Goal: Task Accomplishment & Management: Manage account settings

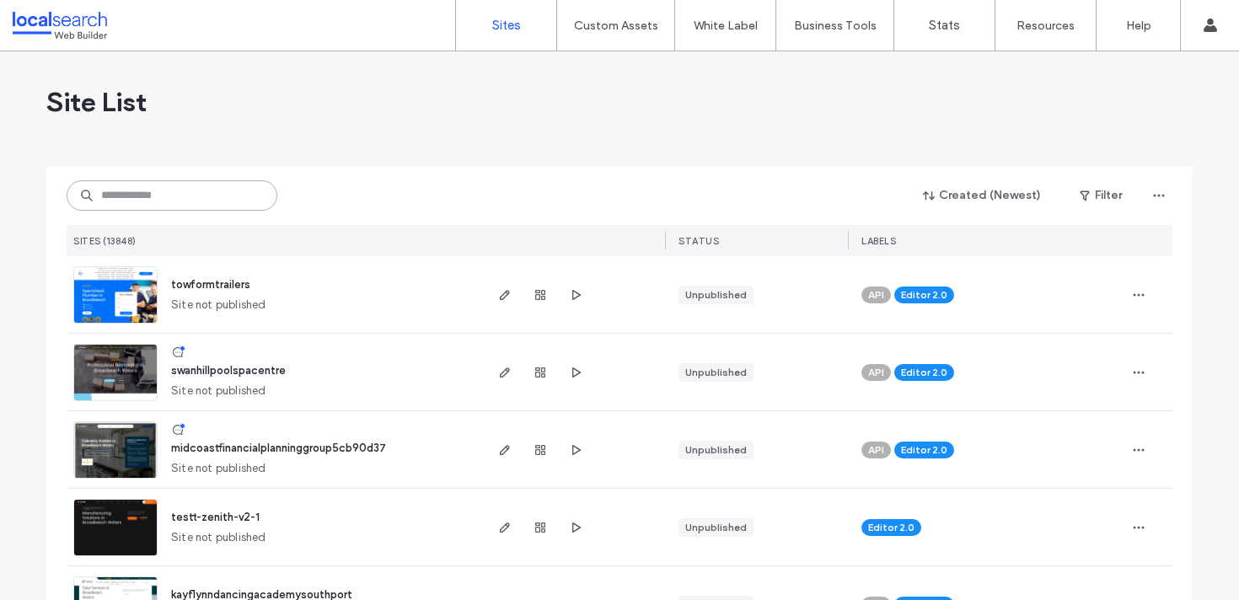
click at [242, 189] on input at bounding box center [172, 195] width 211 height 30
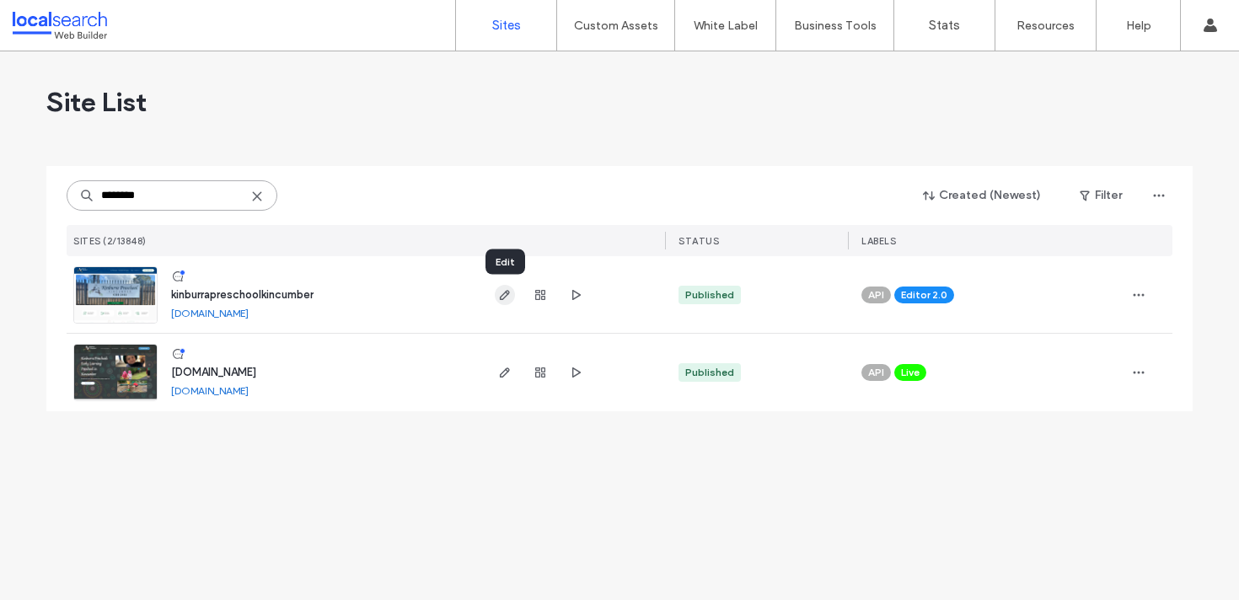
type input "********"
click at [503, 292] on icon "button" at bounding box center [504, 294] width 13 height 13
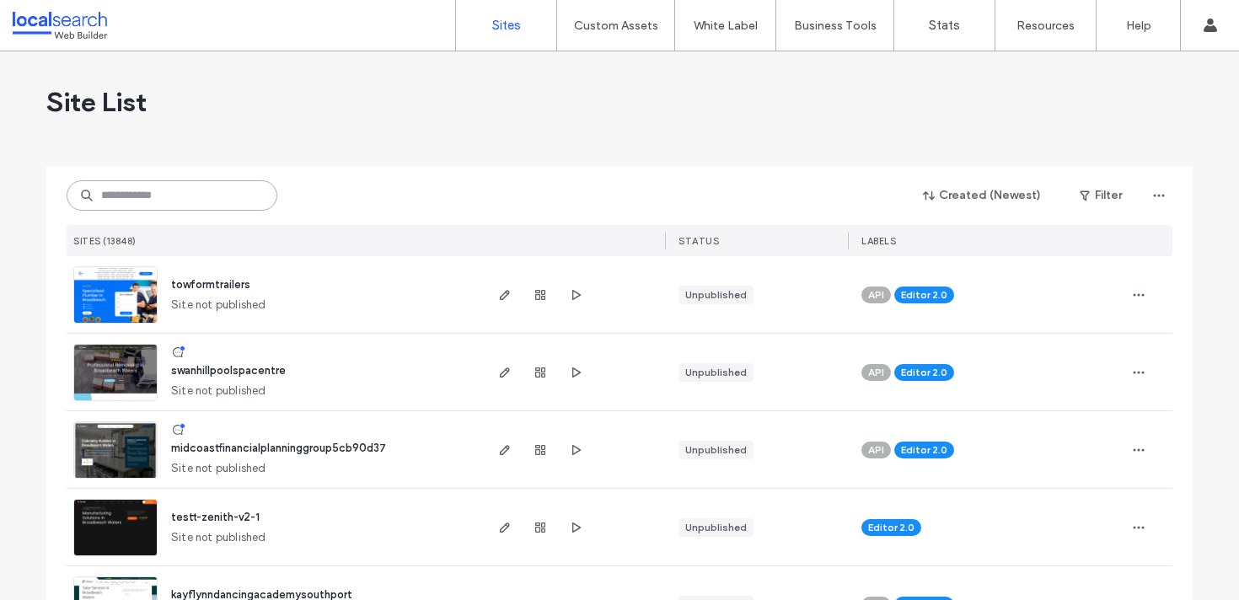
click at [207, 186] on input at bounding box center [172, 195] width 211 height 30
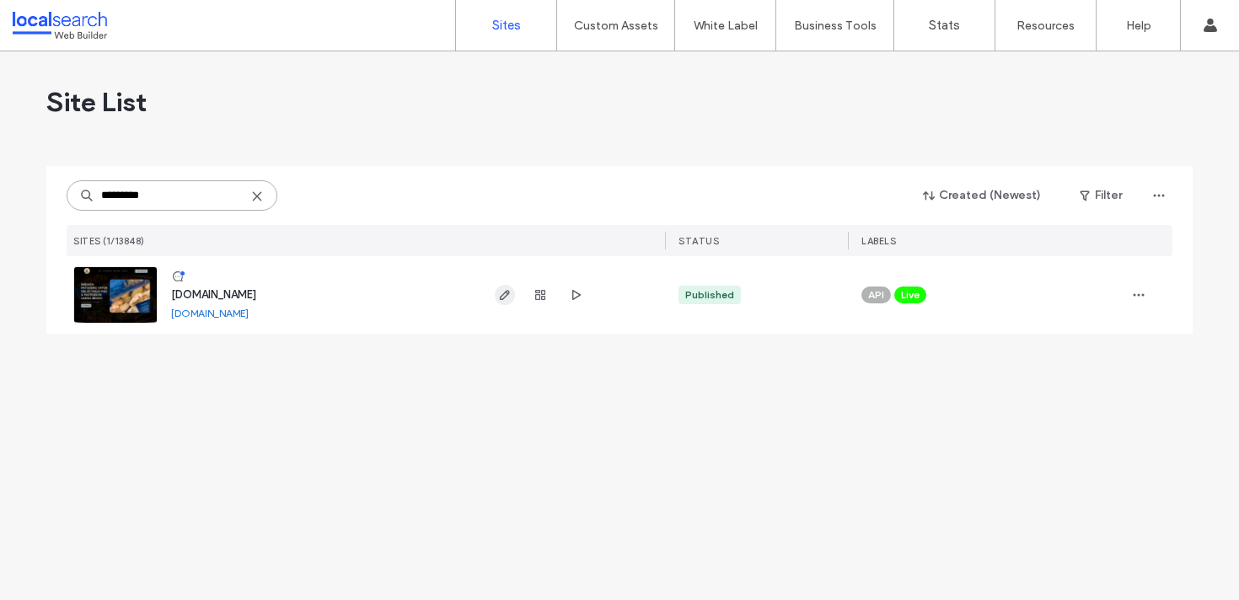
type input "*********"
click at [502, 295] on use "button" at bounding box center [505, 295] width 10 height 10
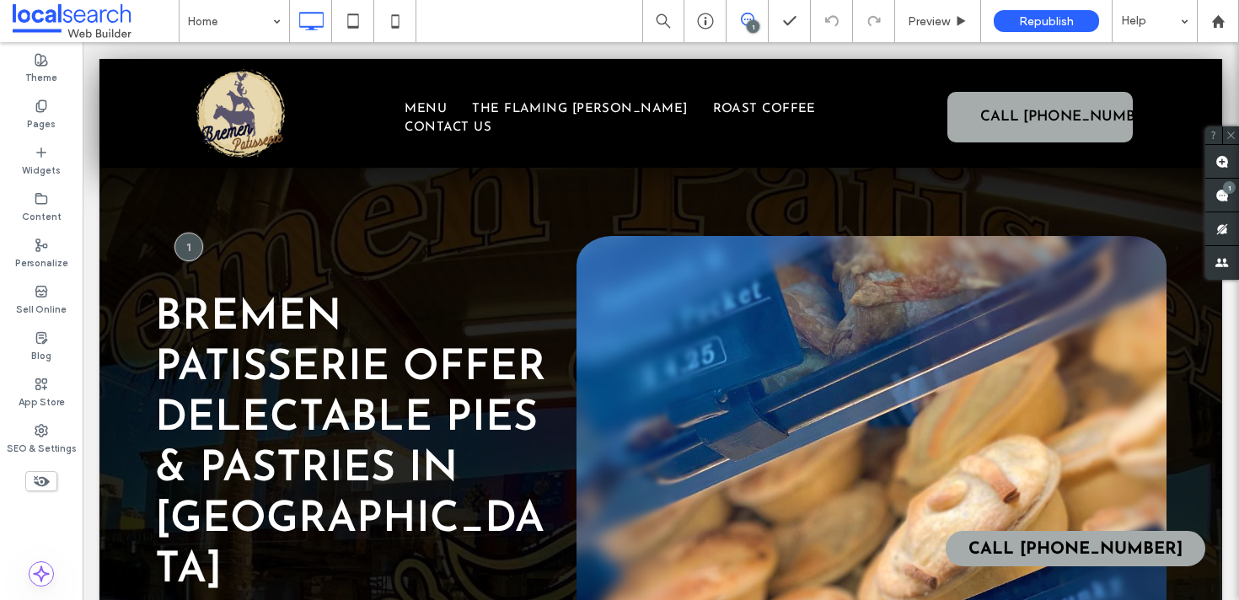
click at [752, 26] on div "1" at bounding box center [753, 26] width 13 height 13
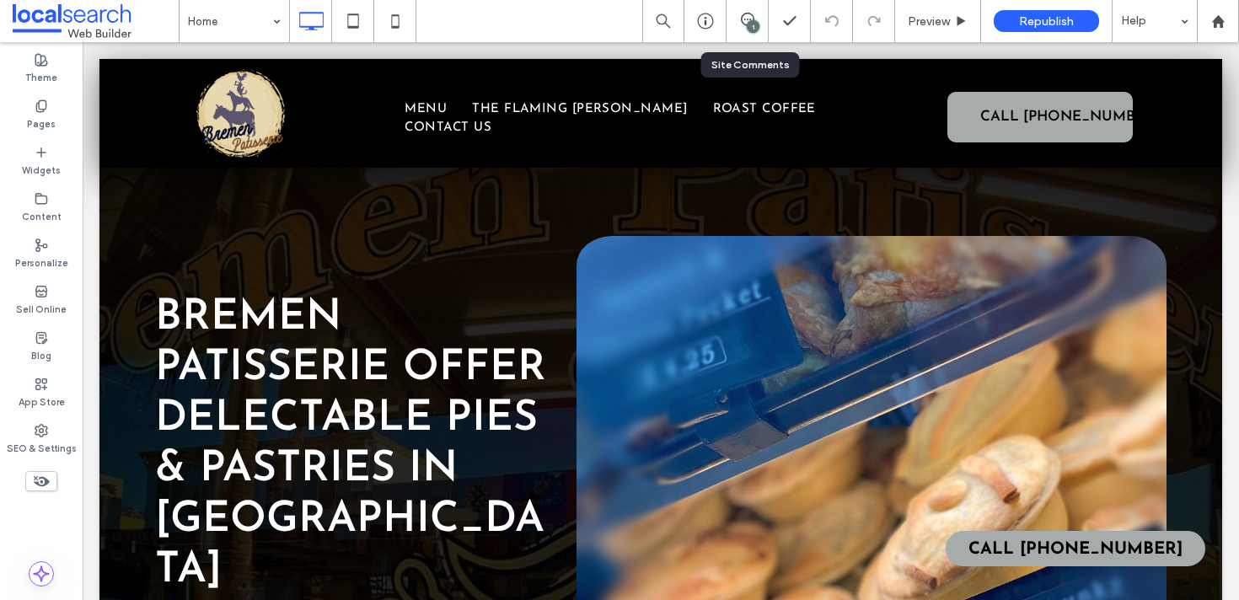
click at [742, 29] on div "1" at bounding box center [747, 21] width 41 height 17
click at [744, 19] on use at bounding box center [747, 19] width 13 height 13
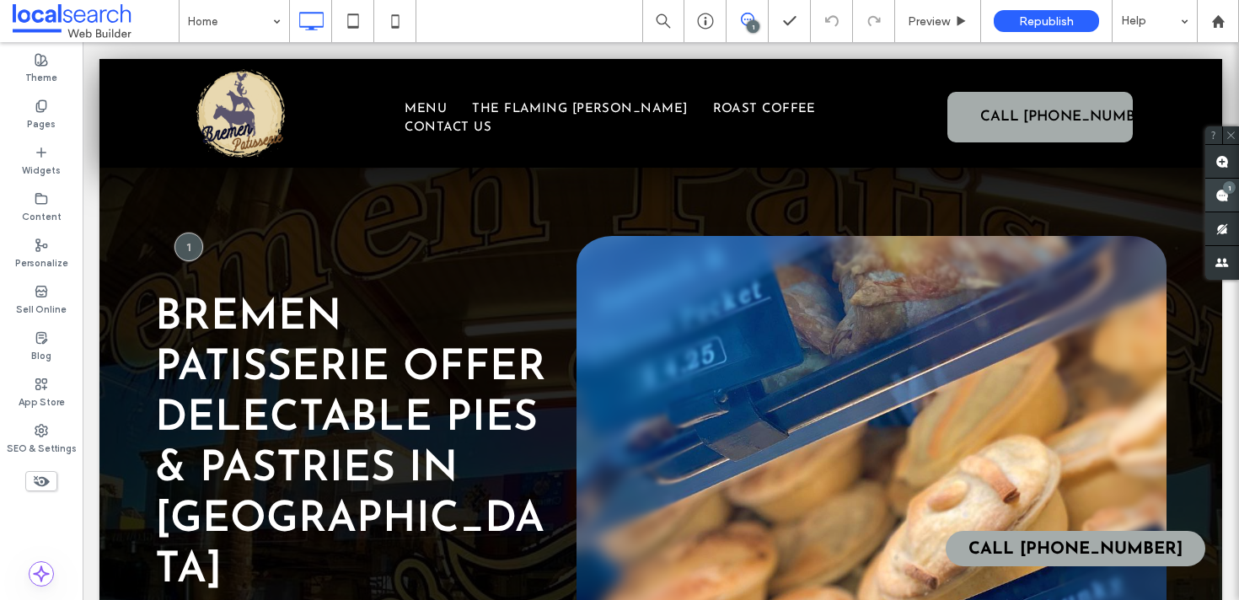
click at [1223, 190] on div "1" at bounding box center [1229, 187] width 13 height 13
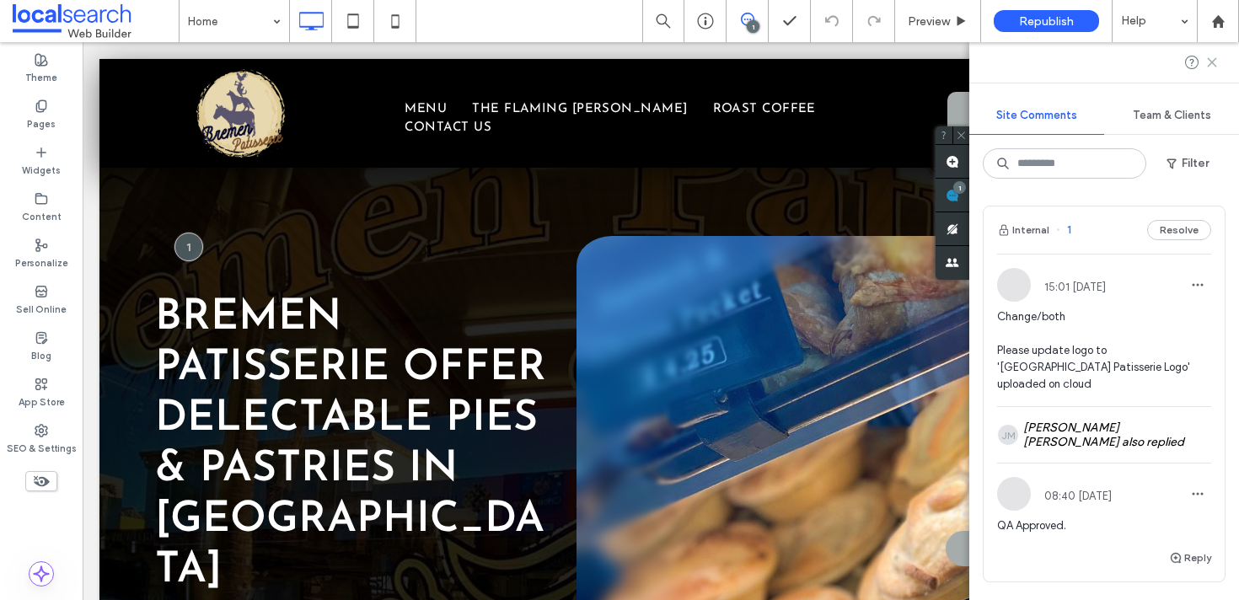
click at [1214, 65] on use at bounding box center [1212, 62] width 8 height 8
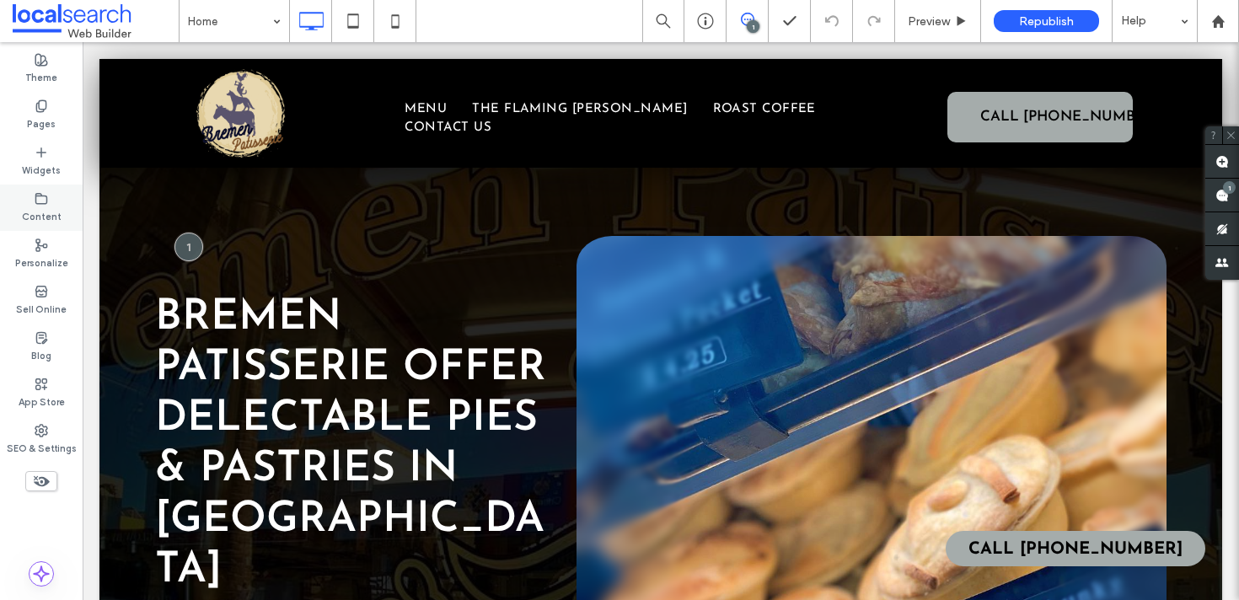
click at [46, 193] on icon at bounding box center [41, 198] width 13 height 13
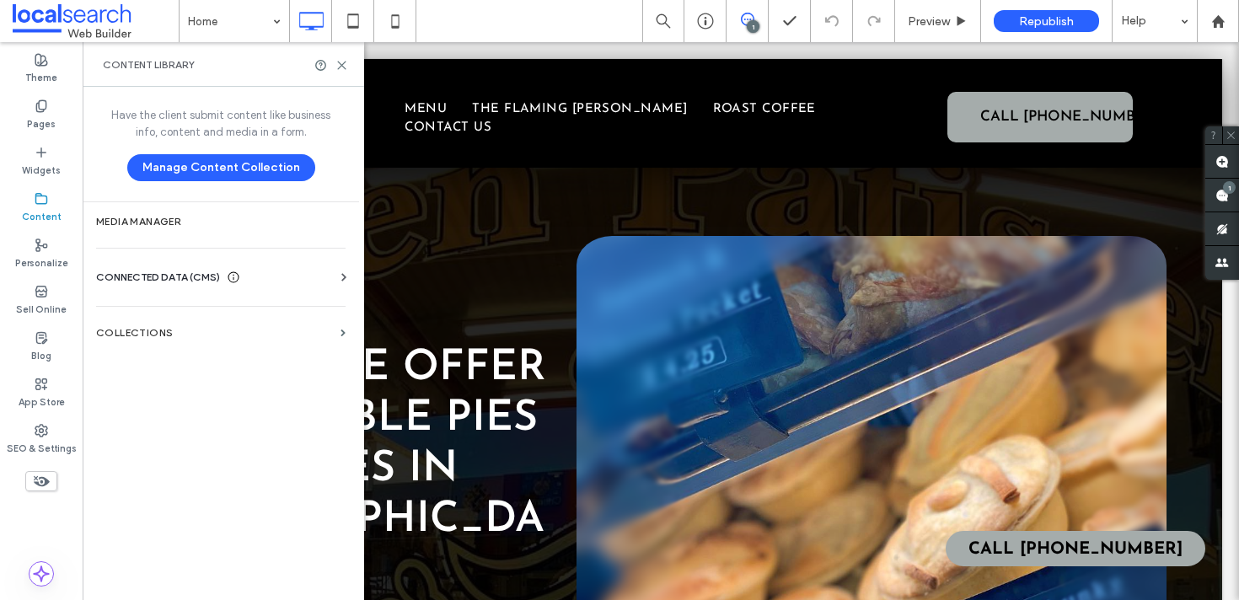
click at [135, 275] on span "CONNECTED DATA (CMS)" at bounding box center [158, 277] width 124 height 17
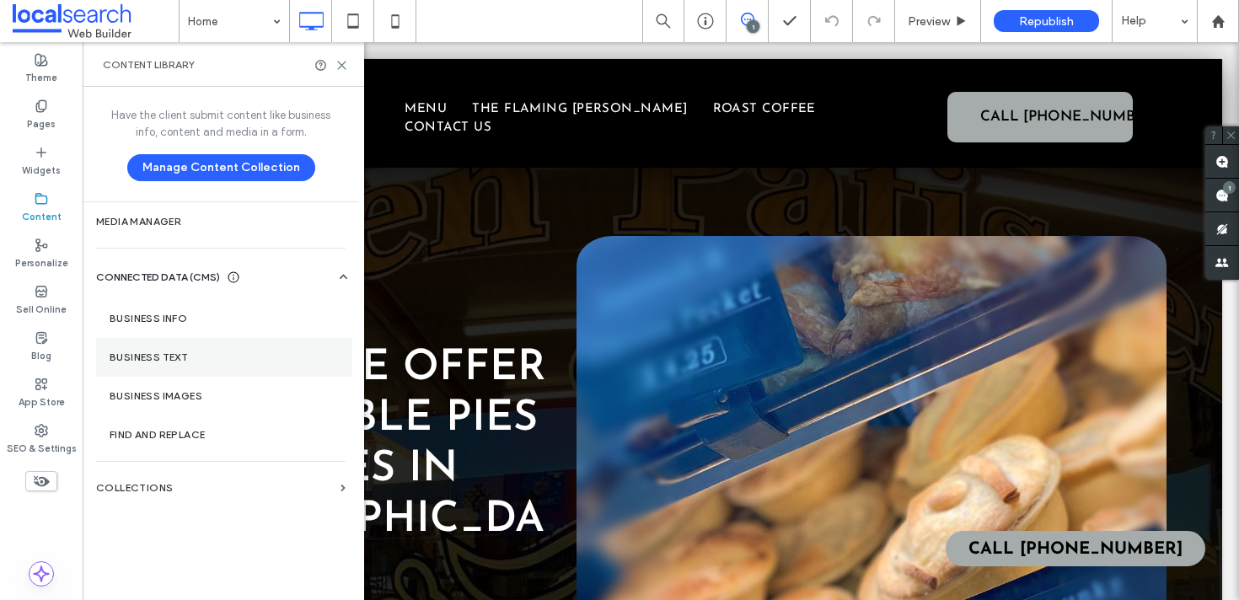
click at [180, 346] on section "Business Text" at bounding box center [224, 357] width 256 height 39
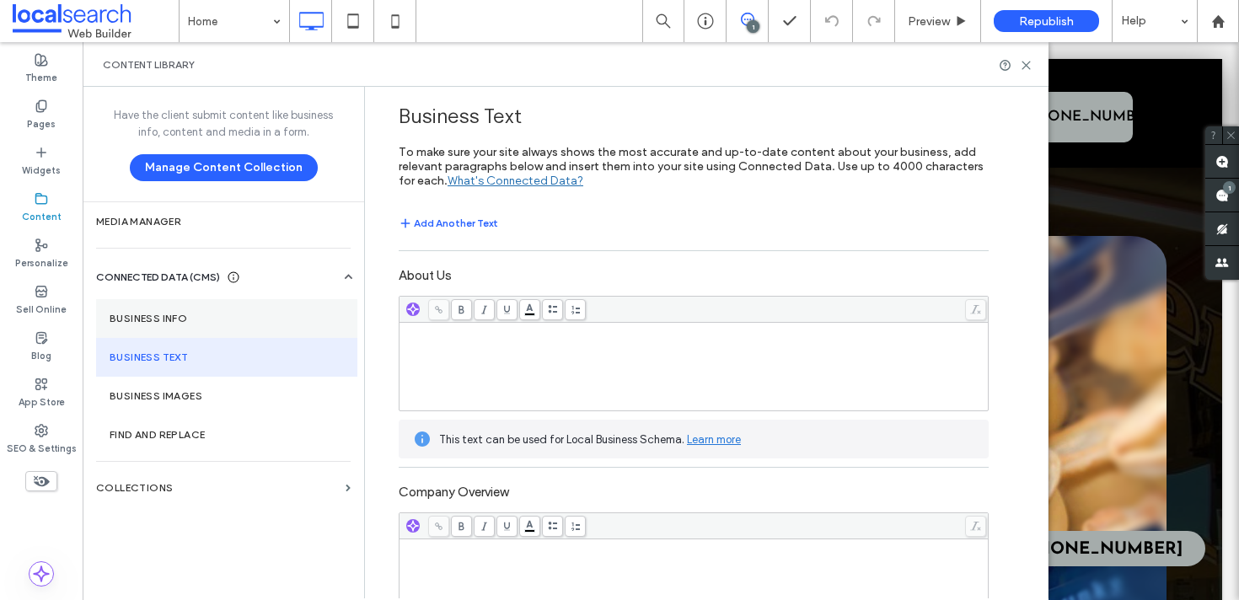
click at [180, 318] on label "Business Info" at bounding box center [227, 319] width 234 height 12
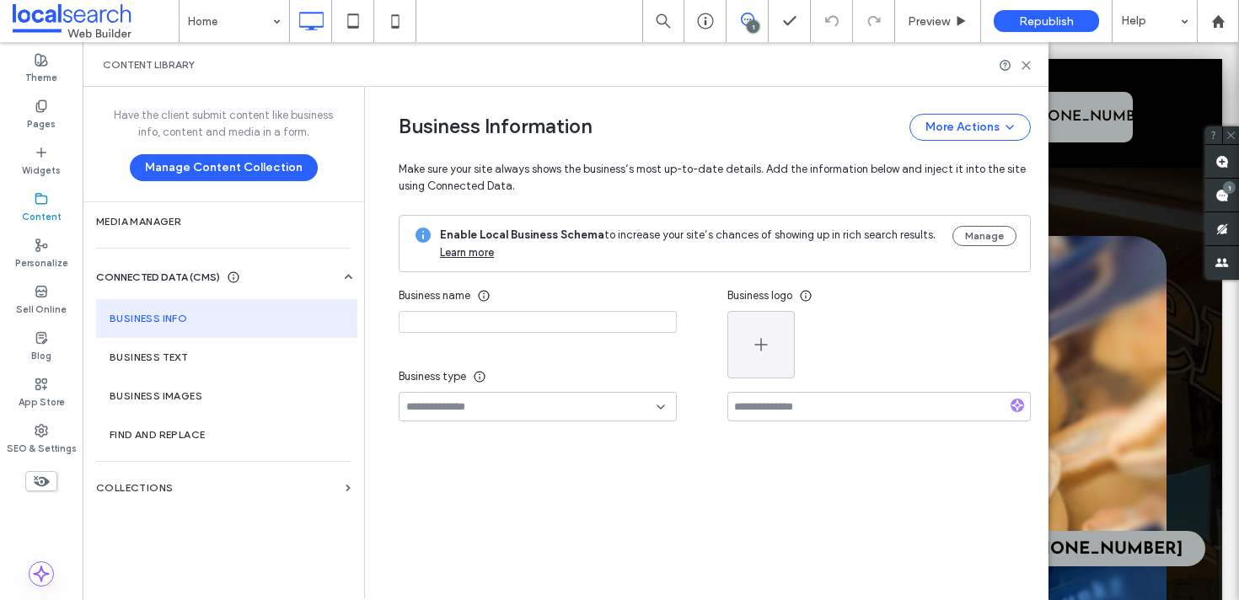
type input "**********"
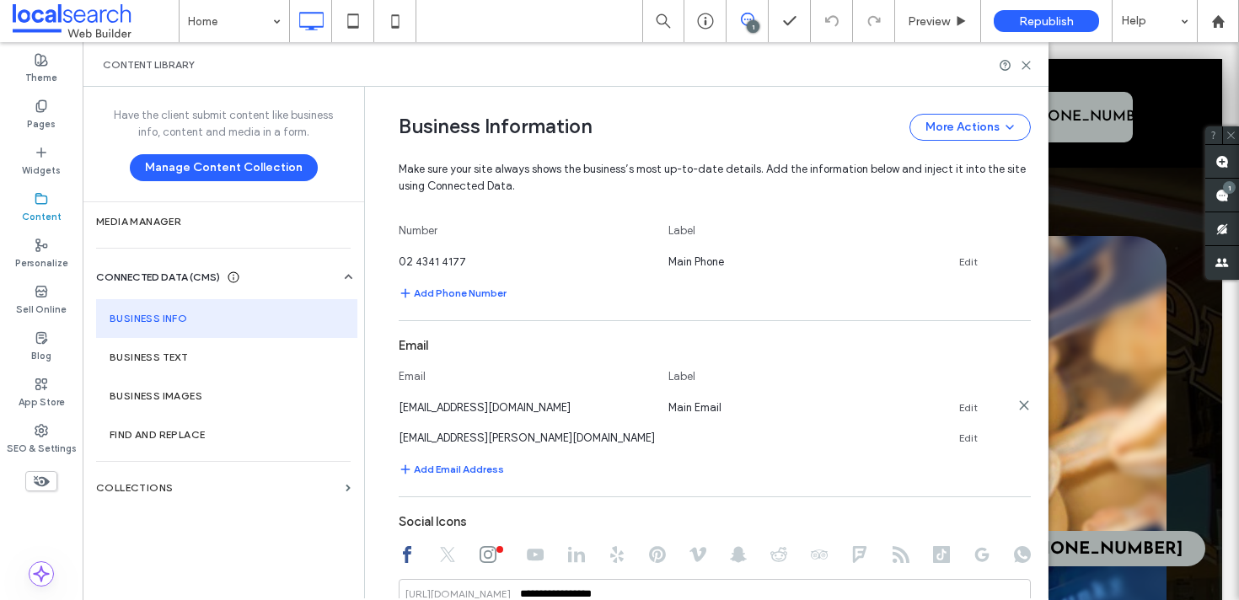
scroll to position [515, 0]
click at [1020, 437] on use at bounding box center [1024, 433] width 8 height 8
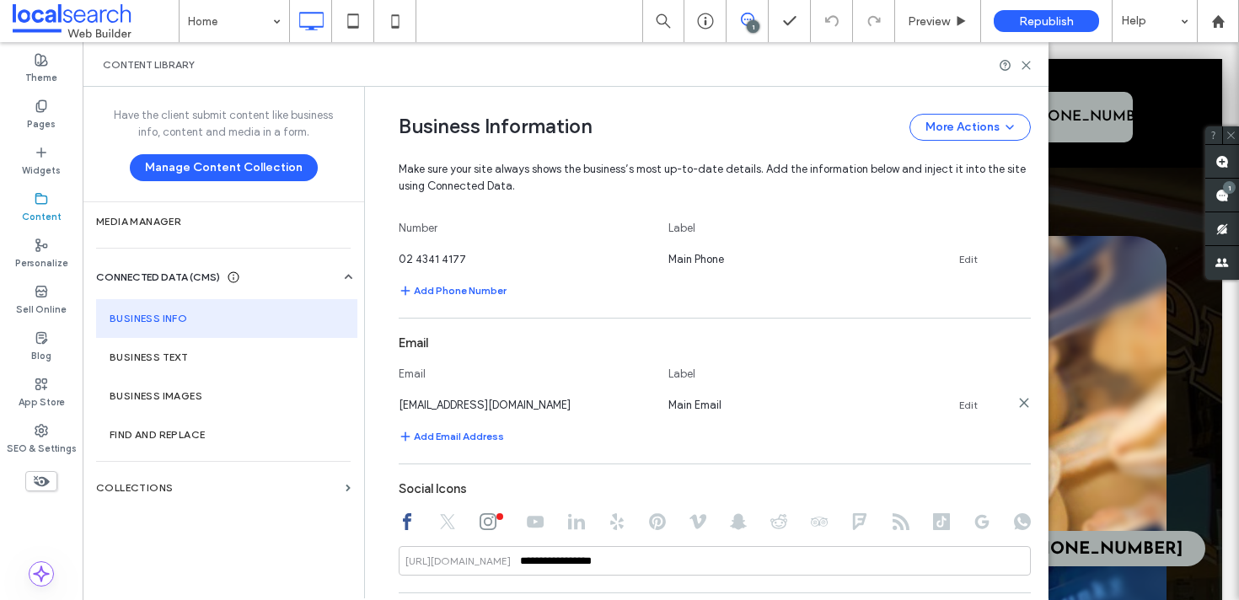
click at [959, 402] on link "Edit" at bounding box center [968, 405] width 19 height 13
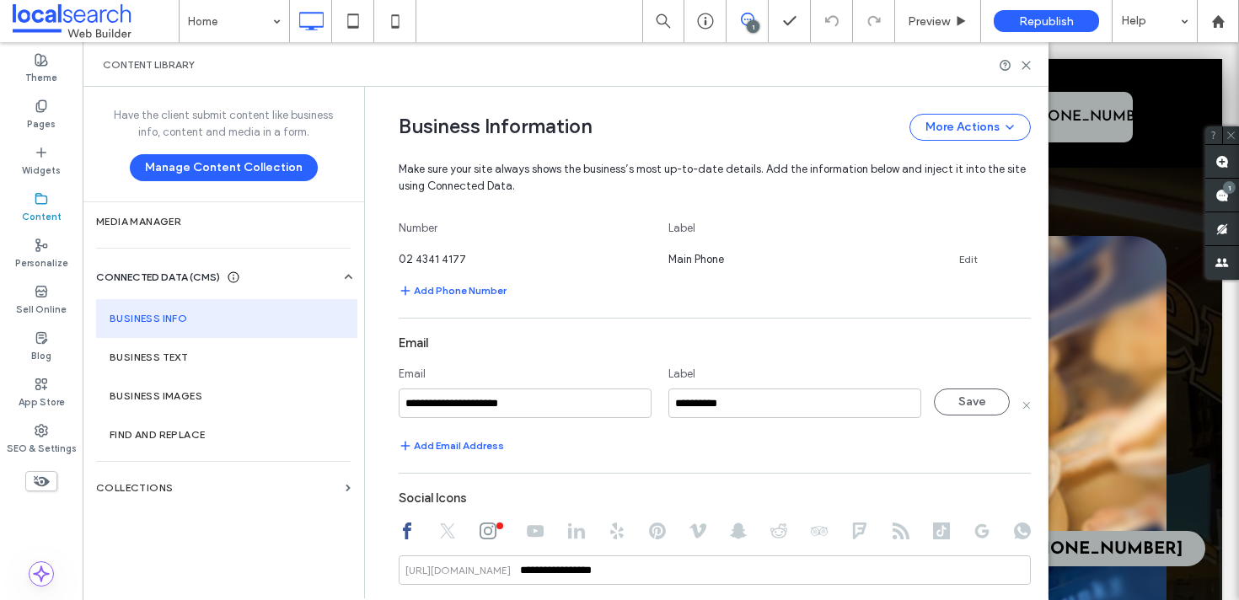
click at [486, 416] on input "**********" at bounding box center [525, 404] width 253 height 30
type input "**********"
click at [988, 400] on button "Save" at bounding box center [972, 402] width 76 height 27
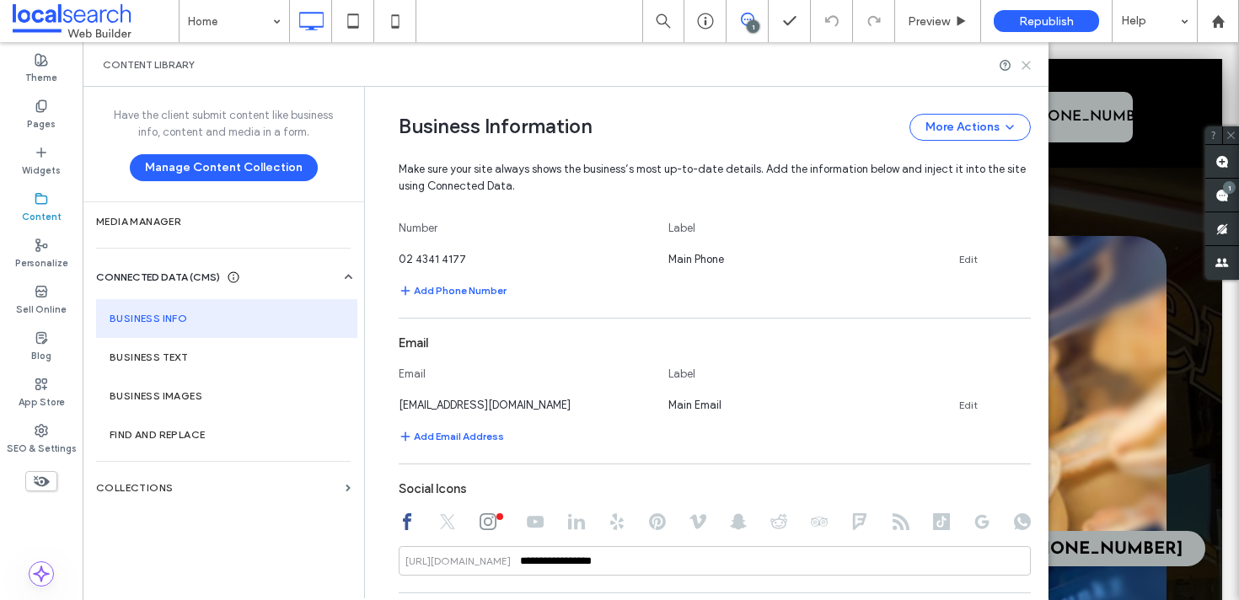
click at [1025, 69] on icon at bounding box center [1026, 65] width 13 height 13
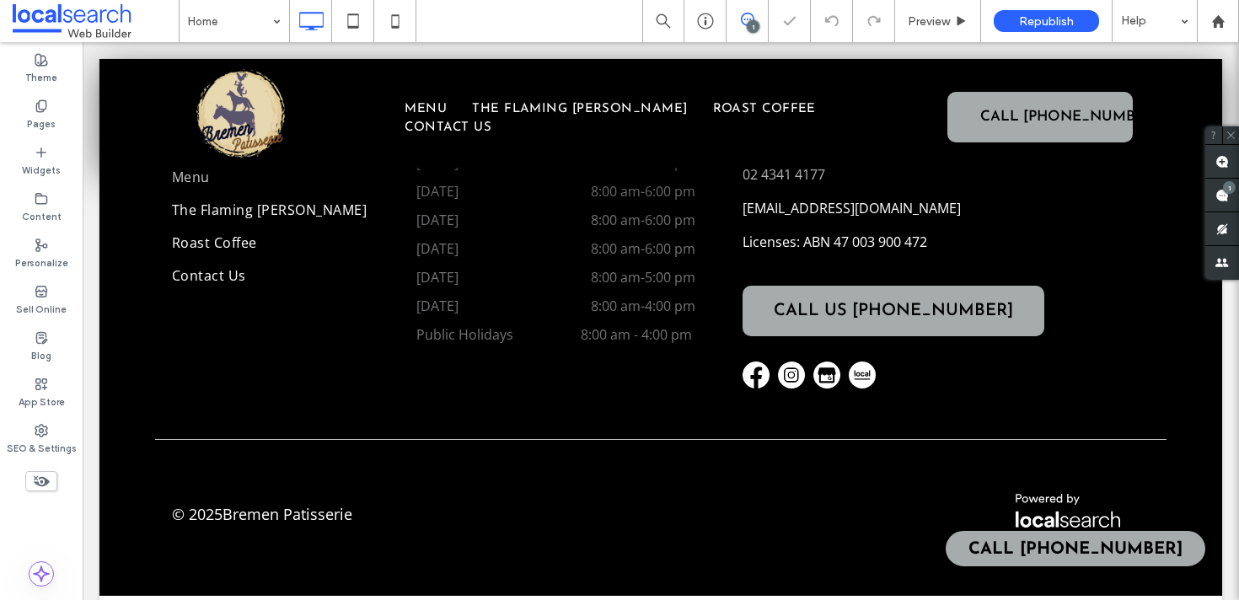
scroll to position [0, 0]
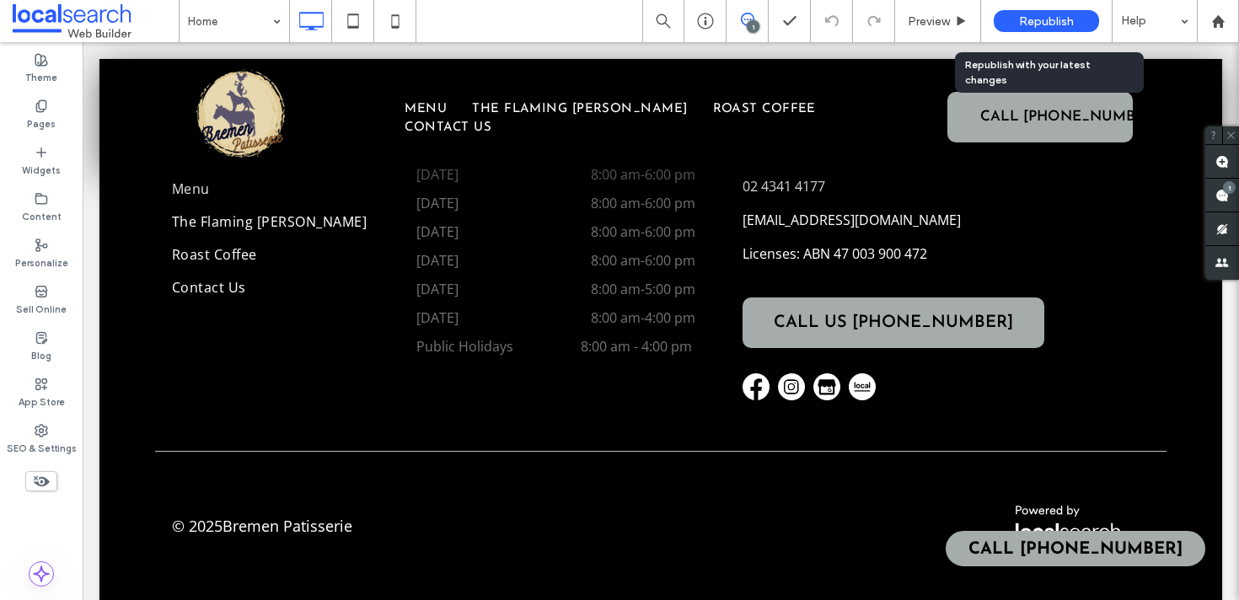
click at [1031, 33] on div "Republish" at bounding box center [1046, 21] width 105 height 42
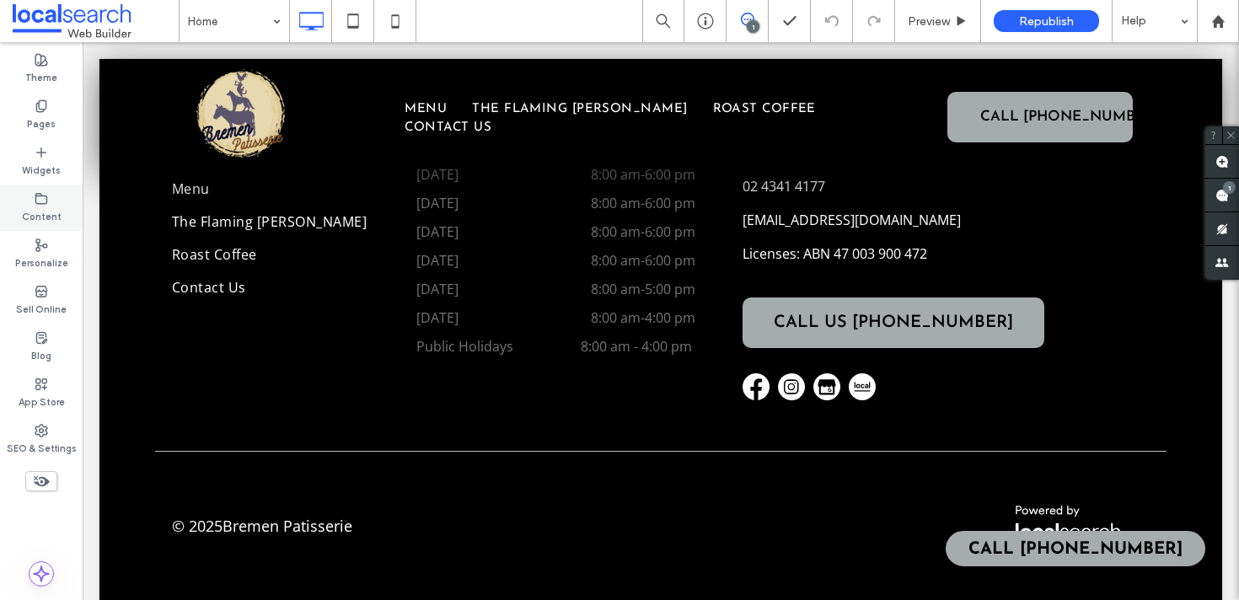
click at [36, 196] on icon at bounding box center [41, 198] width 13 height 13
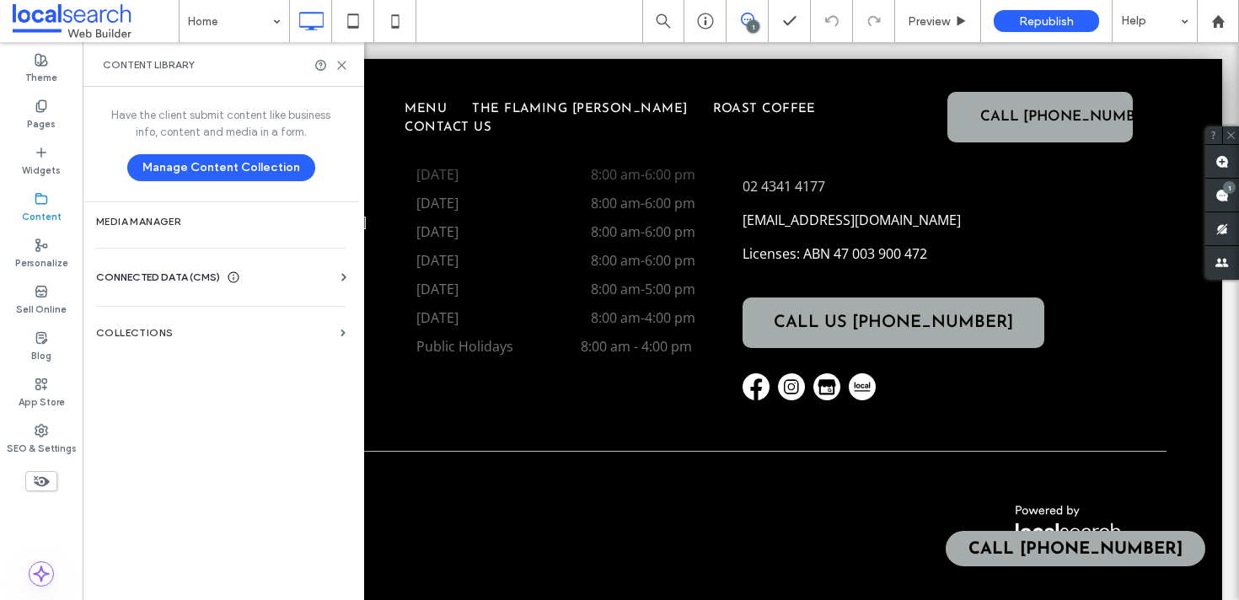
click at [149, 271] on span "CONNECTED DATA (CMS)" at bounding box center [158, 277] width 124 height 17
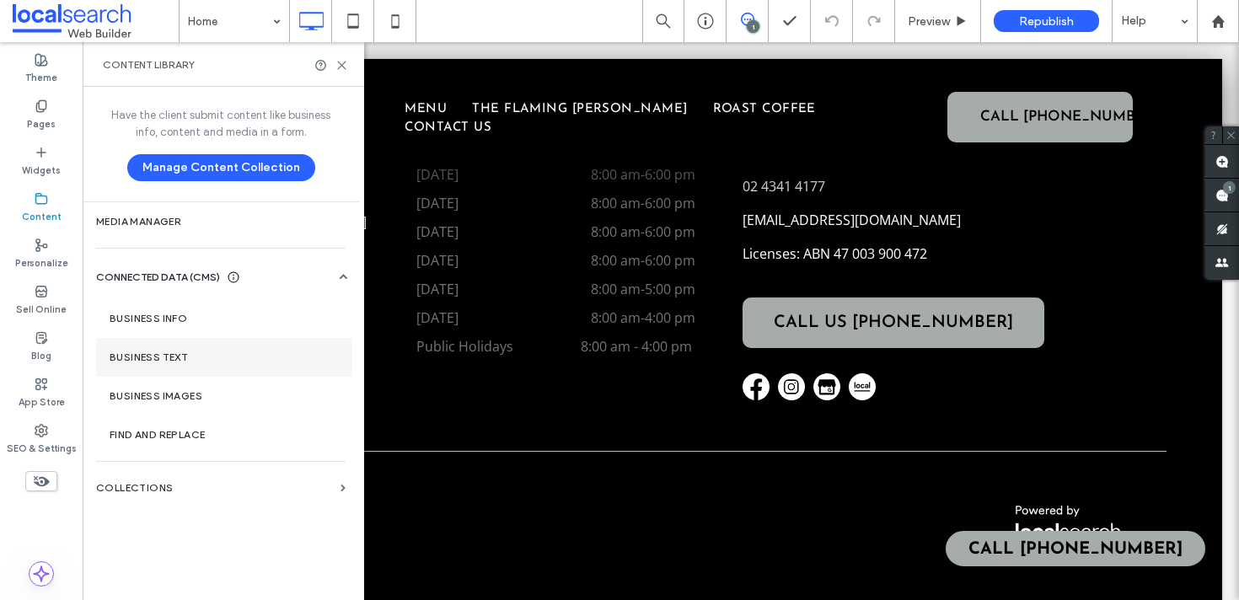
click at [158, 352] on label "Business Text" at bounding box center [224, 358] width 229 height 12
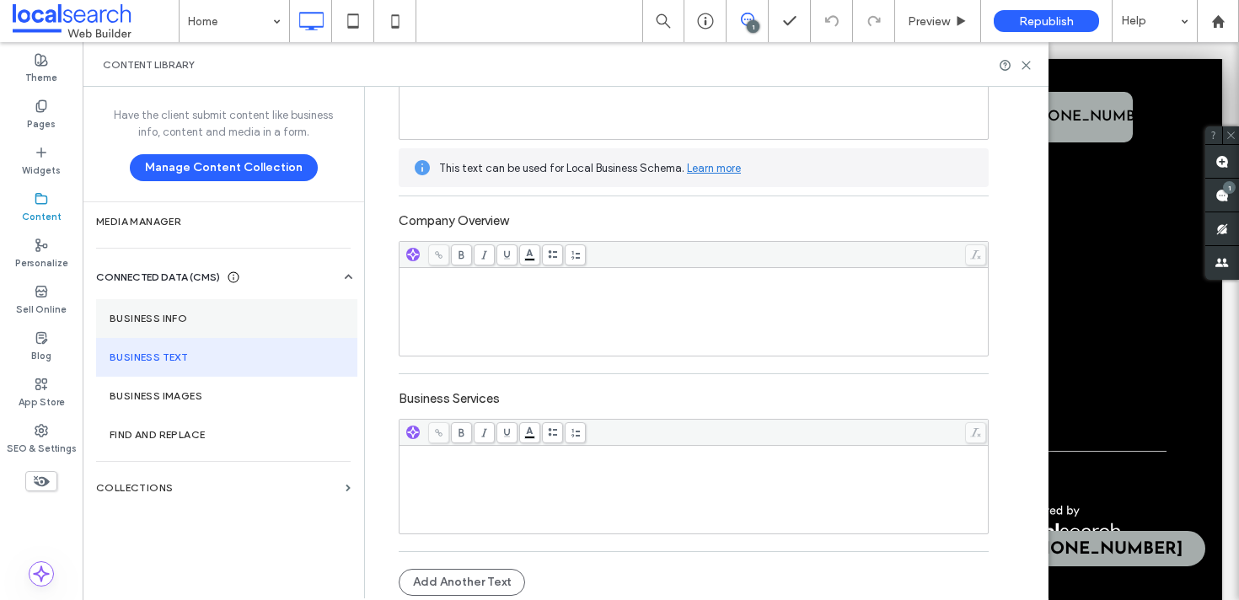
scroll to position [278, 0]
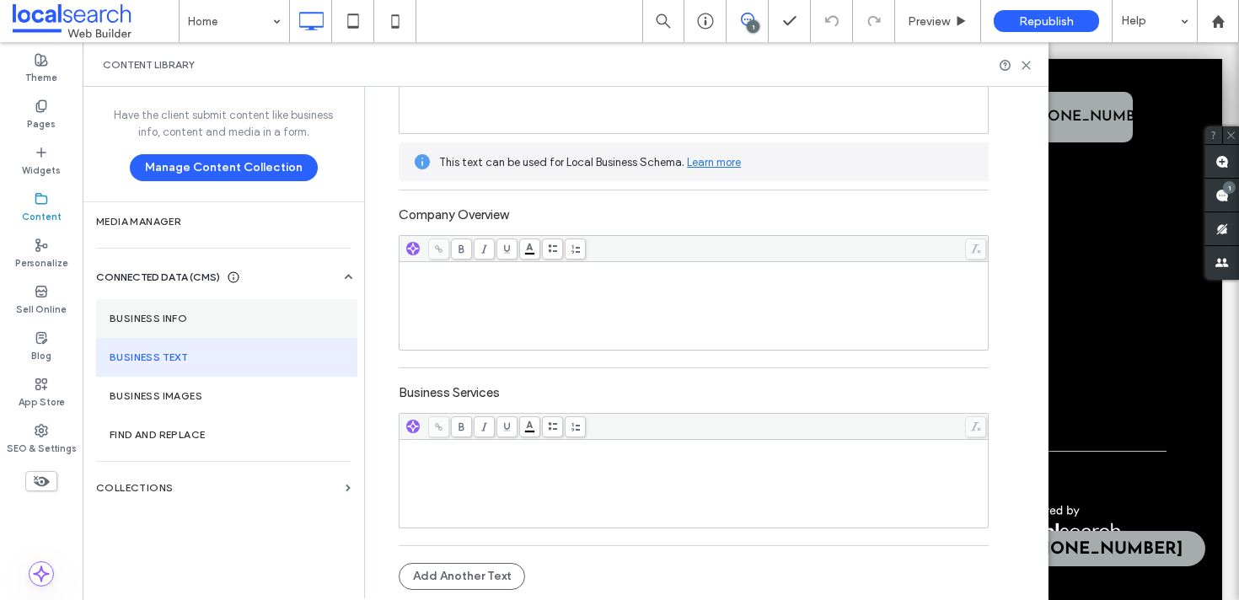
click at [212, 317] on label "Business Info" at bounding box center [227, 319] width 234 height 12
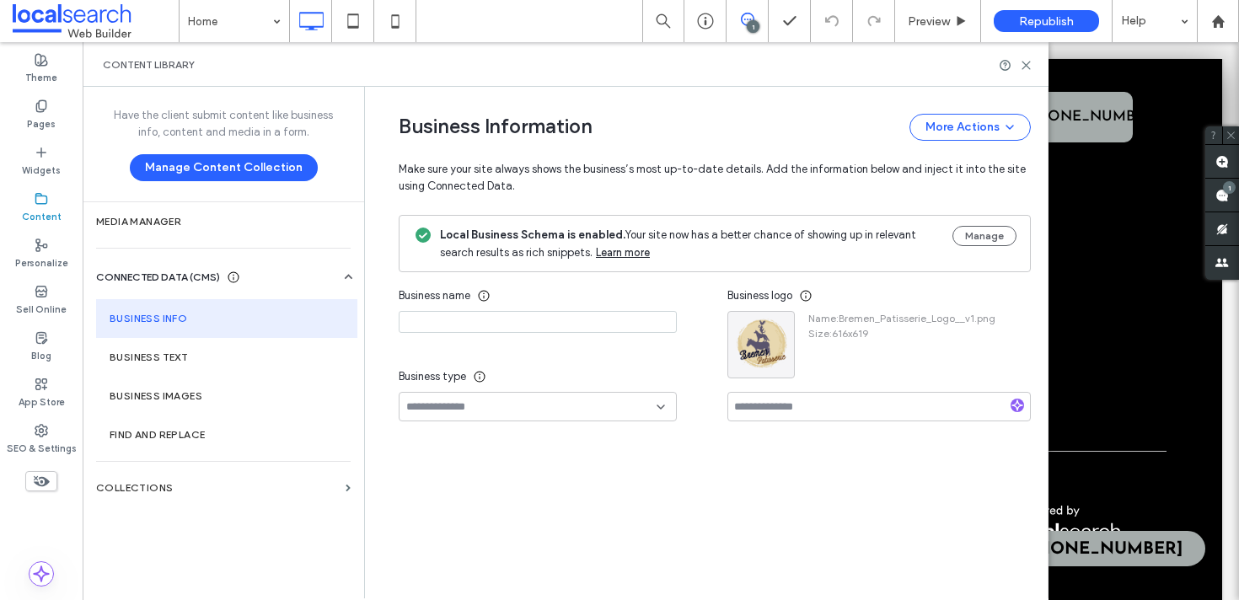
type input "**********"
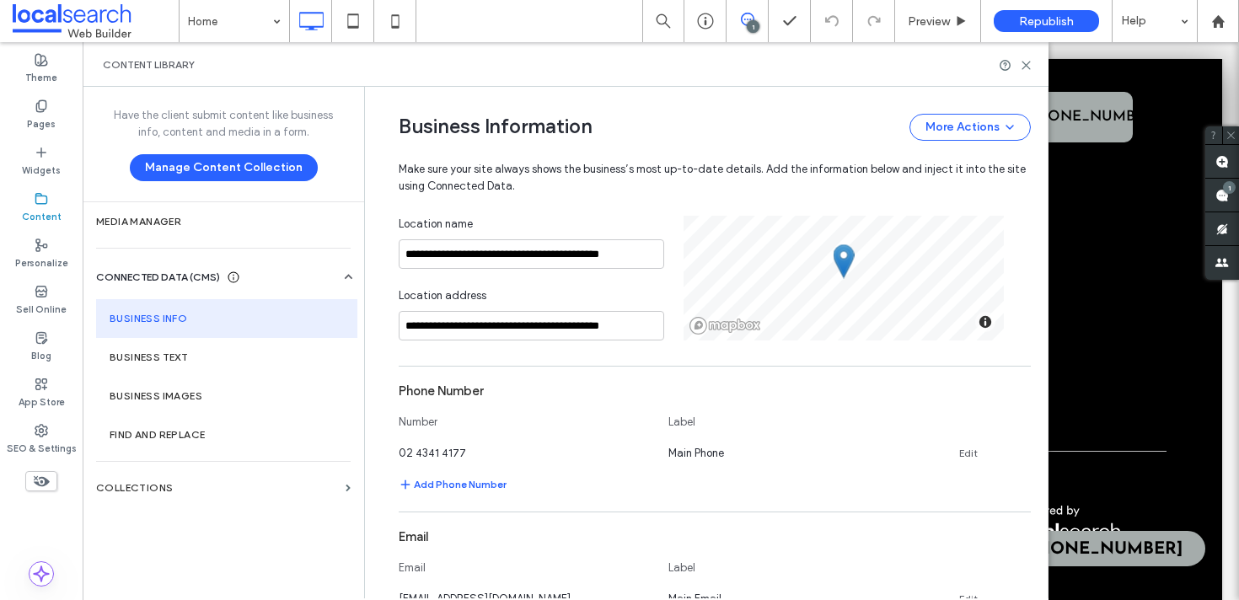
scroll to position [0, 0]
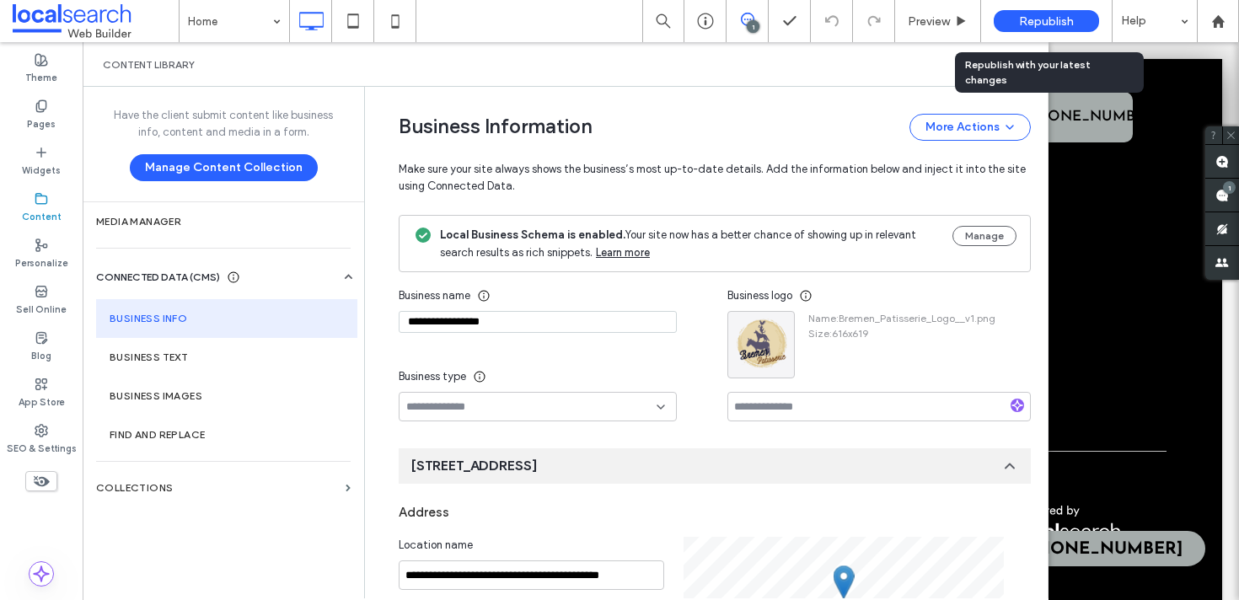
click at [1037, 18] on span "Republish" at bounding box center [1046, 21] width 55 height 14
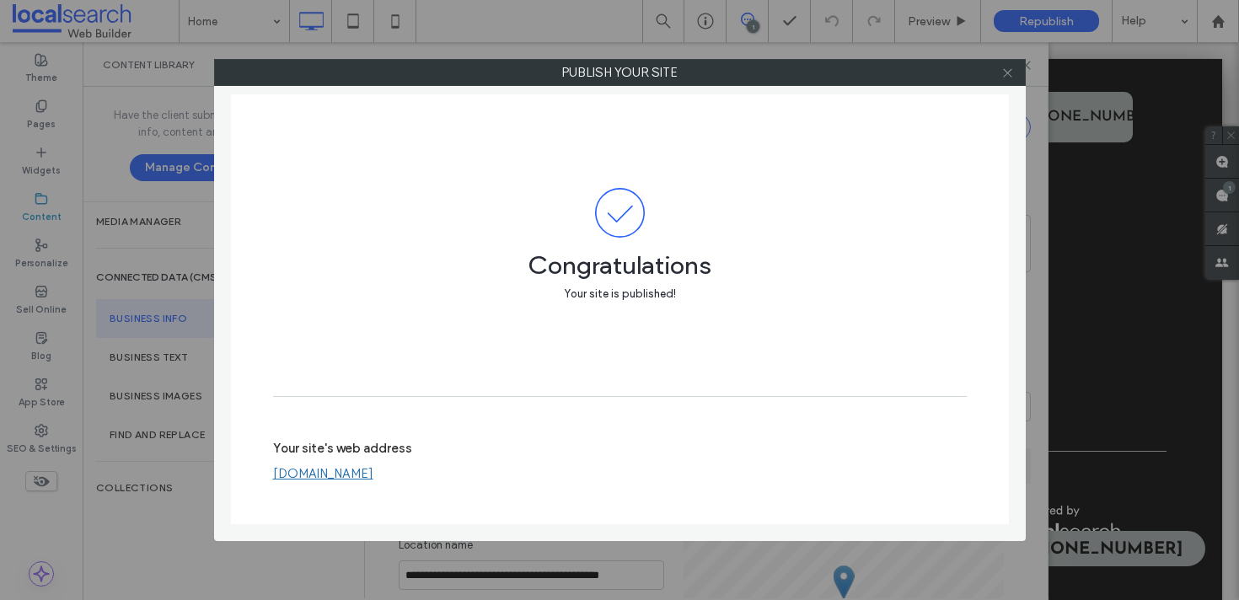
click at [1012, 71] on icon at bounding box center [1007, 73] width 13 height 13
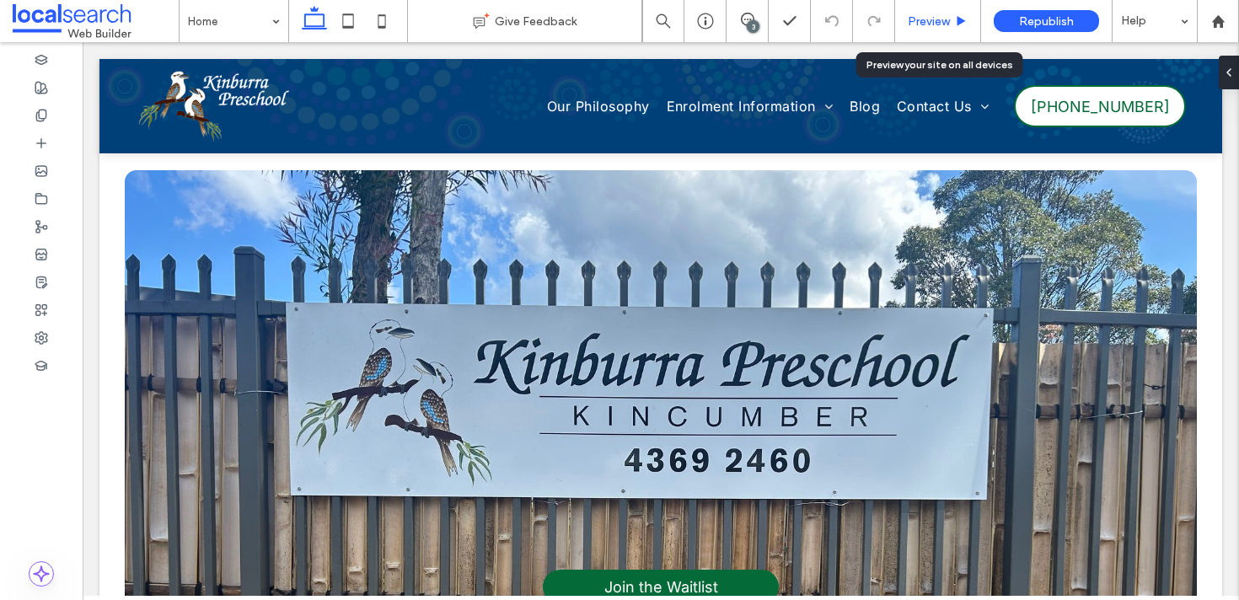
click at [950, 18] on div "Preview" at bounding box center [937, 21] width 85 height 14
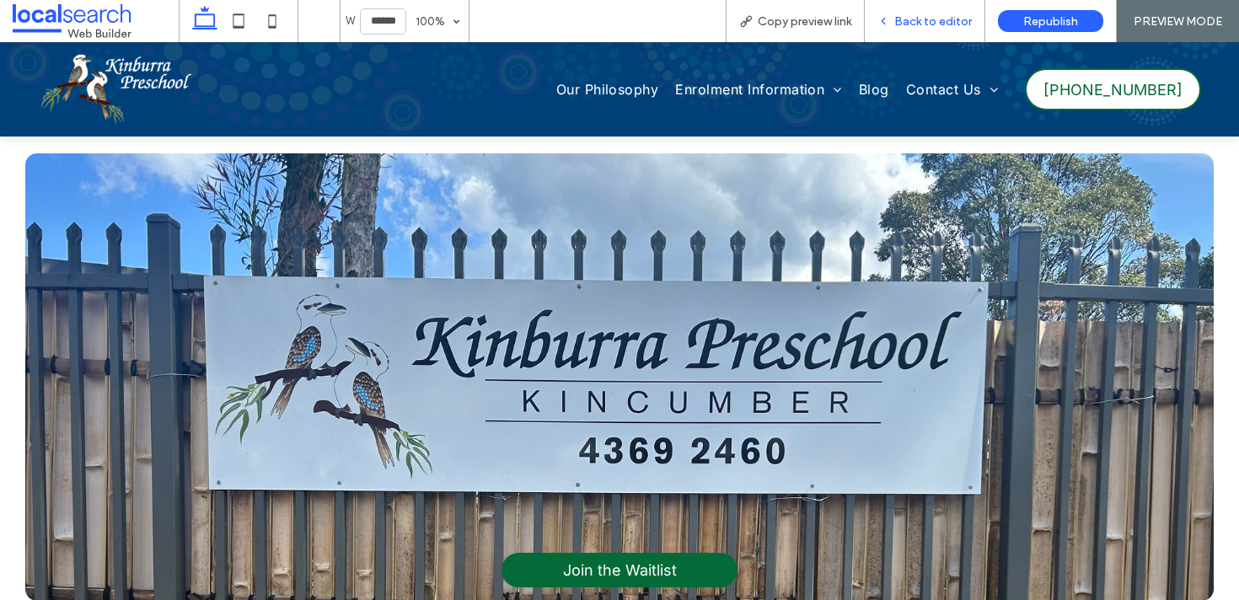
click at [919, 21] on span "Back to editor" at bounding box center [933, 21] width 78 height 14
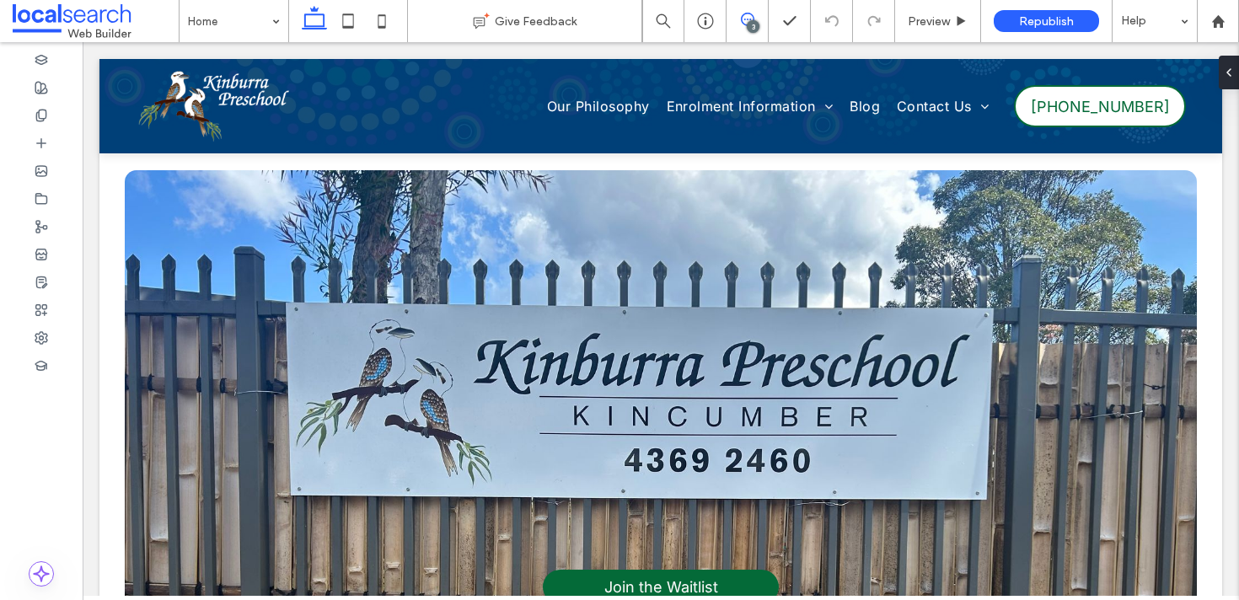
click at [749, 16] on icon at bounding box center [747, 19] width 13 height 13
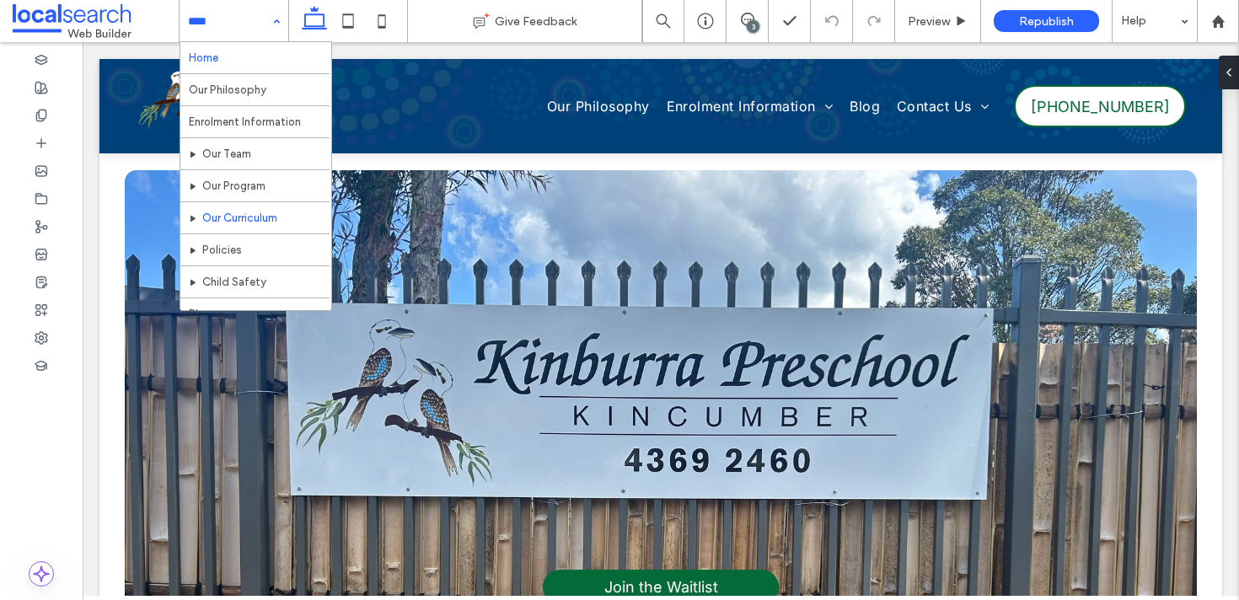
scroll to position [58, 0]
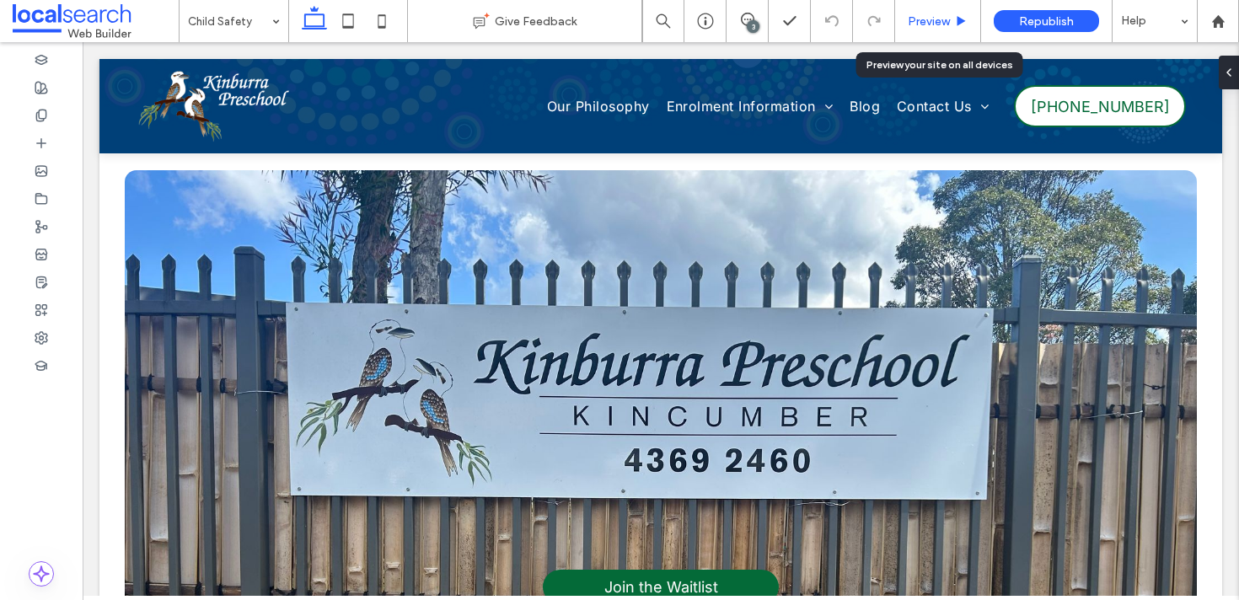
click at [922, 15] on span "Preview" at bounding box center [929, 21] width 42 height 14
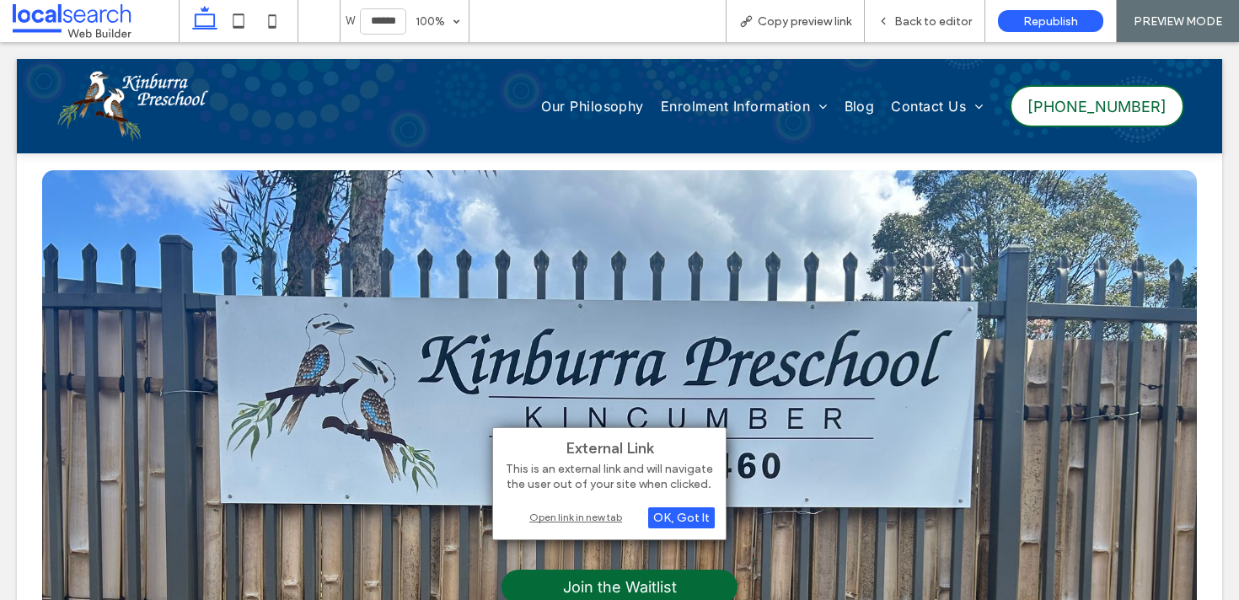
click at [580, 518] on div "Open link in new tab" at bounding box center [609, 517] width 211 height 18
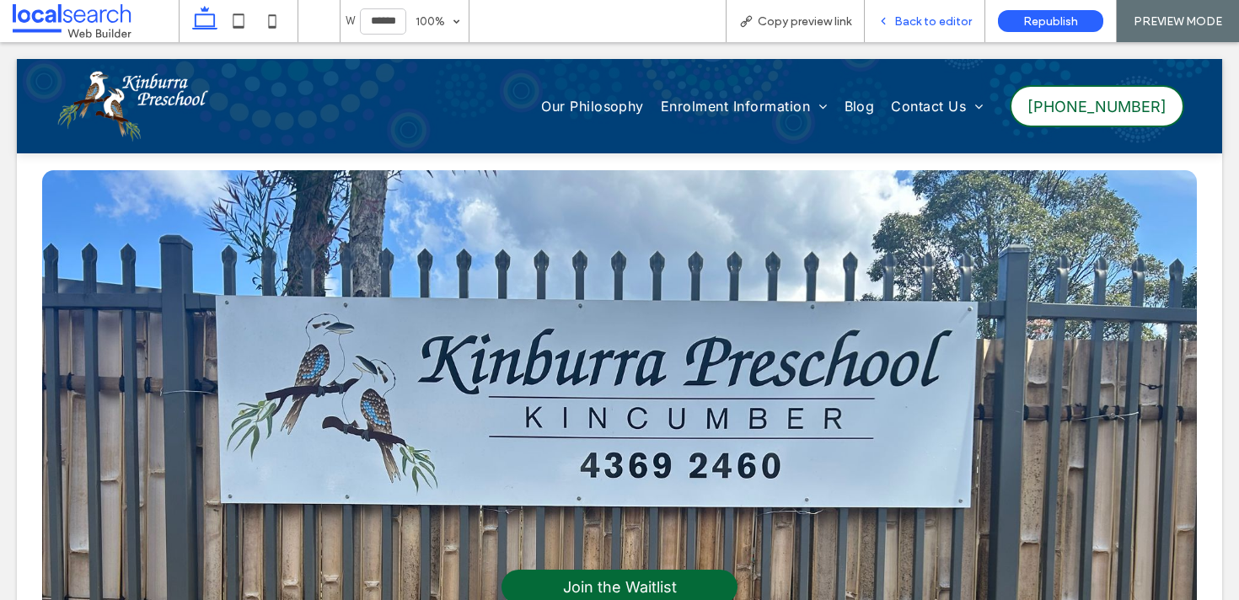
click at [890, 30] on div "Back to editor" at bounding box center [925, 21] width 121 height 42
click at [912, 18] on span "Back to editor" at bounding box center [933, 21] width 78 height 14
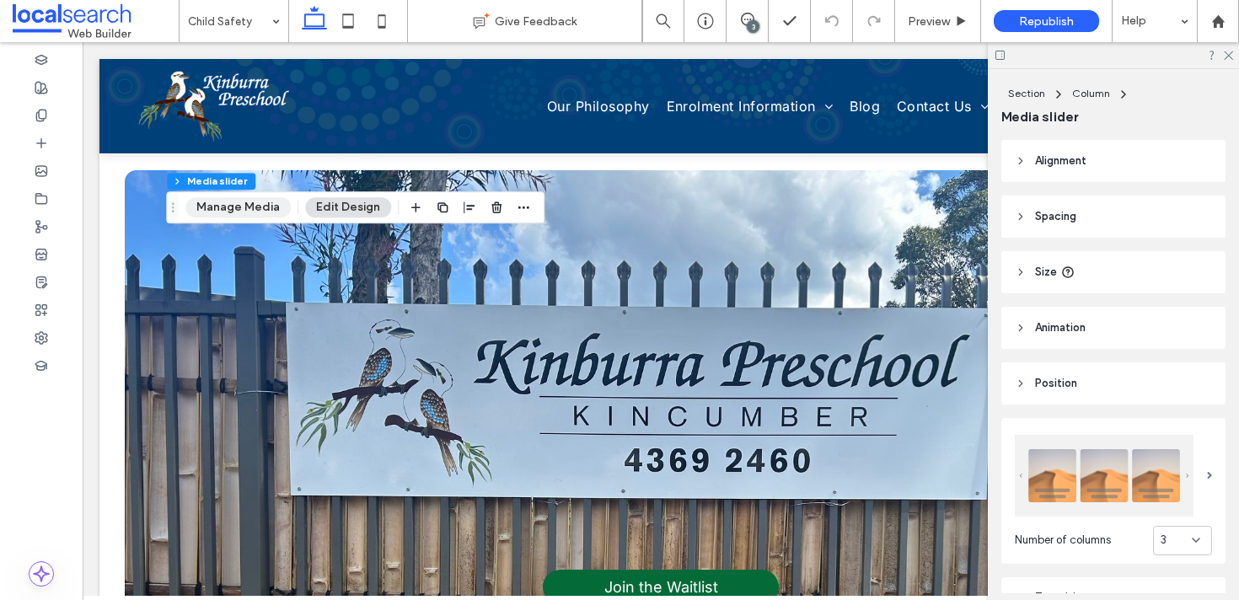
click at [256, 207] on button "Manage Media" at bounding box center [237, 207] width 105 height 20
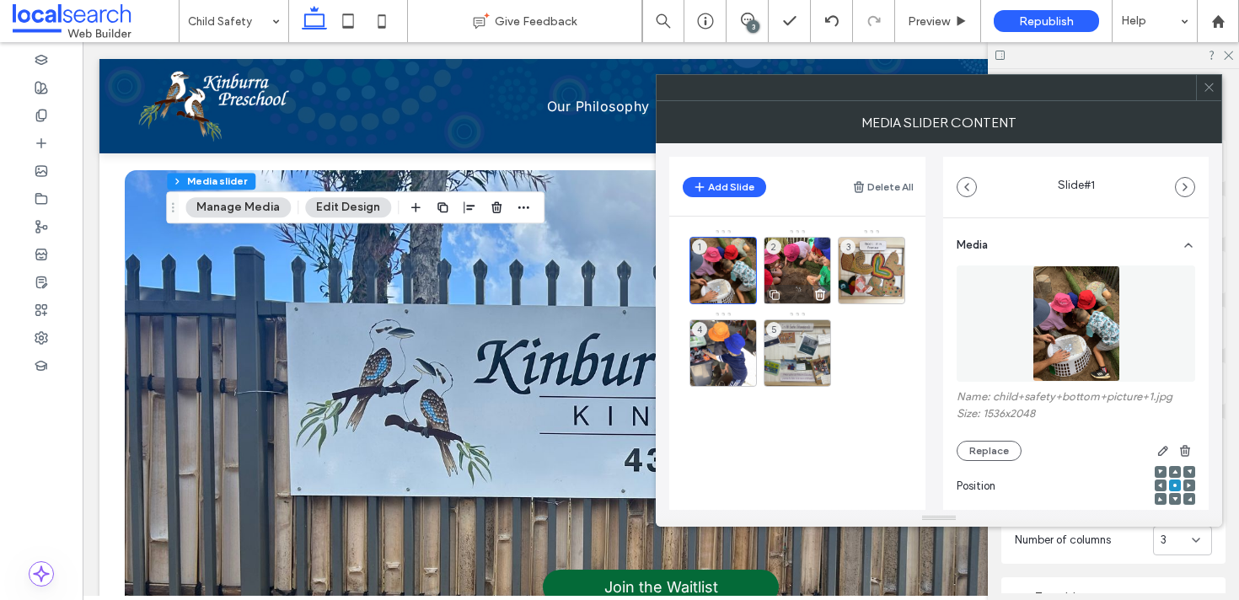
click at [819, 290] on use at bounding box center [820, 295] width 9 height 10
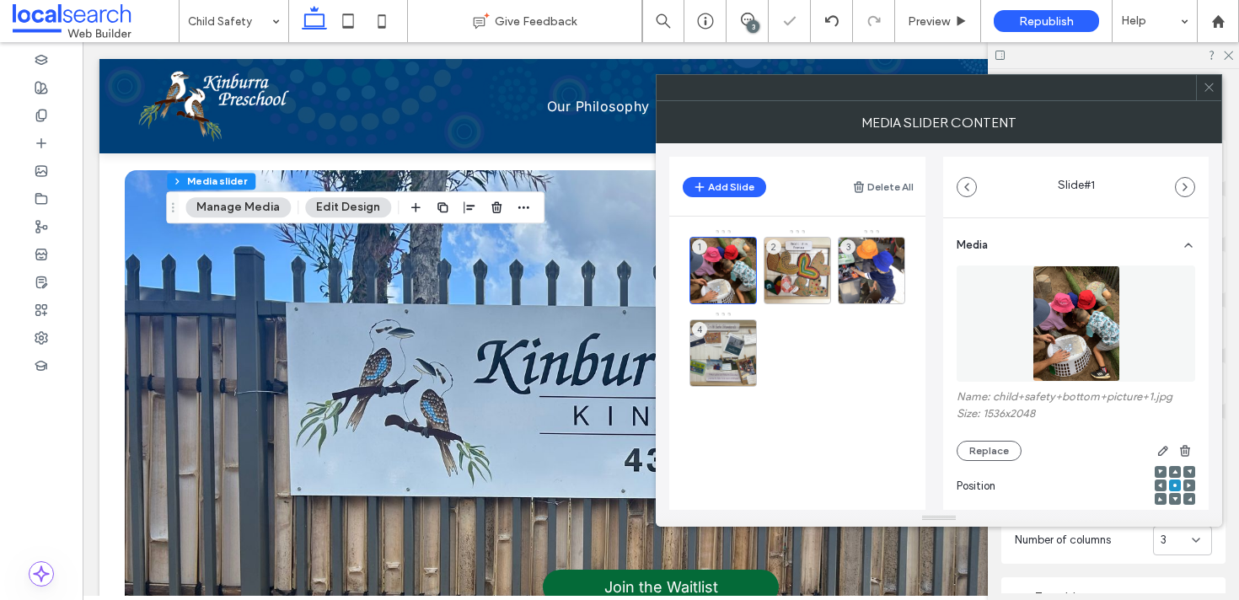
click at [1210, 89] on icon at bounding box center [1209, 87] width 13 height 13
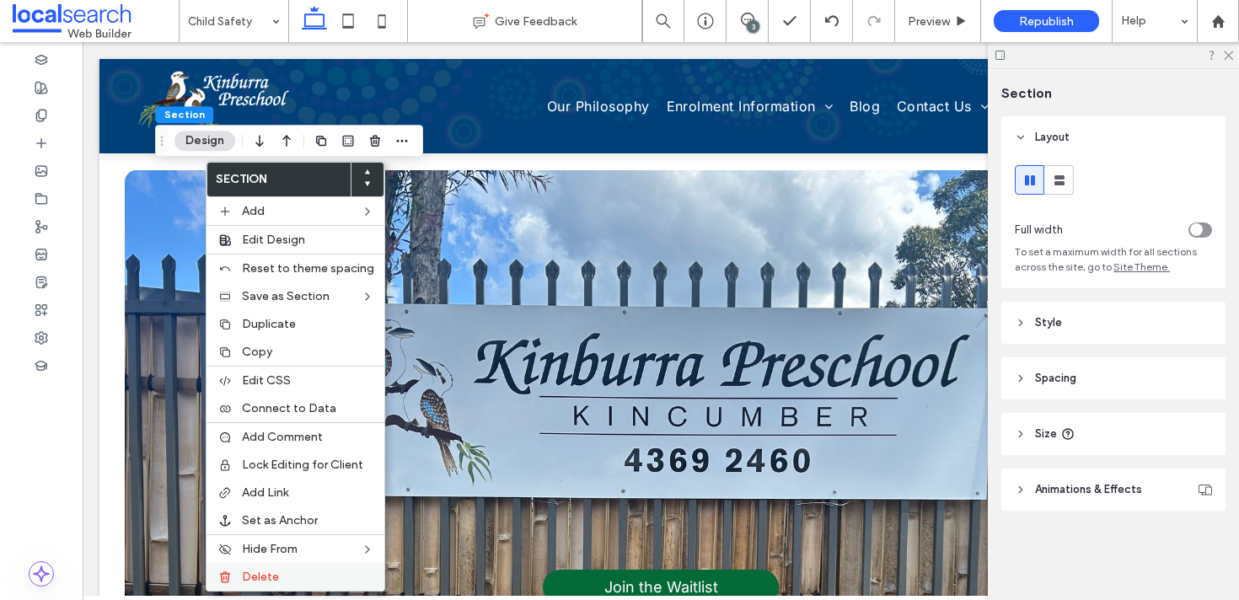
click at [303, 575] on label "Delete" at bounding box center [308, 577] width 132 height 14
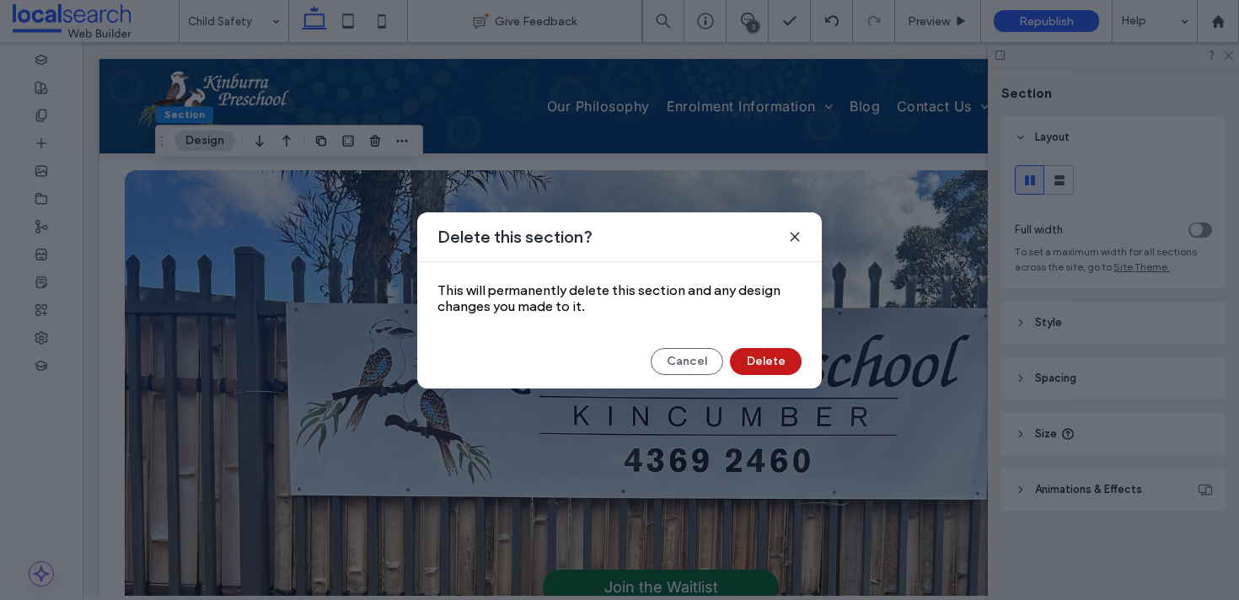
click at [783, 353] on button "Delete" at bounding box center [766, 361] width 72 height 27
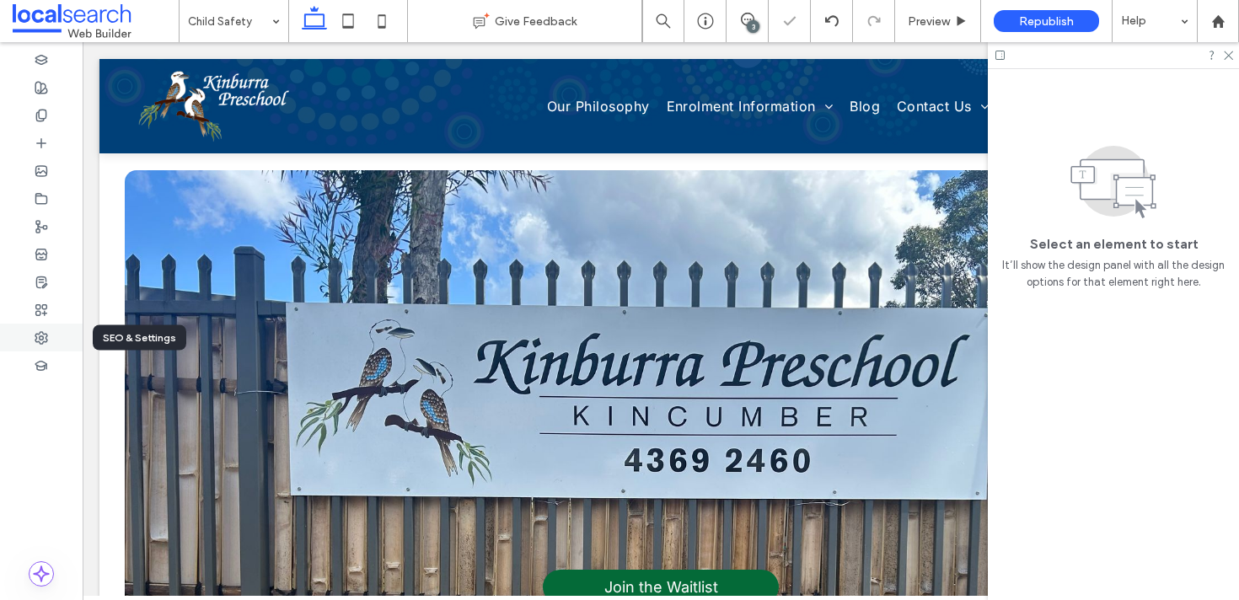
click at [37, 334] on icon at bounding box center [41, 337] width 13 height 13
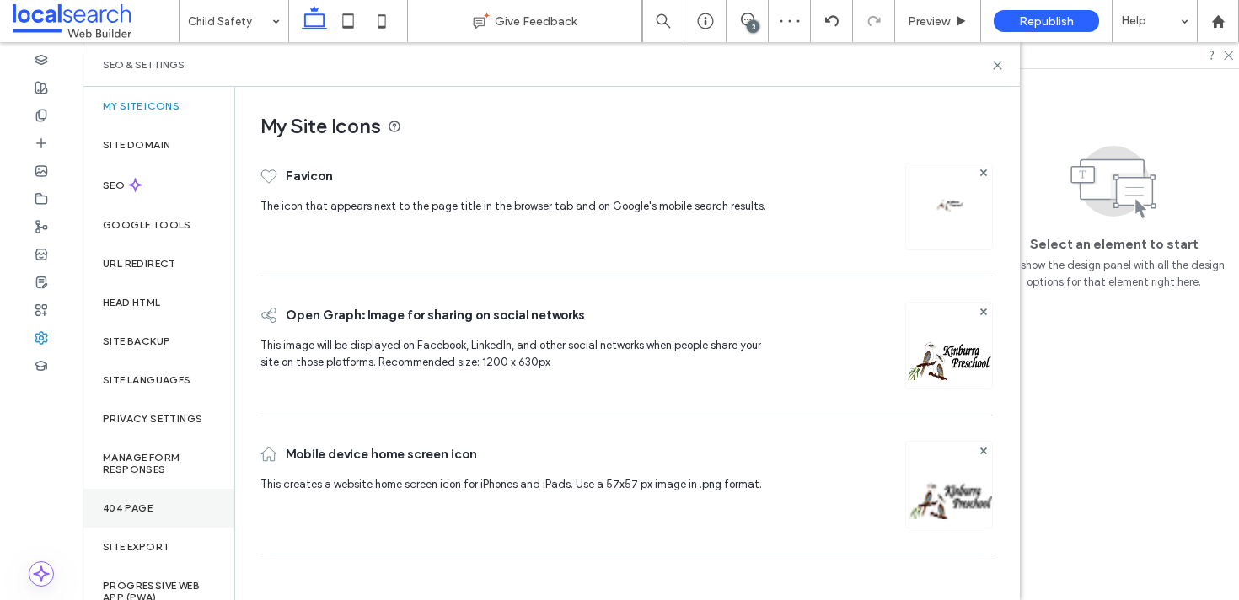
scroll to position [17, 0]
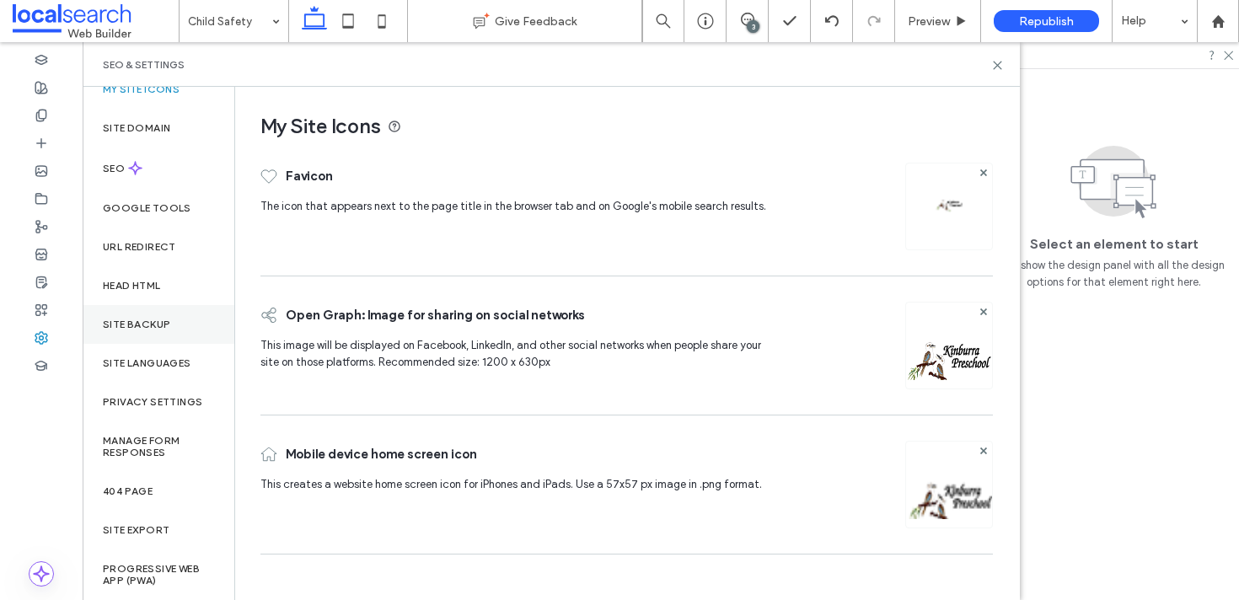
click at [150, 330] on div "Site Backup" at bounding box center [159, 324] width 152 height 39
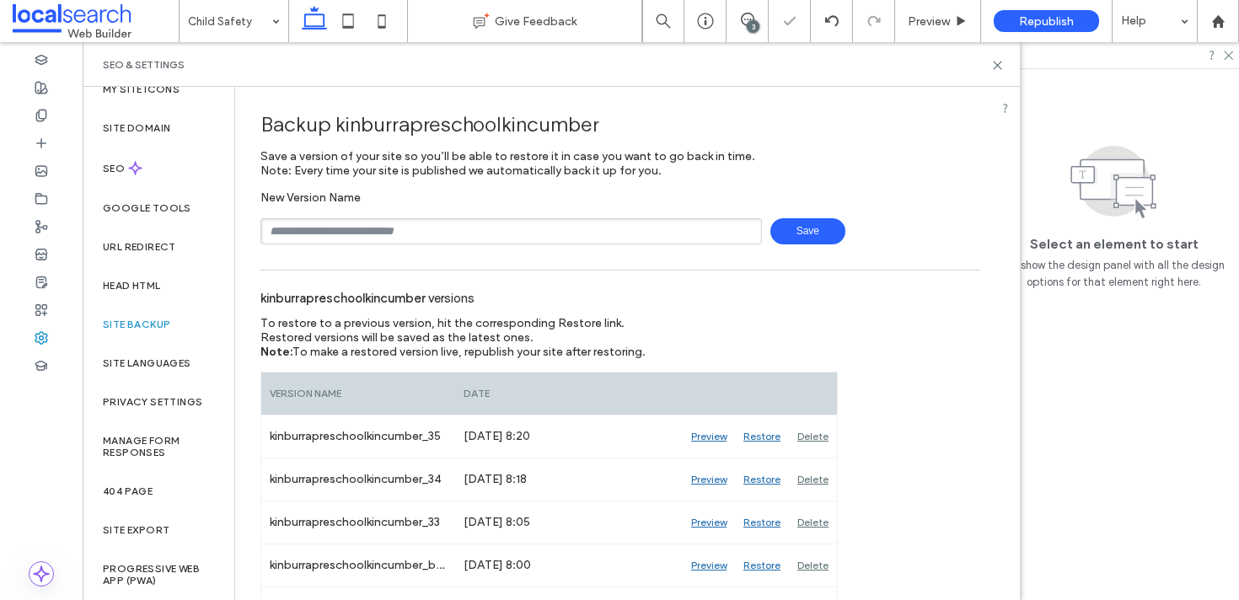
click at [789, 224] on span "Save" at bounding box center [807, 231] width 75 height 26
click at [1000, 60] on icon at bounding box center [997, 65] width 13 height 13
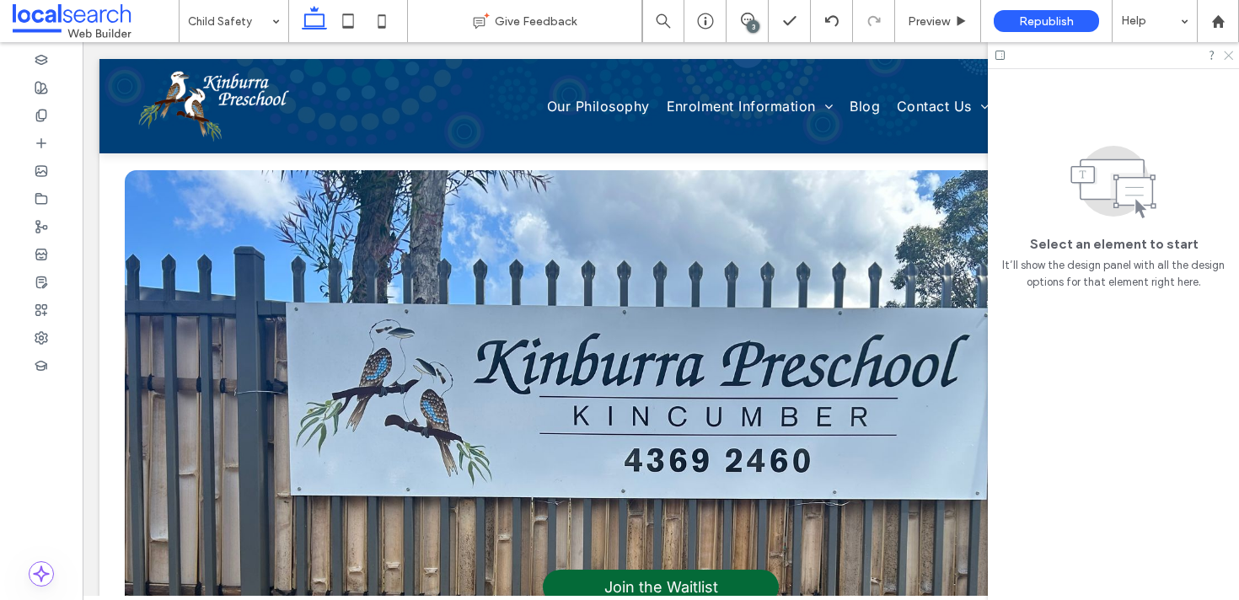
click at [1230, 51] on icon at bounding box center [1227, 54] width 11 height 11
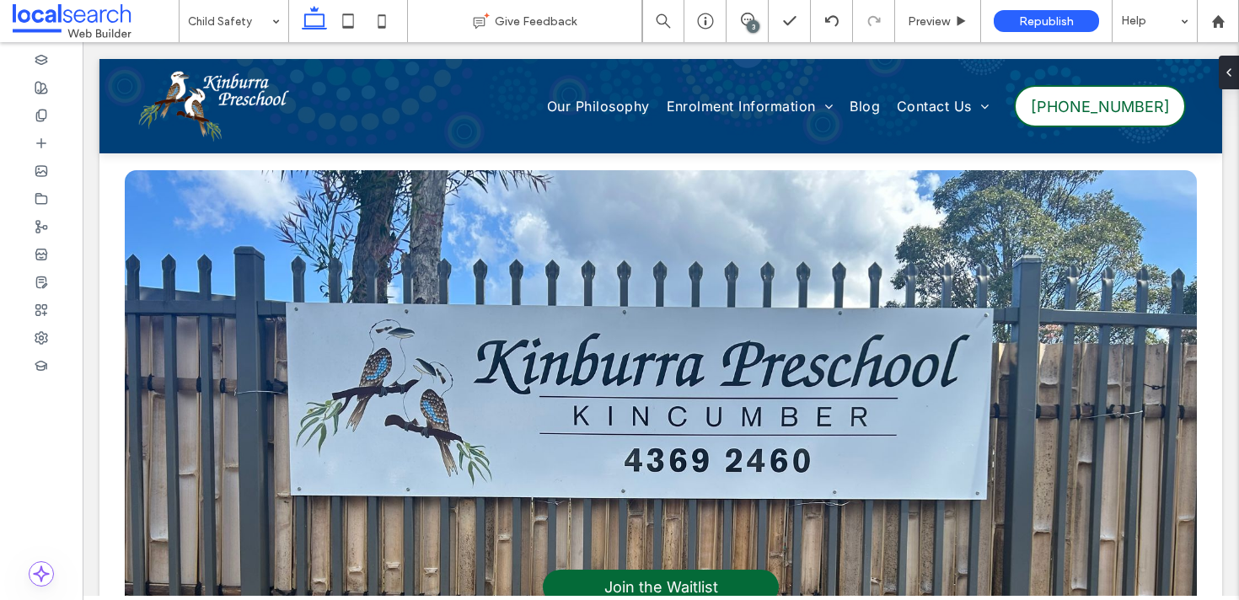
click at [754, 24] on div "3" at bounding box center [753, 26] width 13 height 13
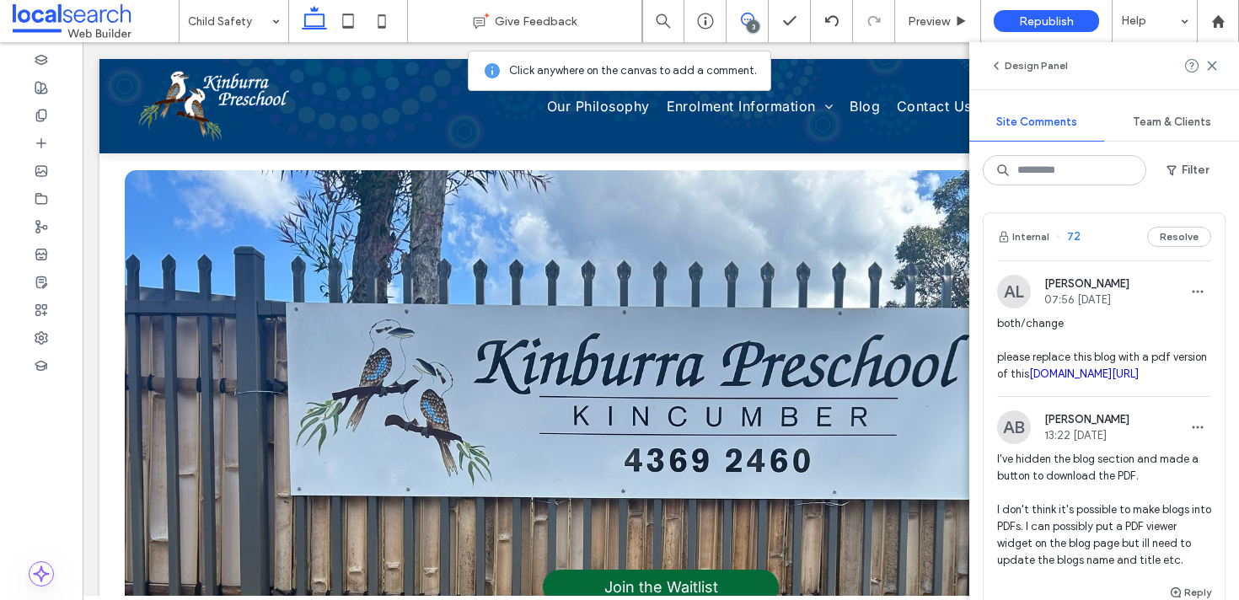
click at [754, 24] on div "3" at bounding box center [753, 26] width 13 height 13
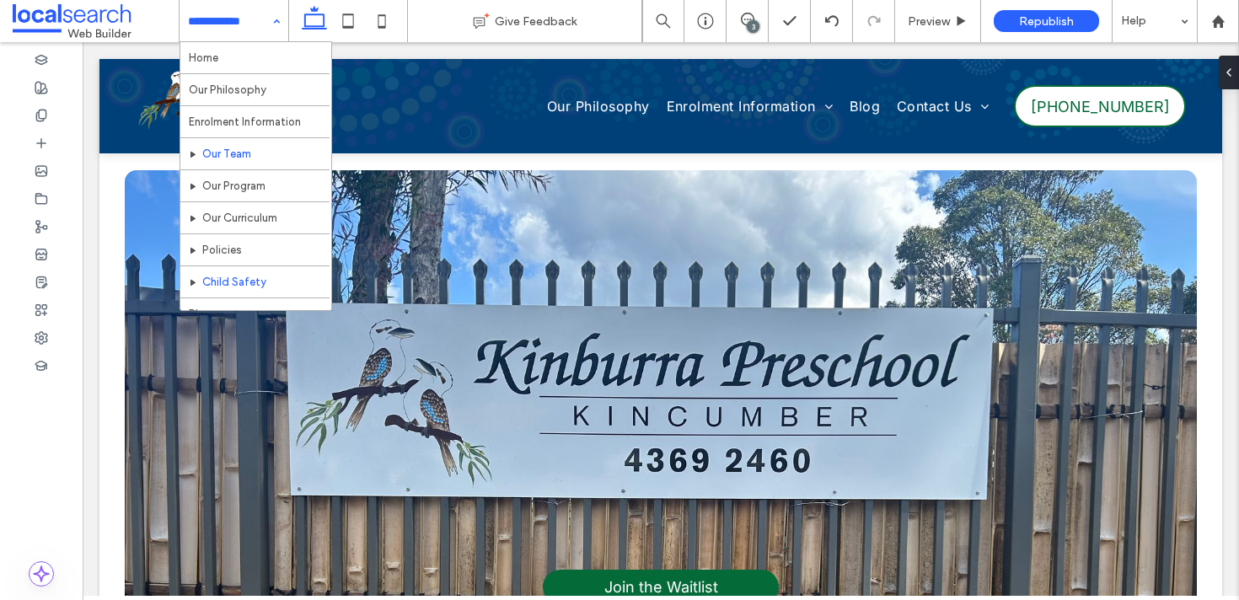
scroll to position [58, 0]
click at [258, 0] on input at bounding box center [229, 21] width 83 height 42
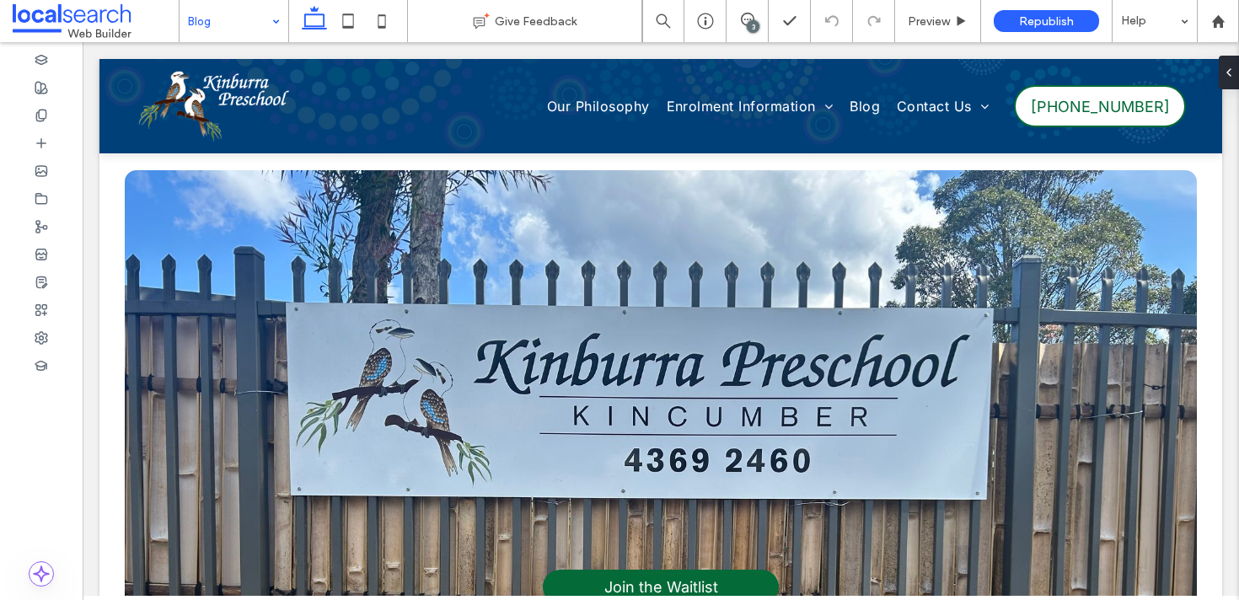
click at [269, 17] on div "Blog" at bounding box center [234, 21] width 109 height 42
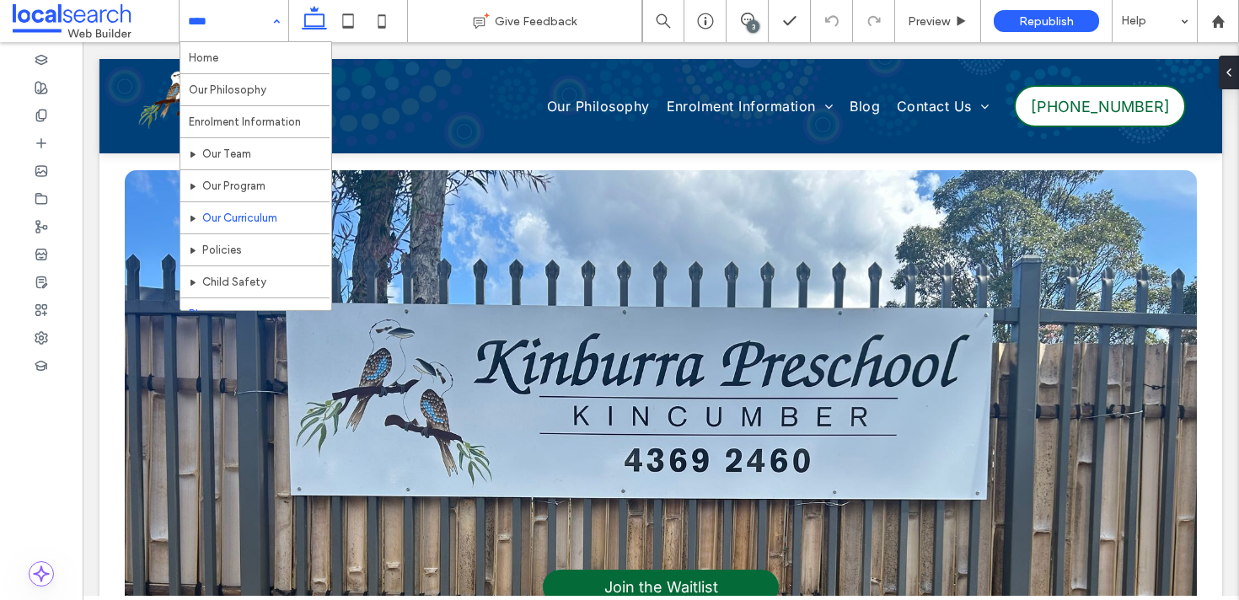
scroll to position [58, 0]
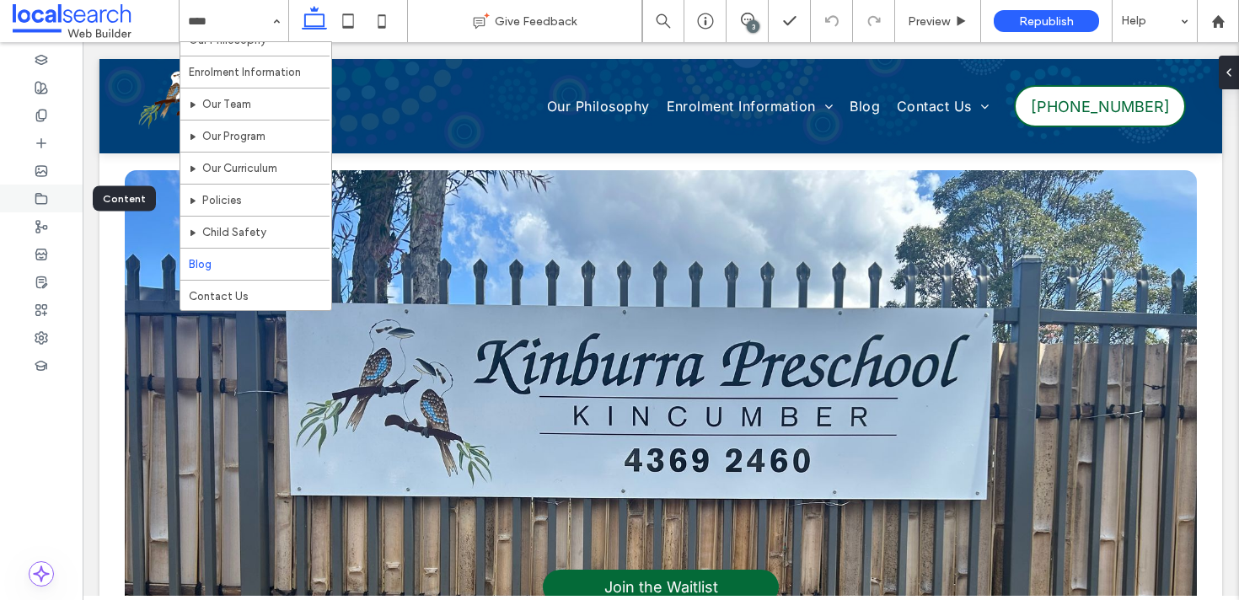
click at [54, 202] on div at bounding box center [41, 199] width 83 height 28
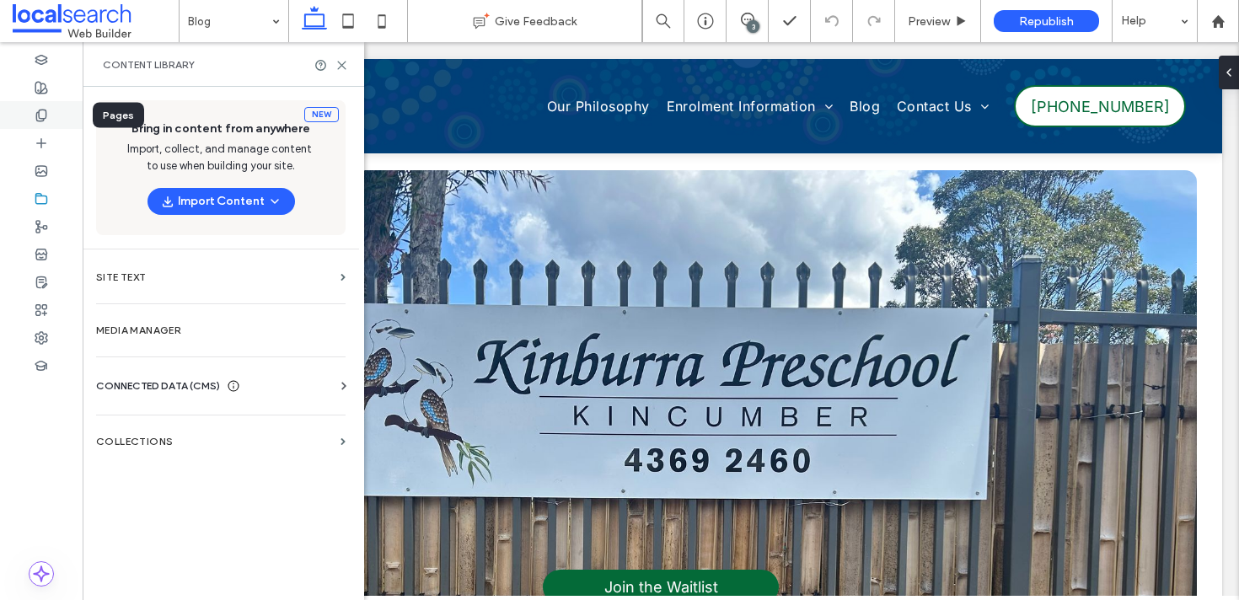
click at [40, 119] on icon at bounding box center [41, 115] width 13 height 13
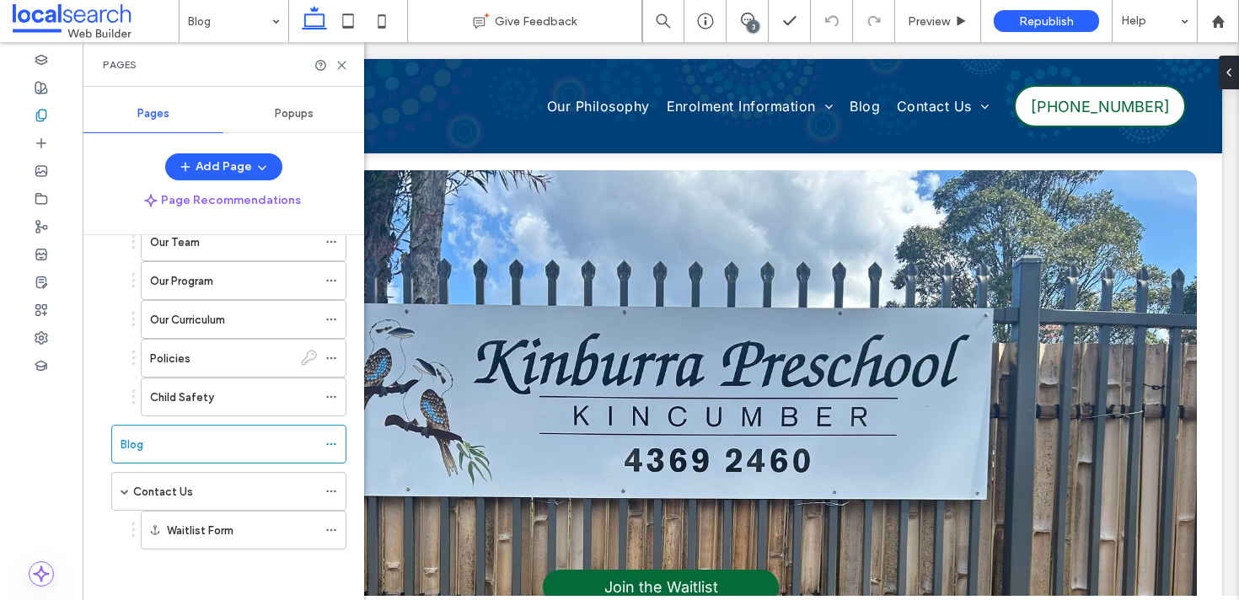
scroll to position [165, 0]
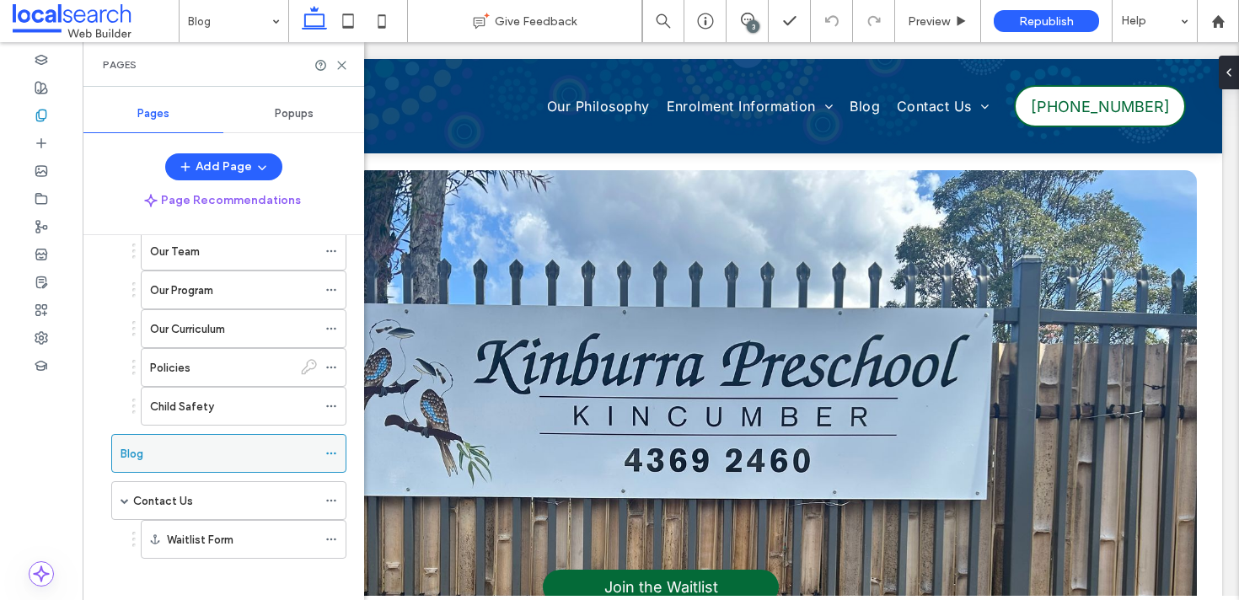
click at [327, 453] on use at bounding box center [330, 454] width 9 height 3
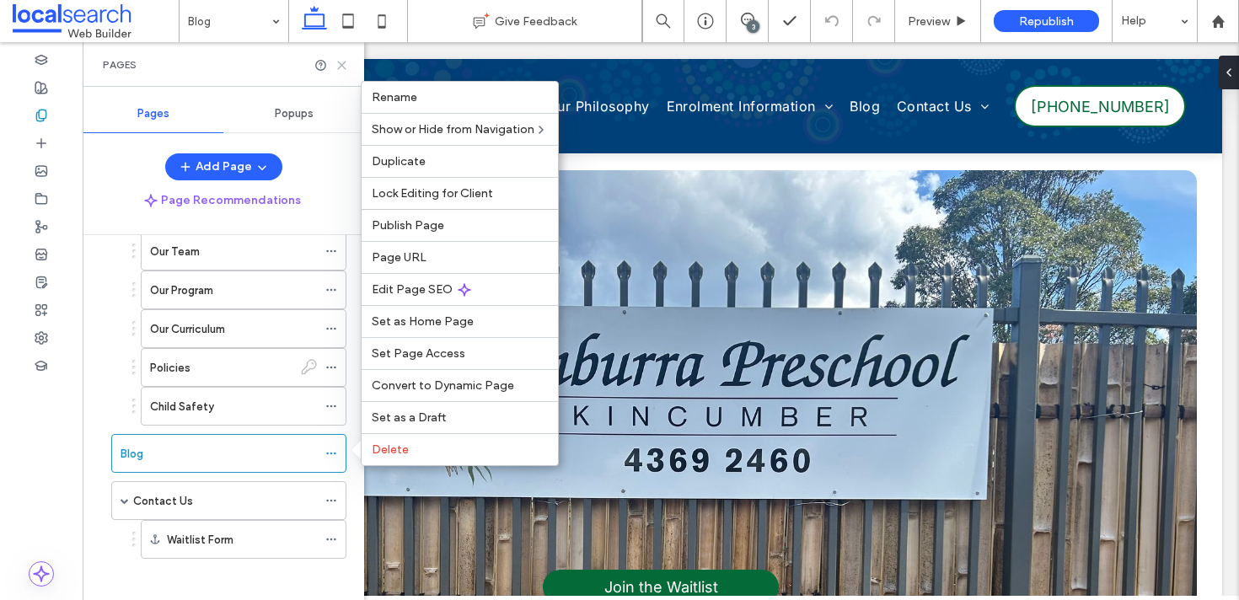
click at [341, 61] on icon at bounding box center [342, 65] width 13 height 13
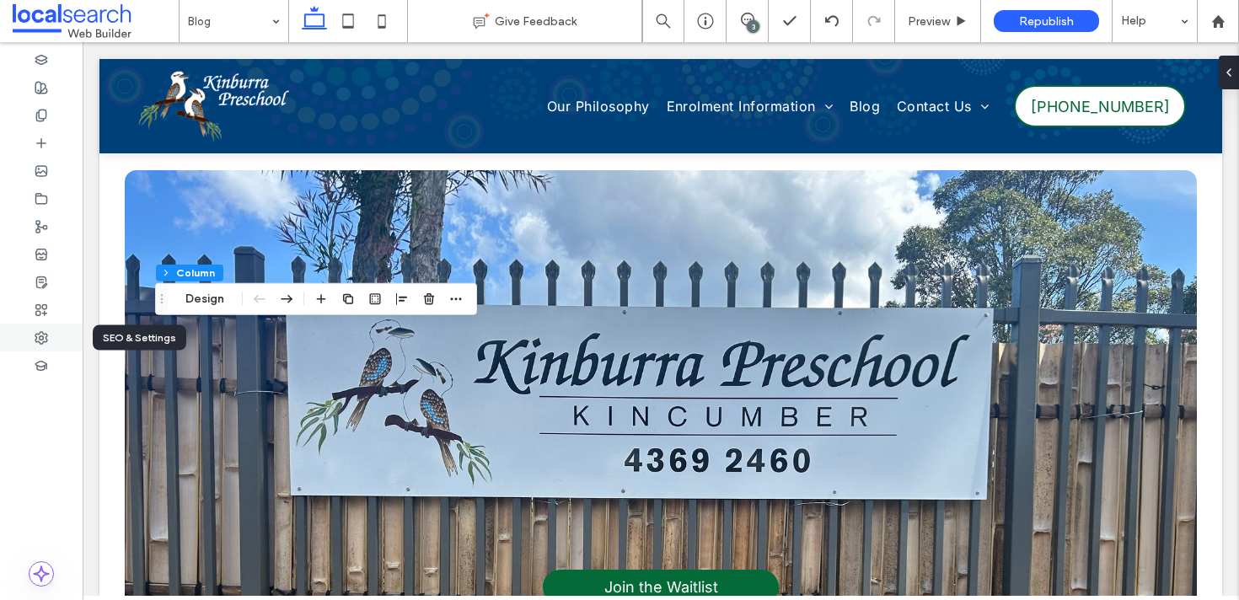
click at [46, 330] on span at bounding box center [41, 337] width 13 height 14
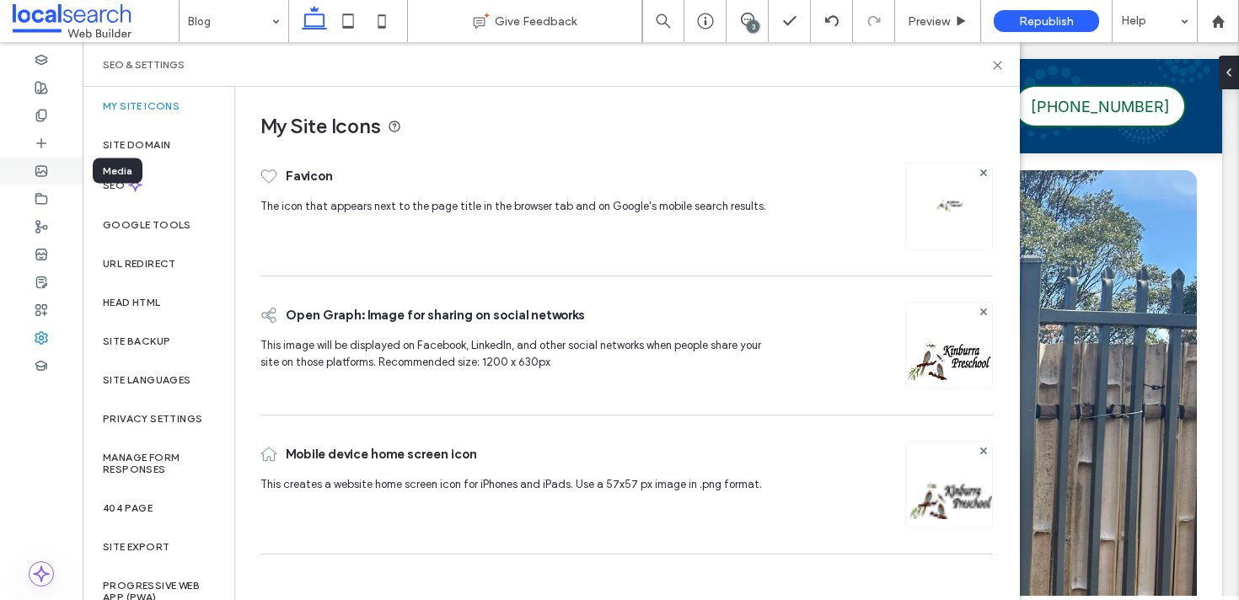
click at [47, 158] on div at bounding box center [41, 171] width 83 height 28
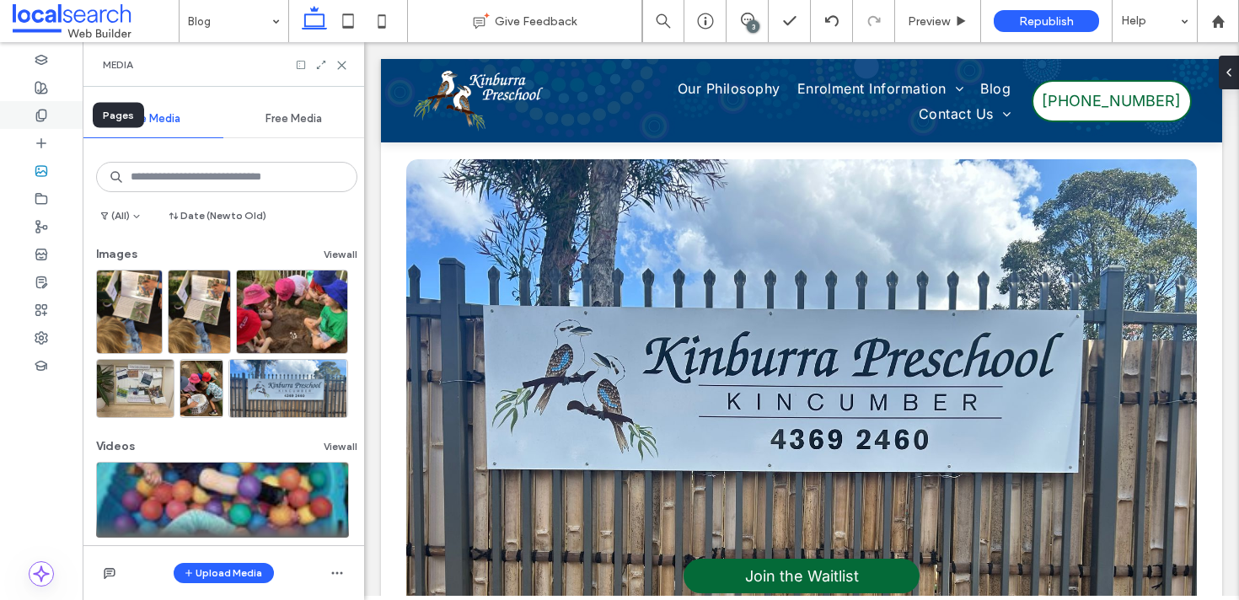
click at [40, 120] on icon at bounding box center [41, 115] width 13 height 13
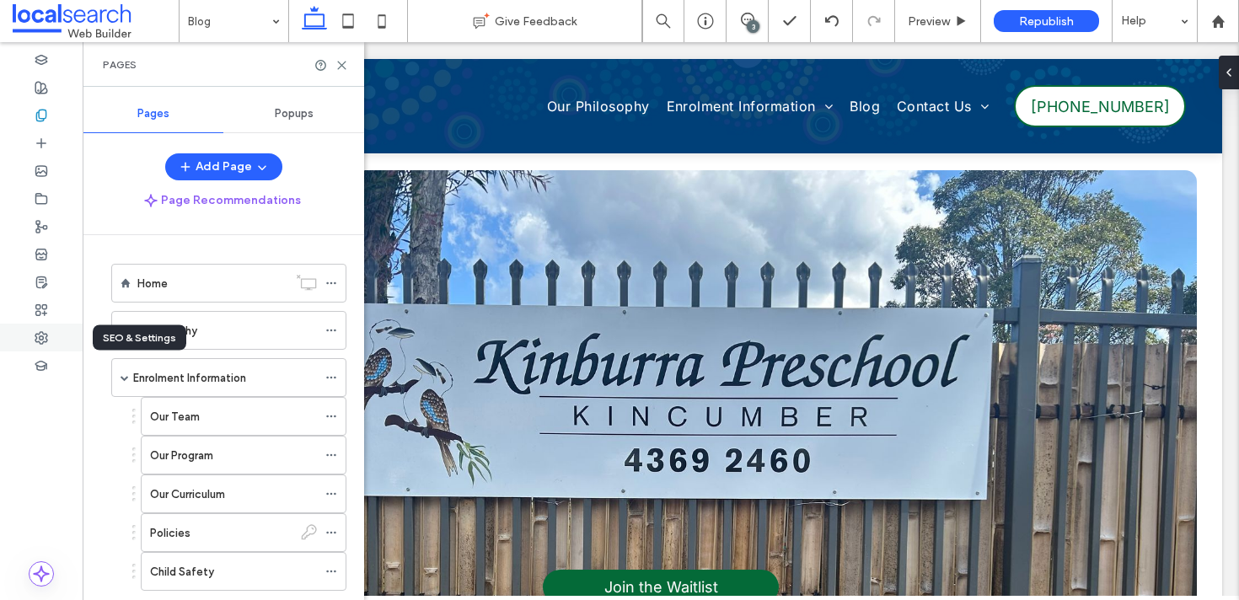
click at [32, 341] on div at bounding box center [41, 338] width 83 height 28
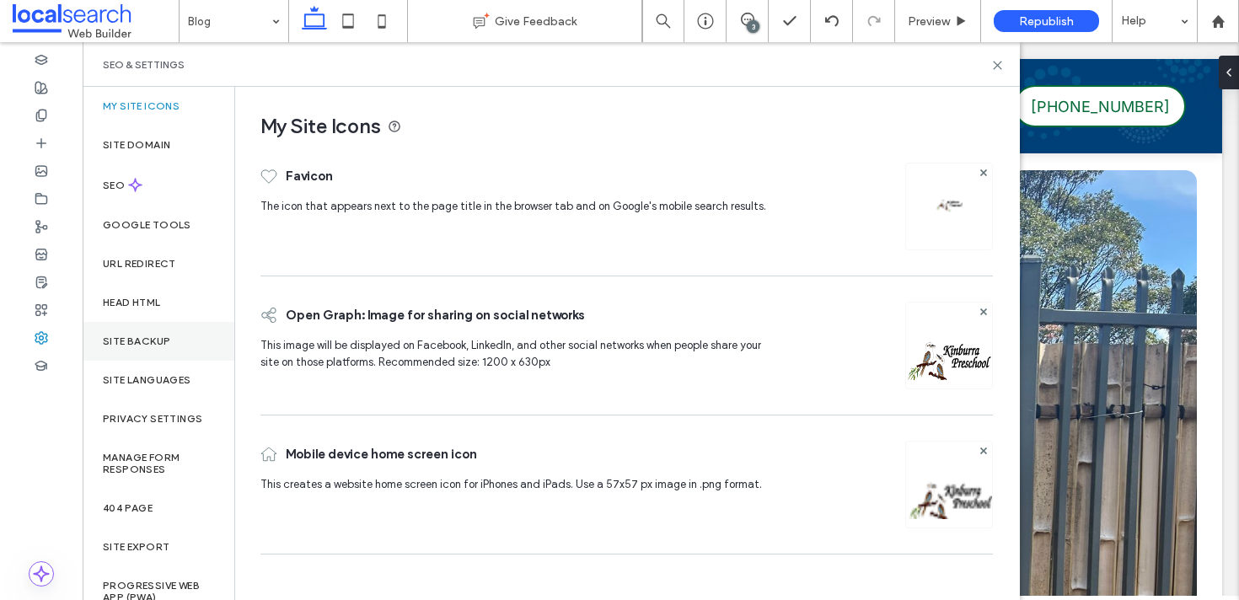
click at [138, 330] on div "Site Backup" at bounding box center [159, 341] width 152 height 39
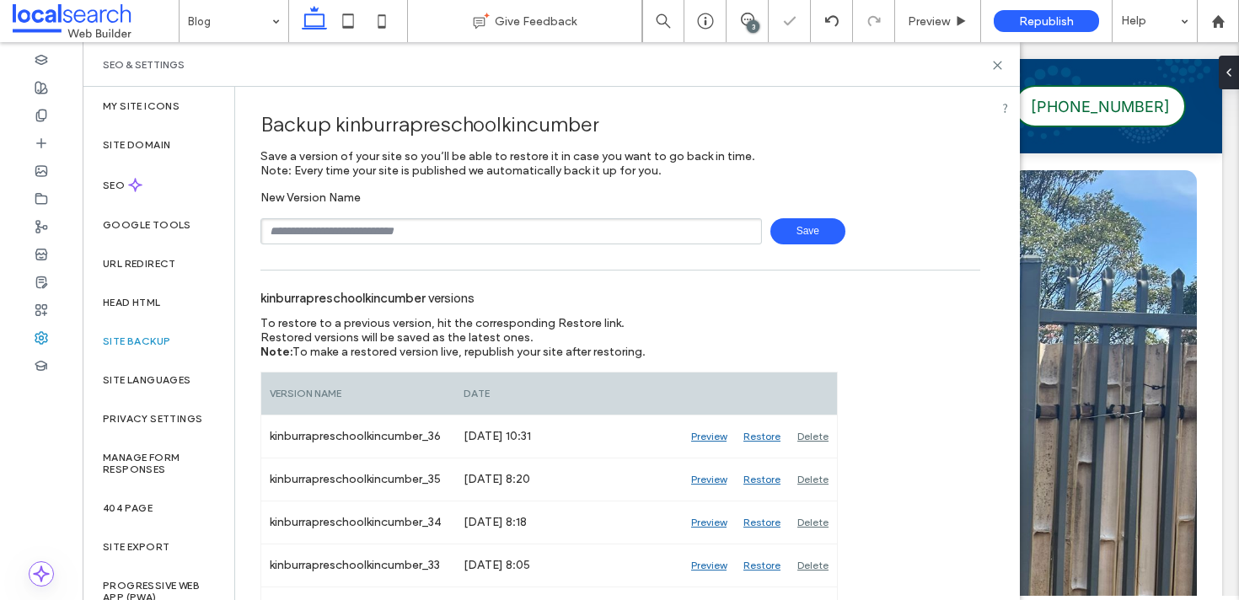
click at [819, 231] on span "Save" at bounding box center [807, 231] width 75 height 26
click at [995, 67] on use at bounding box center [998, 66] width 8 height 8
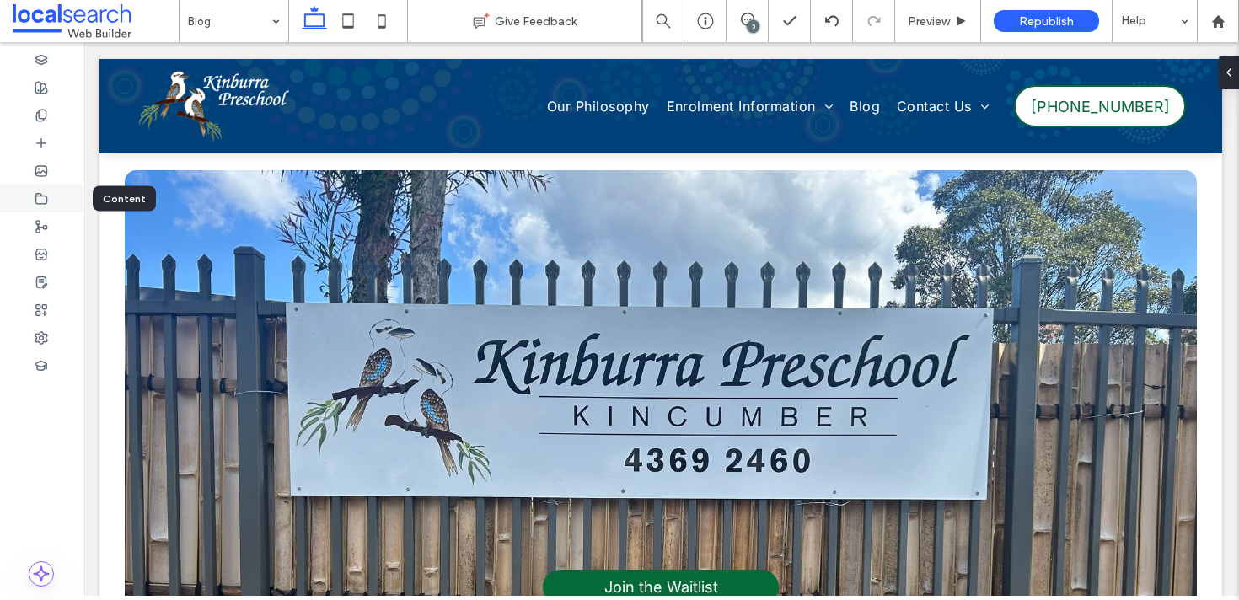
click at [56, 202] on div at bounding box center [41, 199] width 83 height 28
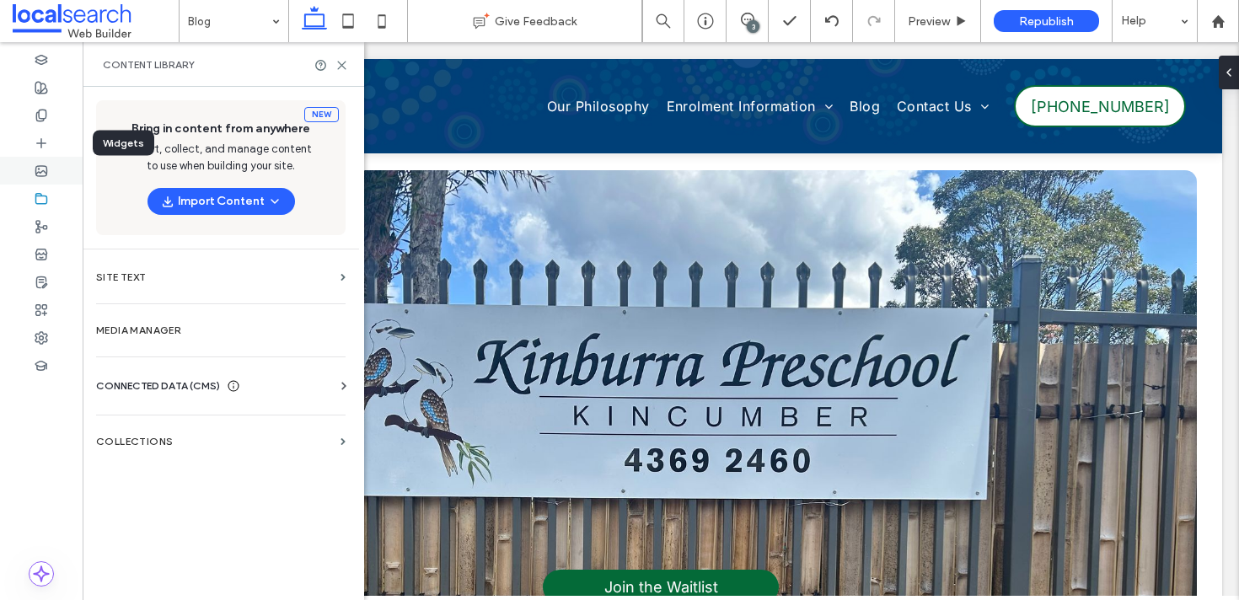
click at [46, 161] on div at bounding box center [41, 171] width 83 height 28
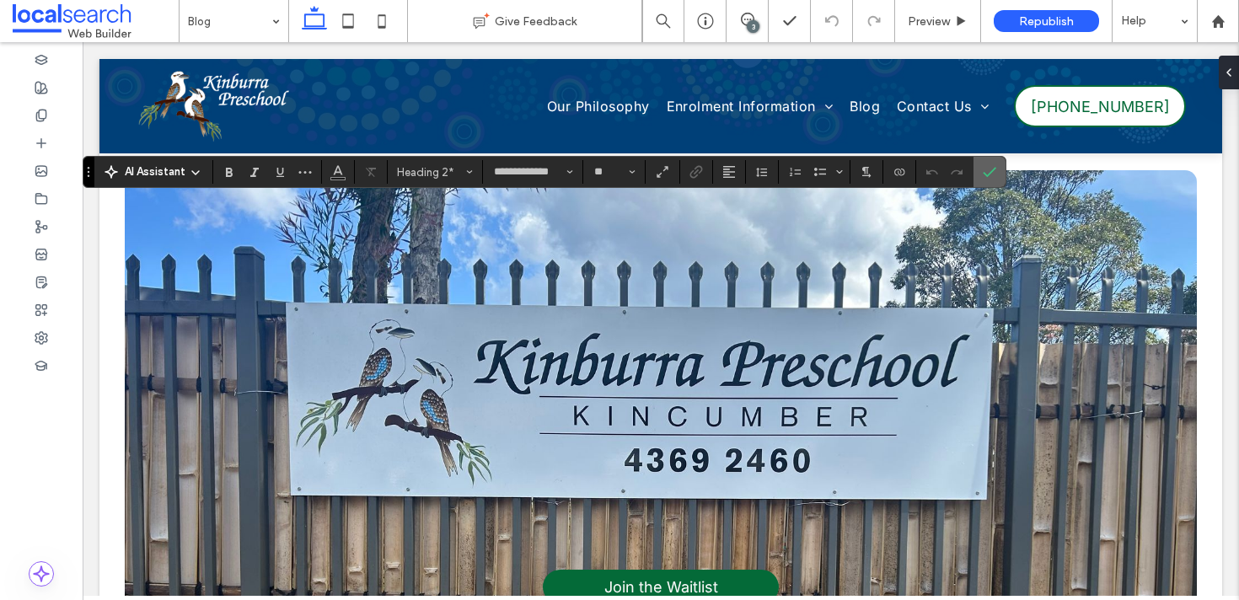
click at [996, 175] on icon "Confirm" at bounding box center [989, 171] width 13 height 13
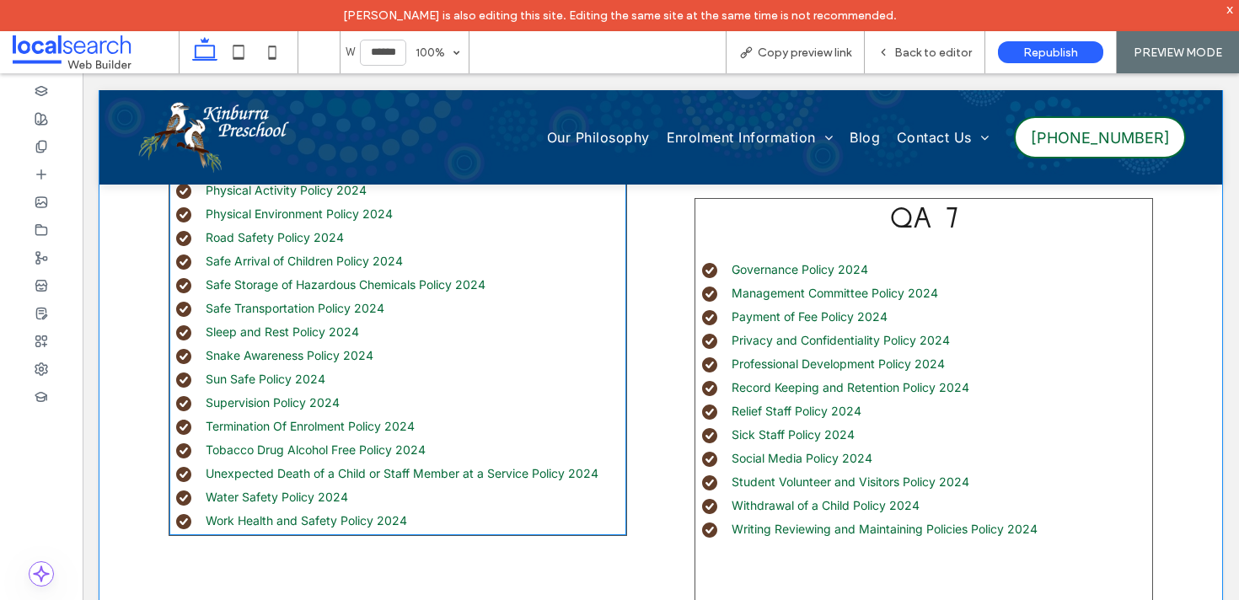
scroll to position [1559, 0]
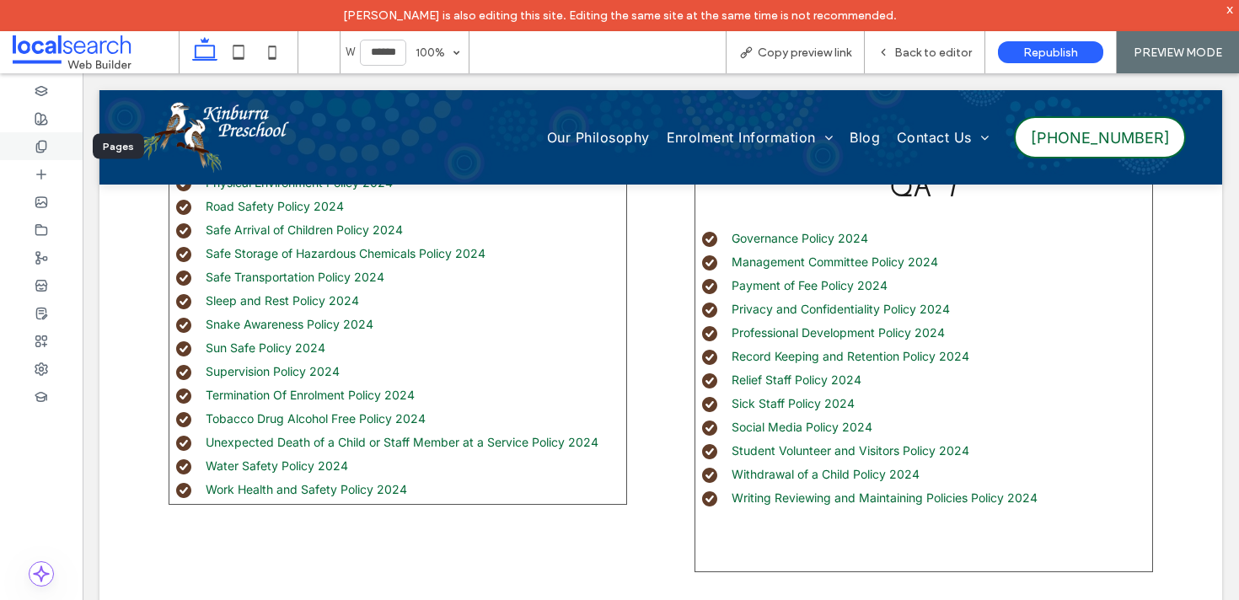
click at [40, 144] on icon at bounding box center [41, 146] width 13 height 13
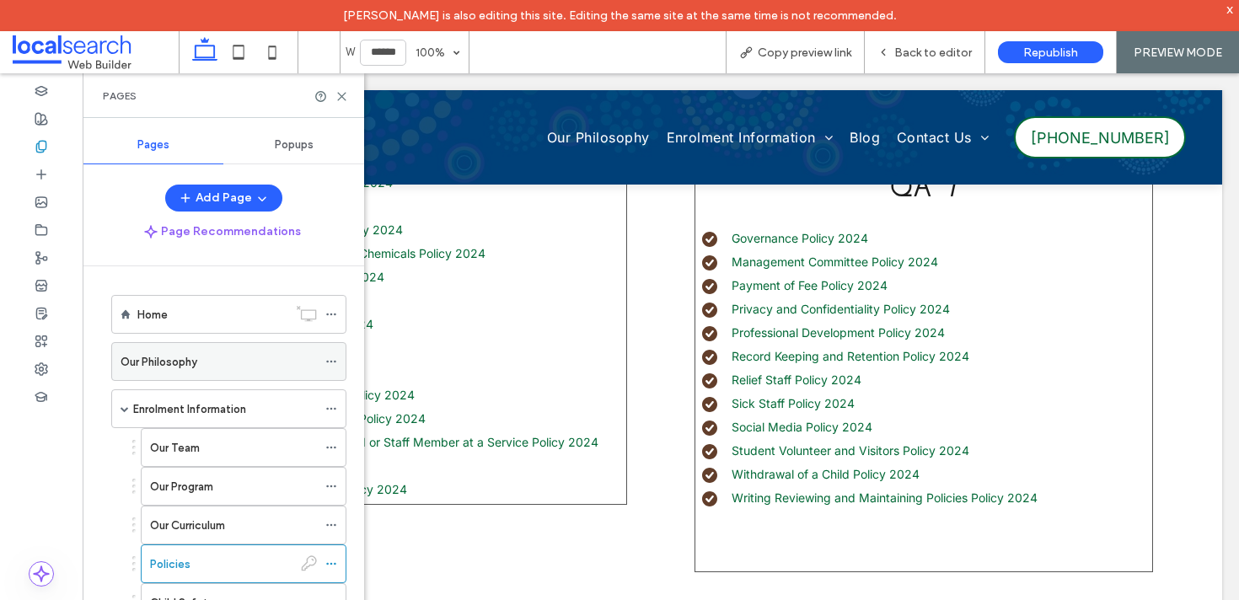
scroll to position [136, 0]
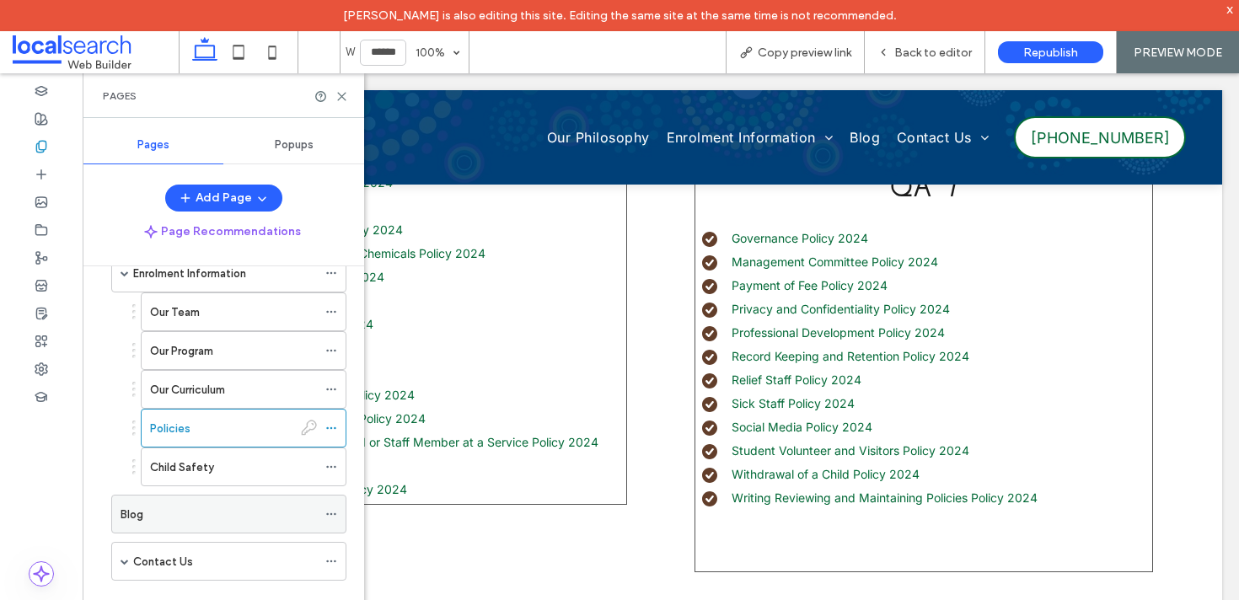
click at [208, 513] on div "Blog" at bounding box center [219, 515] width 196 height 18
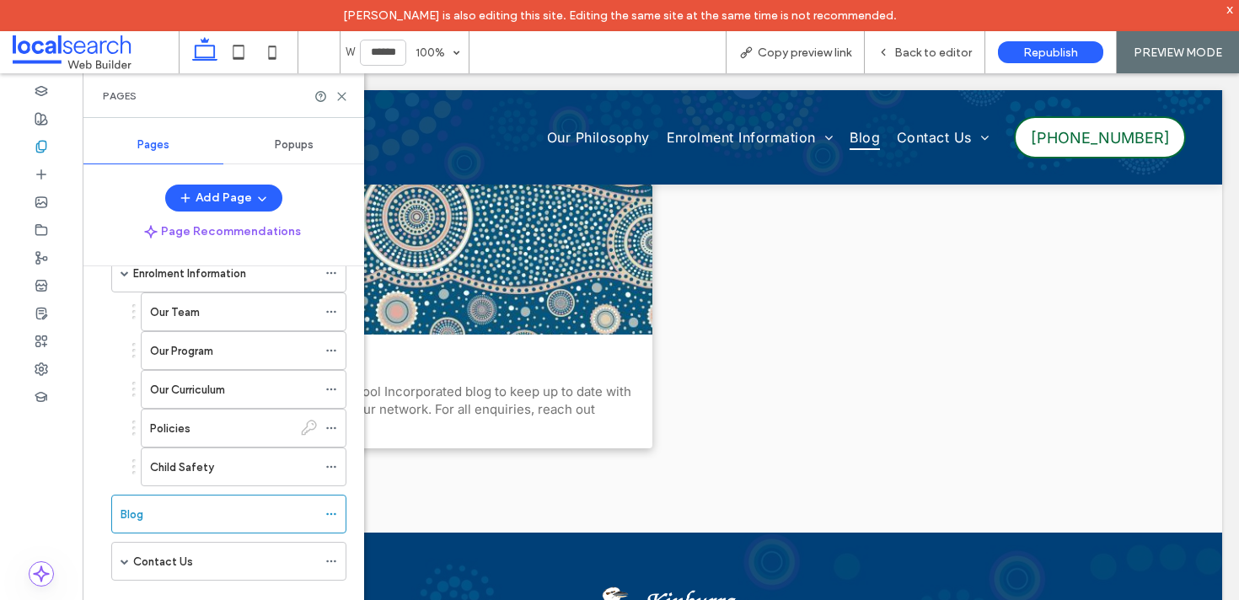
scroll to position [1424, 0]
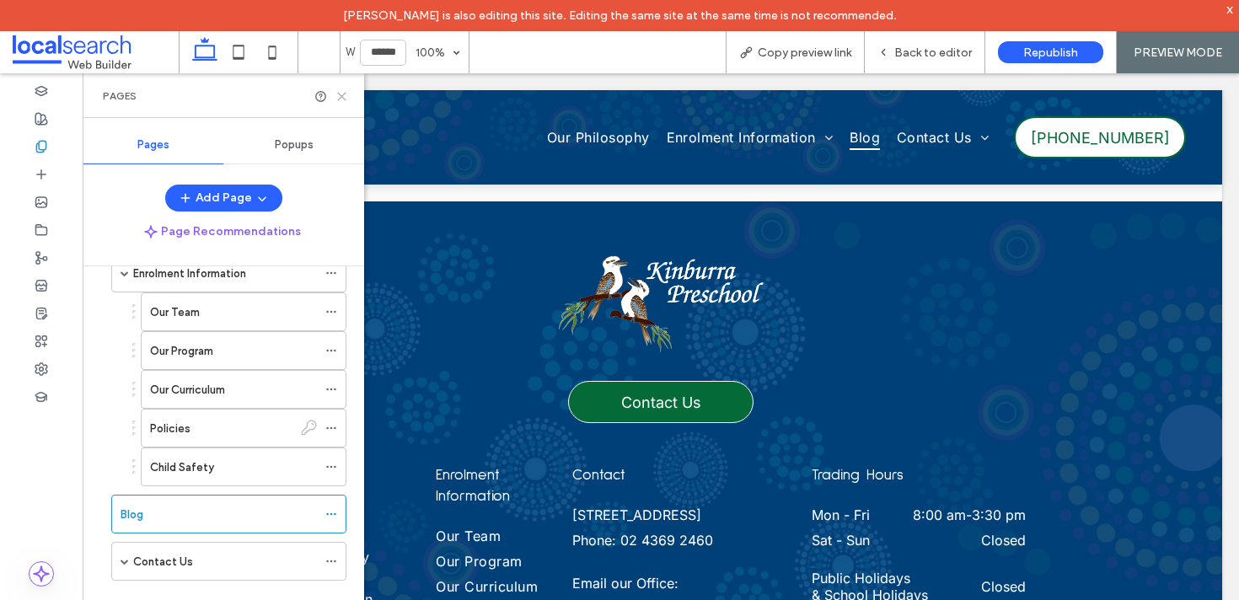
click at [346, 97] on icon at bounding box center [342, 96] width 13 height 13
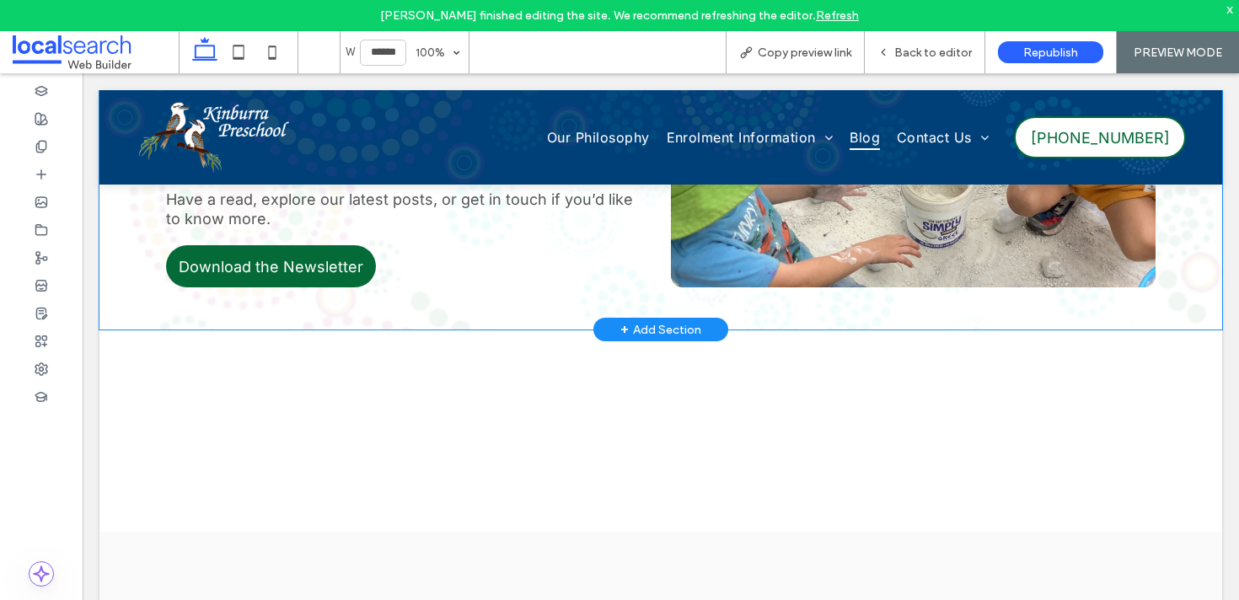
scroll to position [0, 0]
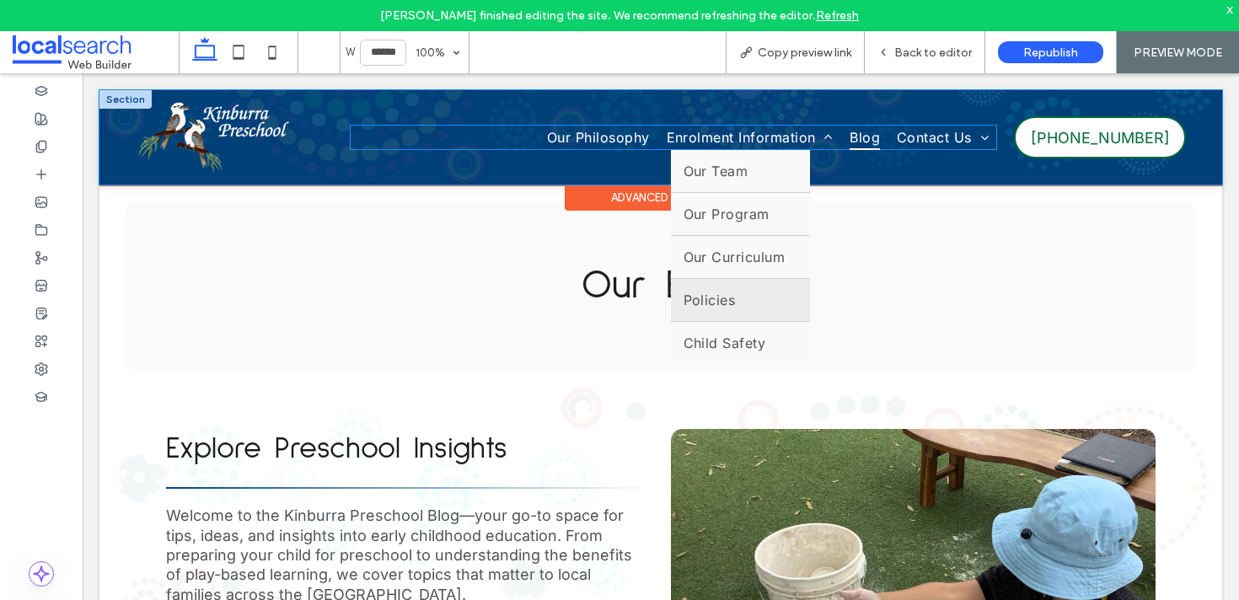
click at [738, 292] on link "Policies" at bounding box center [741, 300] width 140 height 42
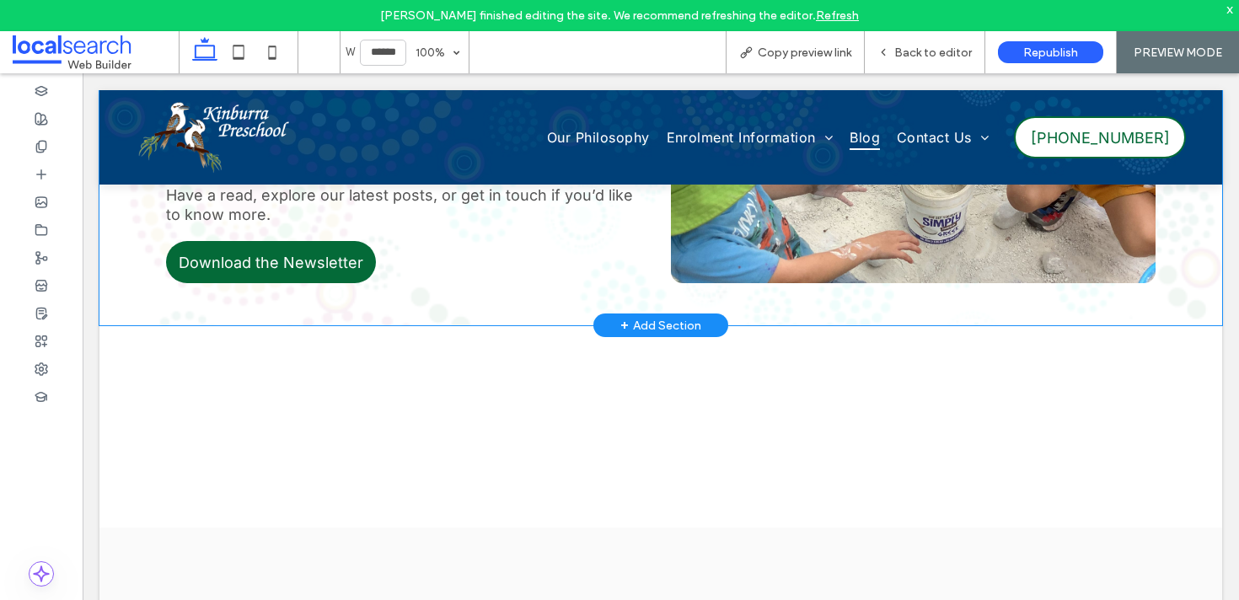
scroll to position [513, 0]
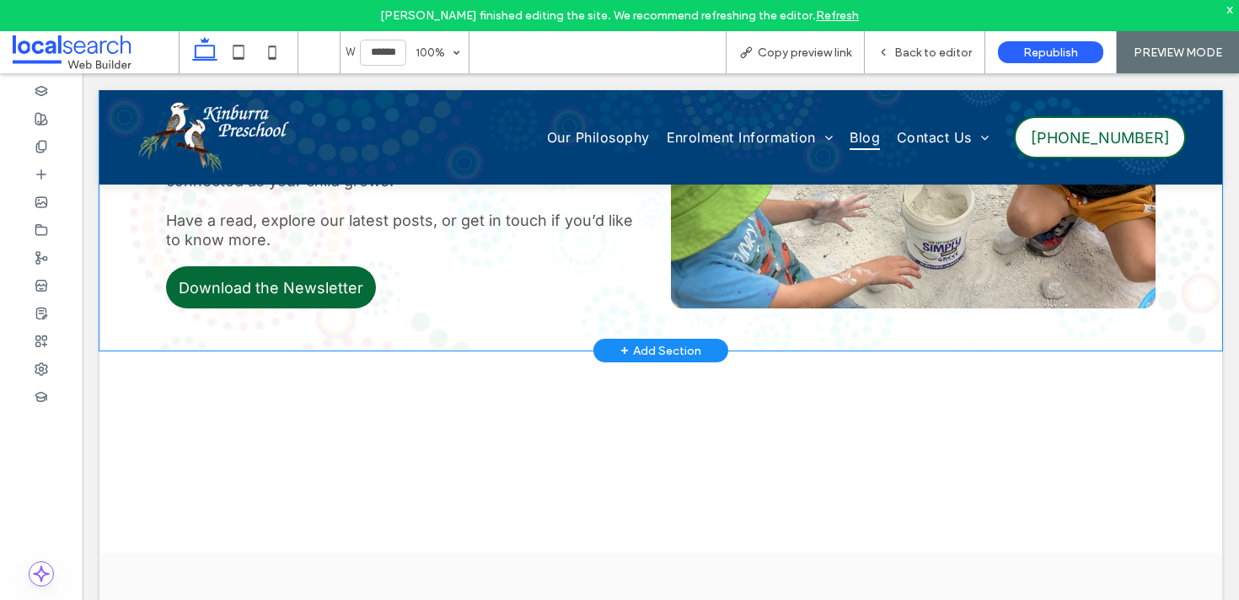
click at [459, 482] on div at bounding box center [398, 452] width 486 height 112
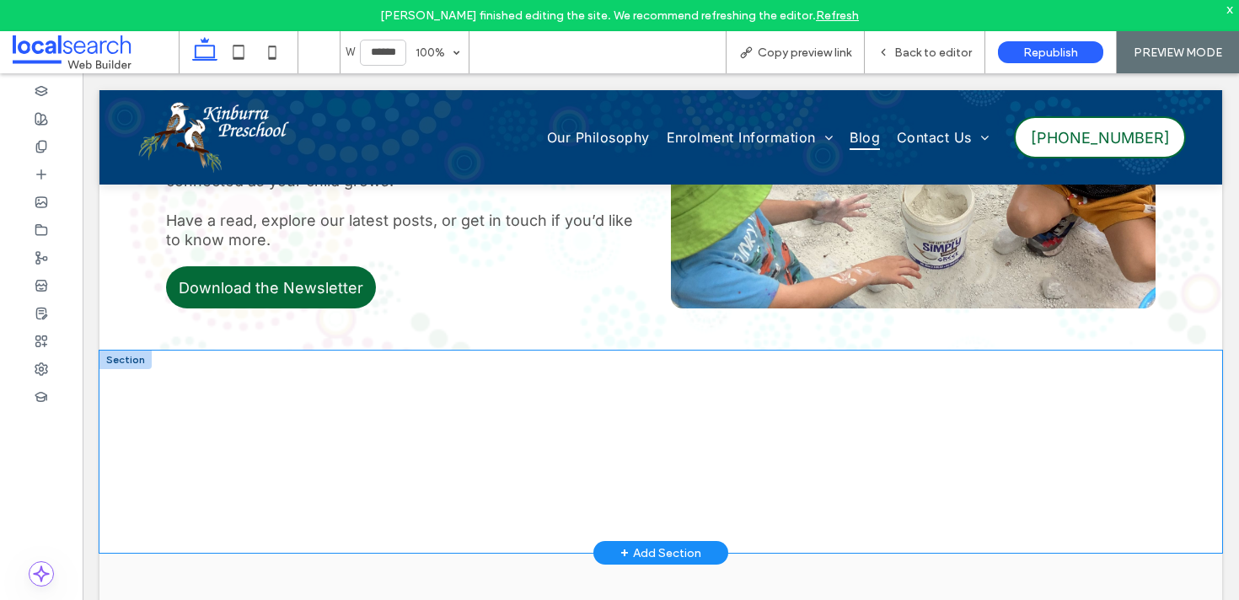
click at [121, 356] on div at bounding box center [125, 360] width 52 height 19
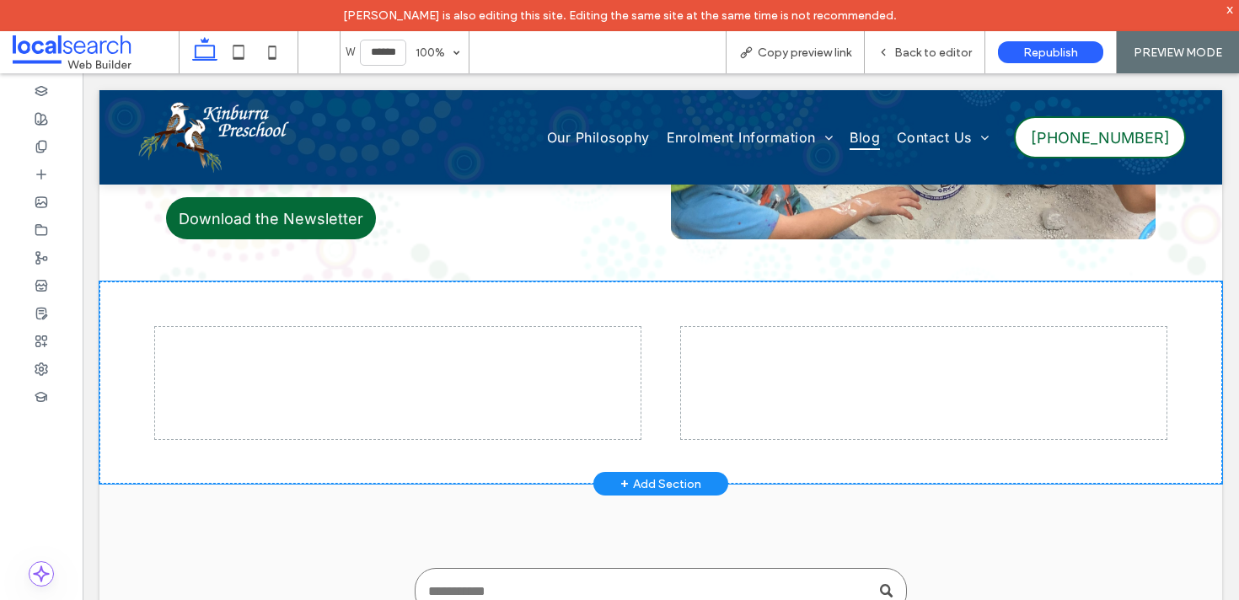
scroll to position [633, 0]
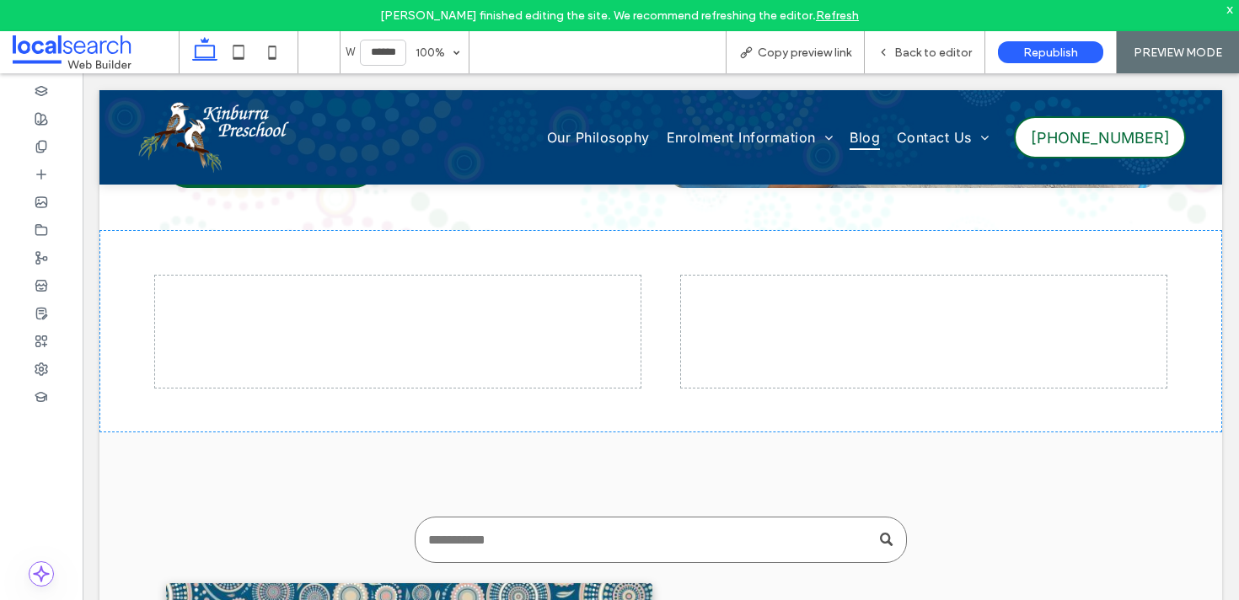
click at [831, 17] on link "Refresh" at bounding box center [837, 15] width 43 height 14
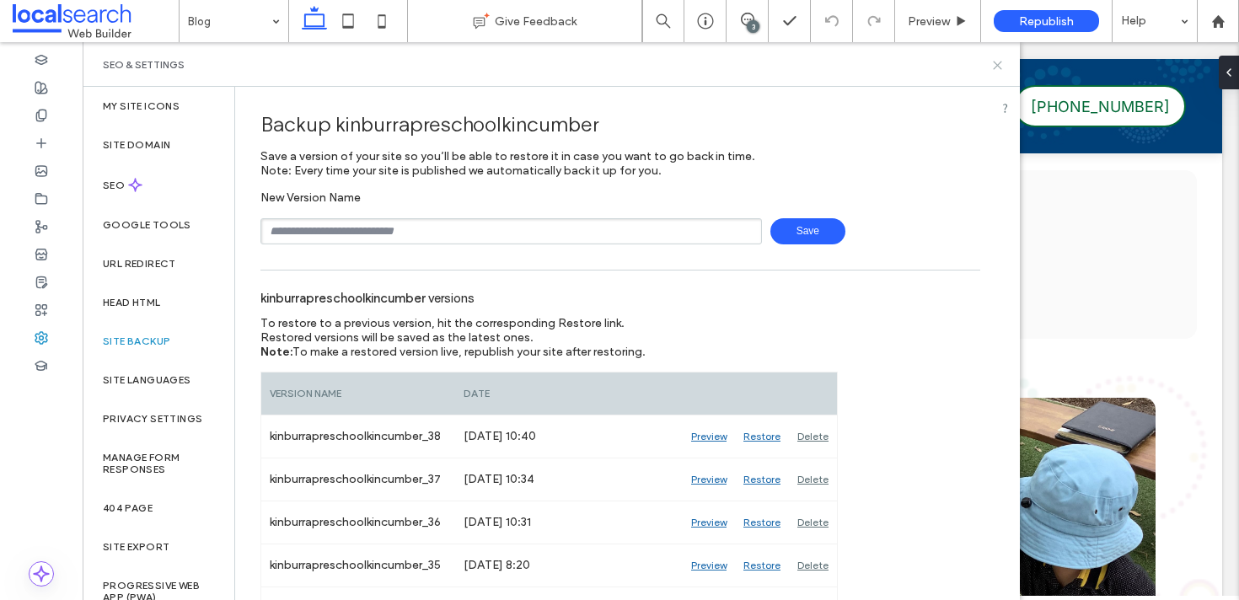
click at [1001, 67] on icon at bounding box center [997, 65] width 13 height 13
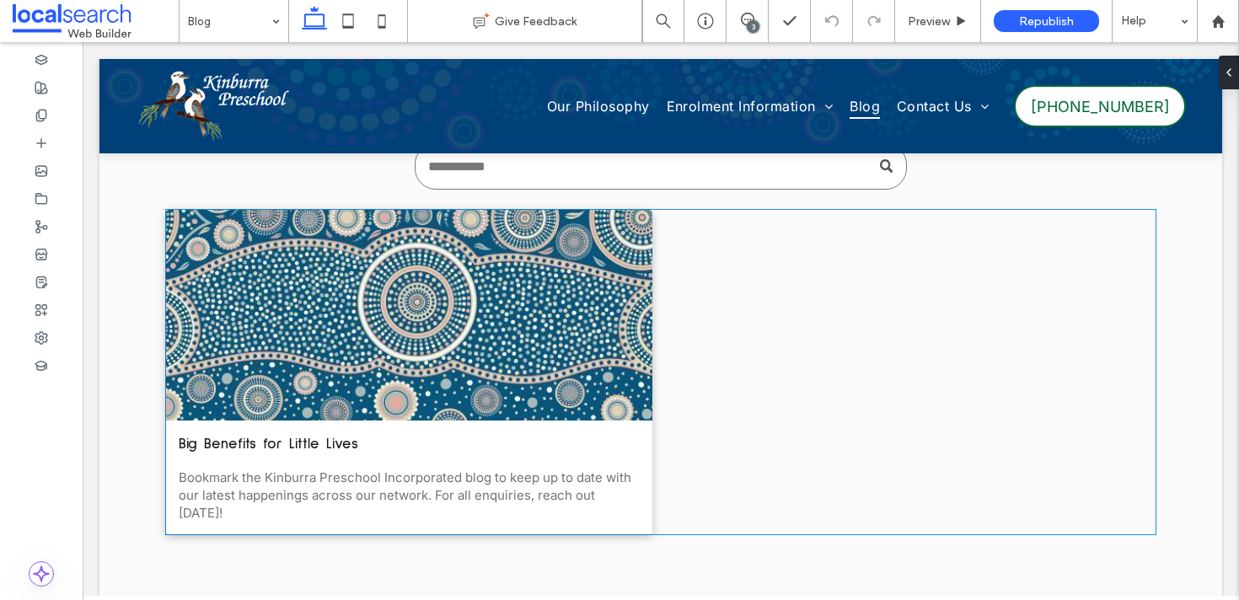
scroll to position [831, 0]
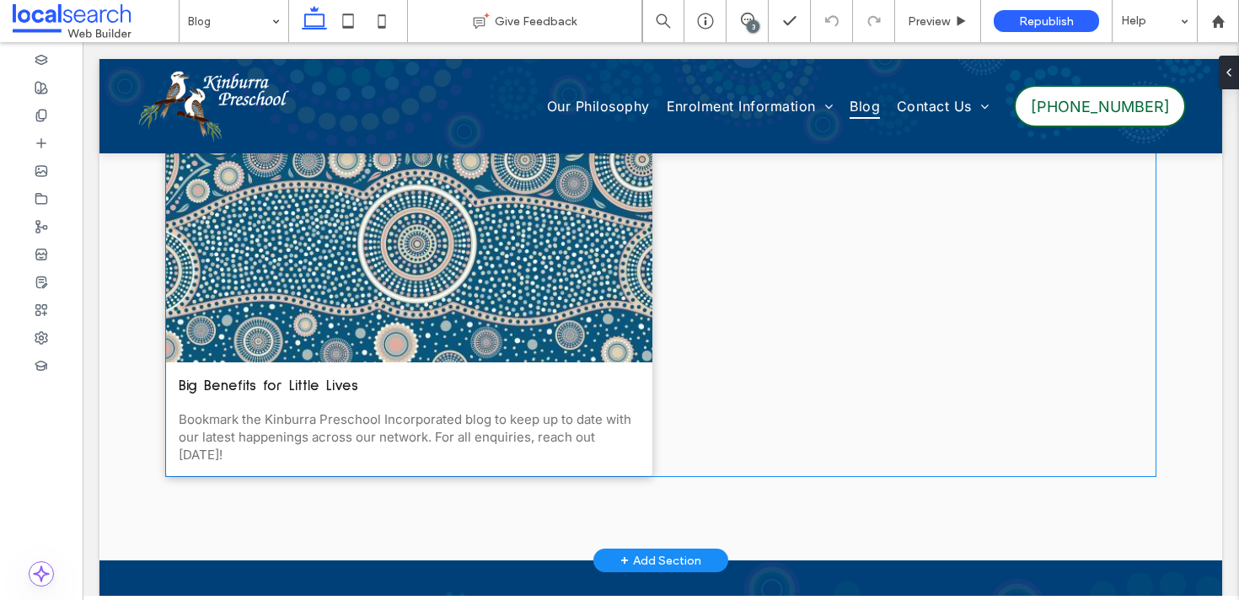
click at [345, 389] on div "Big Benefits for Little Lives May 16, 2025 Bookmark the Kinburra Preschool Inco…" at bounding box center [409, 419] width 486 height 114
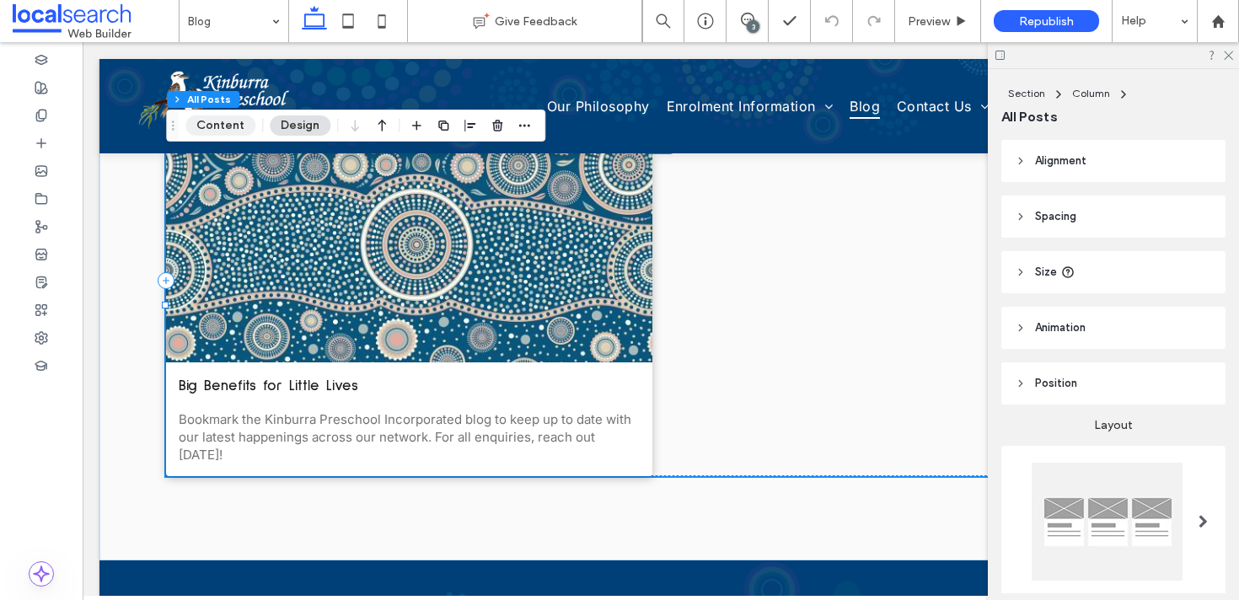
click at [212, 120] on button "Content" at bounding box center [220, 125] width 70 height 20
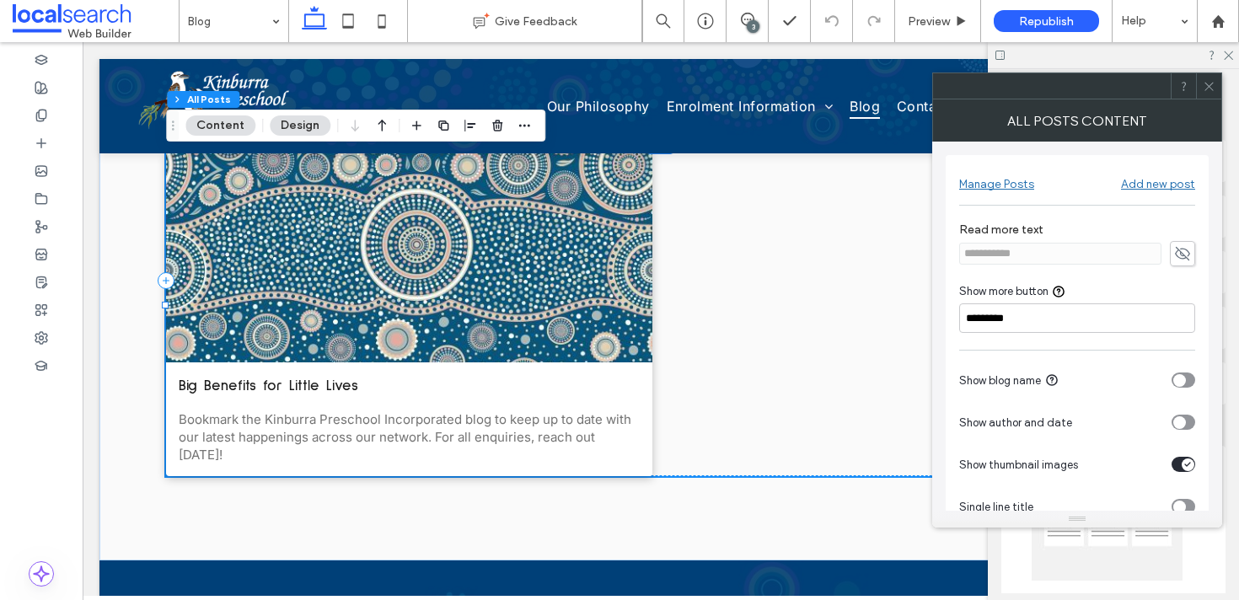
click at [1209, 89] on icon at bounding box center [1209, 86] width 13 height 13
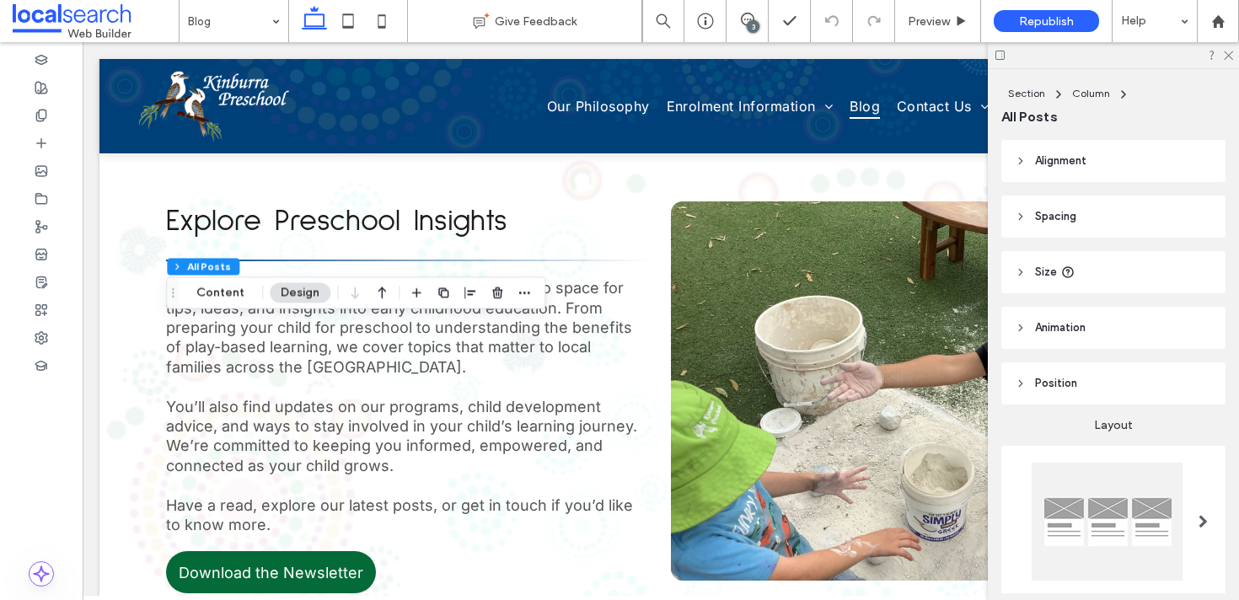
scroll to position [0, 0]
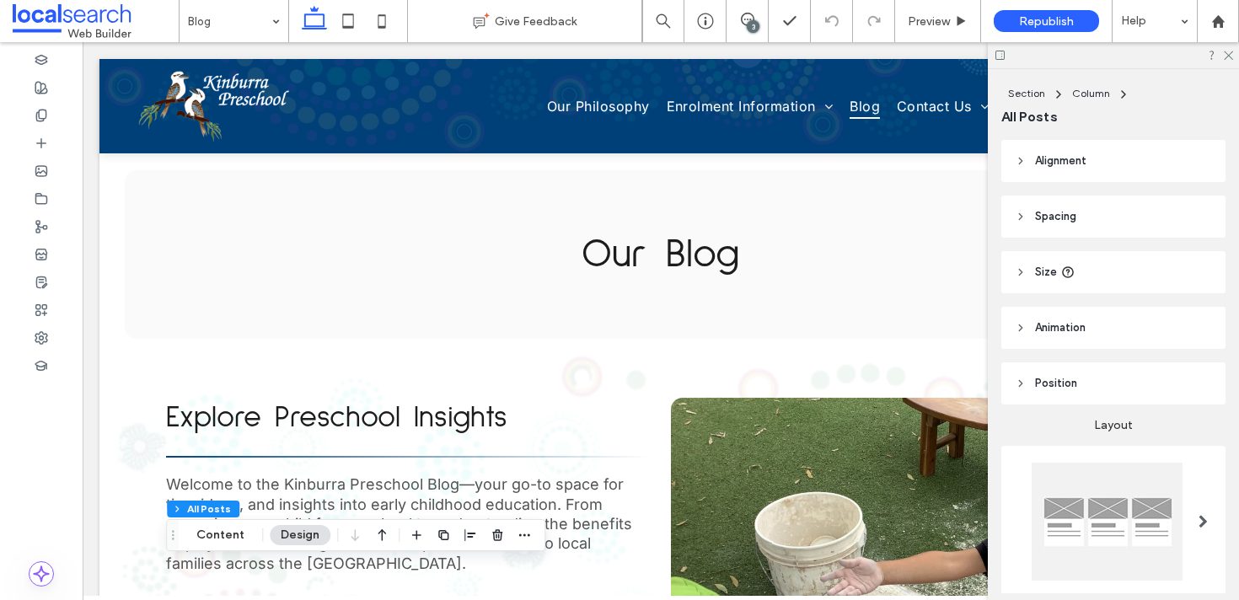
click at [1235, 59] on div at bounding box center [1113, 55] width 251 height 26
click at [1226, 56] on icon at bounding box center [1227, 54] width 11 height 11
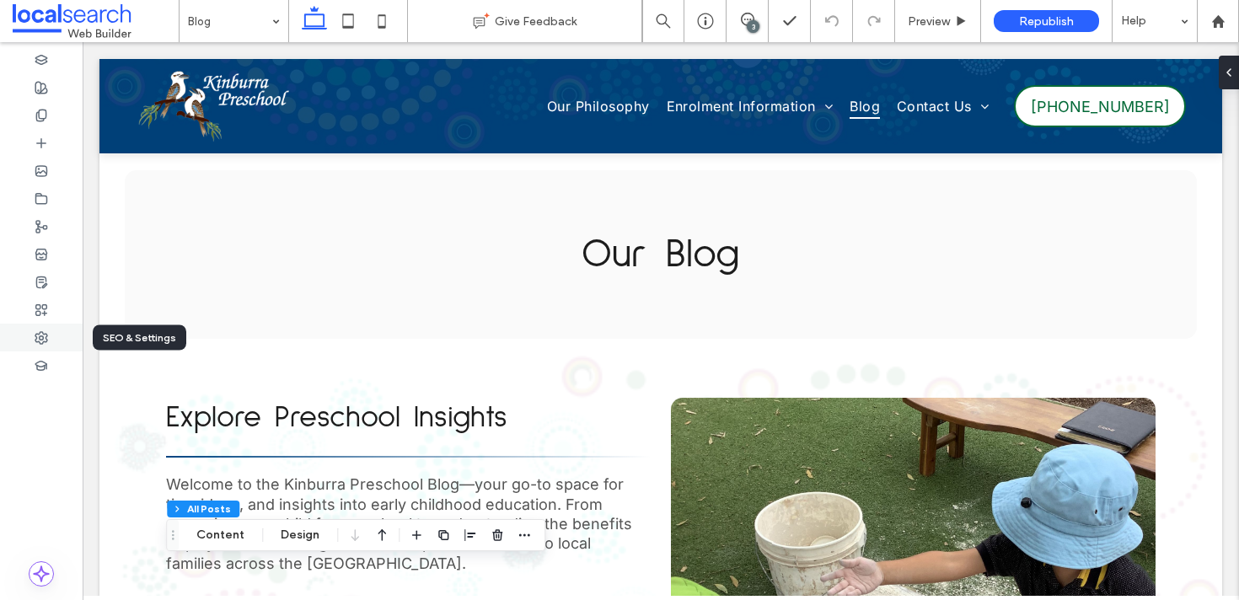
click at [47, 338] on icon at bounding box center [41, 337] width 13 height 13
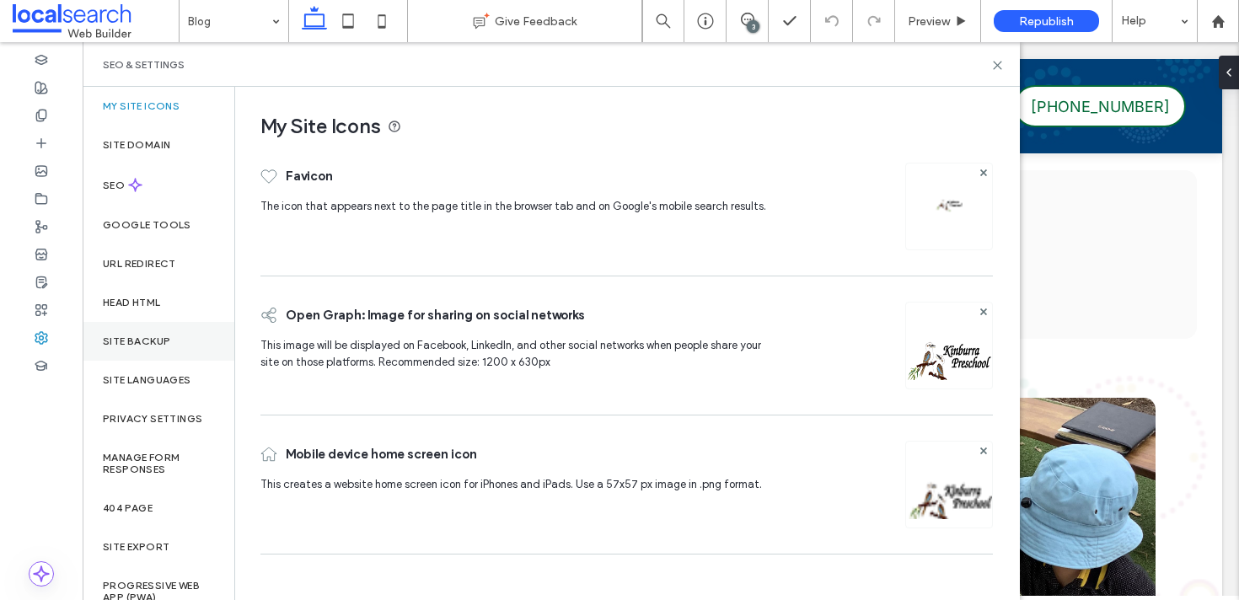
click at [168, 347] on div "Site Backup" at bounding box center [159, 341] width 152 height 39
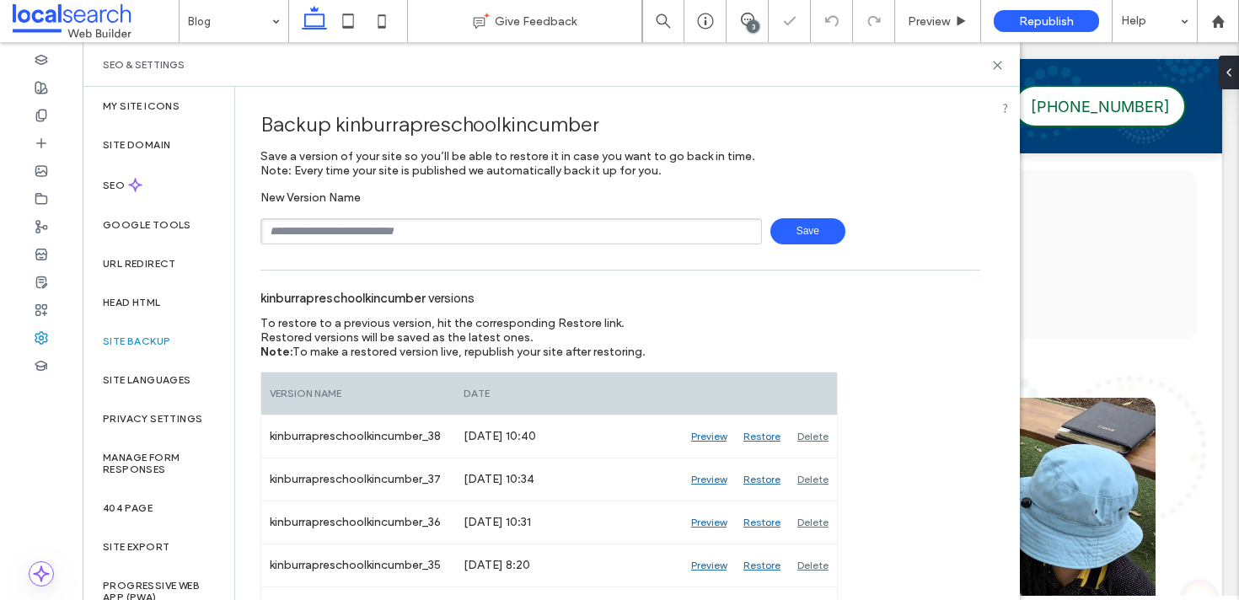
click at [810, 226] on span "Save" at bounding box center [807, 231] width 75 height 26
click at [998, 62] on icon at bounding box center [997, 65] width 13 height 13
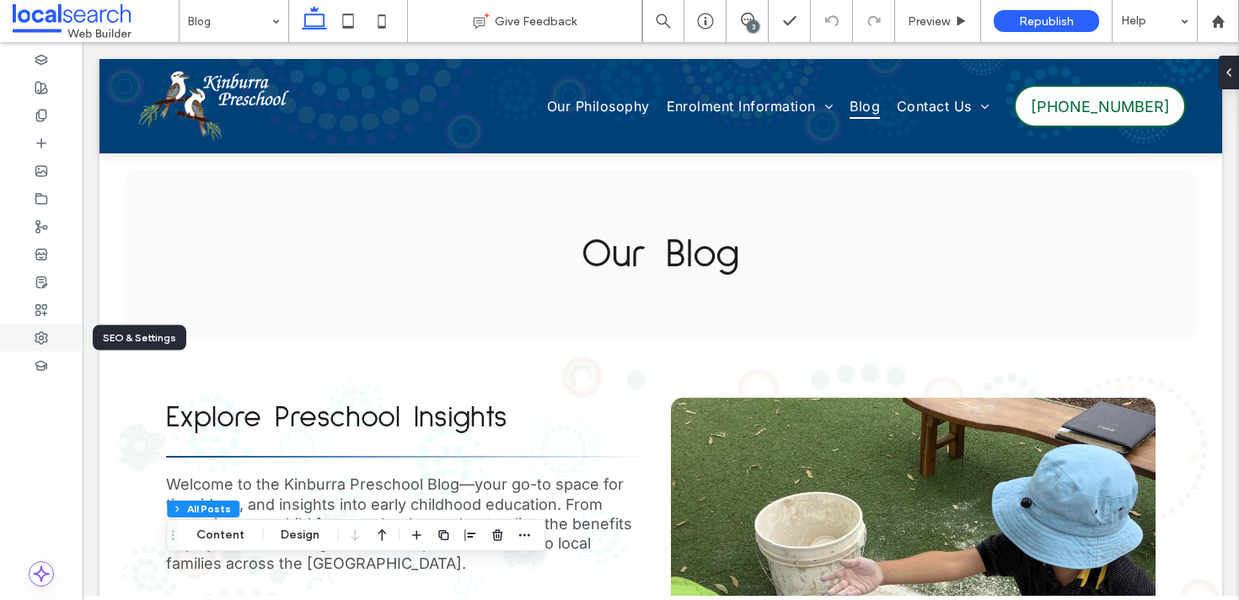
click at [51, 335] on div at bounding box center [41, 338] width 83 height 28
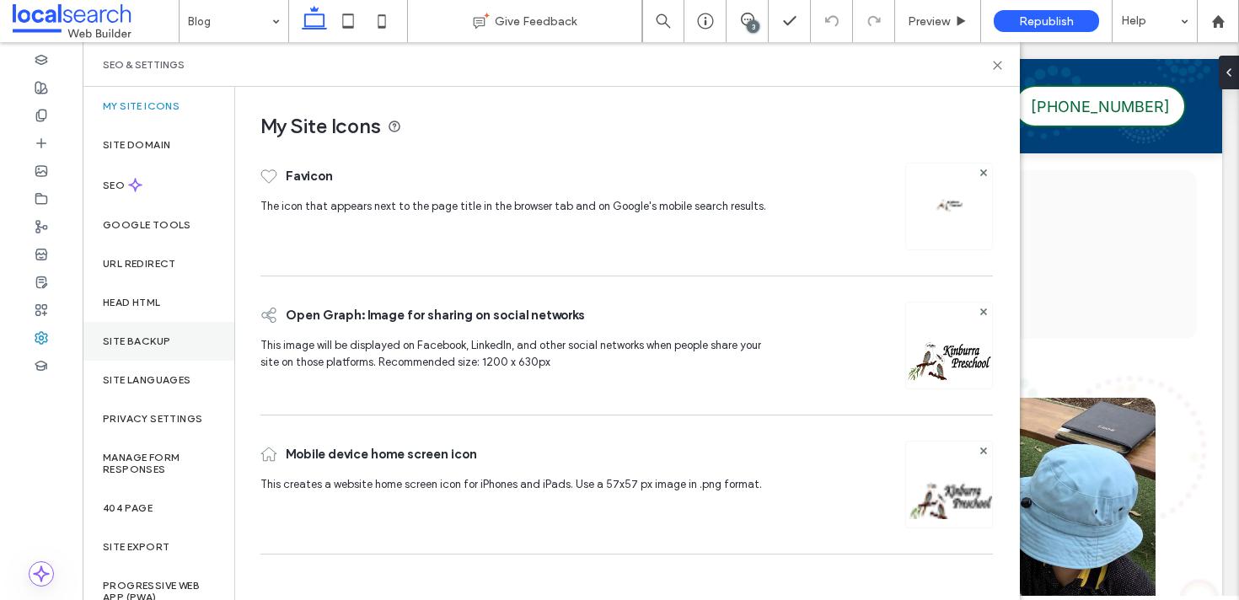
click at [167, 326] on div "Site Backup" at bounding box center [159, 341] width 152 height 39
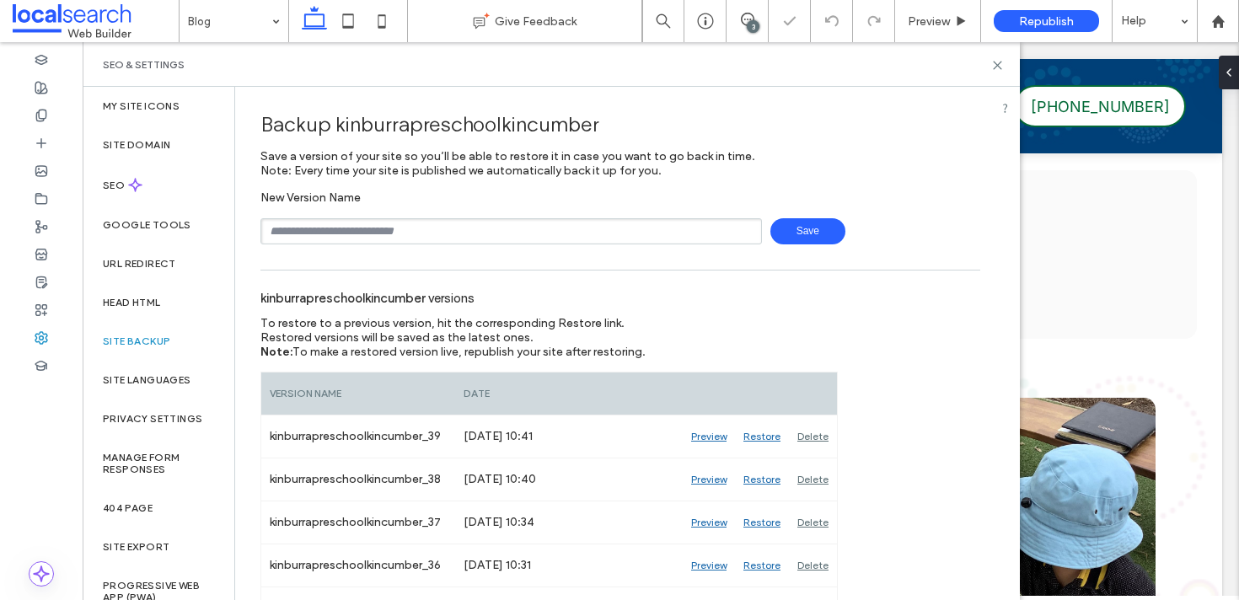
click at [762, 242] on div "Save" at bounding box center [620, 231] width 720 height 26
click at [789, 232] on span "Save" at bounding box center [807, 231] width 75 height 26
click at [999, 67] on icon at bounding box center [997, 65] width 13 height 13
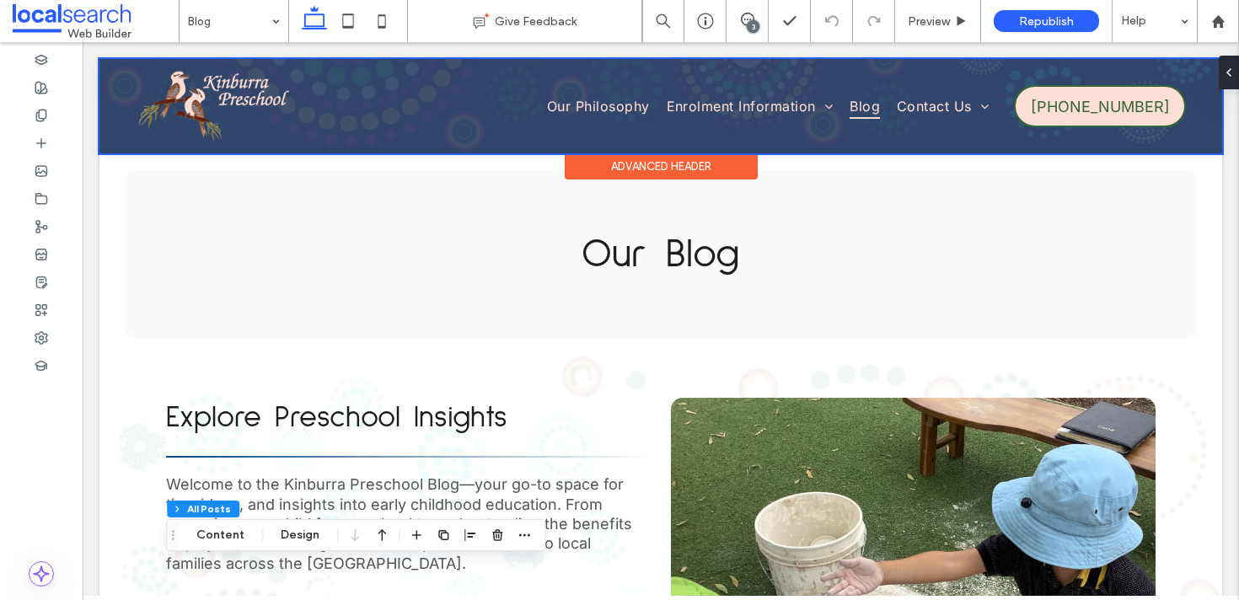
click at [204, 99] on div at bounding box center [660, 106] width 1123 height 94
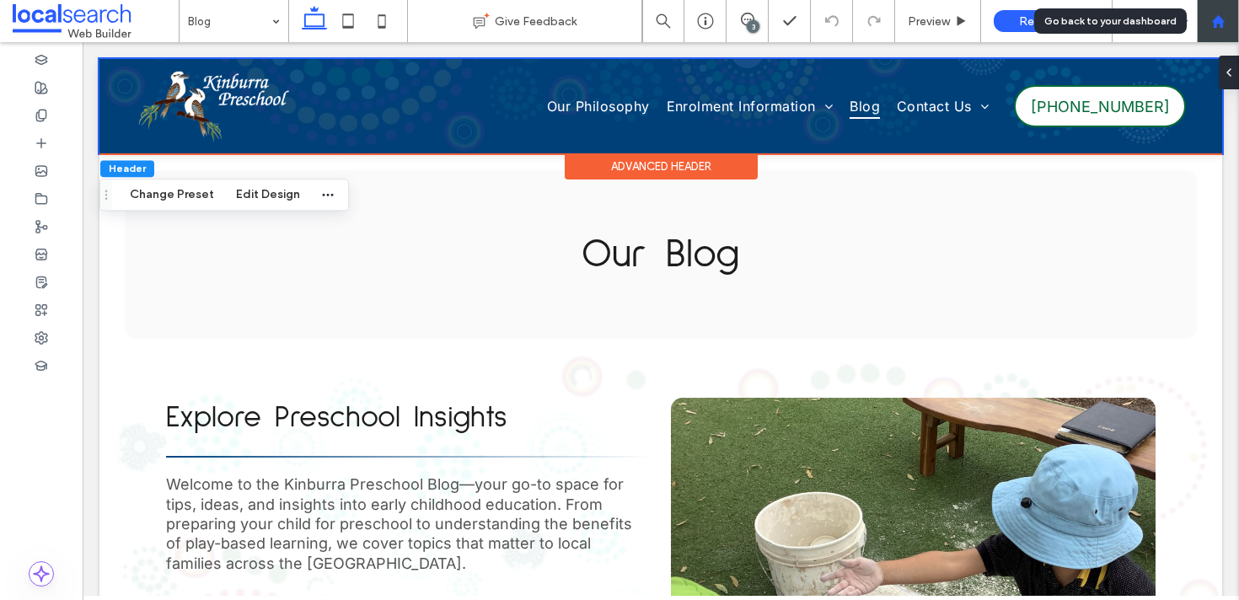
click at [1231, 25] on div at bounding box center [1218, 21] width 40 height 14
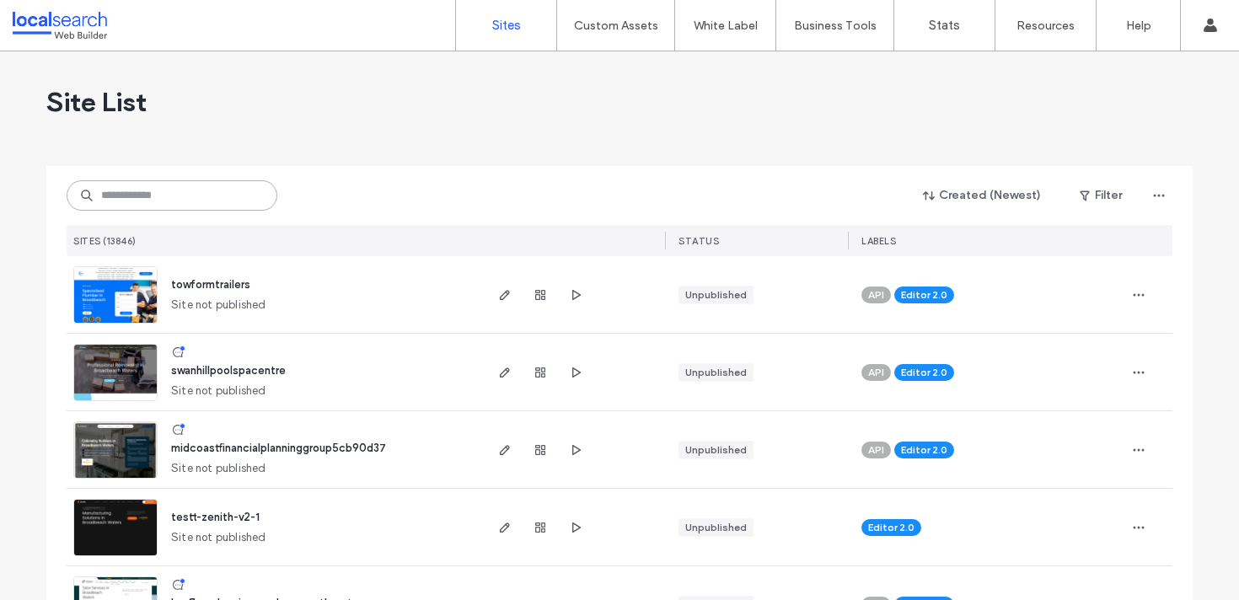
click at [257, 196] on input at bounding box center [172, 195] width 211 height 30
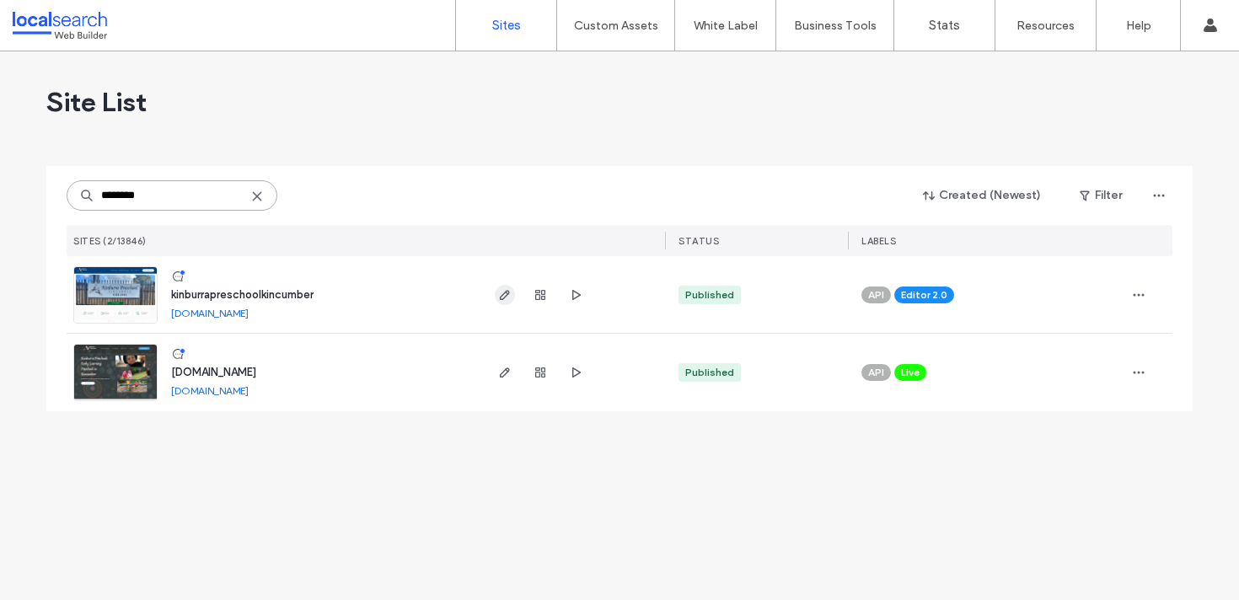
type input "********"
click at [503, 293] on use "button" at bounding box center [505, 295] width 10 height 10
click at [574, 296] on icon "button" at bounding box center [575, 294] width 13 height 13
click at [181, 181] on input "********" at bounding box center [172, 195] width 211 height 30
click at [142, 191] on input "********" at bounding box center [172, 195] width 211 height 30
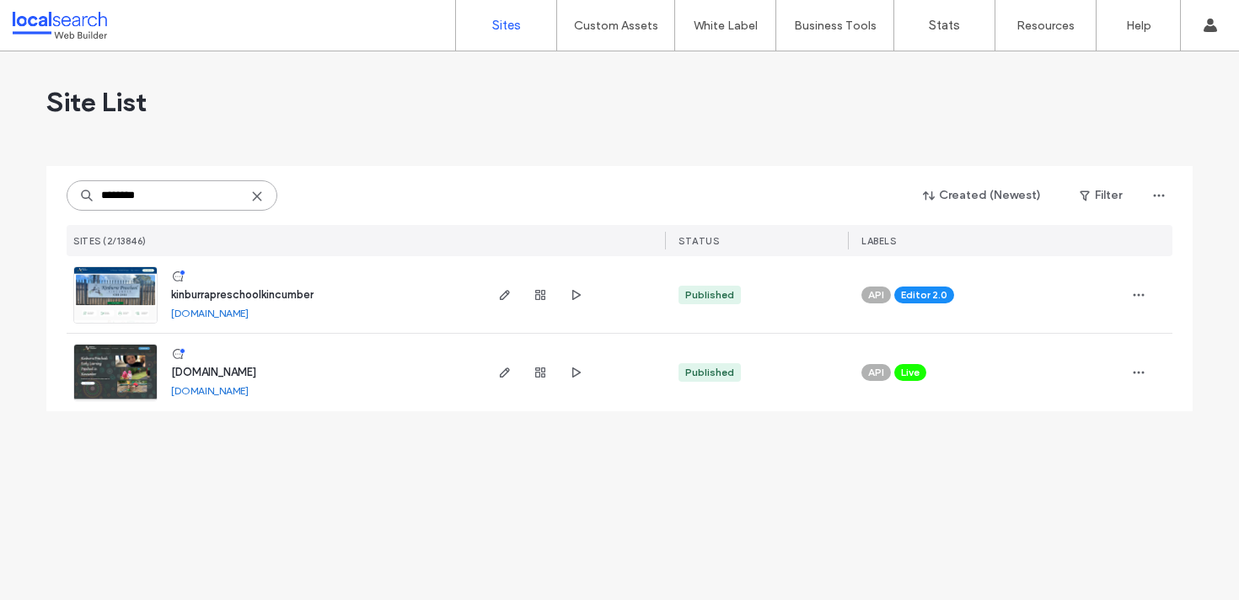
click at [141, 191] on input "********" at bounding box center [172, 195] width 211 height 30
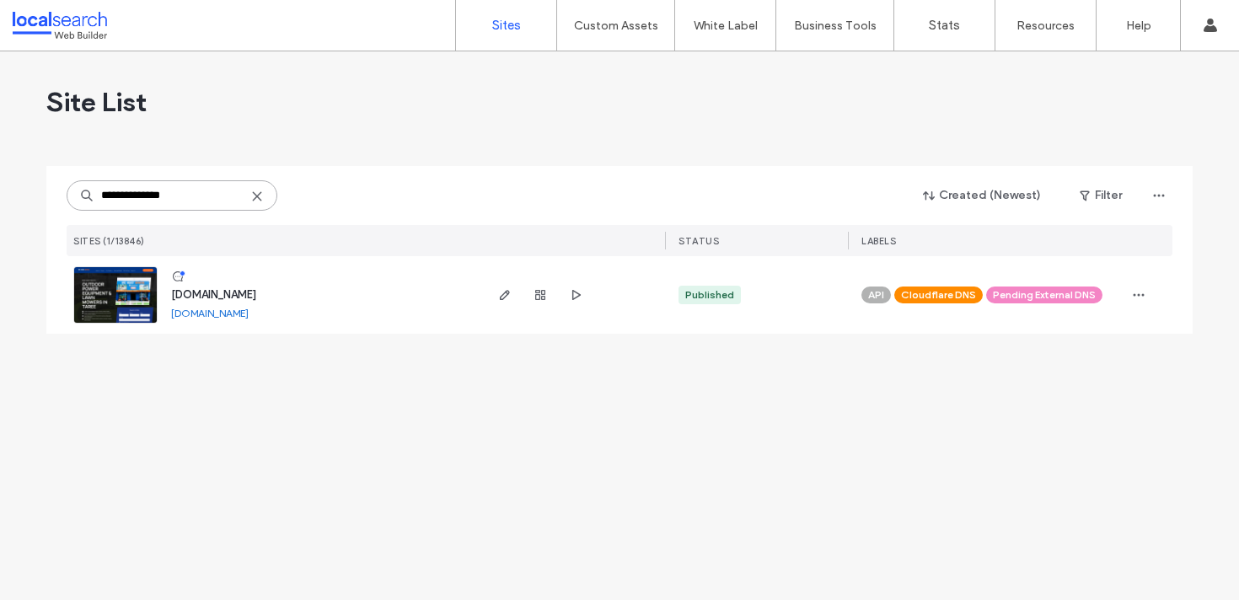
type input "**********"
click at [505, 293] on icon "button" at bounding box center [504, 294] width 13 height 13
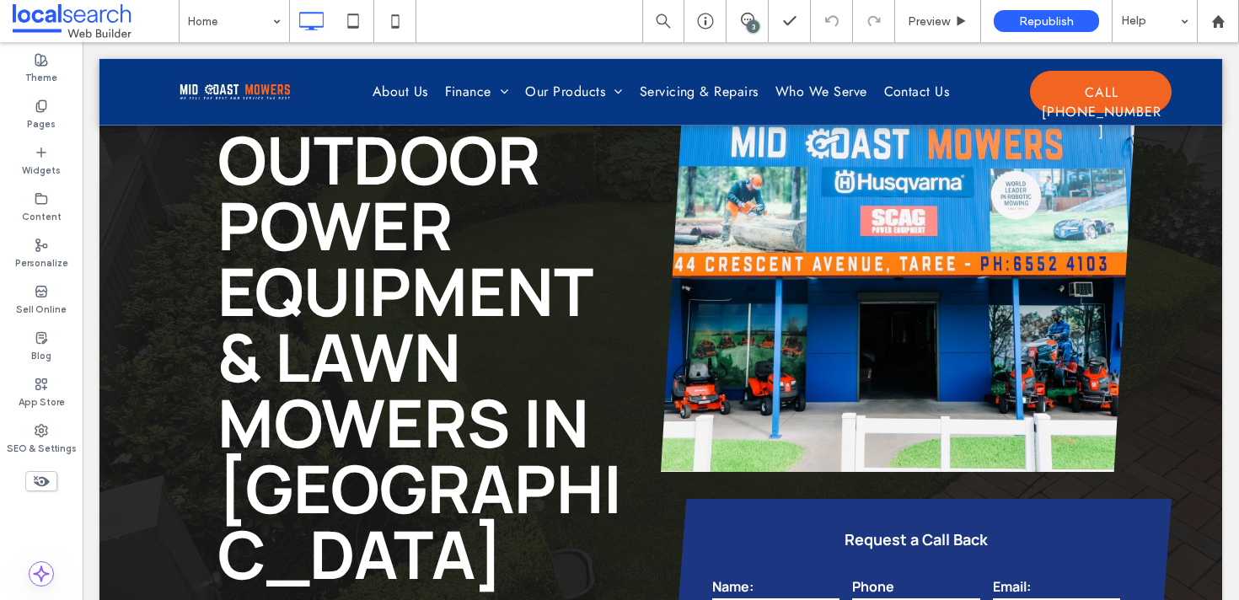
click at [749, 25] on div "3" at bounding box center [753, 26] width 13 height 13
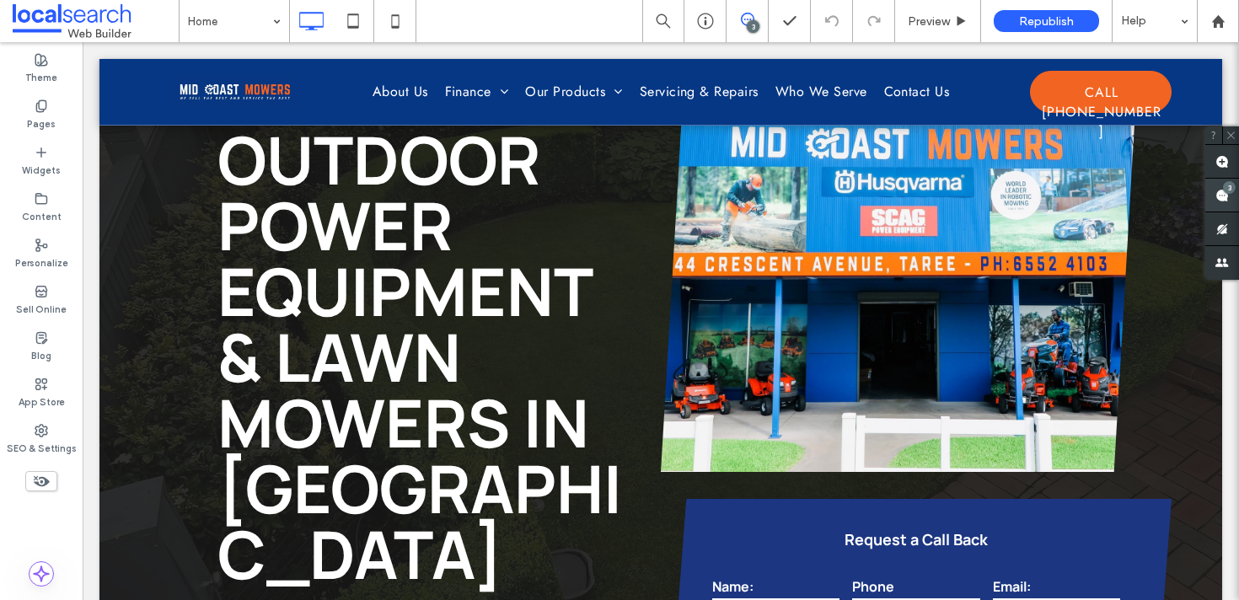
click at [1213, 199] on span at bounding box center [1222, 195] width 34 height 33
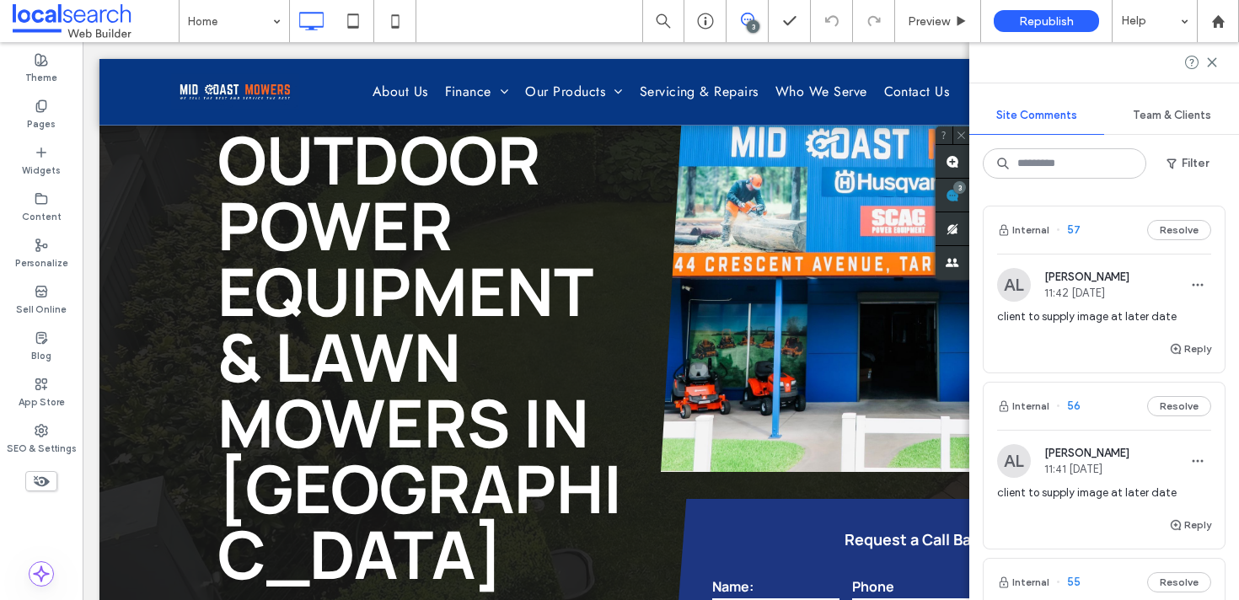
click at [1070, 223] on span "57" at bounding box center [1068, 230] width 24 height 17
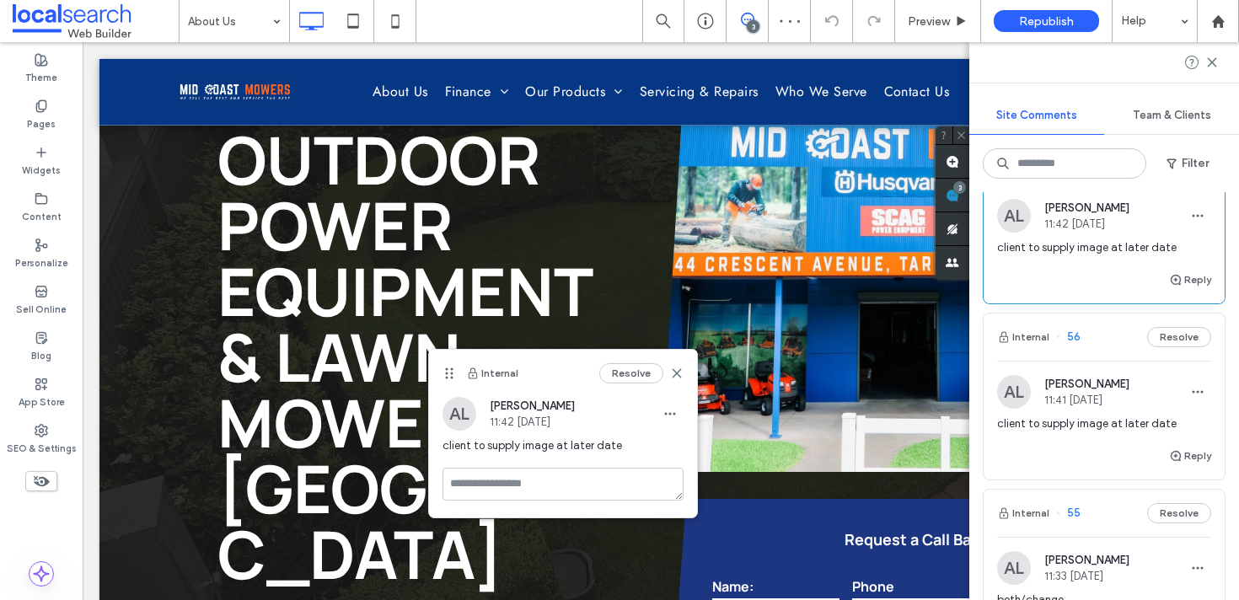
scroll to position [89, 0]
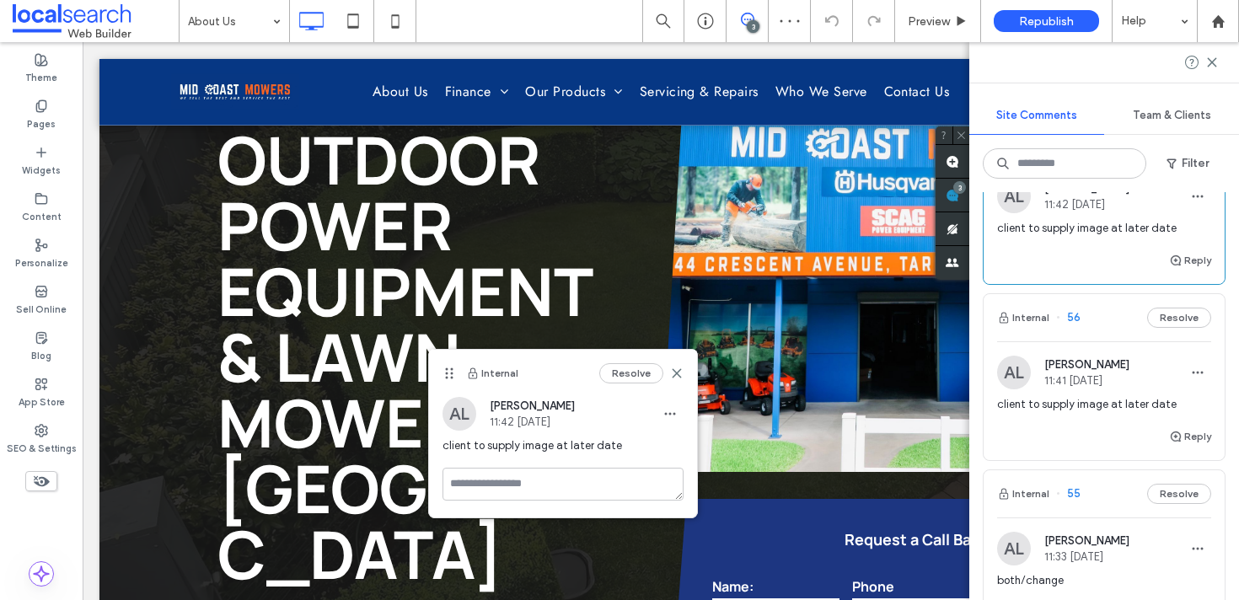
click at [1077, 317] on span "56" at bounding box center [1068, 317] width 24 height 17
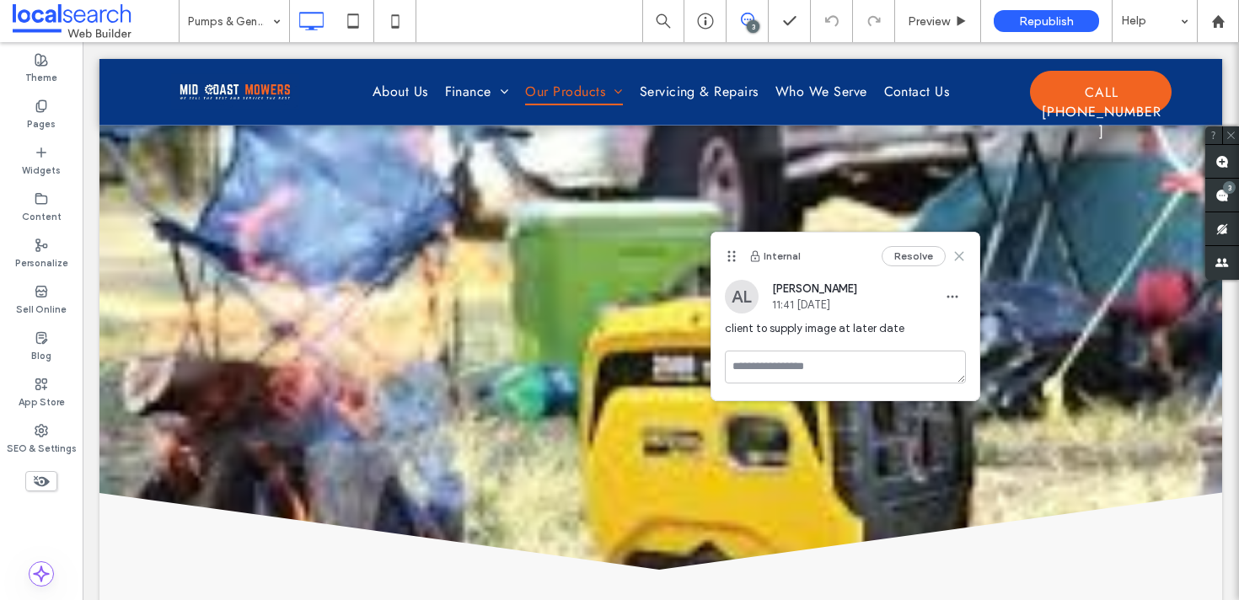
click at [958, 255] on use at bounding box center [959, 256] width 8 height 8
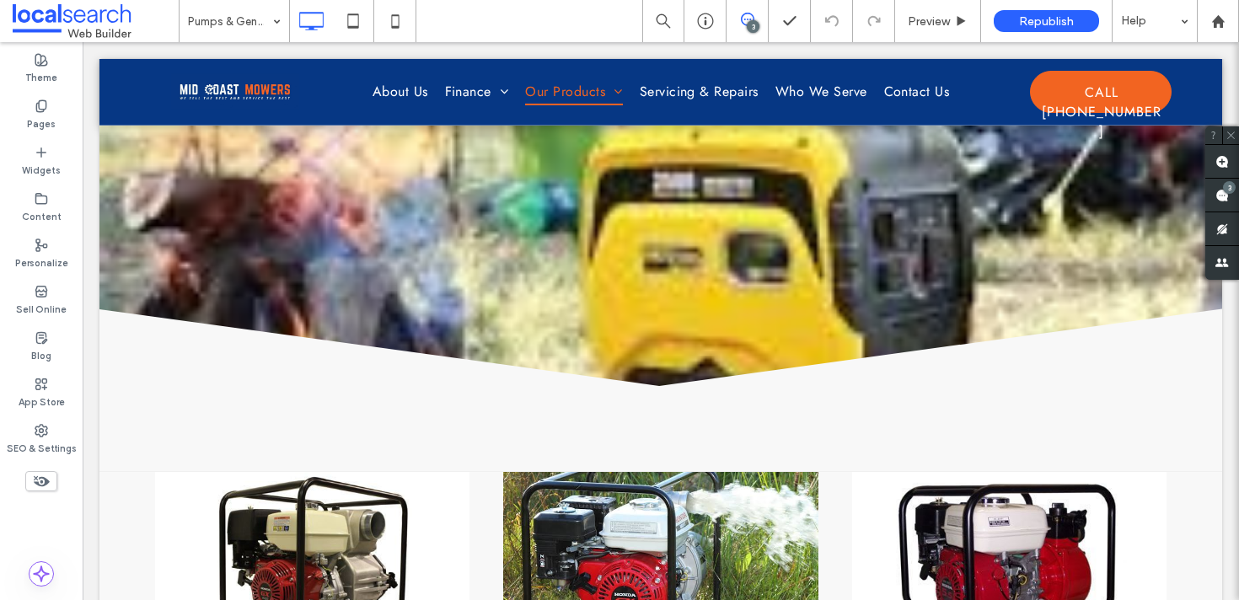
scroll to position [2253, 0]
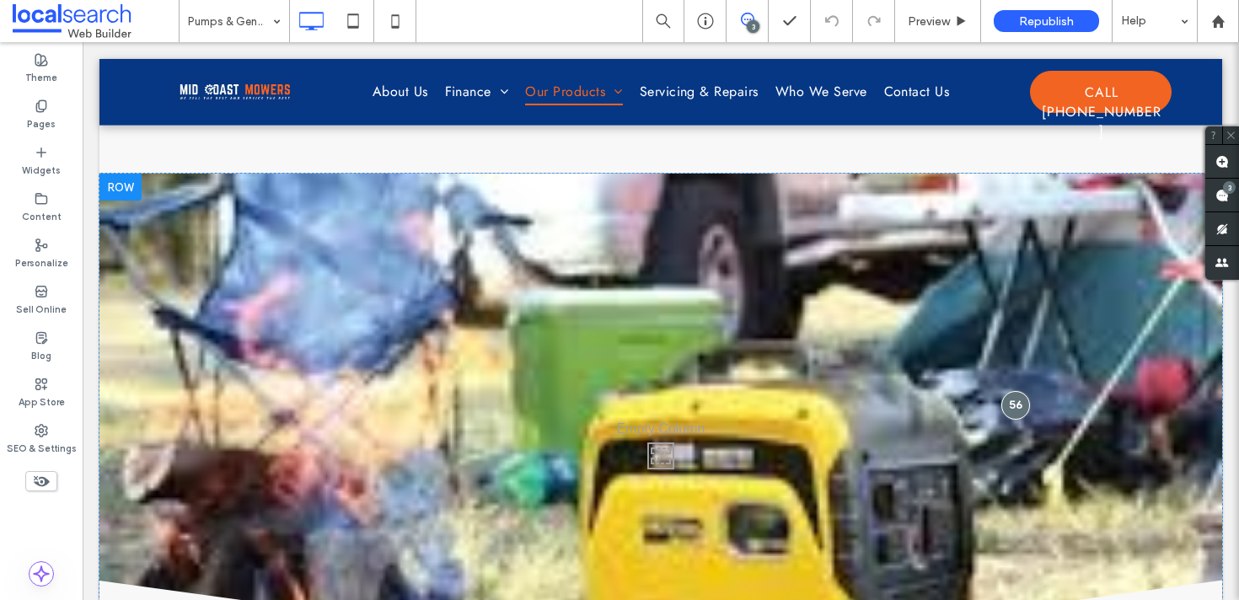
click at [941, 299] on div "Click To Paste" at bounding box center [660, 452] width 1123 height 556
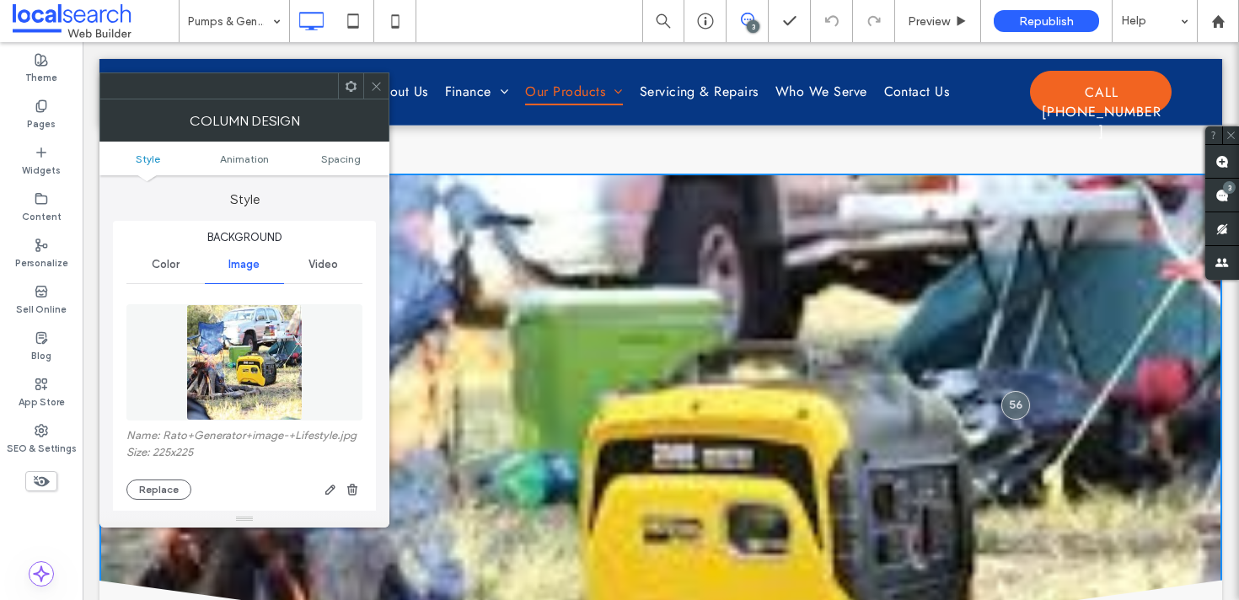
click at [282, 336] on img at bounding box center [244, 362] width 116 height 116
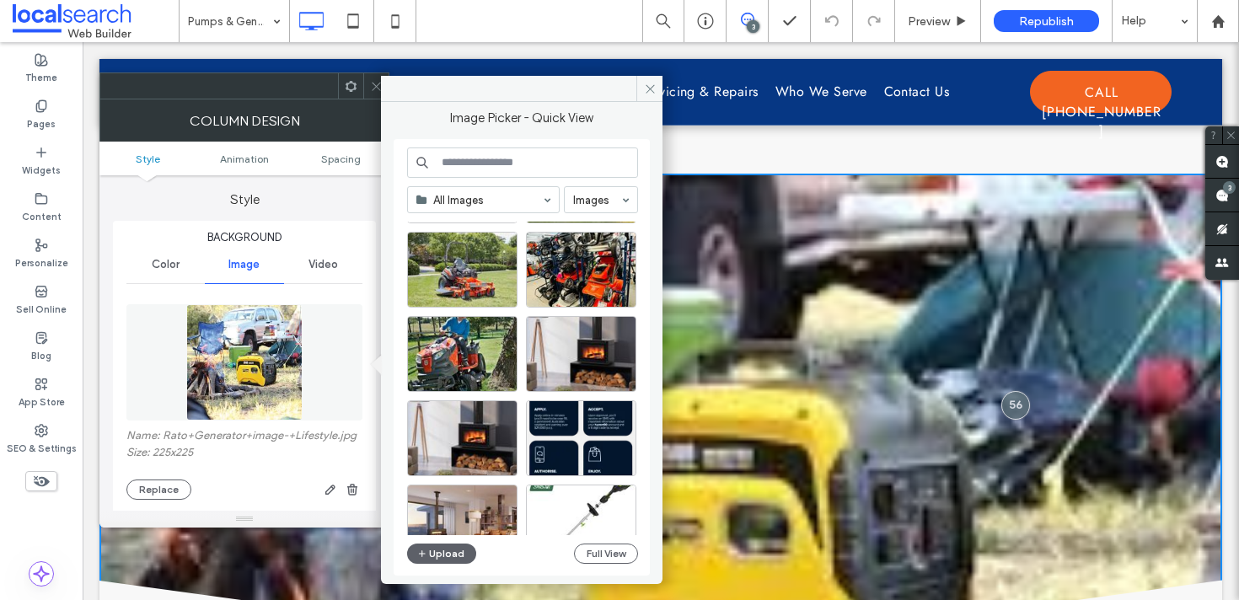
scroll to position [4410, 0]
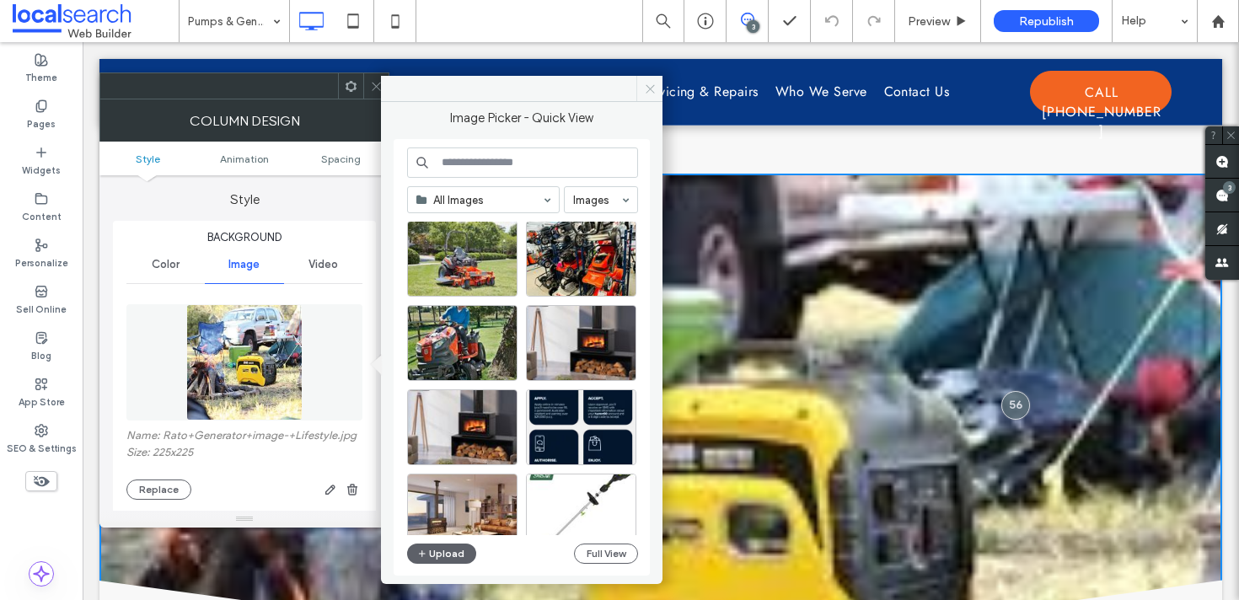
click at [654, 92] on icon at bounding box center [650, 89] width 13 height 13
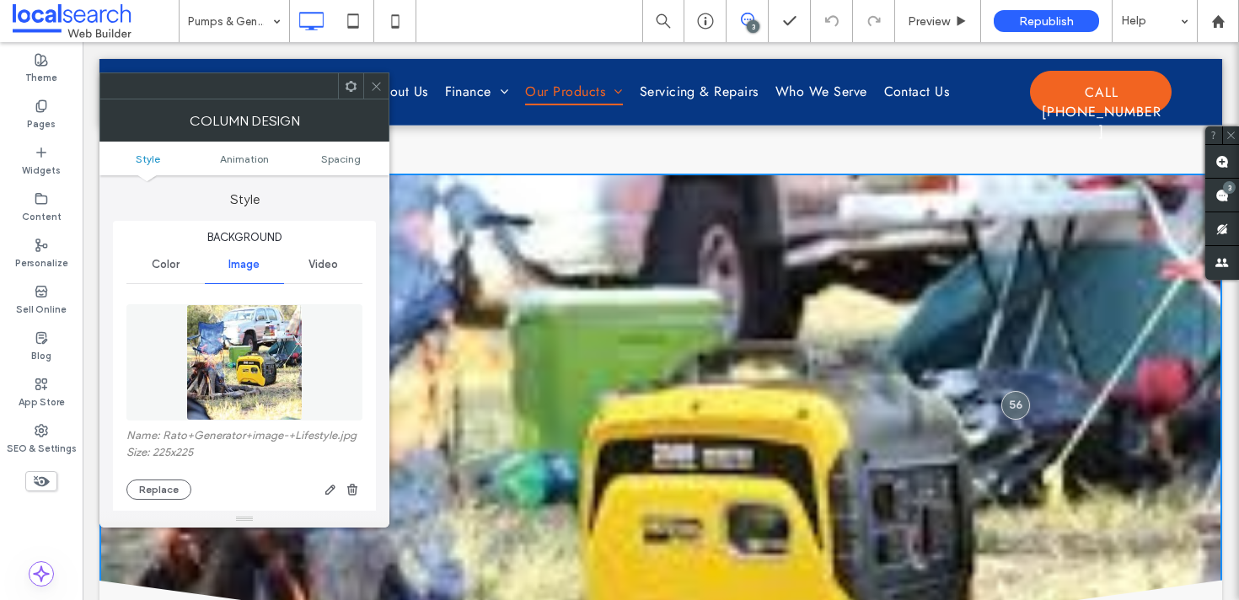
click at [375, 89] on icon at bounding box center [376, 86] width 13 height 13
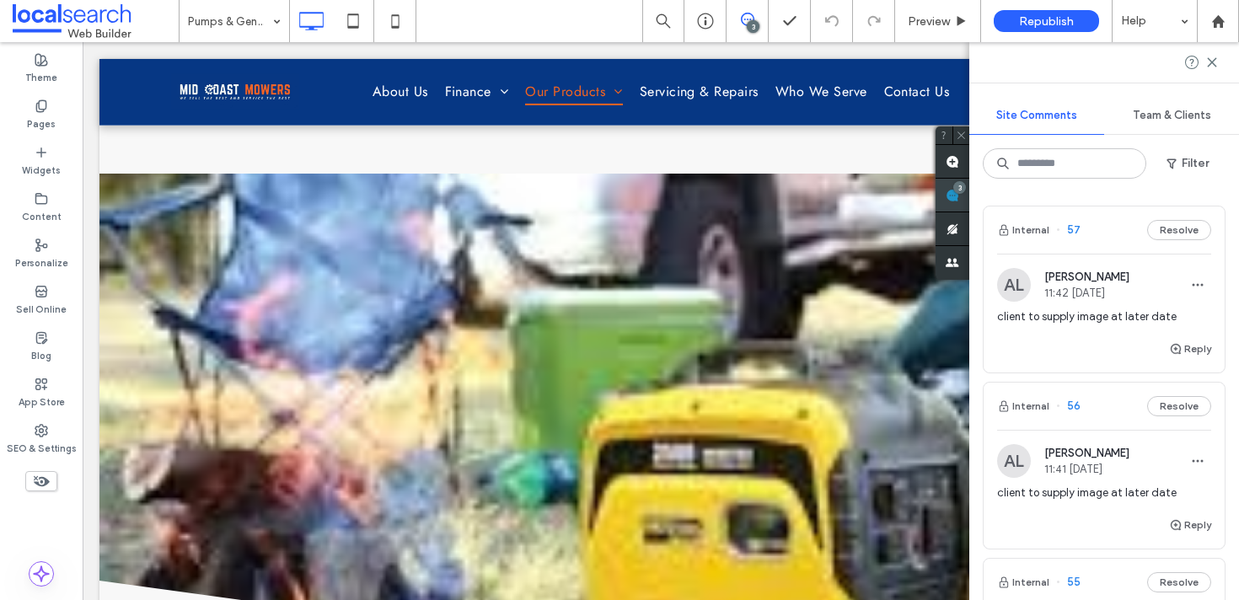
click at [959, 197] on use at bounding box center [952, 195] width 13 height 13
click at [1073, 233] on span "57" at bounding box center [1068, 230] width 24 height 17
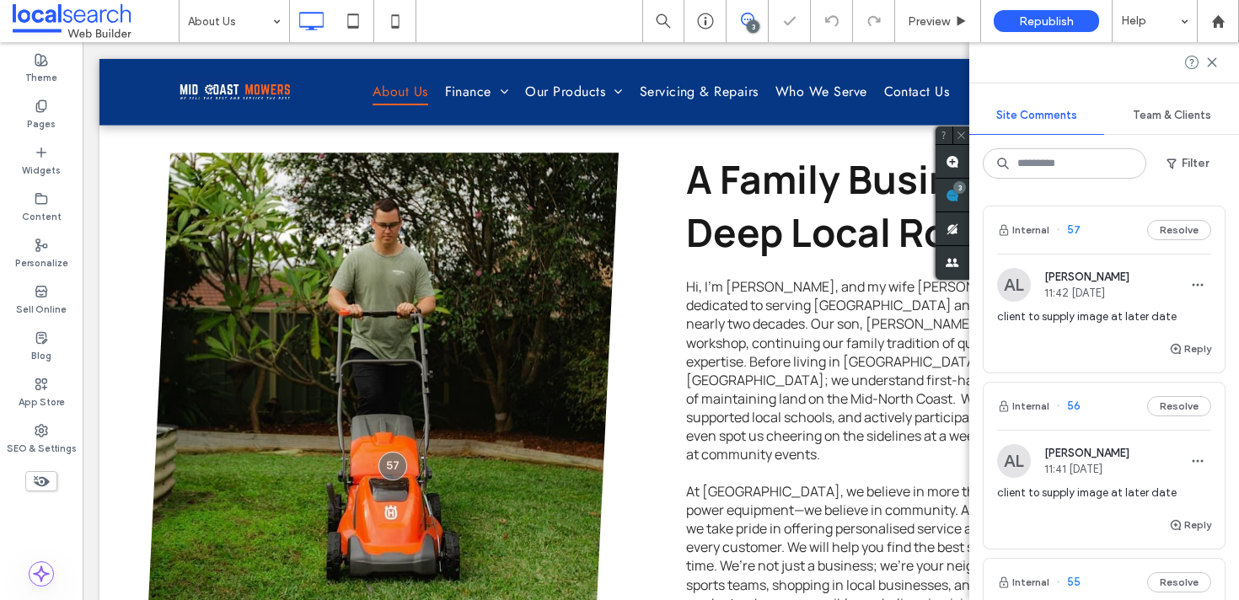
scroll to position [724, 0]
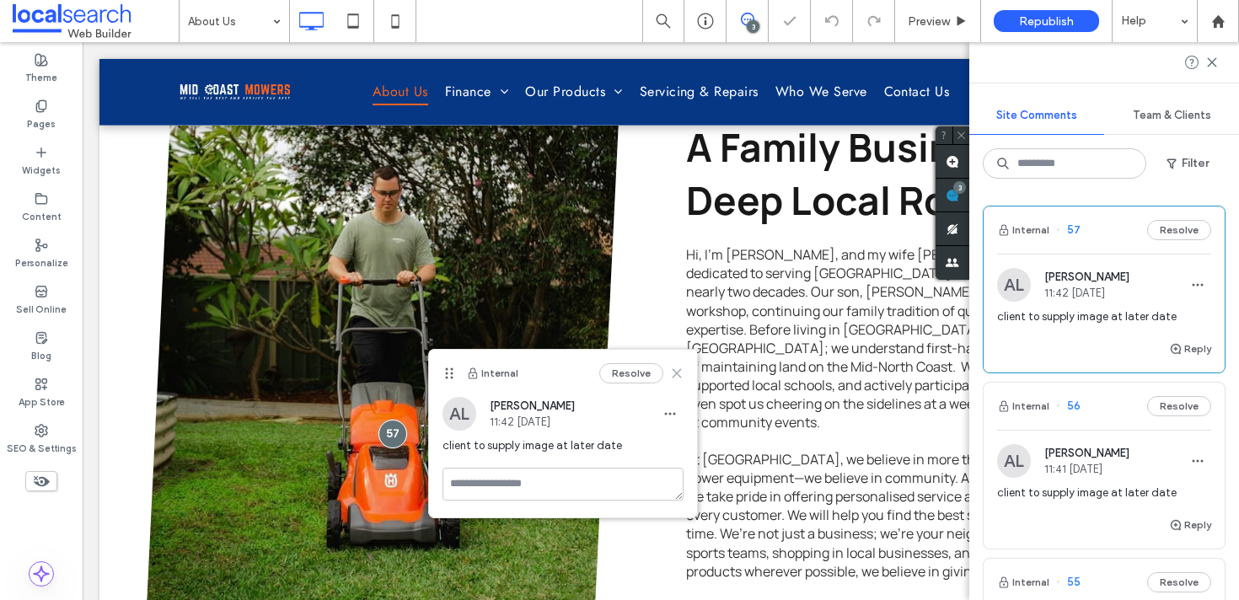
click at [676, 369] on icon at bounding box center [676, 373] width 13 height 13
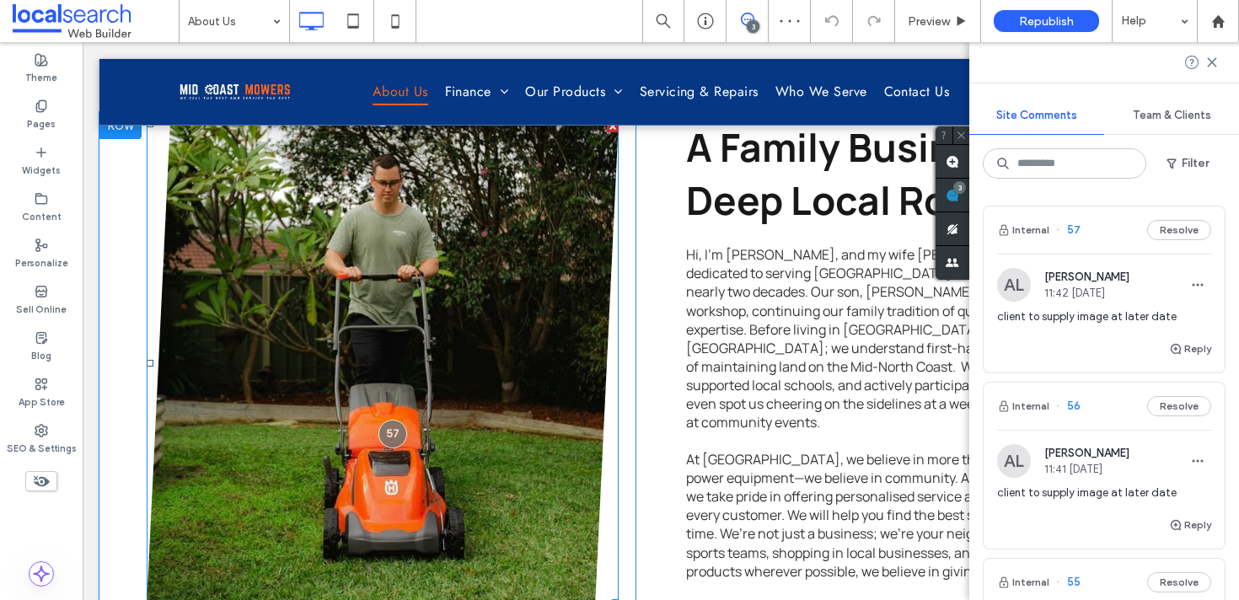
click at [513, 316] on link at bounding box center [382, 363] width 501 height 515
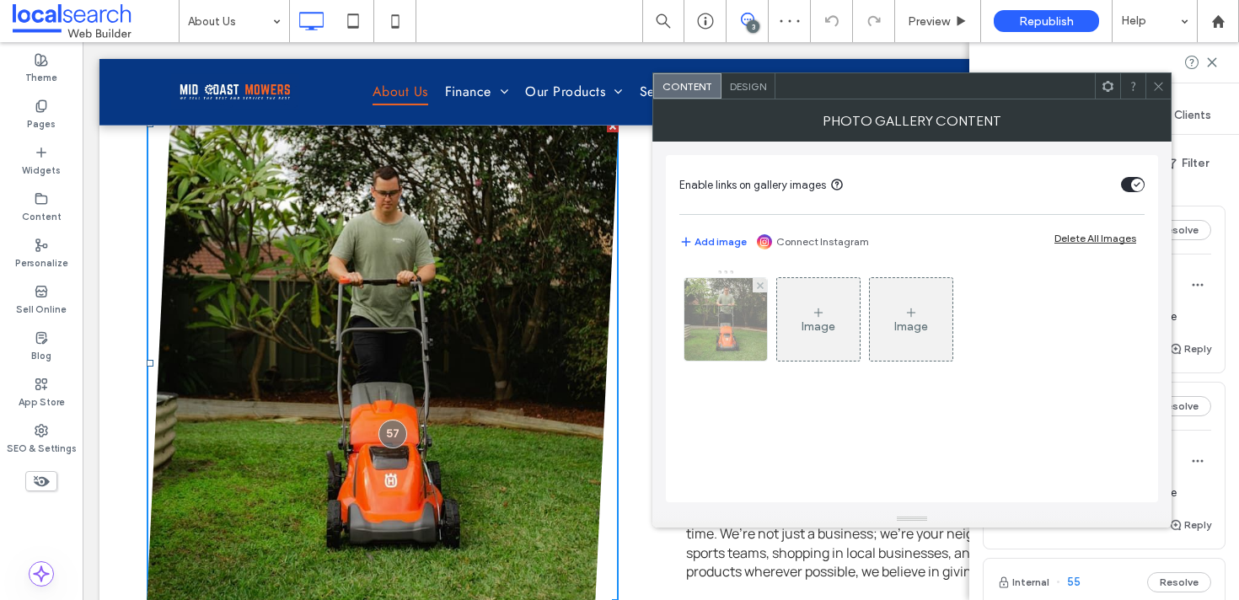
click at [724, 300] on img at bounding box center [725, 319] width 83 height 83
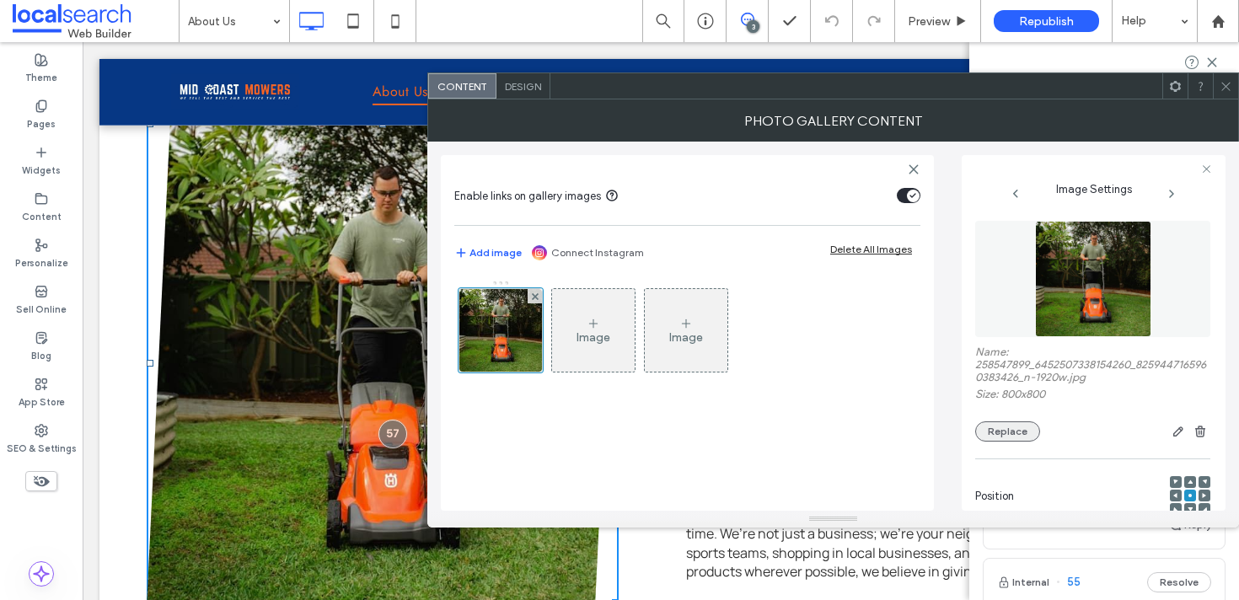
click at [1021, 432] on button "Replace" at bounding box center [1007, 431] width 65 height 20
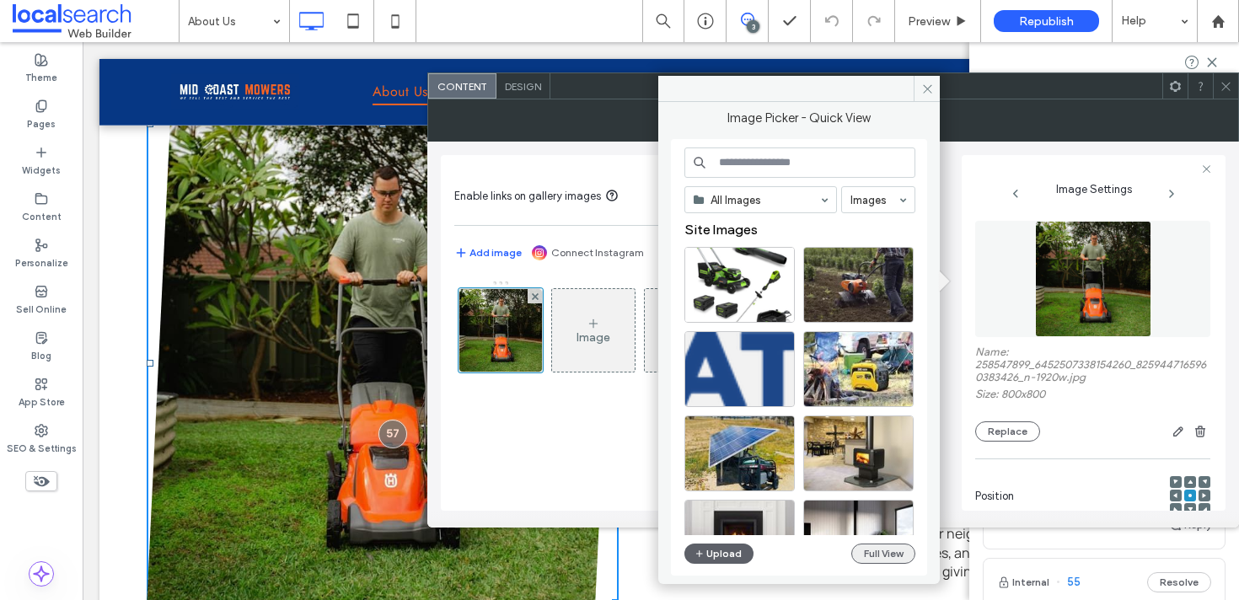
click at [873, 561] on button "Full View" at bounding box center [883, 554] width 64 height 20
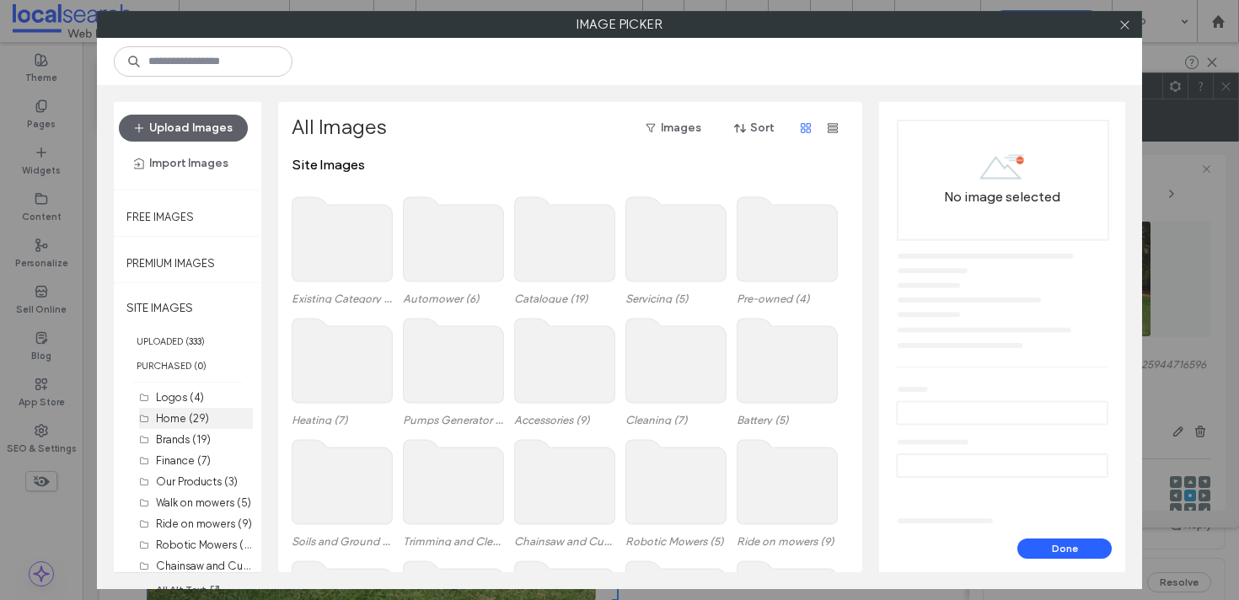
click at [172, 421] on label "Home (29)" at bounding box center [182, 418] width 53 height 13
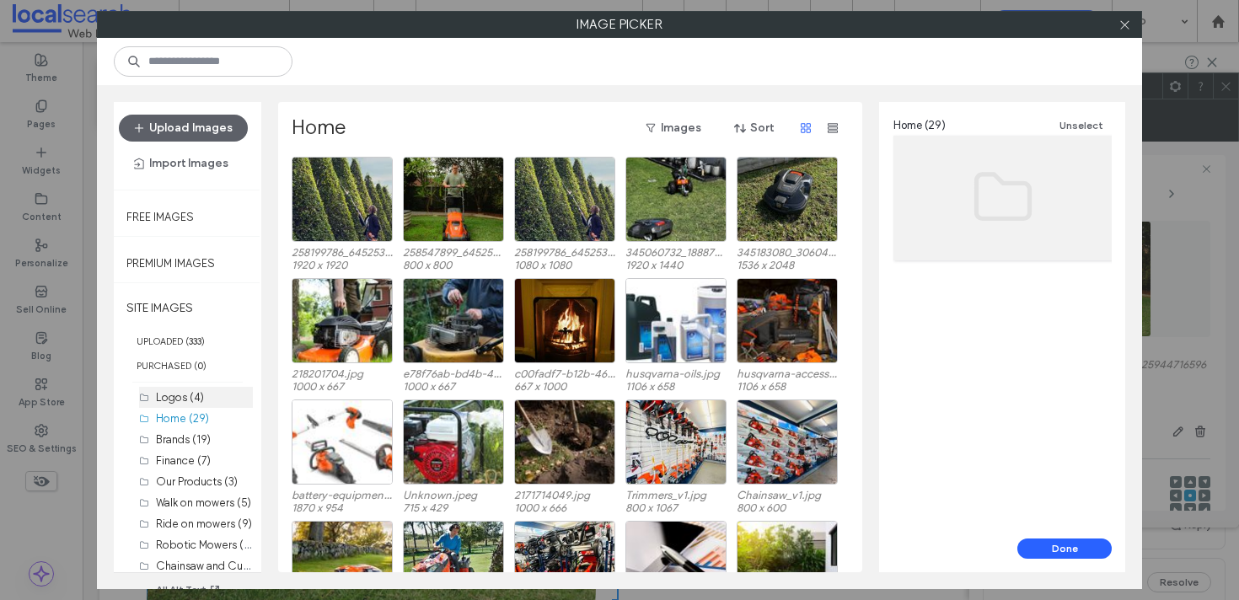
click at [177, 398] on label "Logos (4)" at bounding box center [180, 397] width 48 height 13
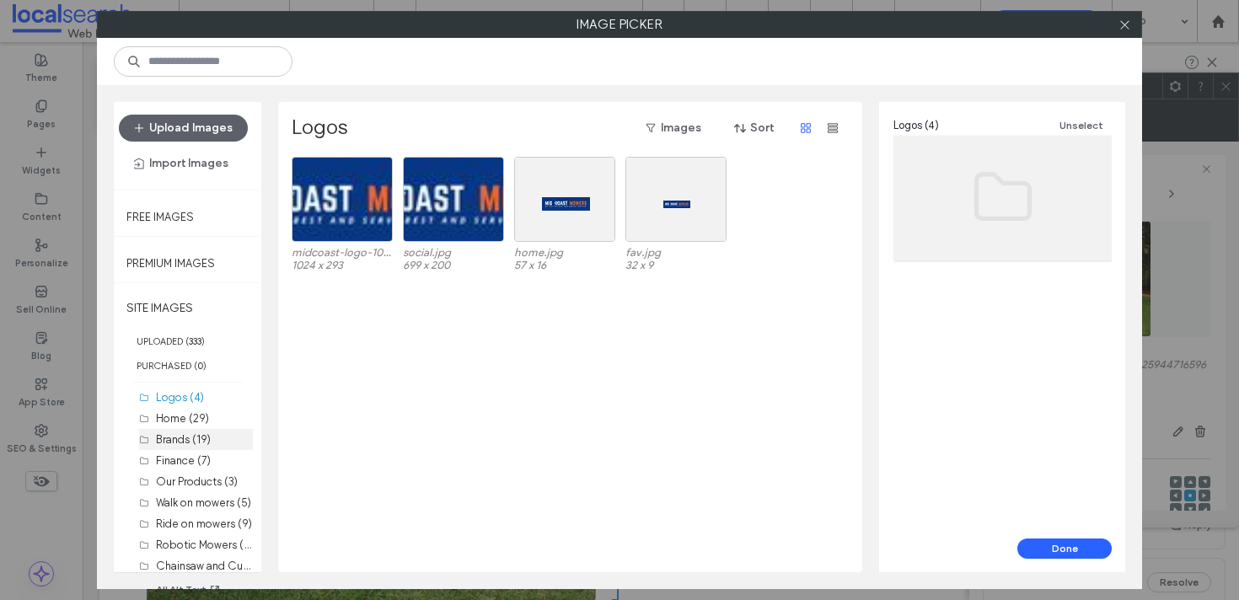
click at [200, 436] on label "Brands (19)" at bounding box center [183, 439] width 55 height 13
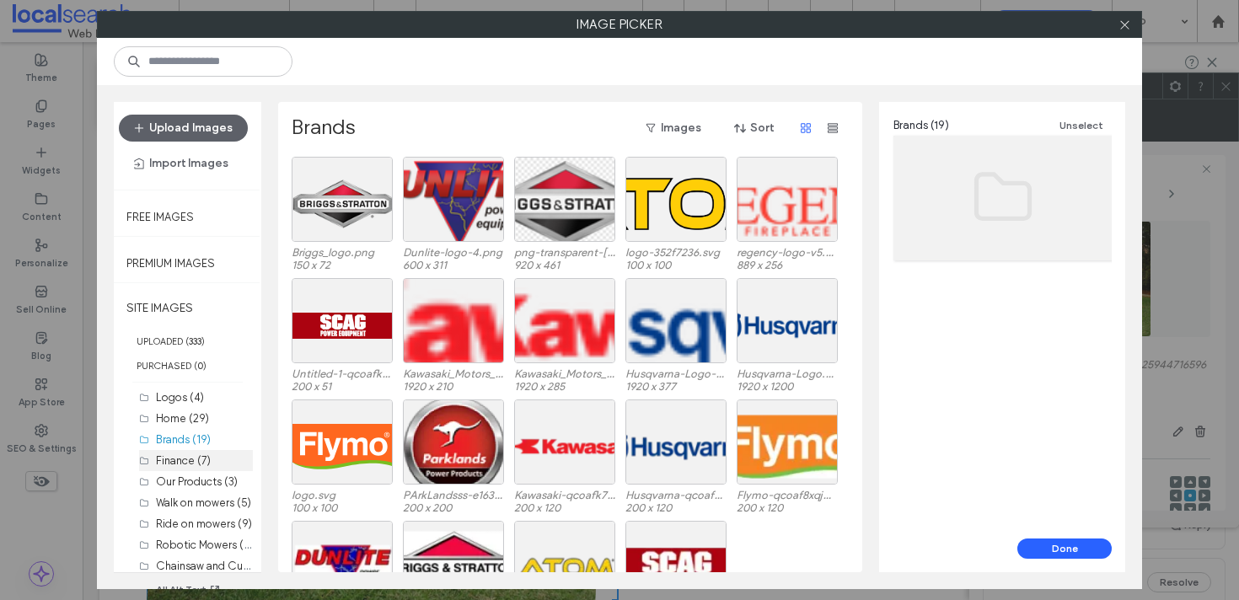
click at [198, 460] on label "Finance (7)" at bounding box center [183, 460] width 55 height 13
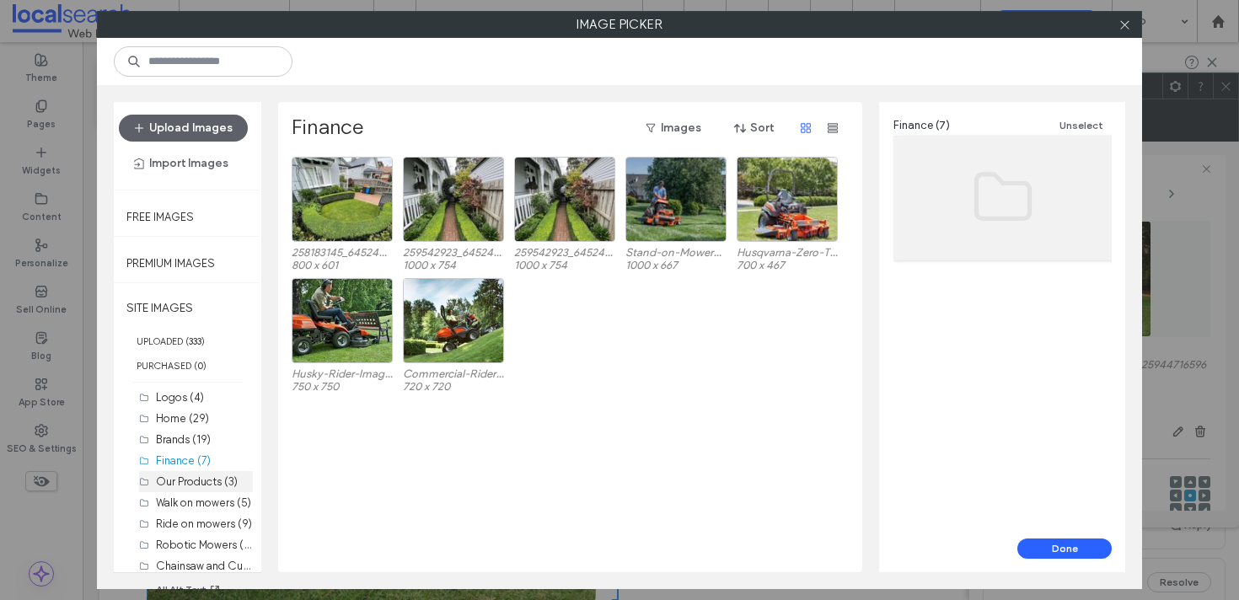
click at [201, 475] on label "Our Products (3)" at bounding box center [197, 481] width 82 height 13
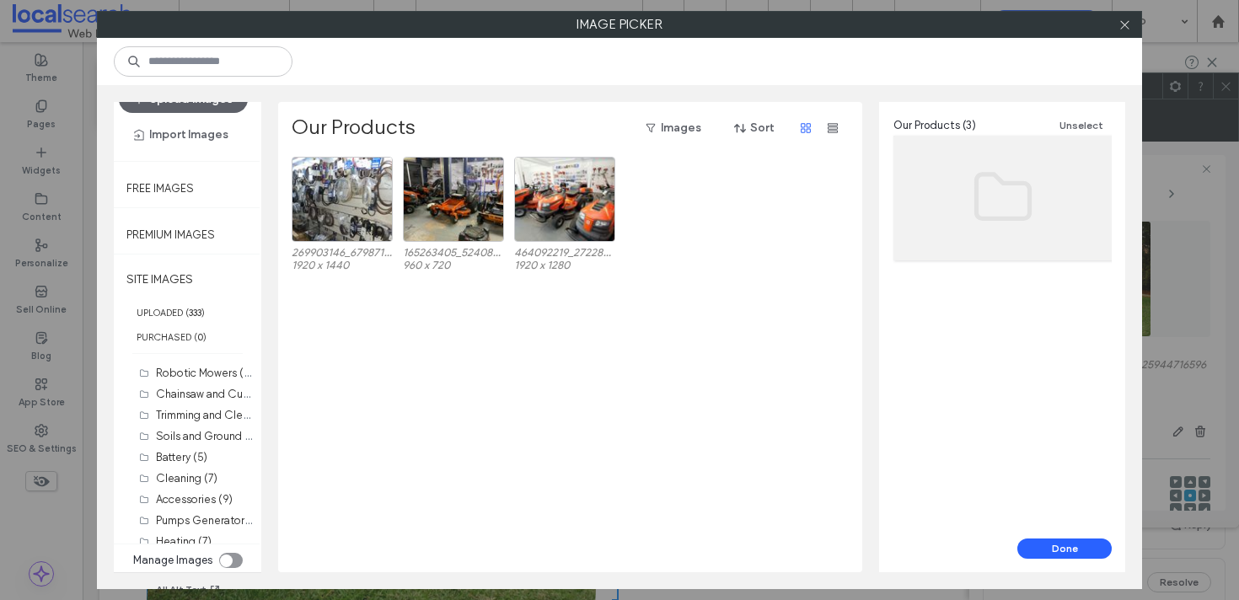
scroll to position [259, 0]
click at [1130, 28] on icon at bounding box center [1125, 25] width 13 height 13
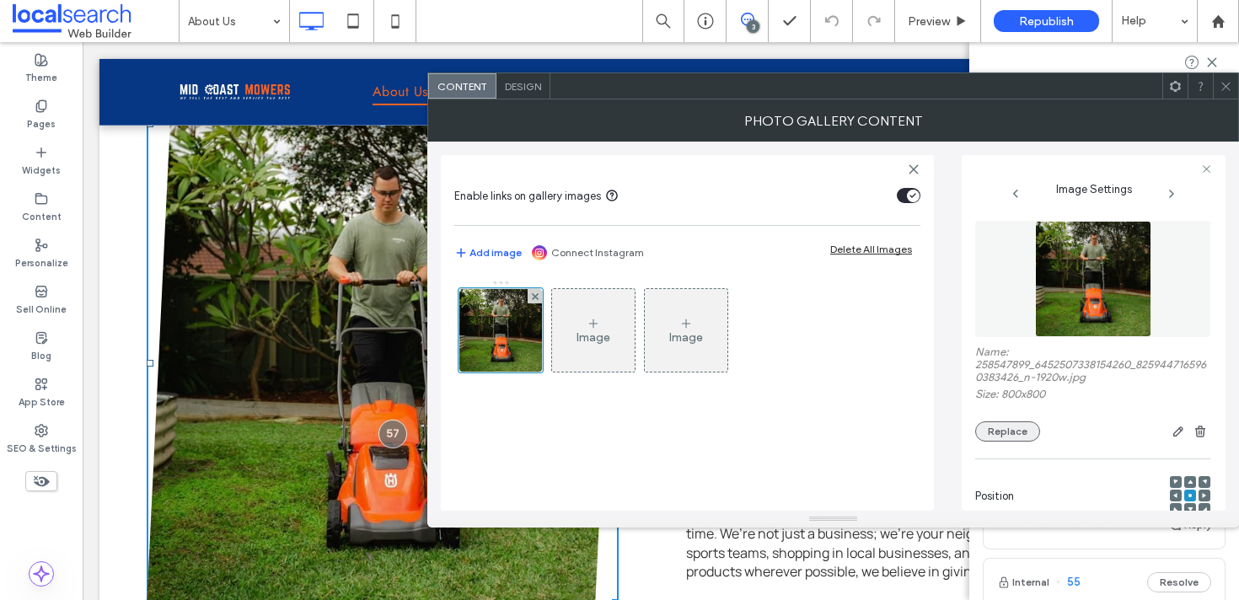
click at [1025, 438] on button "Replace" at bounding box center [1007, 431] width 65 height 20
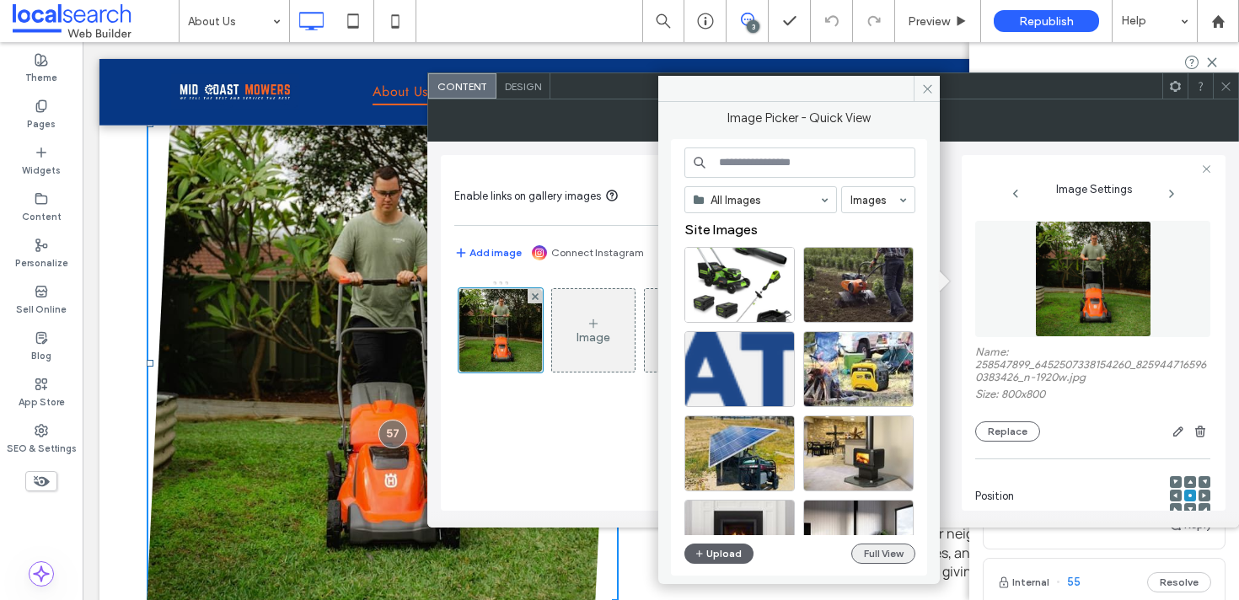
click at [862, 549] on button "Full View" at bounding box center [883, 554] width 64 height 20
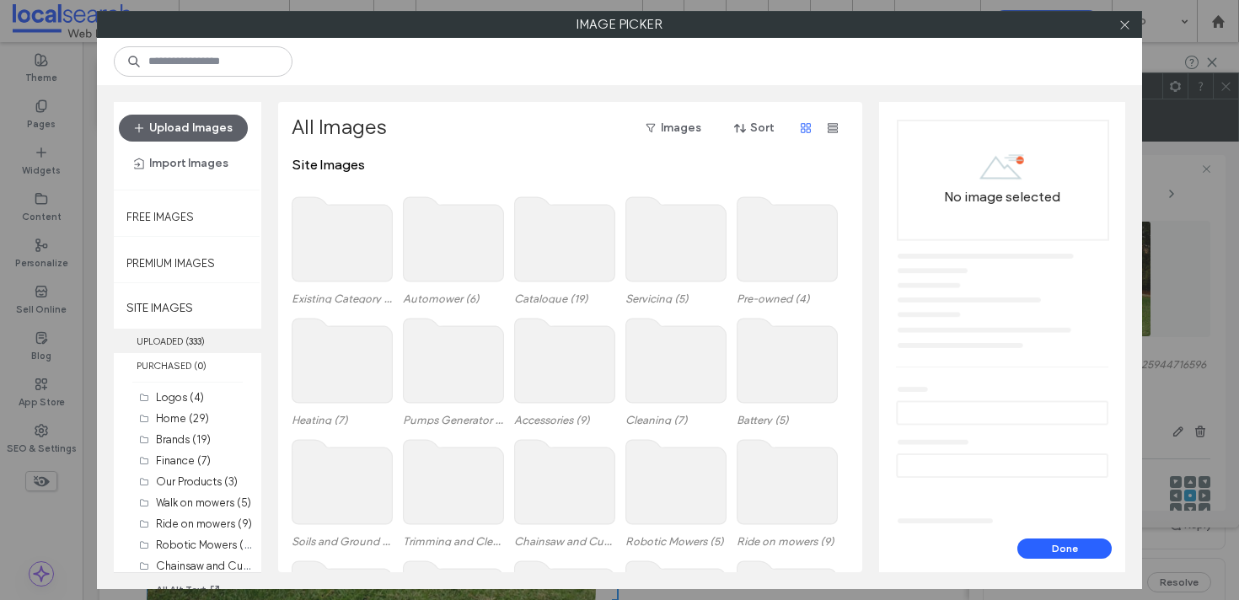
click at [177, 338] on label "UPLOADED ( 333 )" at bounding box center [188, 341] width 148 height 24
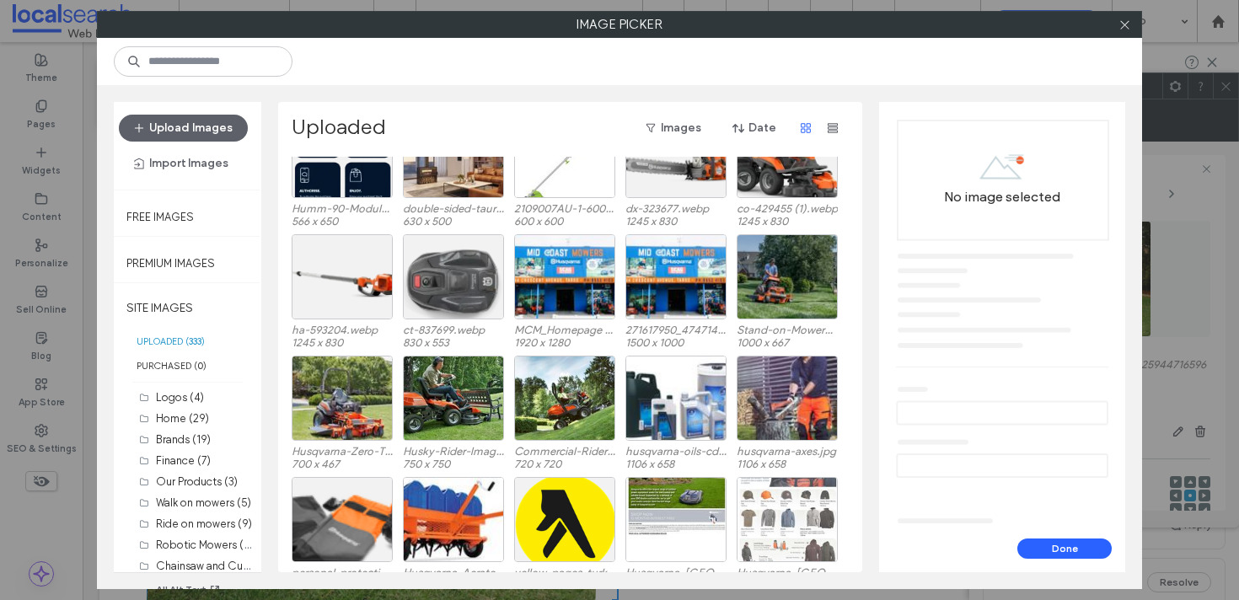
scroll to position [3202, 0]
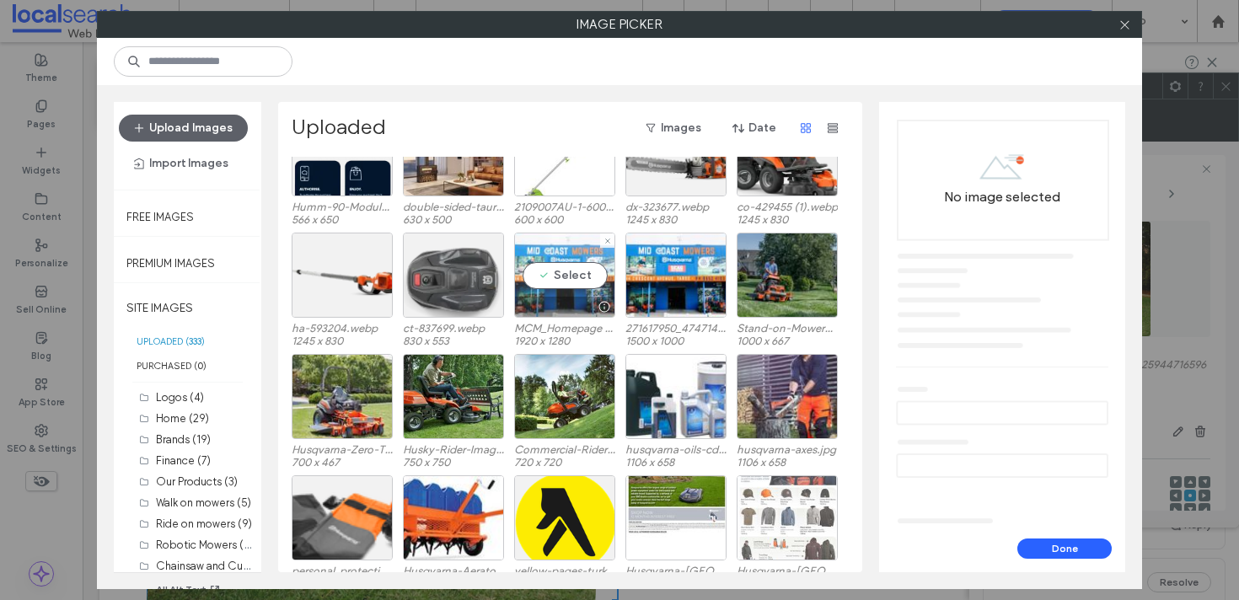
click at [577, 284] on div "Select" at bounding box center [564, 275] width 101 height 85
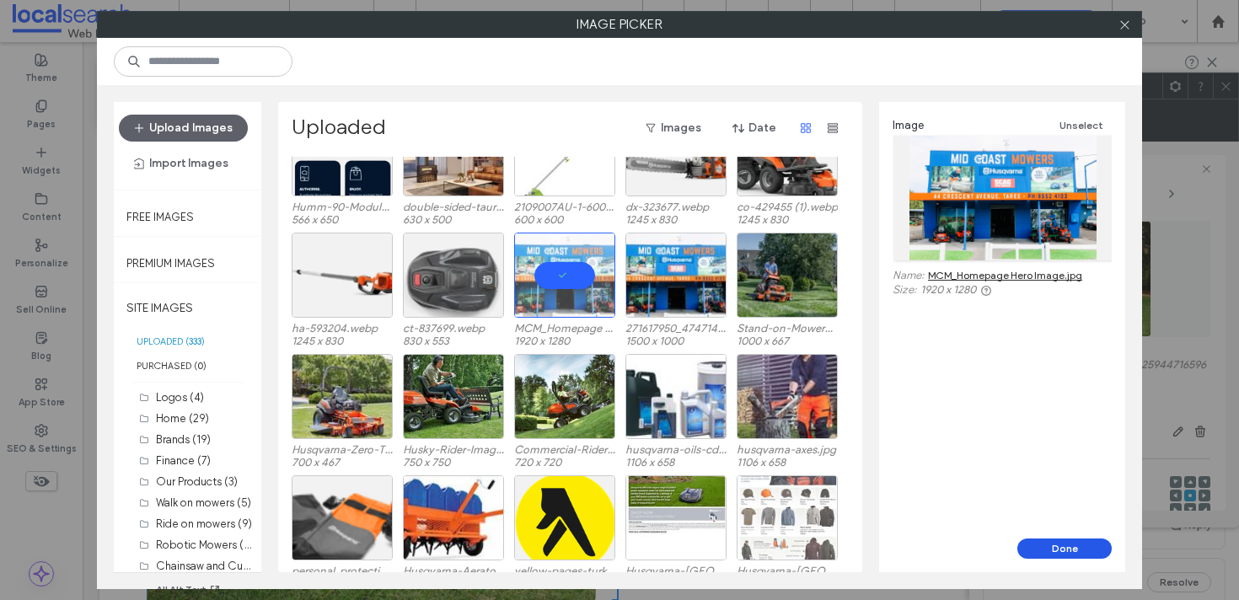
click at [1059, 547] on button "Done" at bounding box center [1064, 549] width 94 height 20
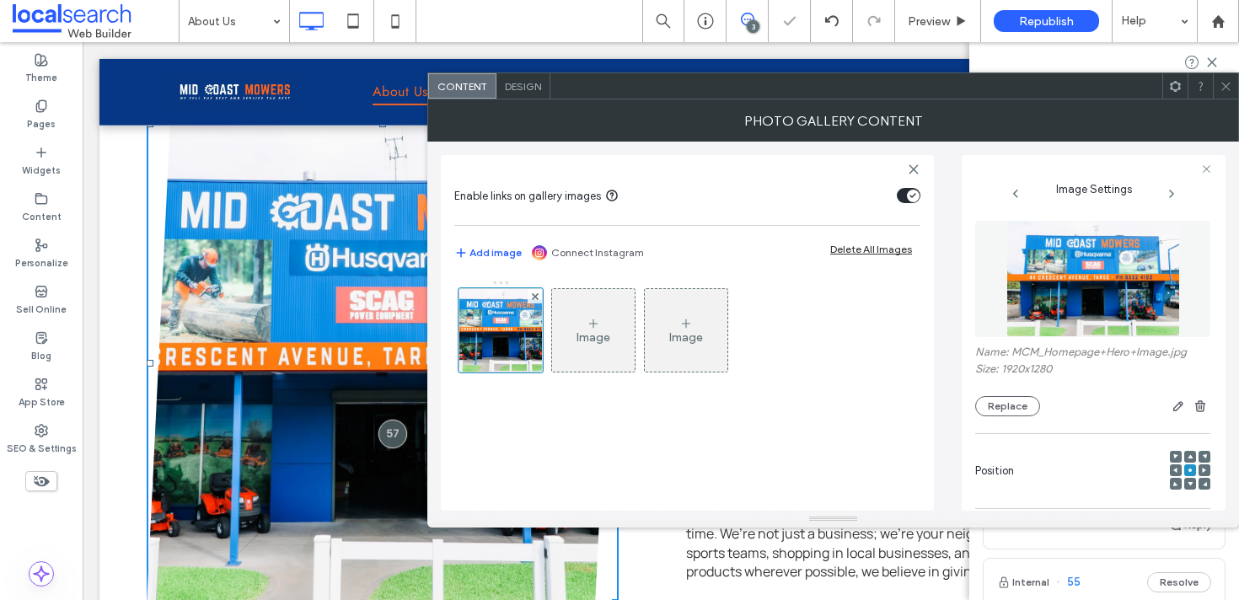
click at [1225, 84] on icon at bounding box center [1226, 86] width 13 height 13
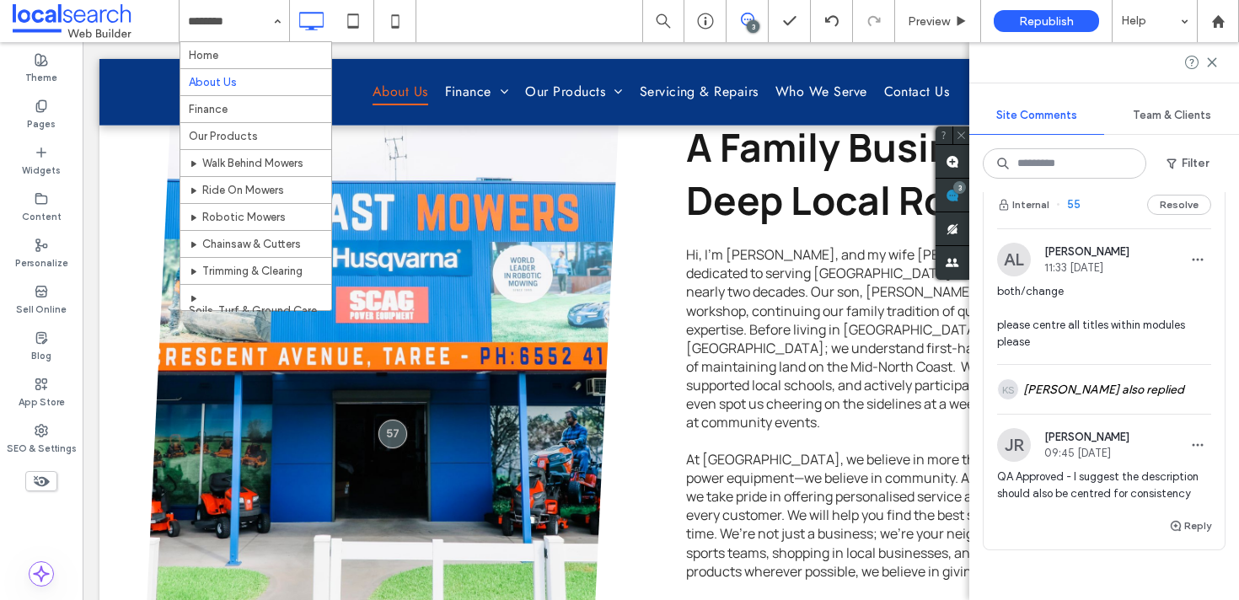
scroll to position [332, 0]
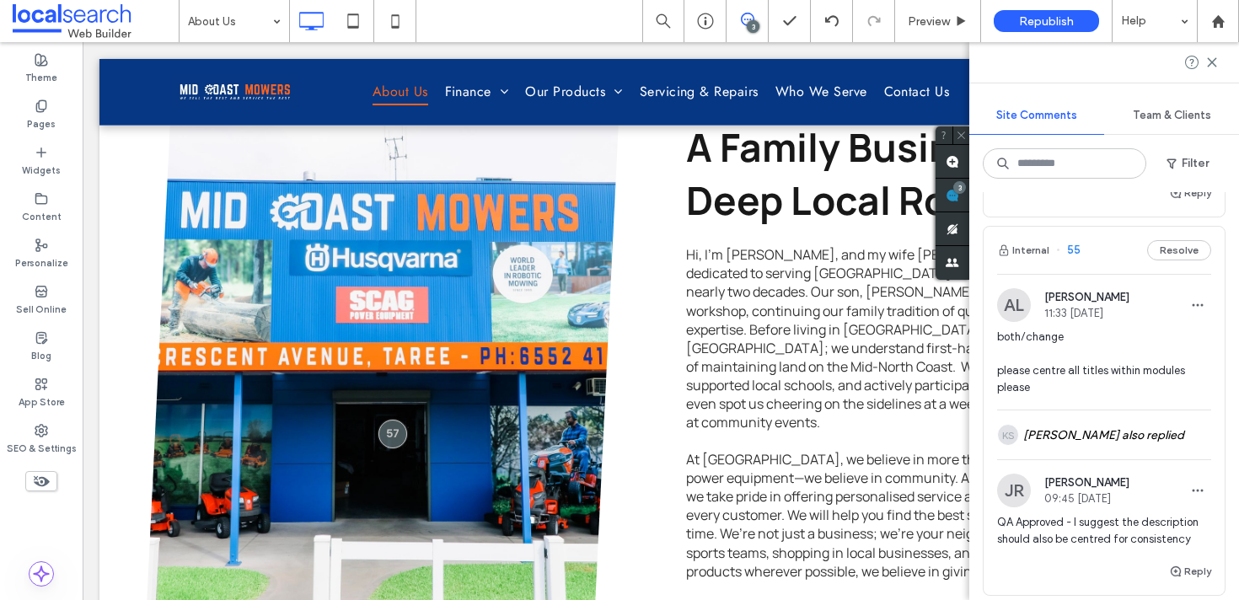
click at [1173, 245] on button "Resolve" at bounding box center [1179, 250] width 64 height 20
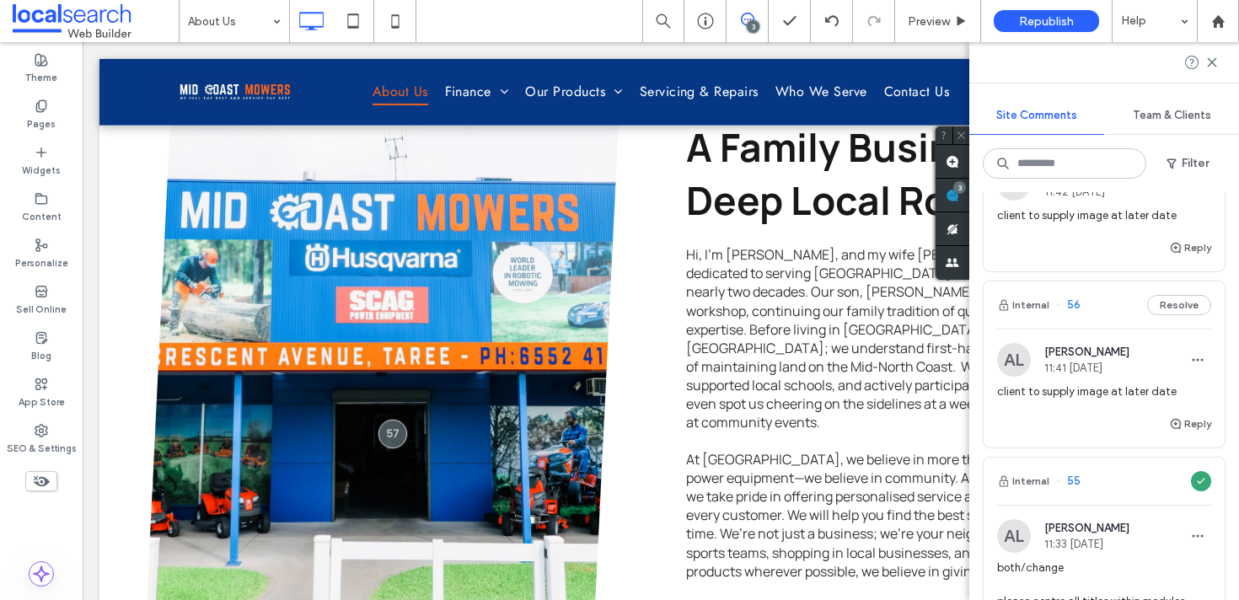
scroll to position [55, 0]
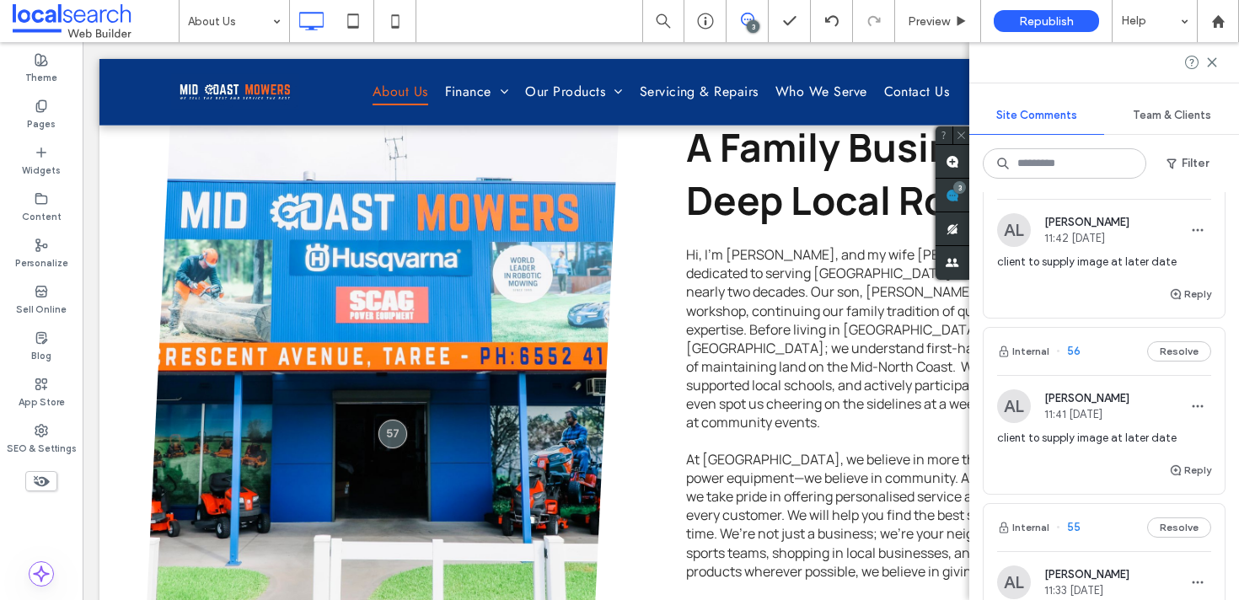
click at [1072, 352] on span "56" at bounding box center [1068, 351] width 24 height 17
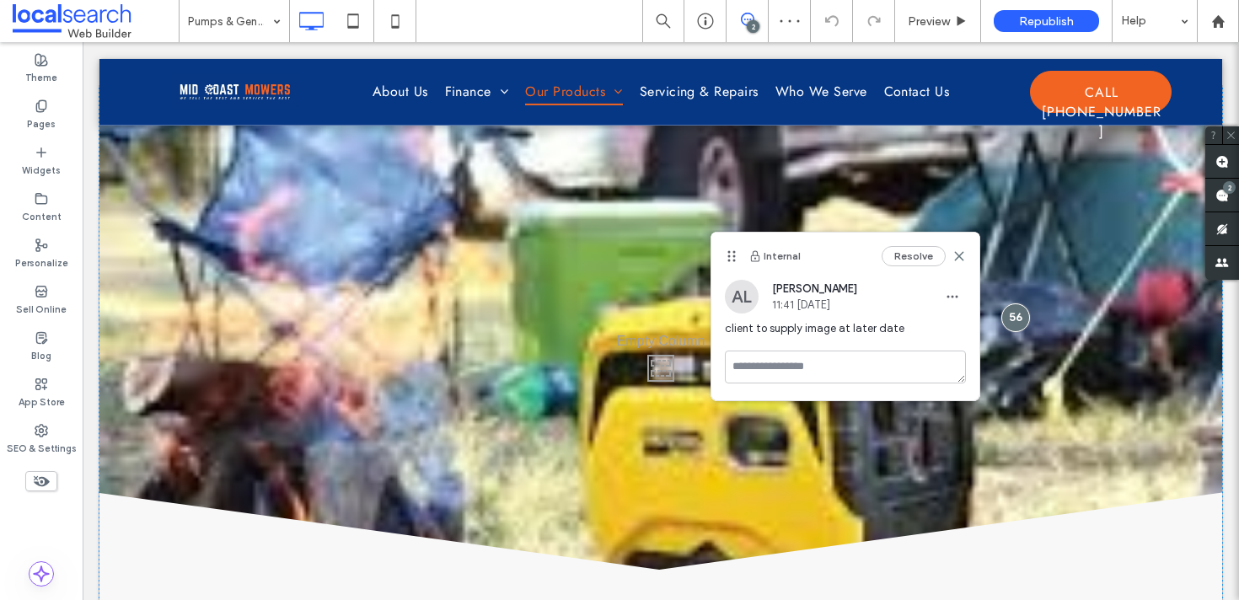
click at [592, 169] on div "Click To Paste" at bounding box center [660, 364] width 1123 height 556
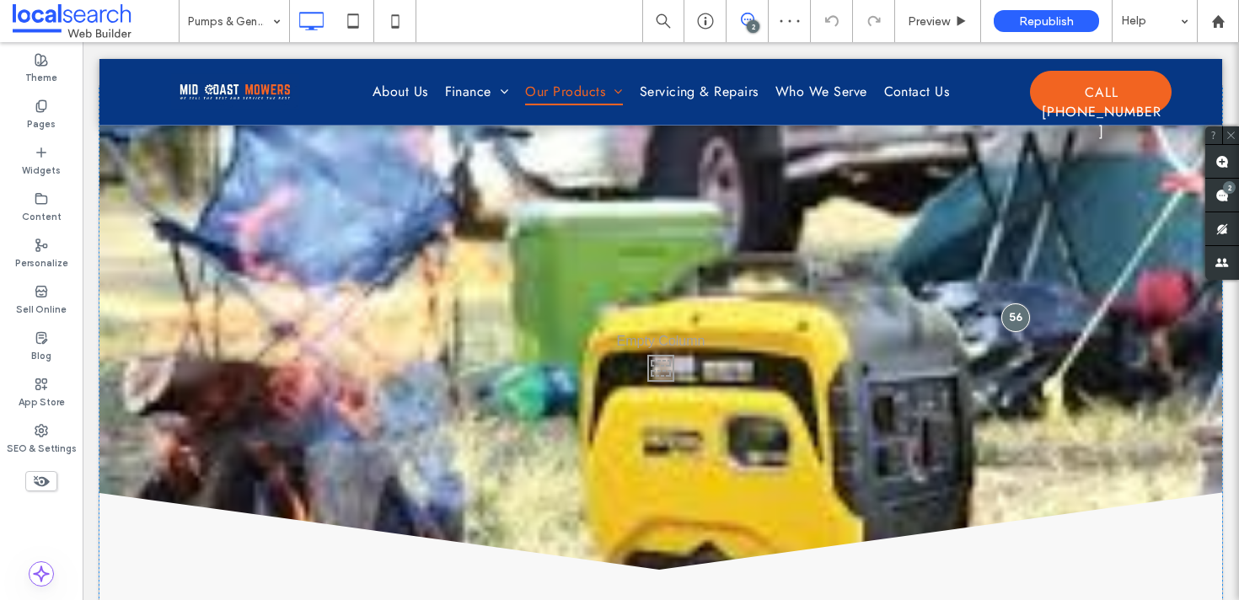
click at [384, 216] on div "Click To Paste" at bounding box center [660, 364] width 1123 height 556
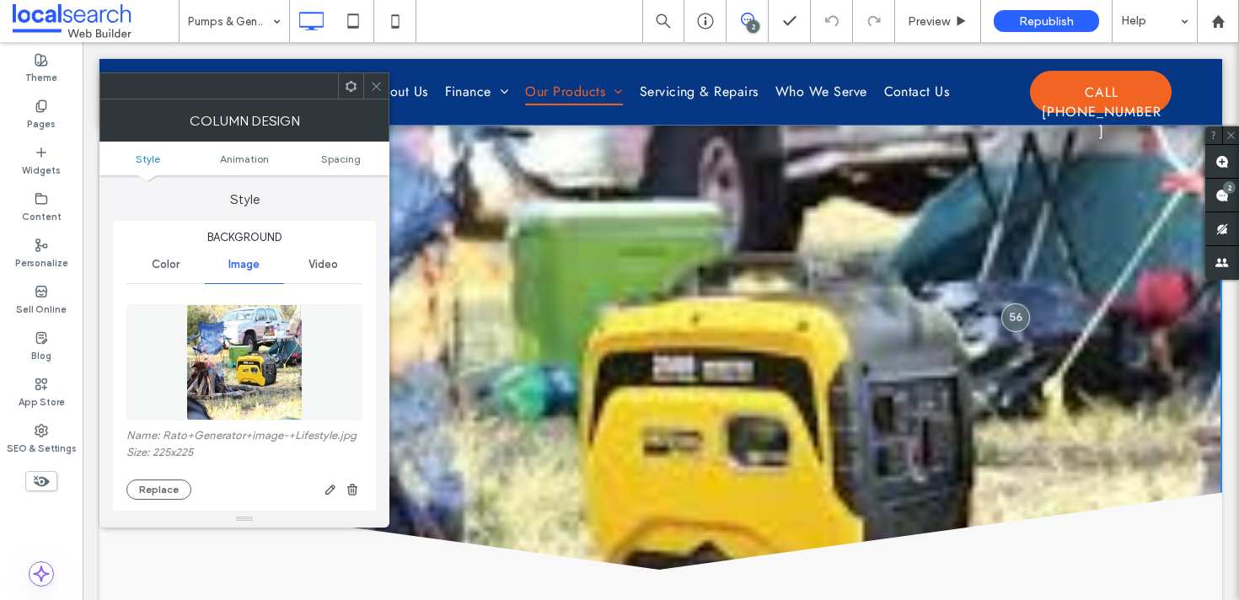
click at [373, 87] on icon at bounding box center [376, 86] width 13 height 13
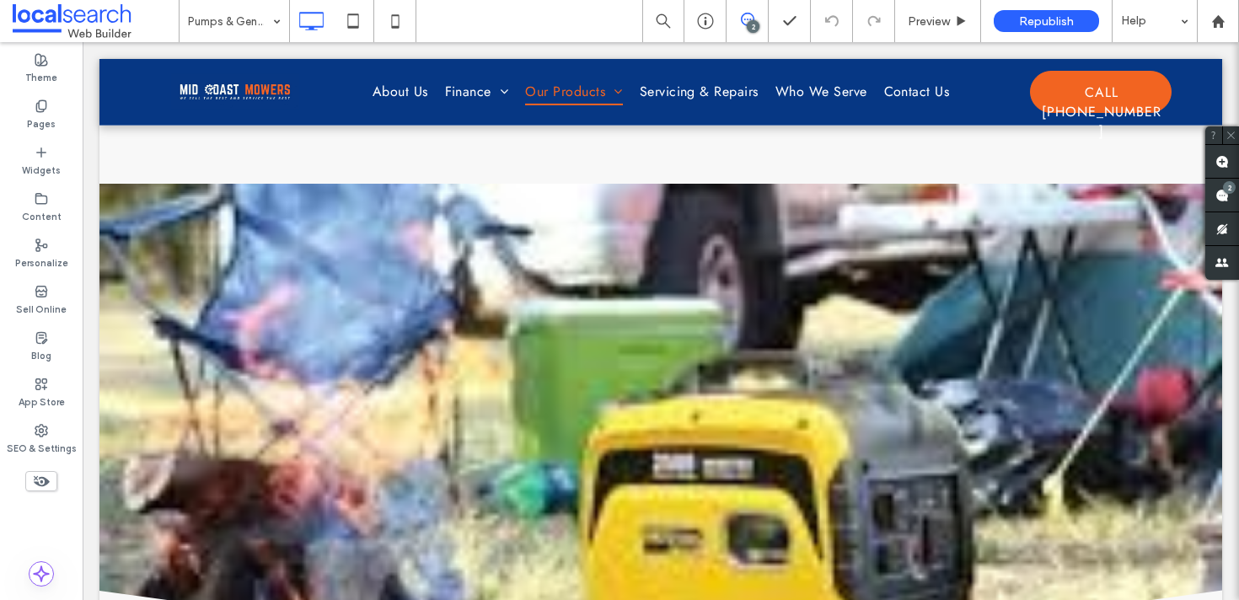
scroll to position [2324, 0]
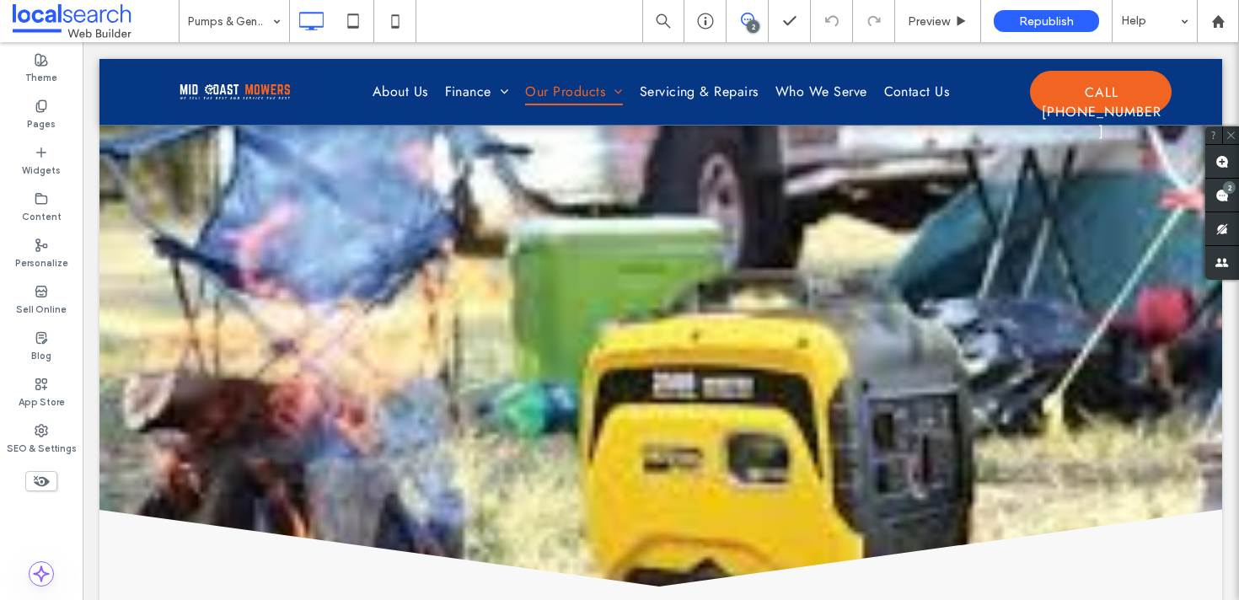
click at [288, 275] on div "Click To Paste" at bounding box center [660, 381] width 1123 height 556
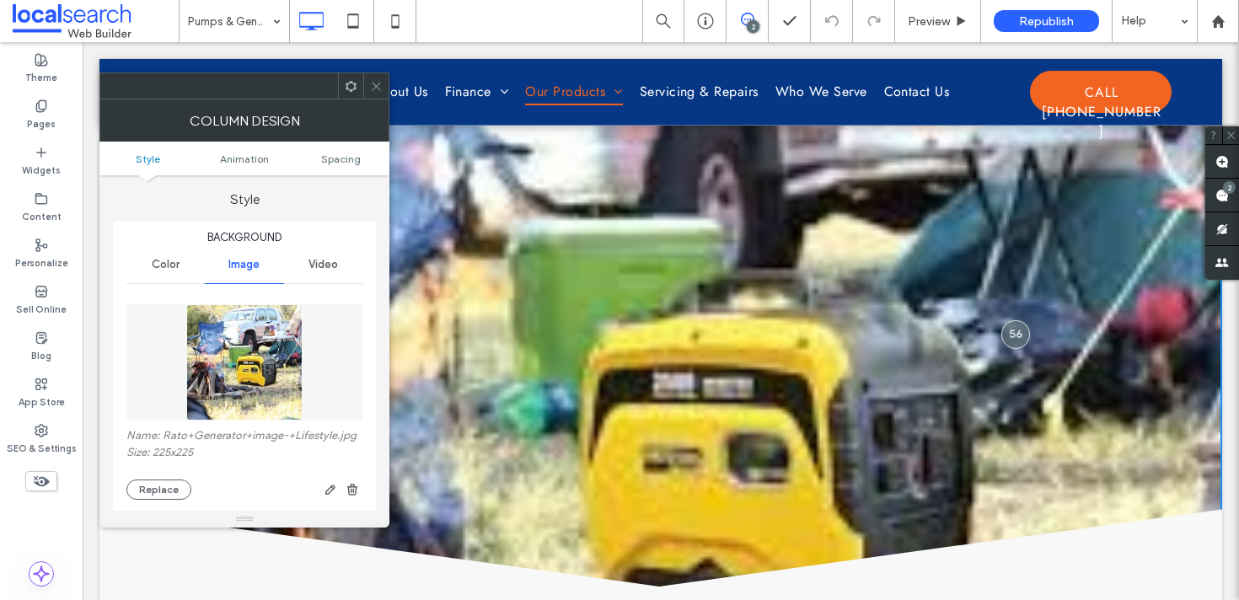
click at [229, 399] on img at bounding box center [244, 362] width 116 height 116
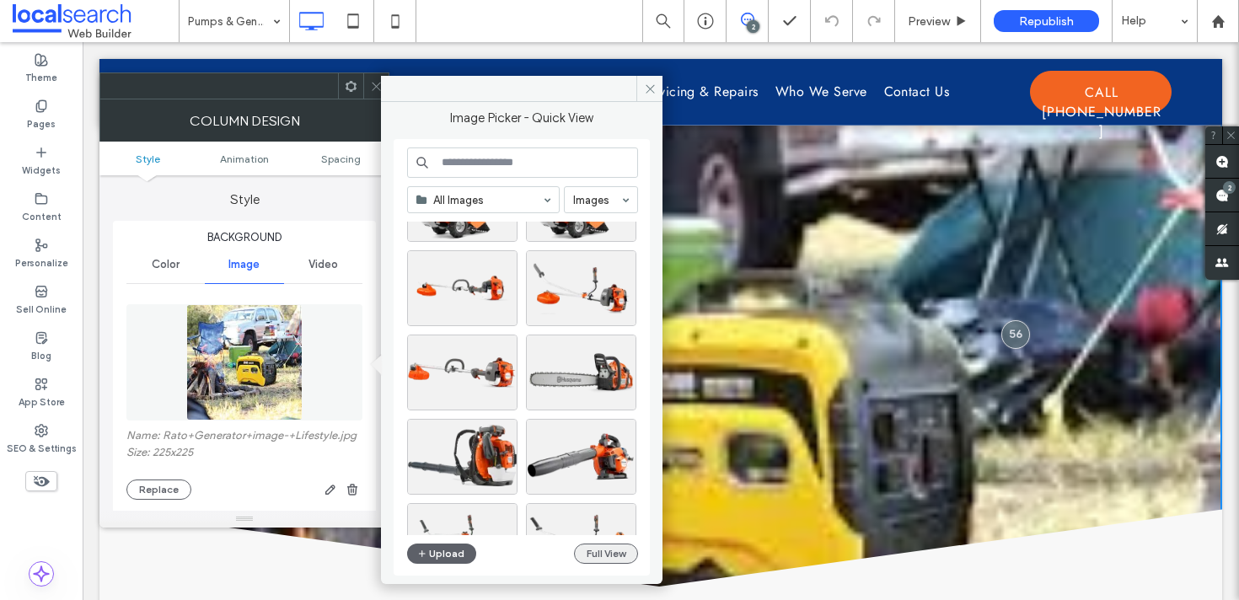
scroll to position [967, 0]
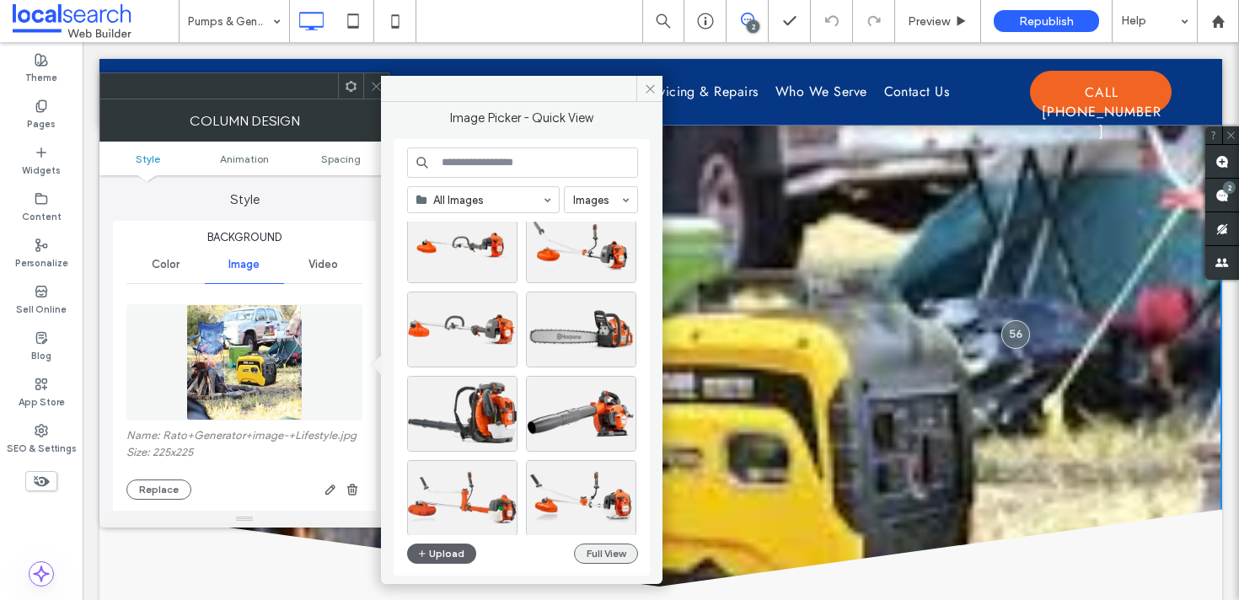
click at [593, 551] on button "Full View" at bounding box center [606, 554] width 64 height 20
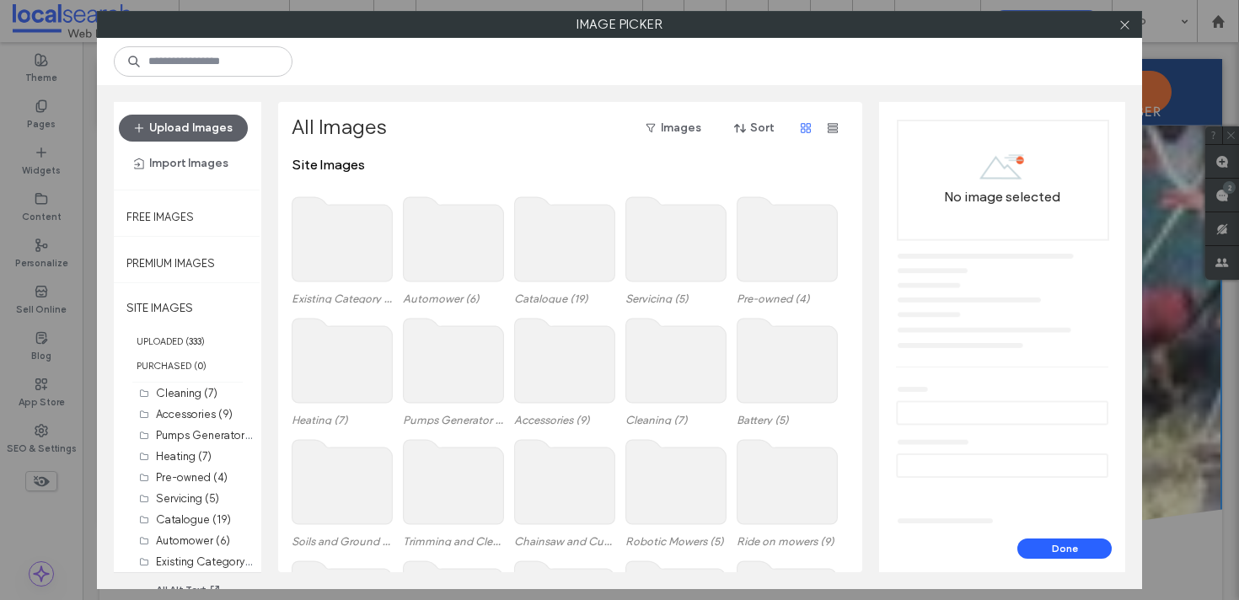
scroll to position [259, 0]
click at [164, 432] on label "Pumps Generator (9)" at bounding box center [208, 433] width 105 height 16
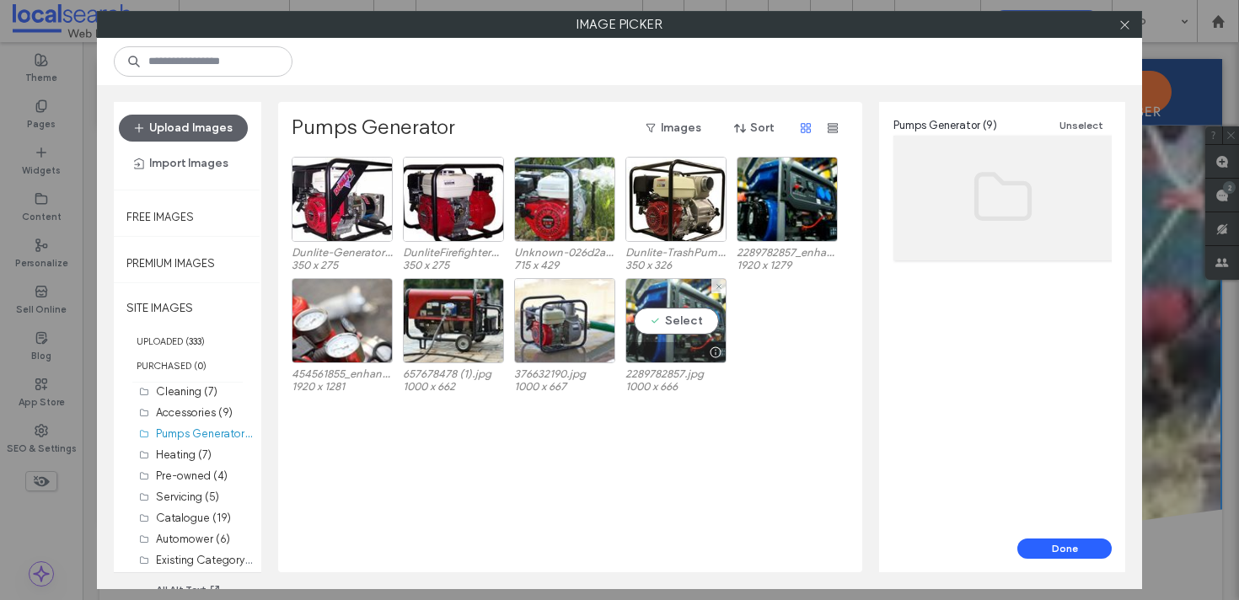
click at [690, 313] on div "Select" at bounding box center [675, 320] width 101 height 85
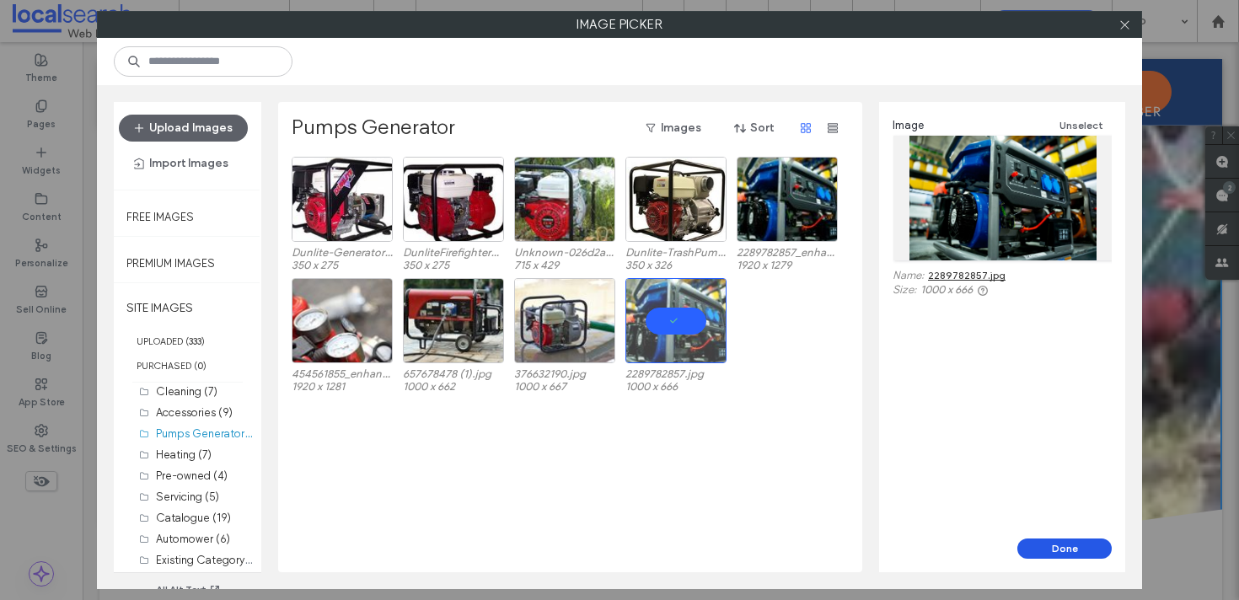
click at [1095, 548] on button "Done" at bounding box center [1064, 549] width 94 height 20
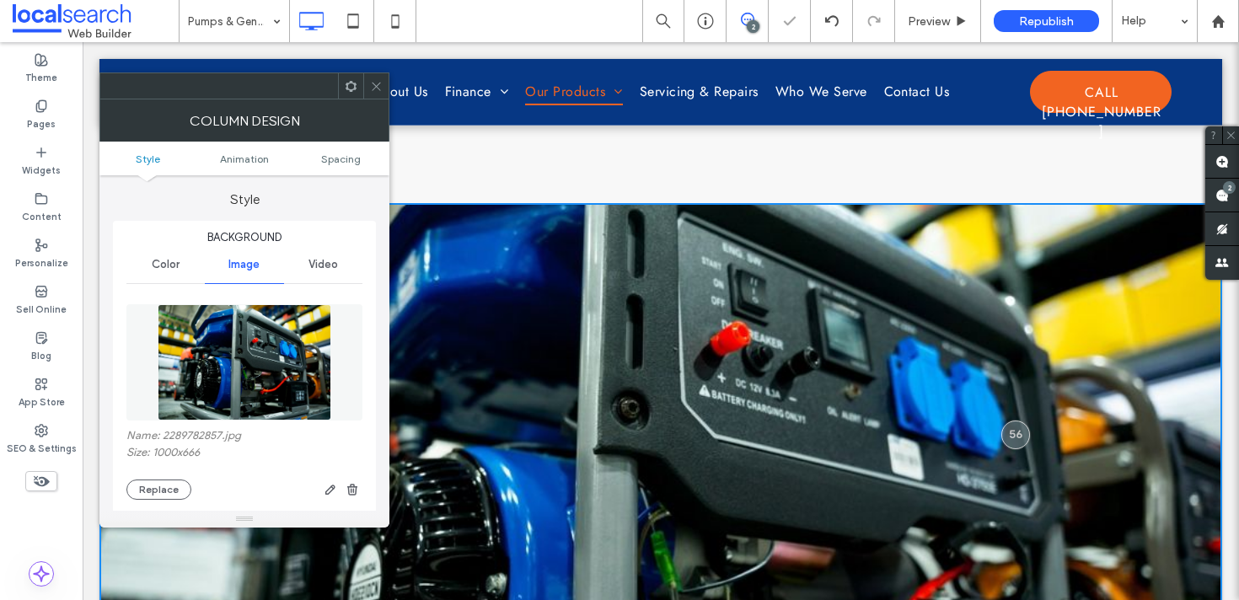
scroll to position [2223, 0]
click at [1017, 432] on div at bounding box center [1015, 435] width 31 height 31
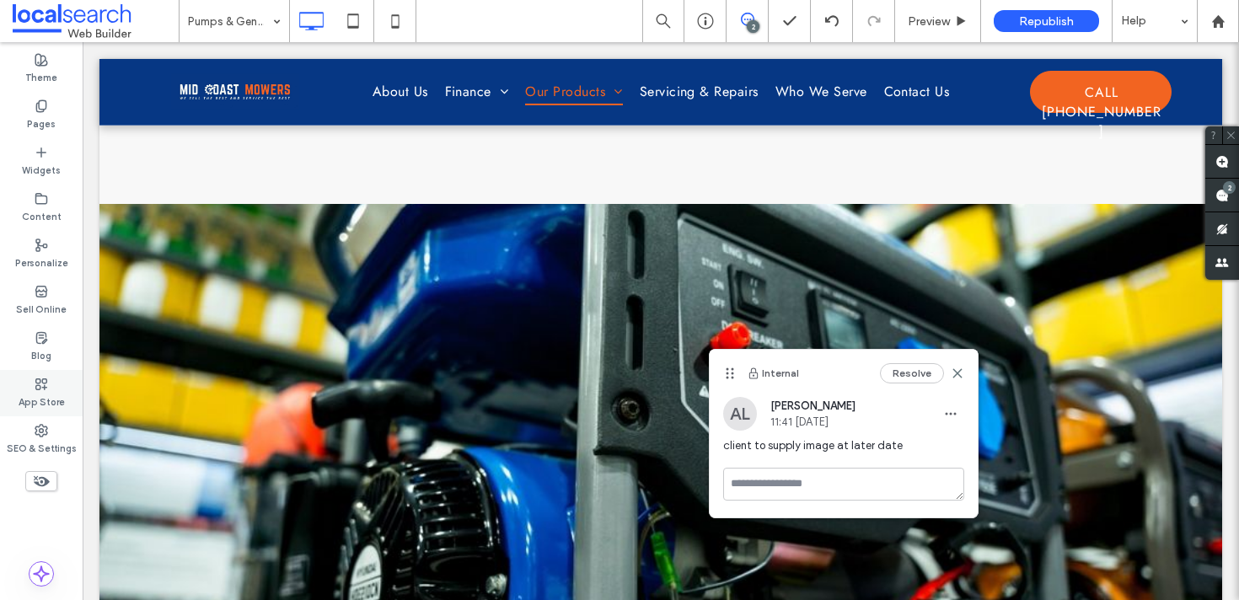
click at [46, 403] on label "App Store" at bounding box center [42, 400] width 46 height 19
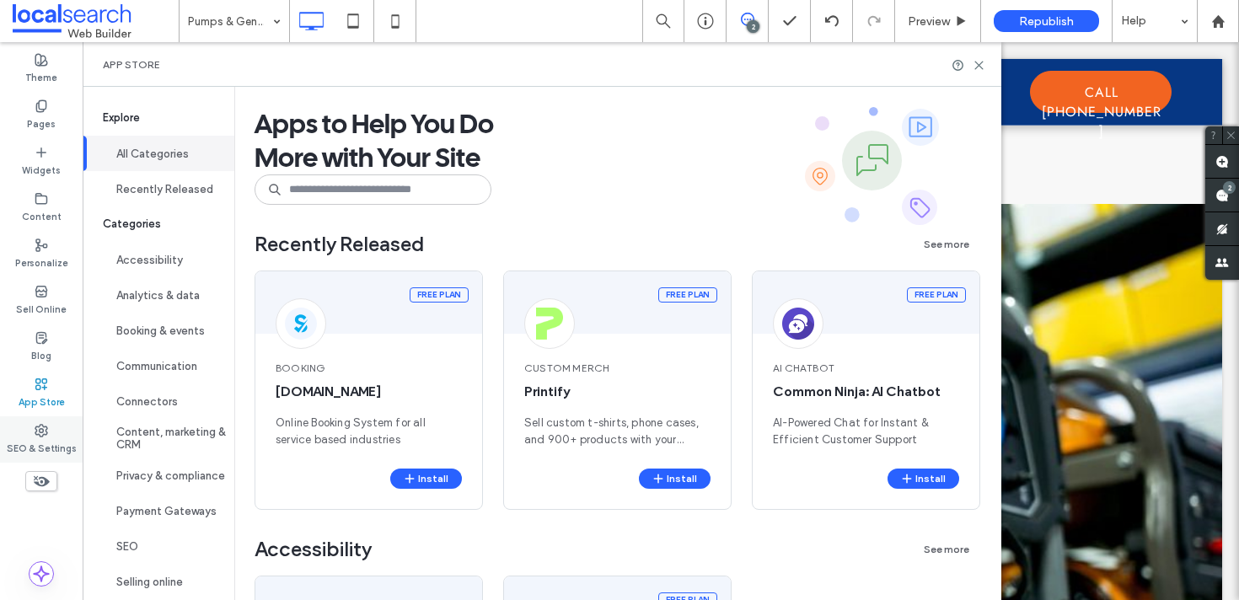
click at [46, 441] on label "SEO & Settings" at bounding box center [42, 447] width 70 height 19
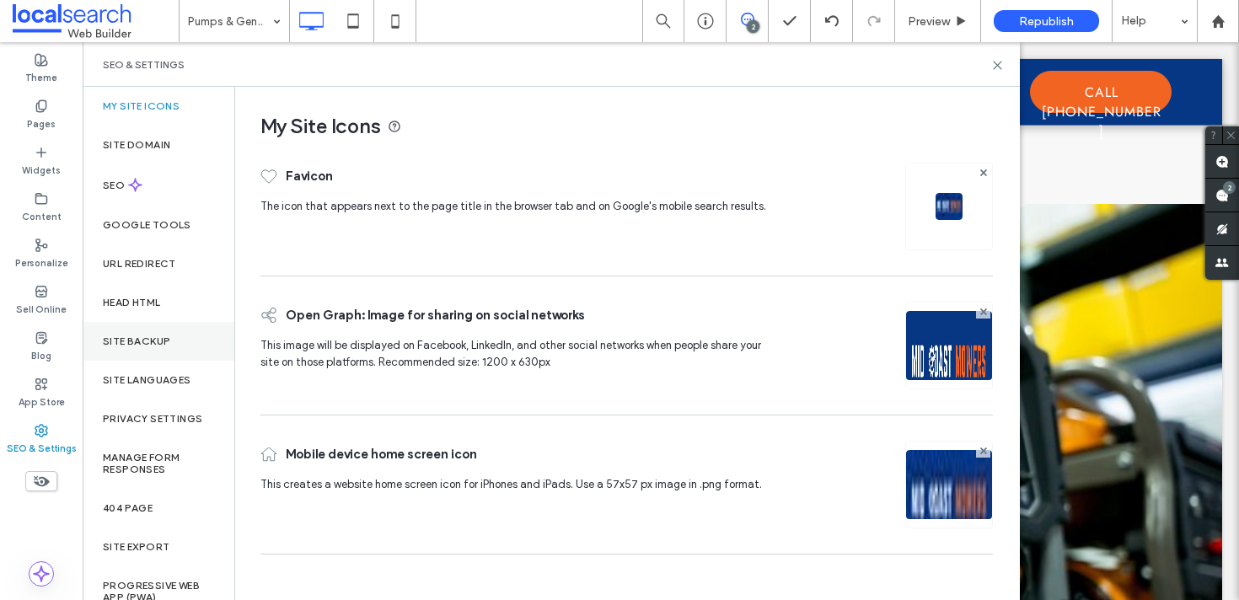
click at [148, 336] on label "Site Backup" at bounding box center [136, 342] width 67 height 12
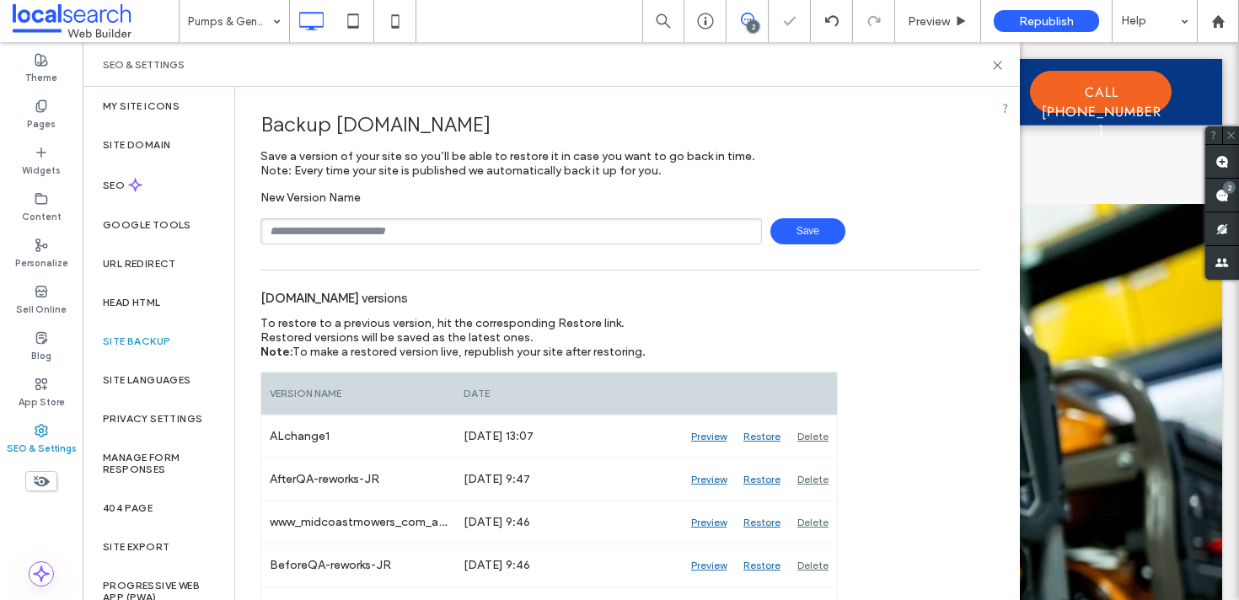
click at [797, 233] on span "Save" at bounding box center [807, 231] width 75 height 26
type input "**********"
click at [815, 231] on span "Save" at bounding box center [807, 231] width 75 height 26
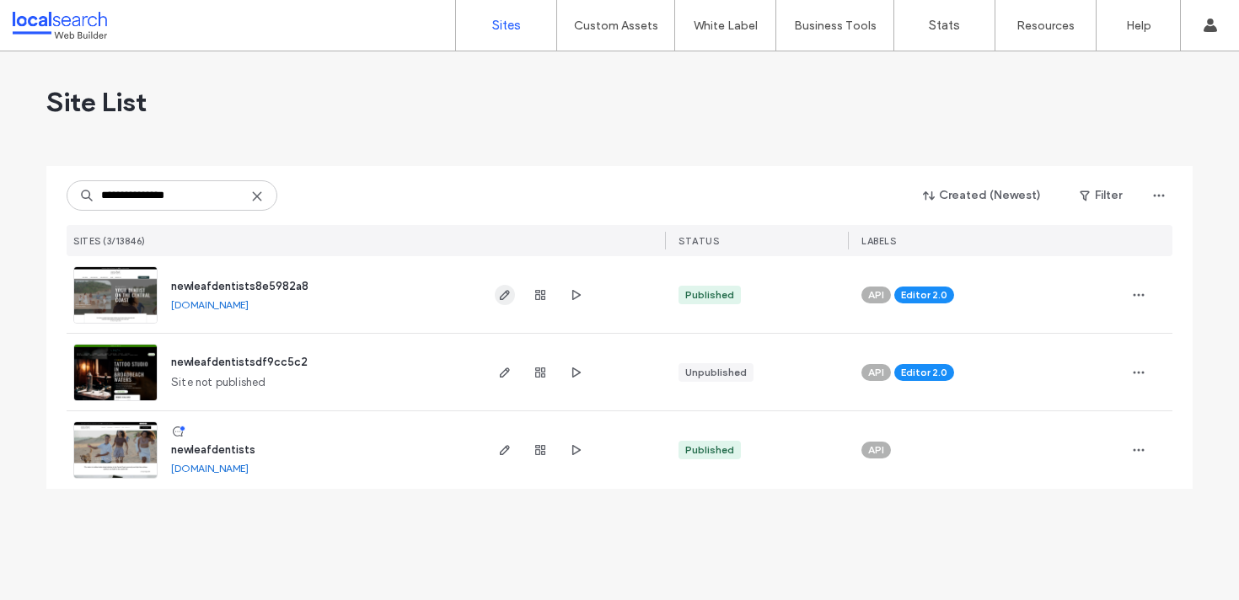
type input "**********"
click at [505, 296] on use "button" at bounding box center [505, 295] width 10 height 10
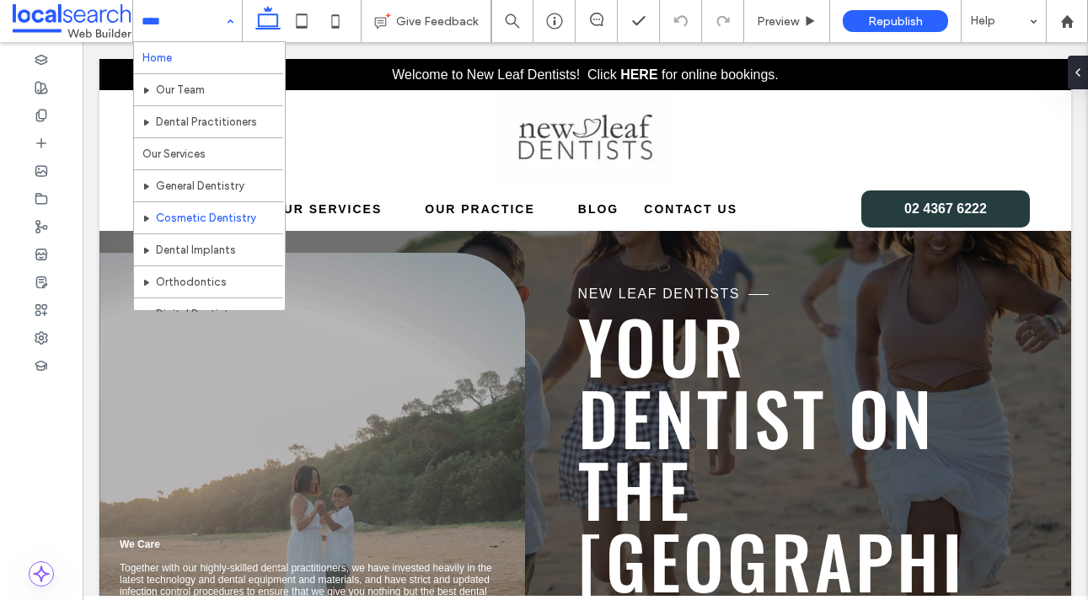
scroll to position [77, 0]
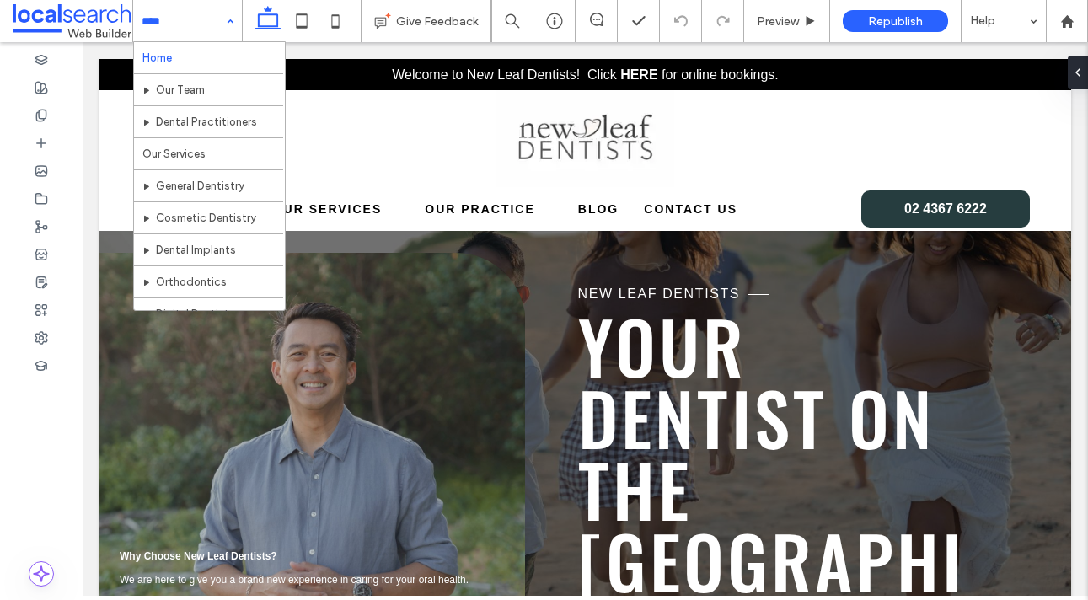
click at [215, 28] on input at bounding box center [183, 21] width 83 height 42
click at [227, 28] on div "Home Our Team Dental Practitioners Our Services General Dentistry Cosmetic Dent…" at bounding box center [187, 21] width 109 height 42
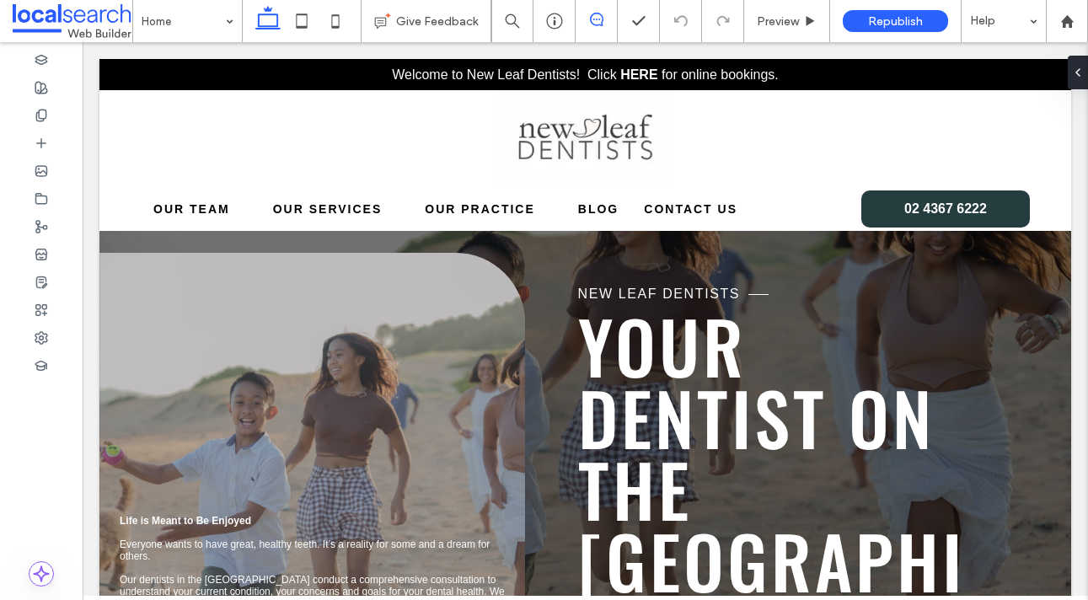
click at [615, 25] on span at bounding box center [596, 19] width 41 height 13
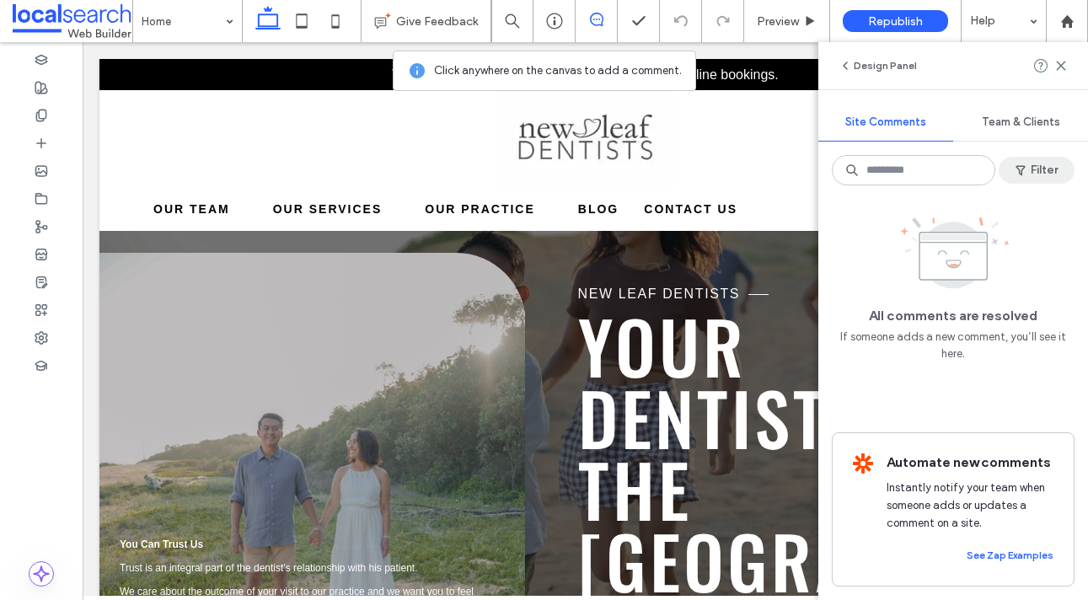
click at [1014, 165] on icon "button" at bounding box center [1020, 170] width 13 height 13
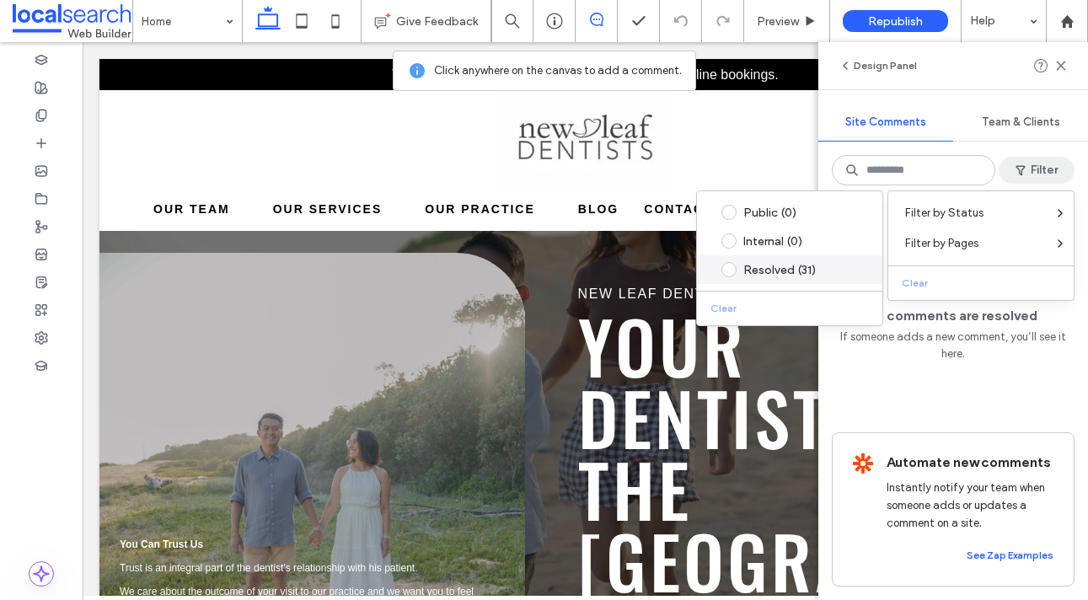
click at [768, 269] on div "Resolved (31)" at bounding box center [803, 270] width 119 height 14
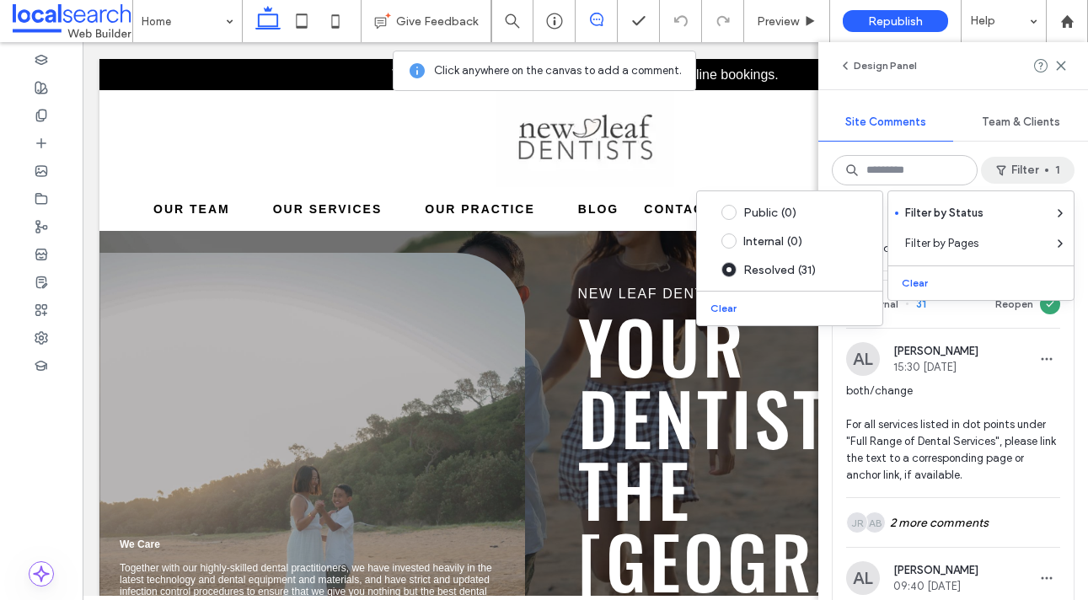
scroll to position [232, 0]
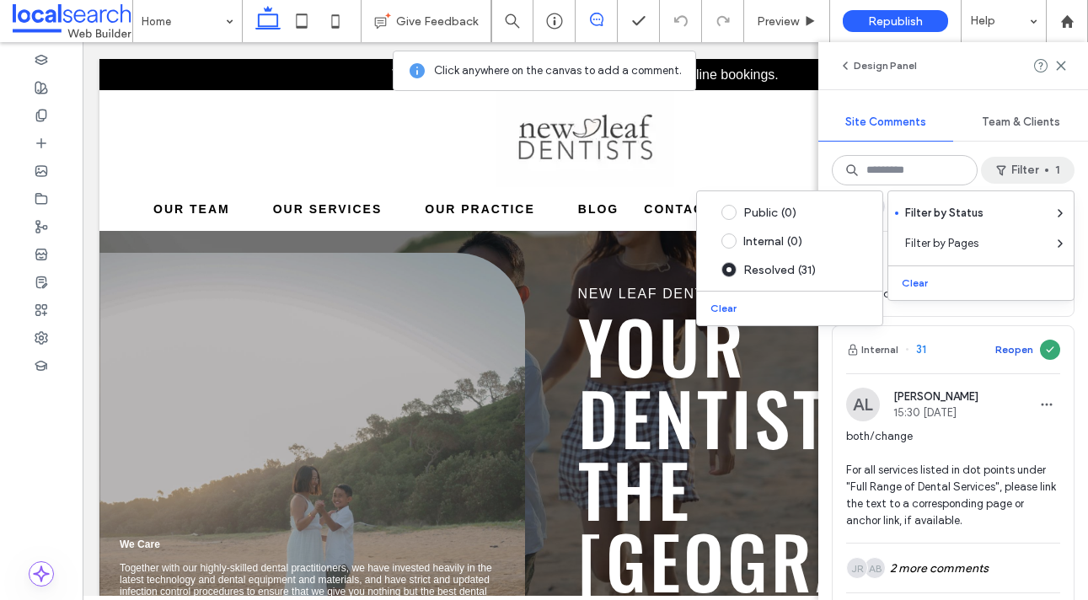
click at [1020, 346] on button "Reopen" at bounding box center [1015, 350] width 38 height 20
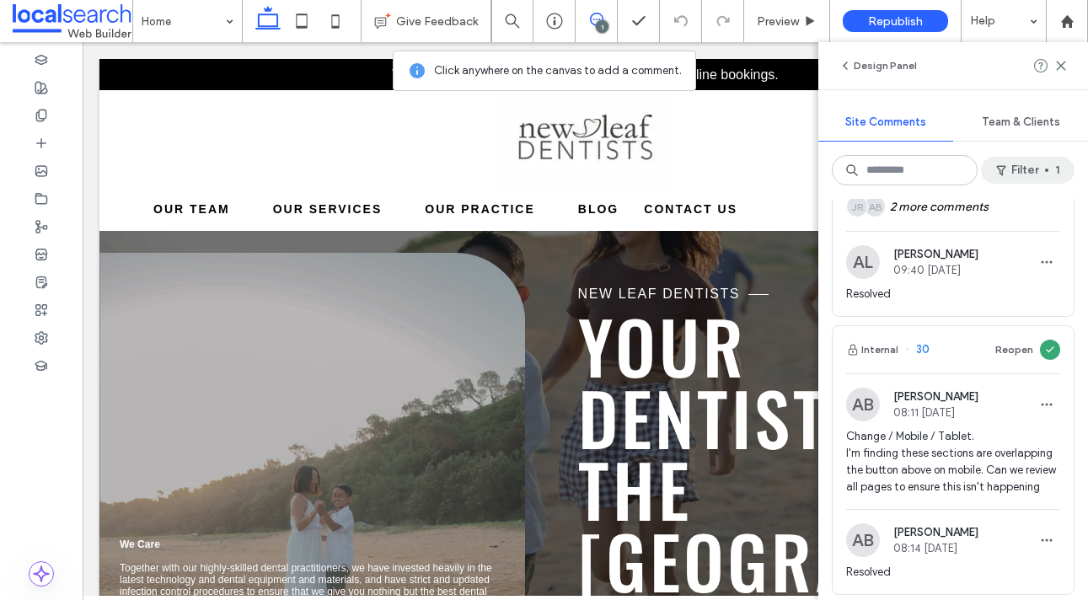
click at [1053, 159] on button "Filter 1" at bounding box center [1028, 170] width 94 height 27
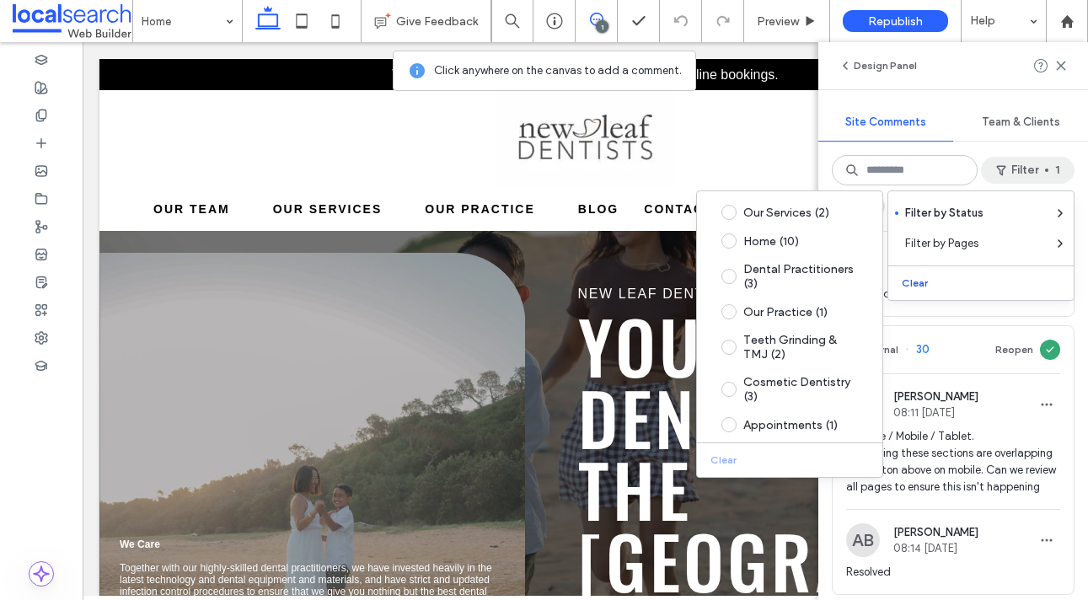
click at [905, 280] on button "Clear" at bounding box center [916, 283] width 43 height 20
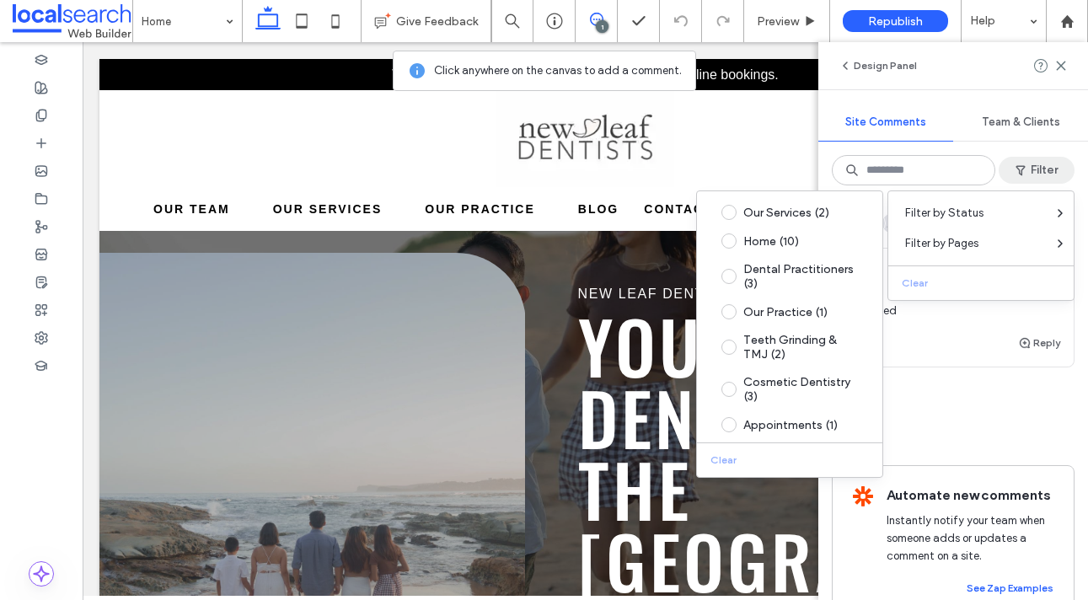
click at [964, 355] on div "Reply" at bounding box center [953, 350] width 241 height 34
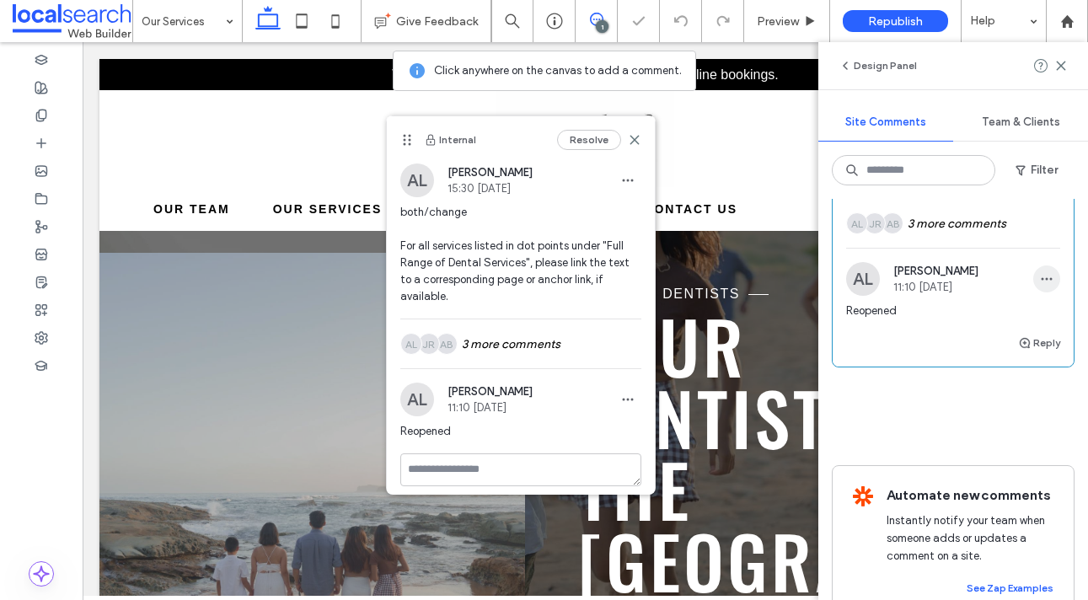
click at [1042, 288] on span "button" at bounding box center [1046, 279] width 27 height 27
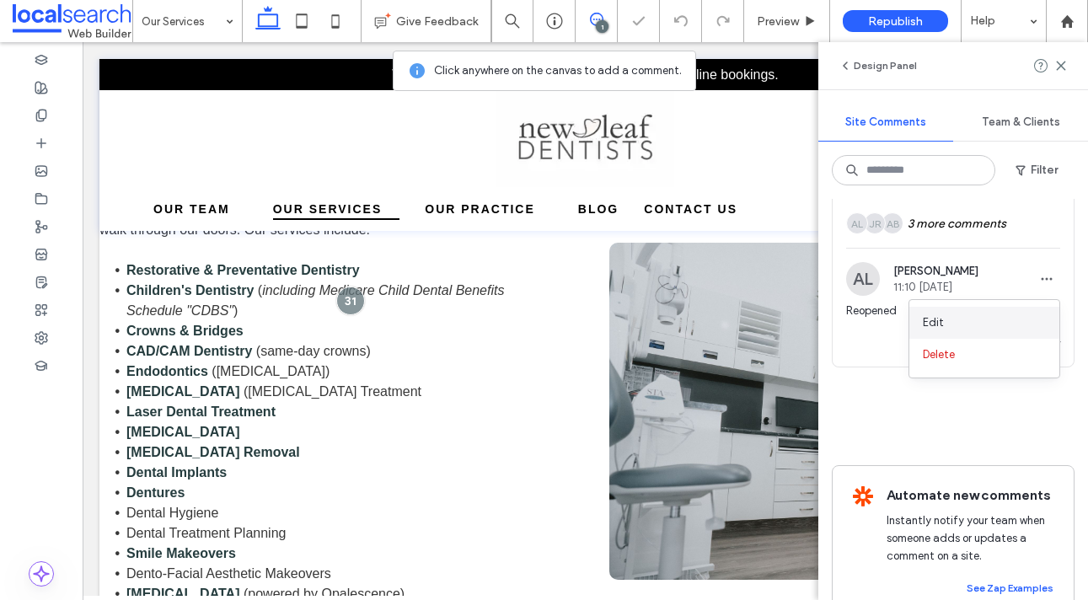
click at [1026, 330] on div "Edit" at bounding box center [985, 323] width 150 height 32
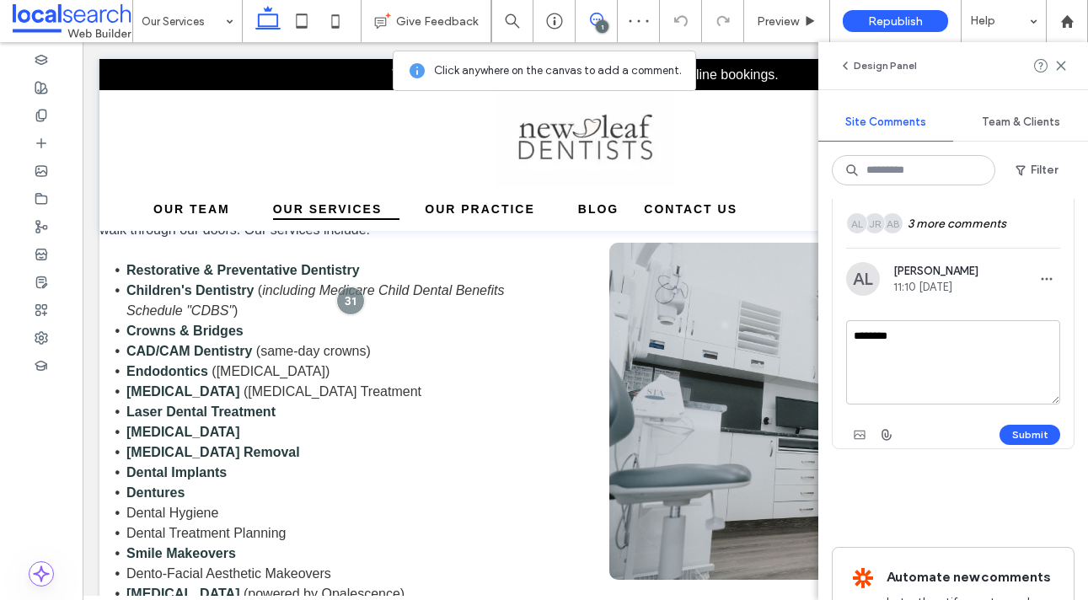
click at [956, 394] on textarea "********" at bounding box center [953, 362] width 214 height 84
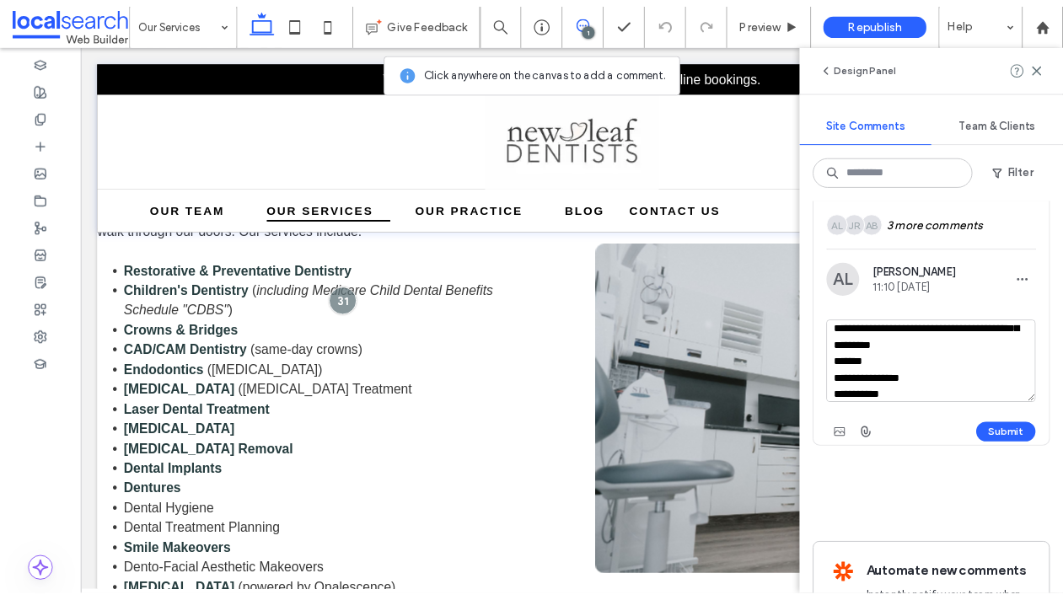
scroll to position [32, 0]
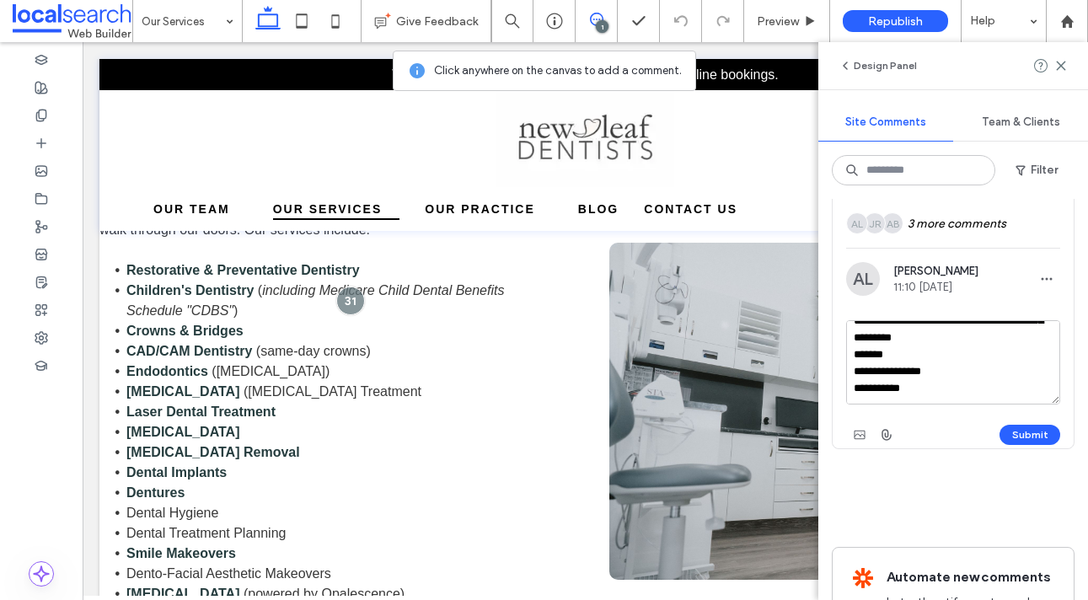
click at [856, 360] on textarea "**********" at bounding box center [953, 362] width 214 height 84
click at [843, 369] on div "**********" at bounding box center [953, 355] width 241 height 186
click at [851, 371] on textarea "**********" at bounding box center [953, 362] width 214 height 84
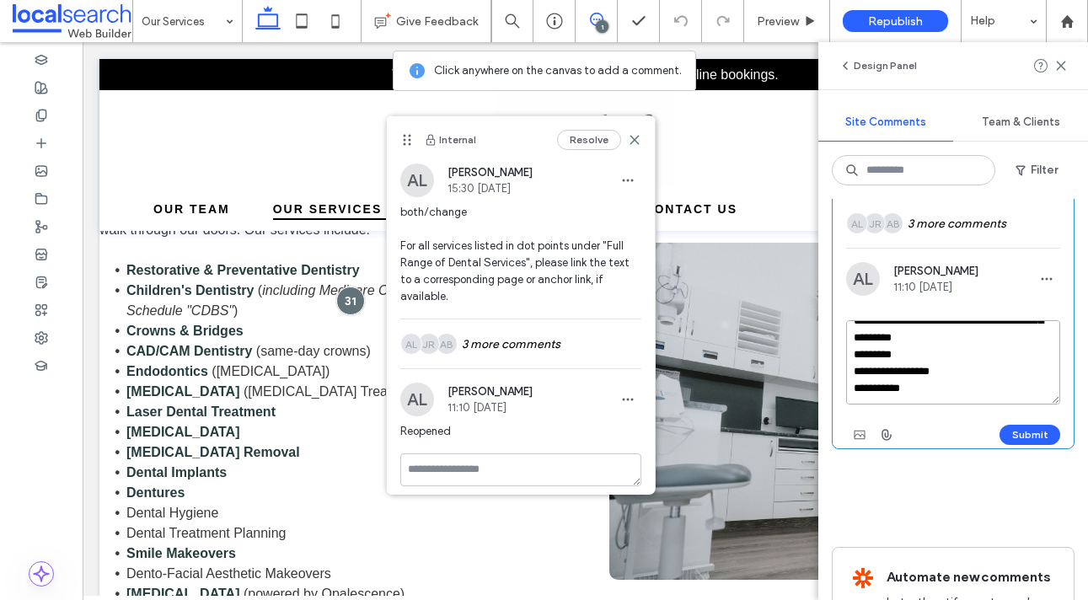
click at [857, 384] on textarea "**********" at bounding box center [953, 362] width 214 height 84
type textarea "**********"
click at [1011, 426] on button "Submit" at bounding box center [1030, 435] width 61 height 20
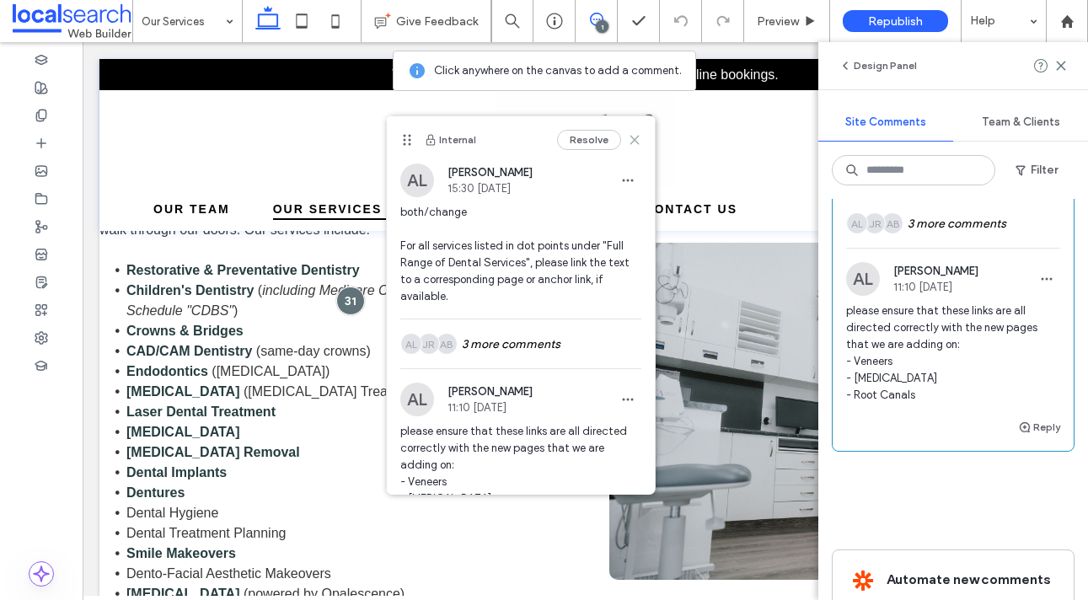
drag, startPoint x: 637, startPoint y: 140, endPoint x: 550, endPoint y: 96, distance: 98.0
click at [637, 140] on icon at bounding box center [634, 139] width 13 height 13
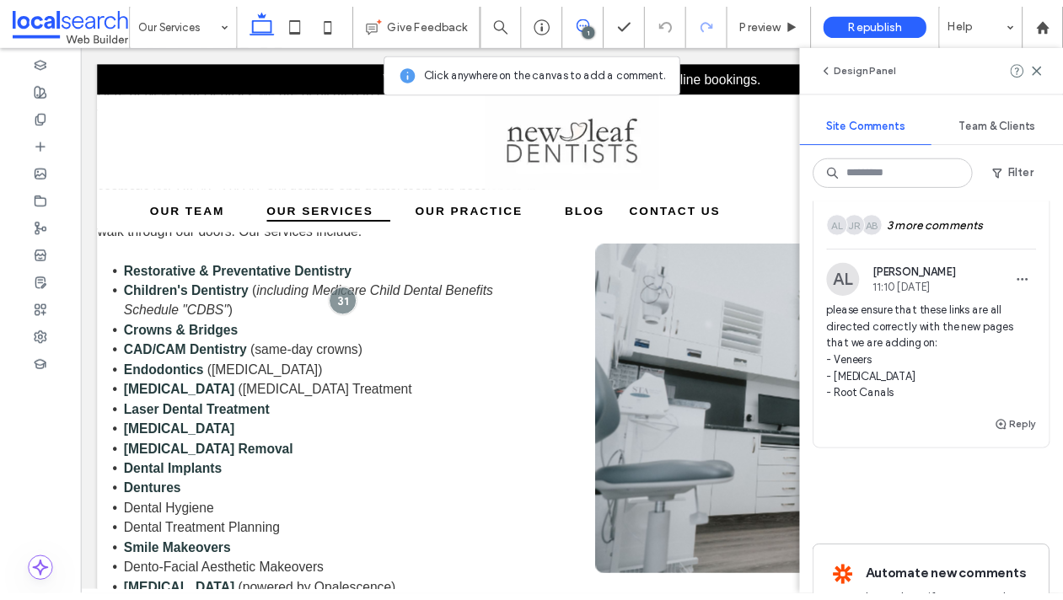
scroll to position [1923, 0]
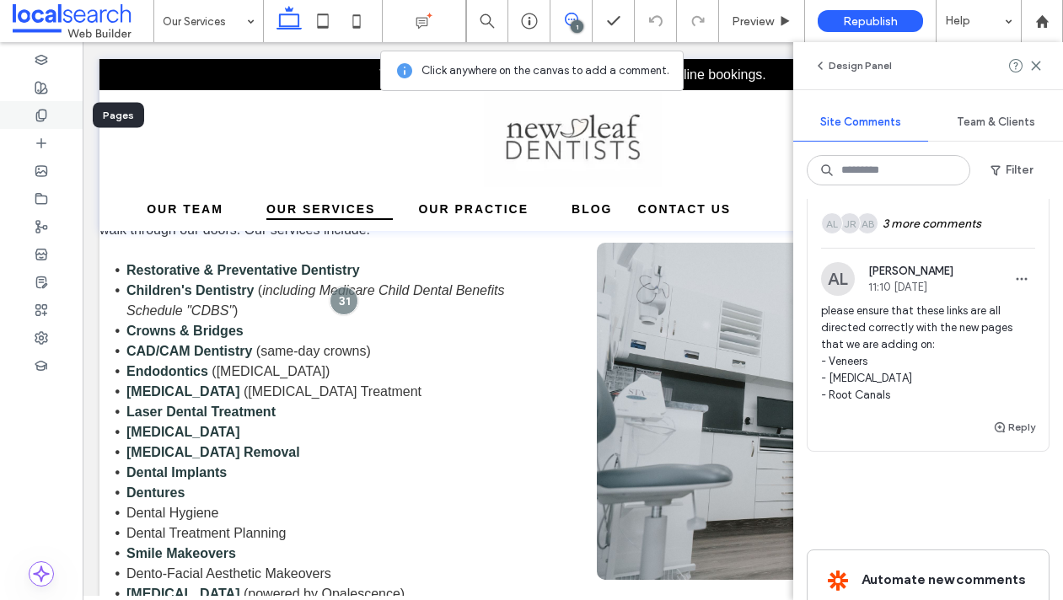
click at [47, 111] on icon at bounding box center [41, 115] width 13 height 13
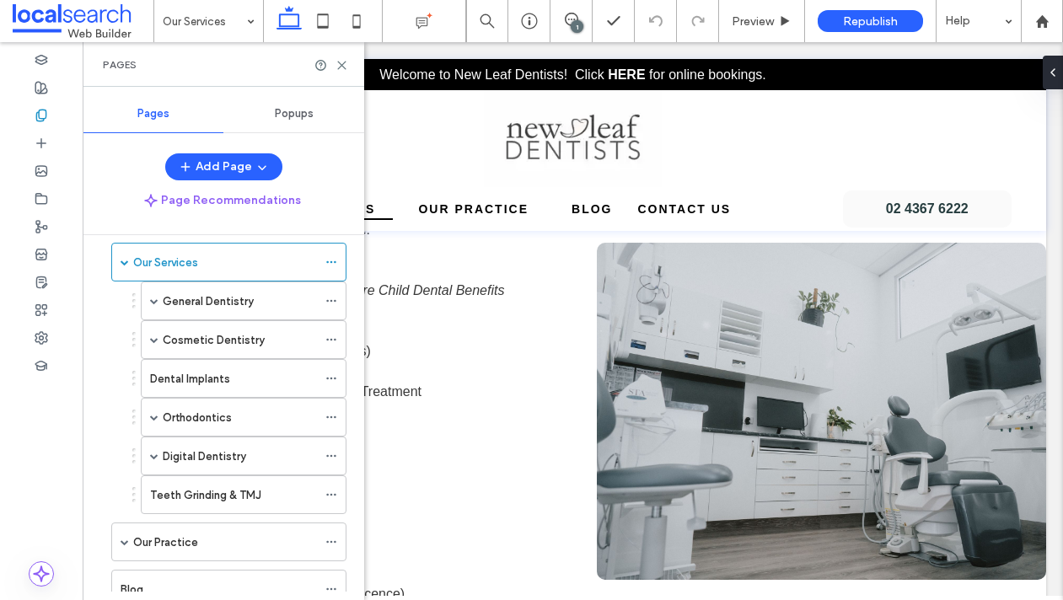
scroll to position [222, 0]
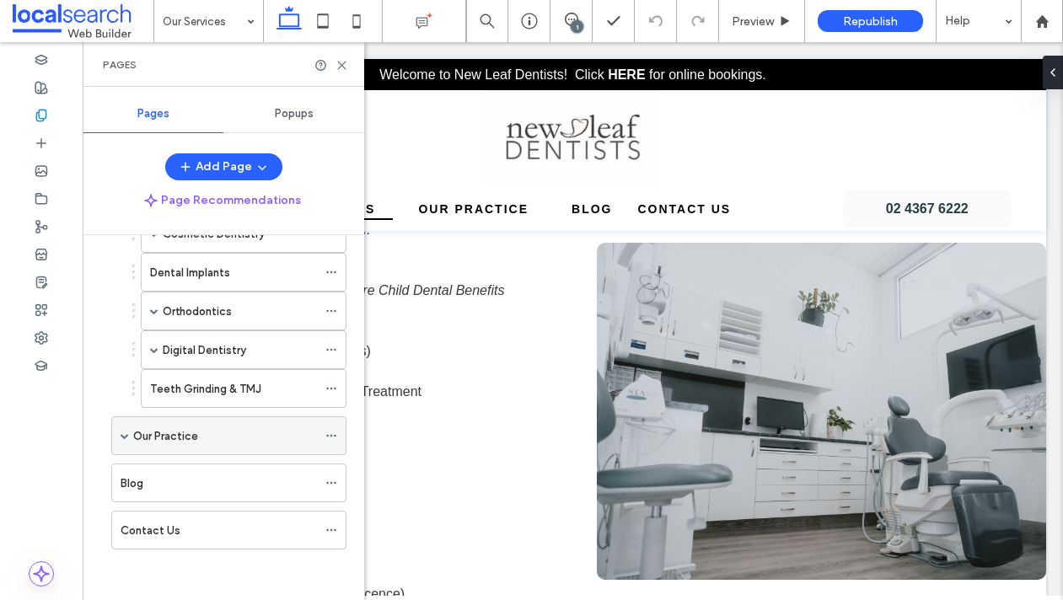
click at [173, 429] on label "Our Practice" at bounding box center [165, 436] width 65 height 30
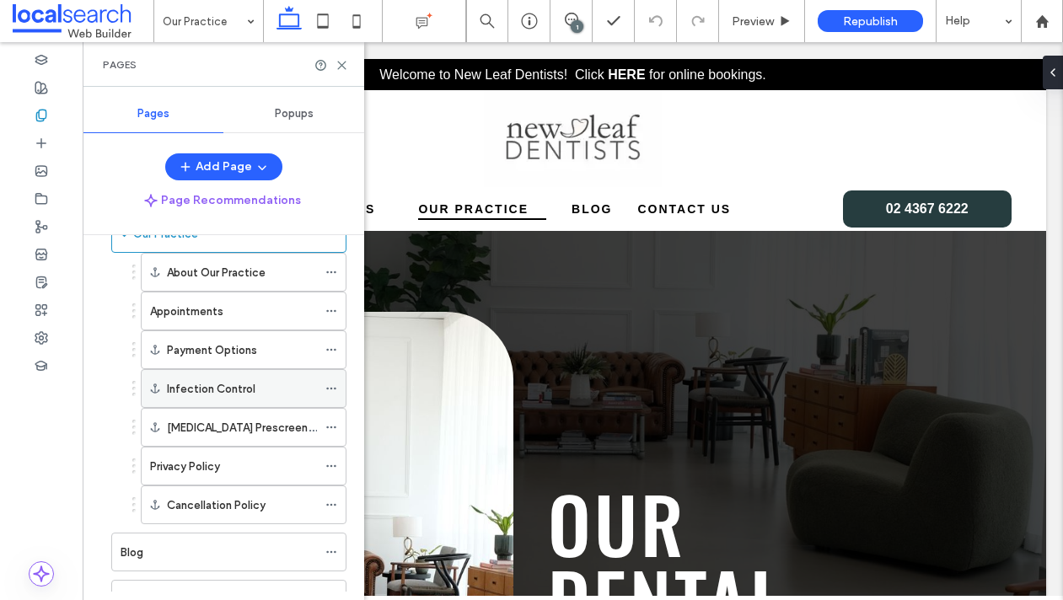
scroll to position [493, 0]
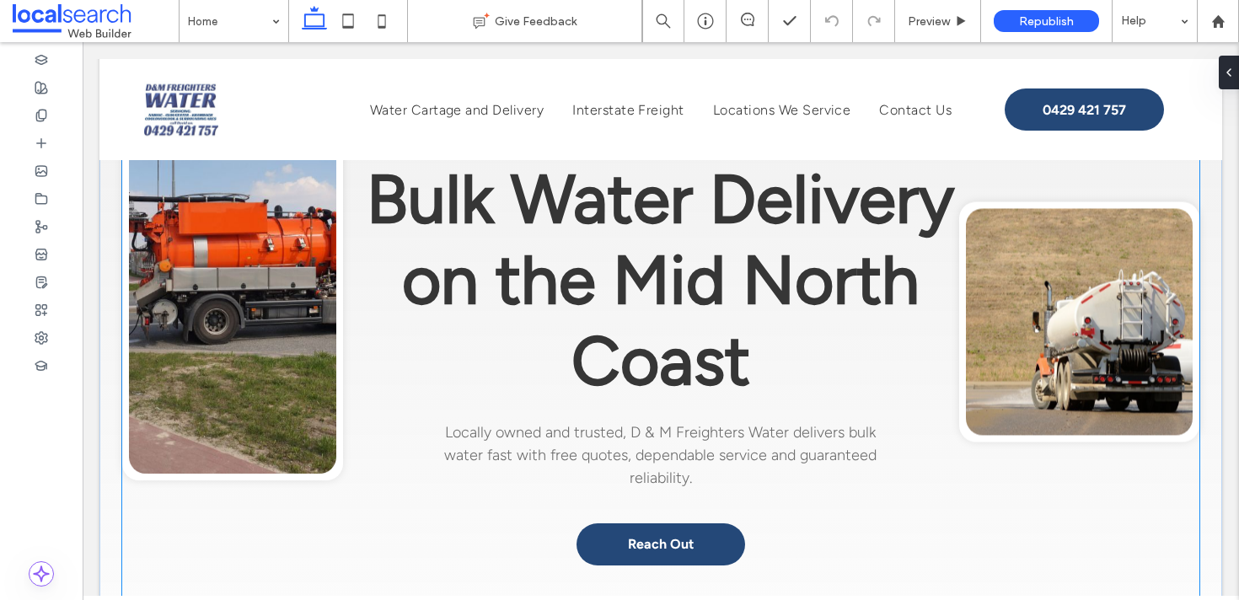
scroll to position [135, 0]
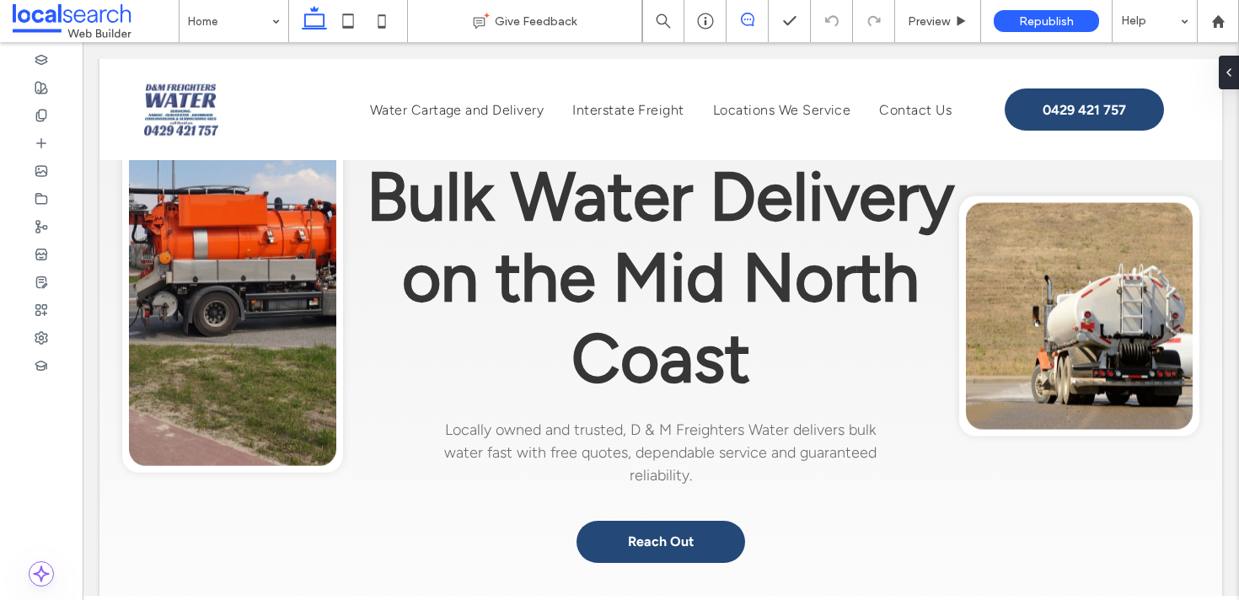
click at [753, 21] on use at bounding box center [747, 19] width 13 height 13
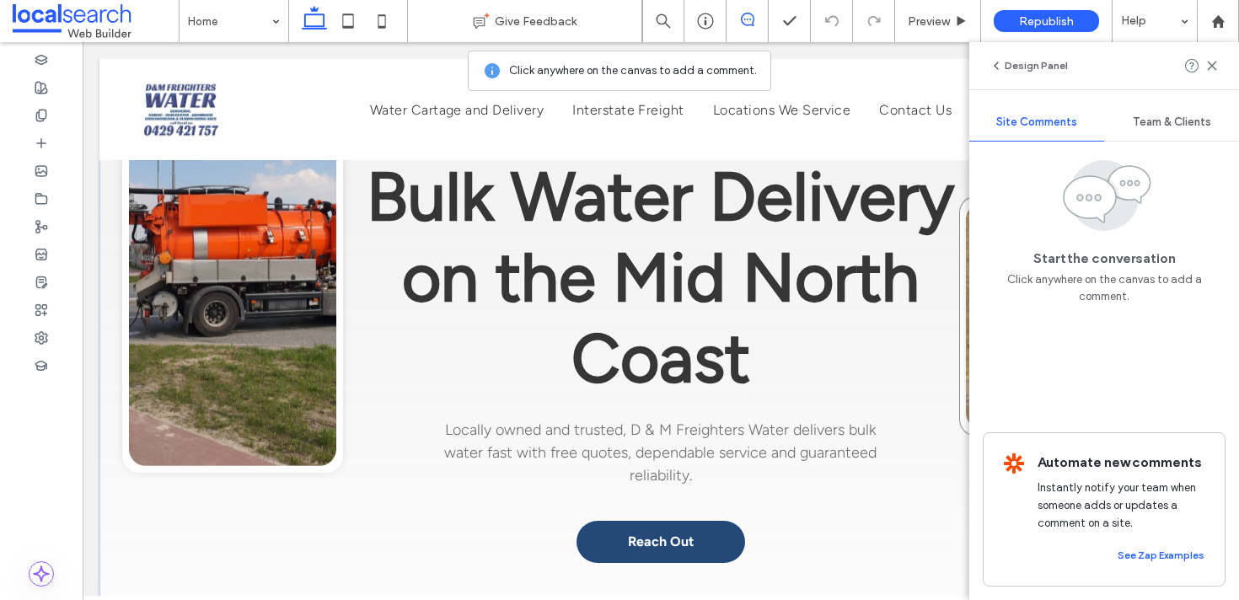
click at [964, 267] on div at bounding box center [1079, 316] width 240 height 240
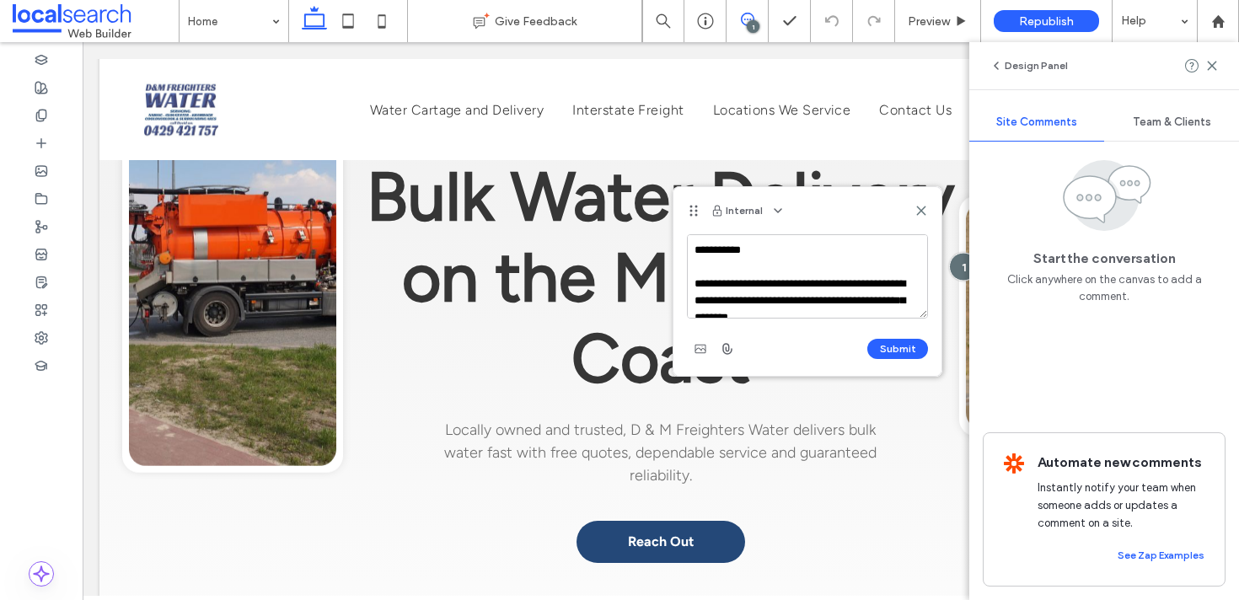
scroll to position [7, 0]
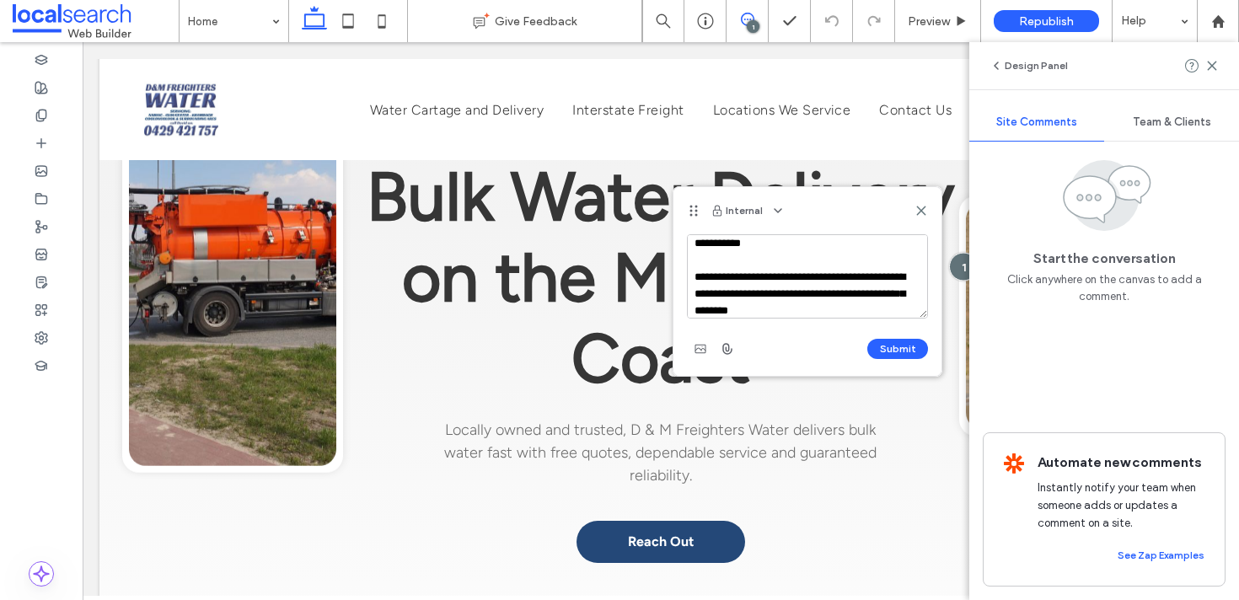
click at [692, 276] on textarea "**********" at bounding box center [807, 276] width 241 height 84
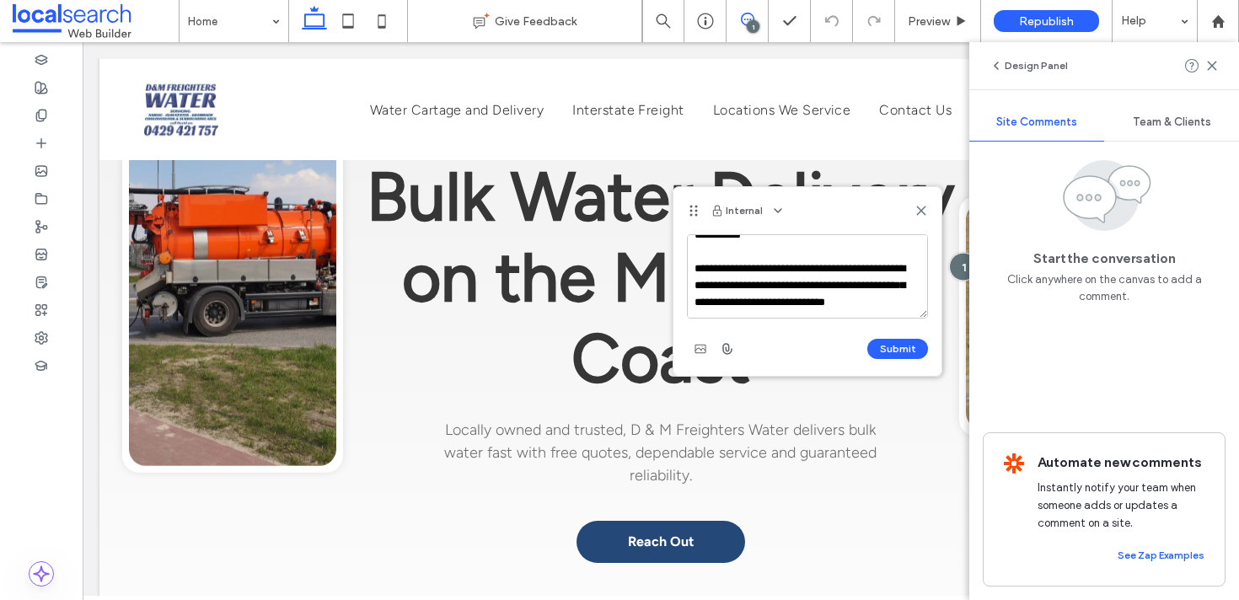
click at [897, 307] on textarea "**********" at bounding box center [807, 276] width 241 height 84
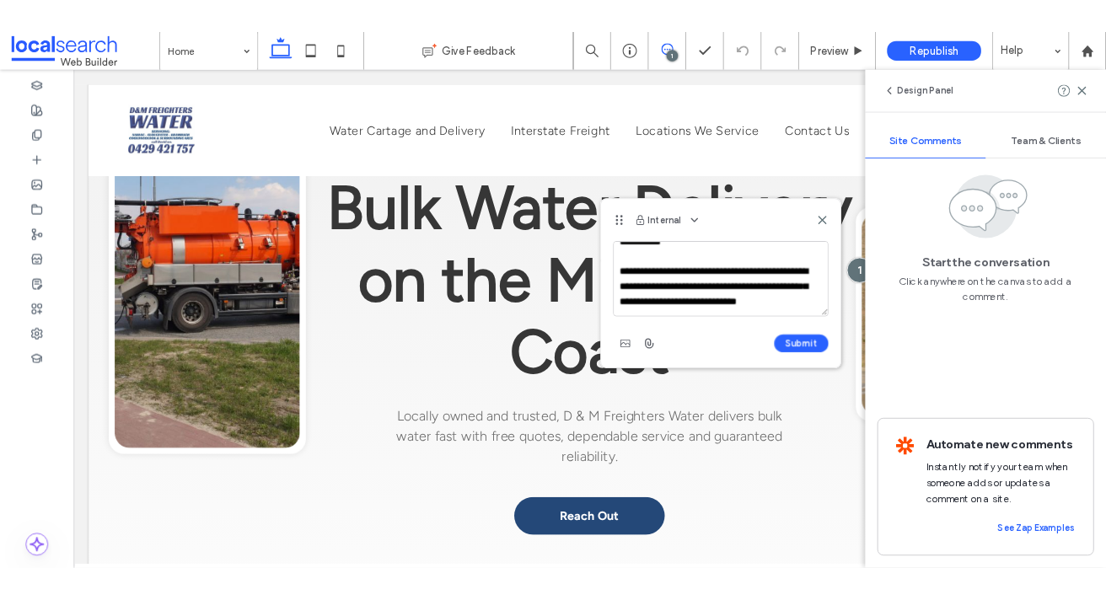
scroll to position [0, 0]
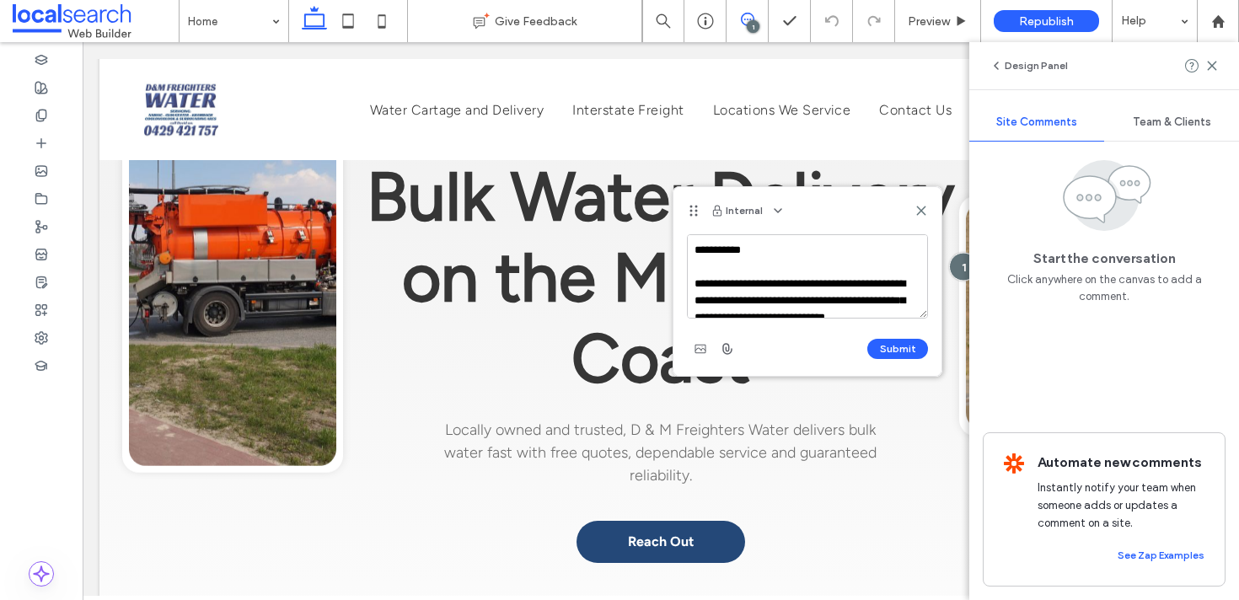
click at [809, 246] on textarea "**********" at bounding box center [807, 276] width 241 height 84
type textarea "**********"
click at [864, 335] on div "**********" at bounding box center [807, 298] width 241 height 128
click at [879, 341] on button "Submit" at bounding box center [897, 349] width 61 height 20
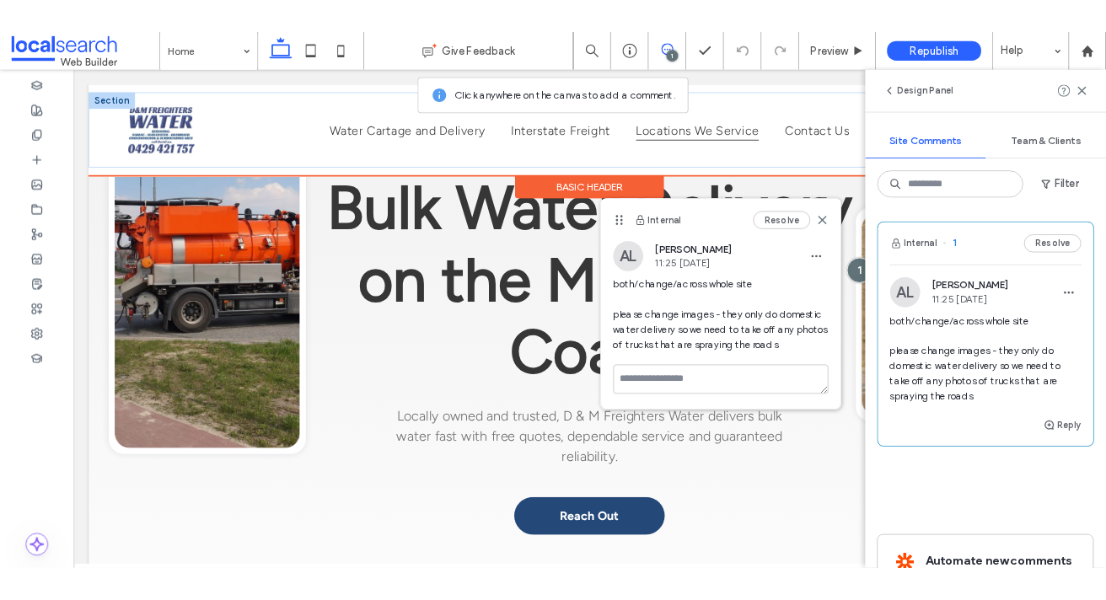
scroll to position [121, 0]
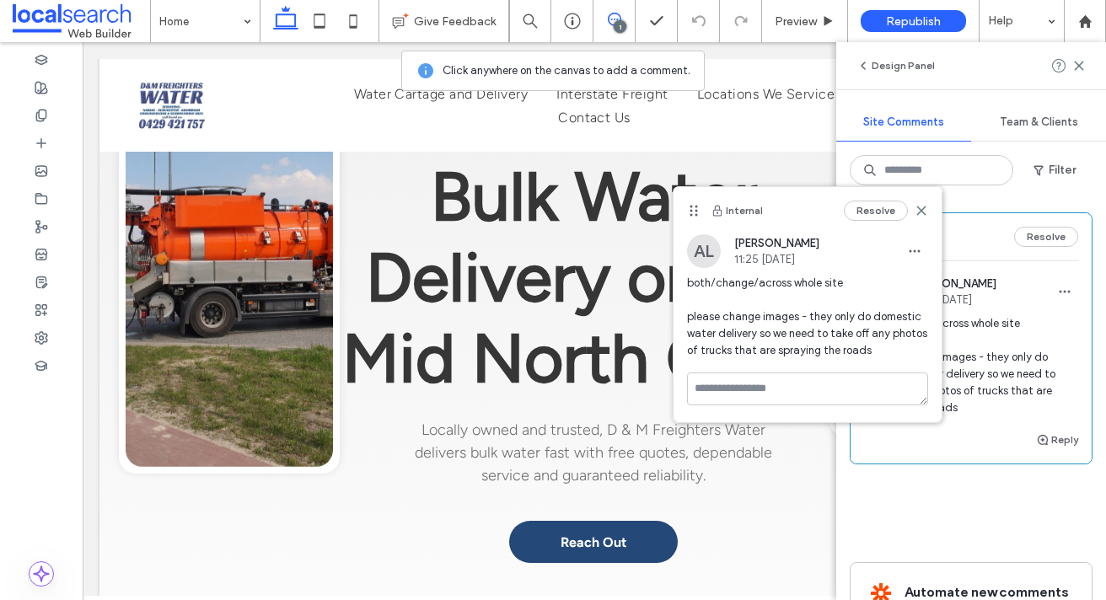
click at [900, 243] on div "AL [PERSON_NAME] 11:25 [DATE]" at bounding box center [807, 251] width 241 height 34
click at [914, 252] on use "button" at bounding box center [915, 251] width 11 height 3
click at [906, 298] on div "Edit" at bounding box center [977, 295] width 150 height 32
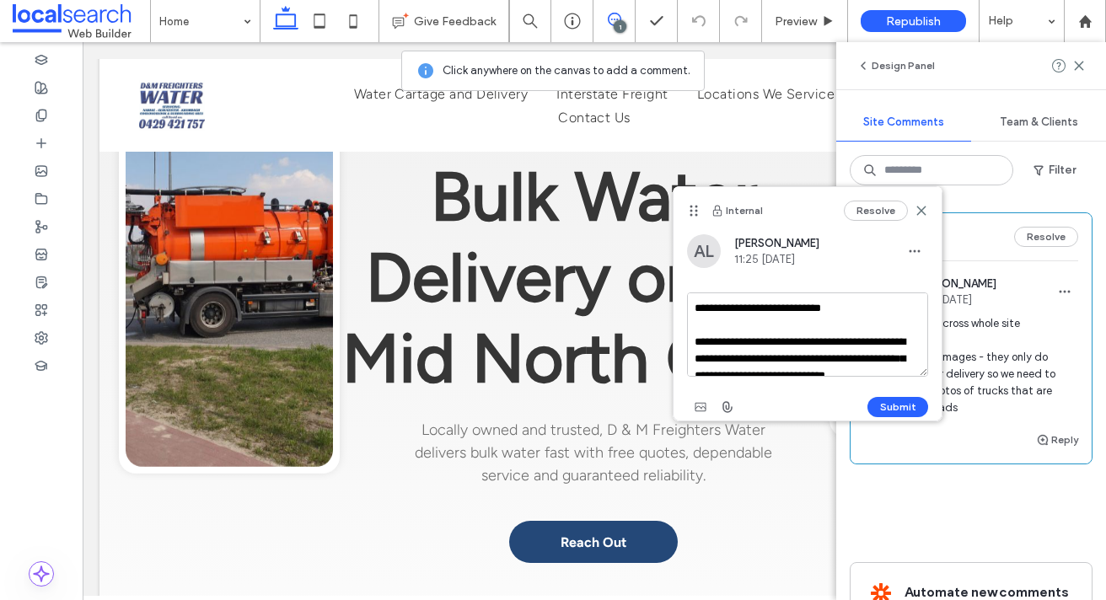
click at [824, 347] on textarea "**********" at bounding box center [807, 335] width 241 height 84
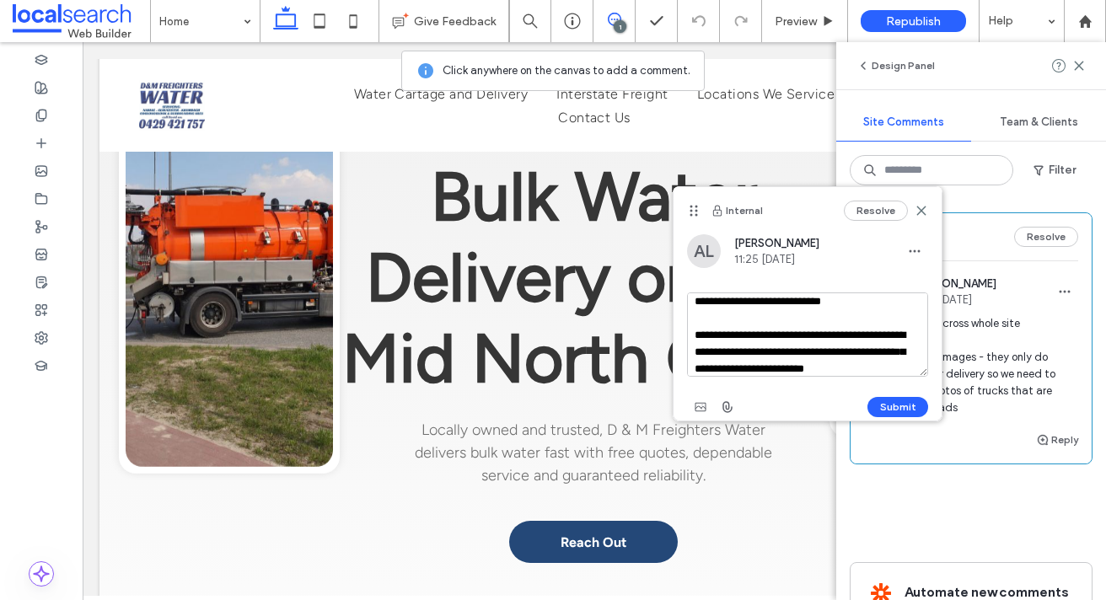
click at [733, 366] on textarea "**********" at bounding box center [807, 335] width 241 height 84
click at [721, 359] on textarea "**********" at bounding box center [807, 335] width 241 height 84
click at [716, 371] on textarea "**********" at bounding box center [807, 335] width 241 height 84
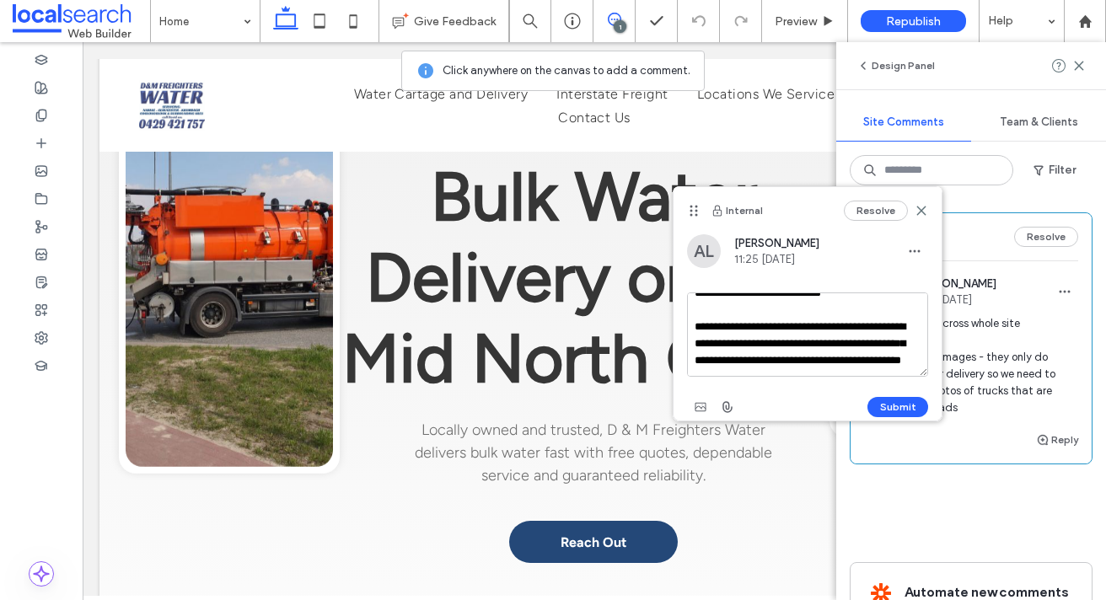
click at [805, 356] on textarea "**********" at bounding box center [807, 335] width 241 height 84
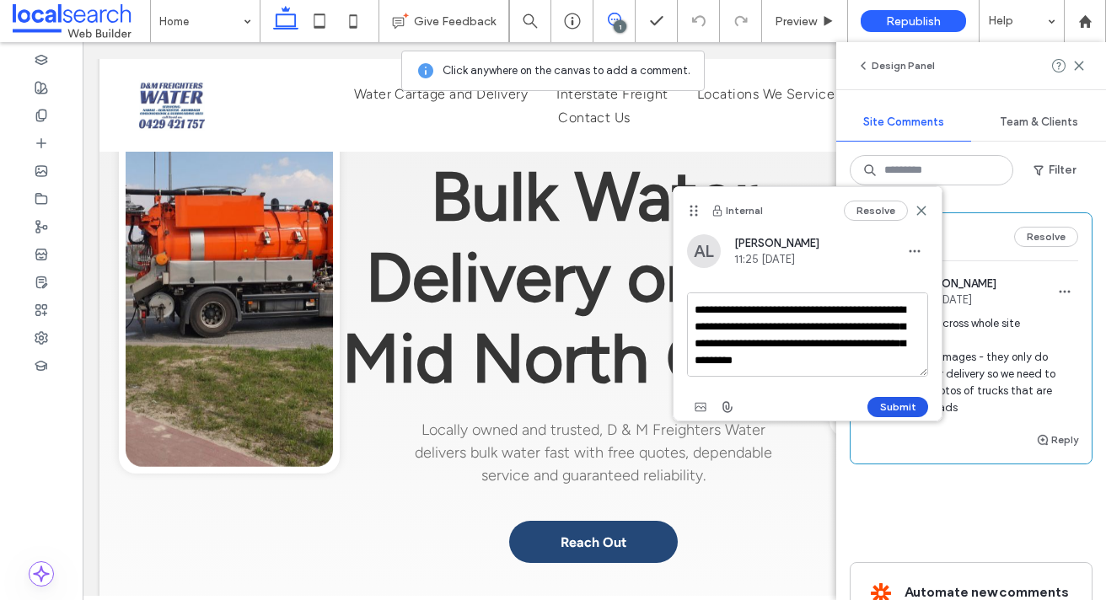
type textarea "**********"
click at [899, 416] on button "Submit" at bounding box center [897, 407] width 61 height 20
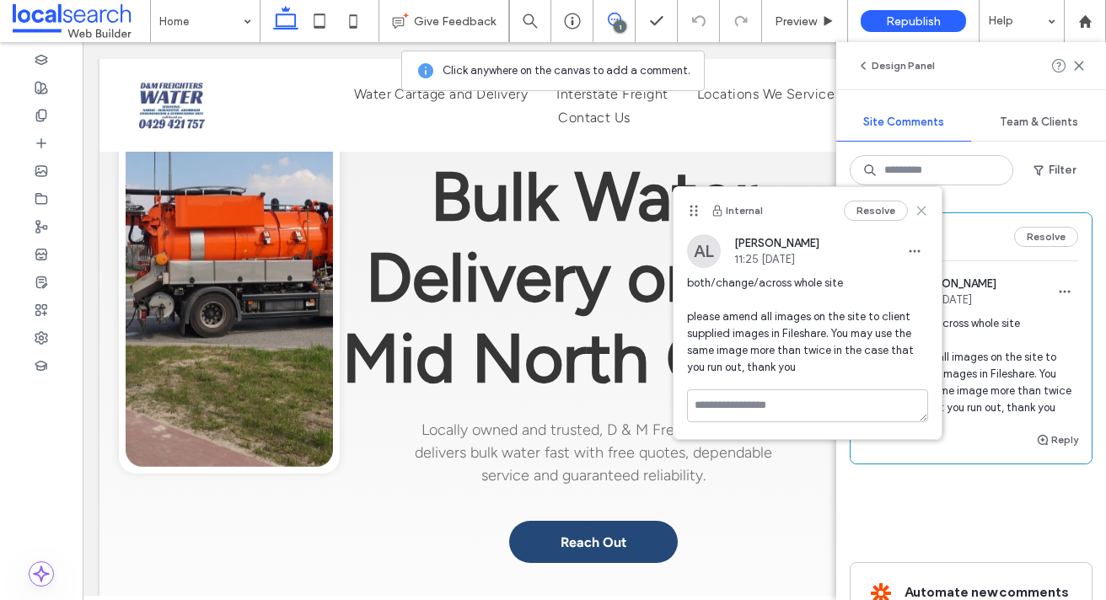
click at [918, 205] on icon at bounding box center [921, 210] width 13 height 13
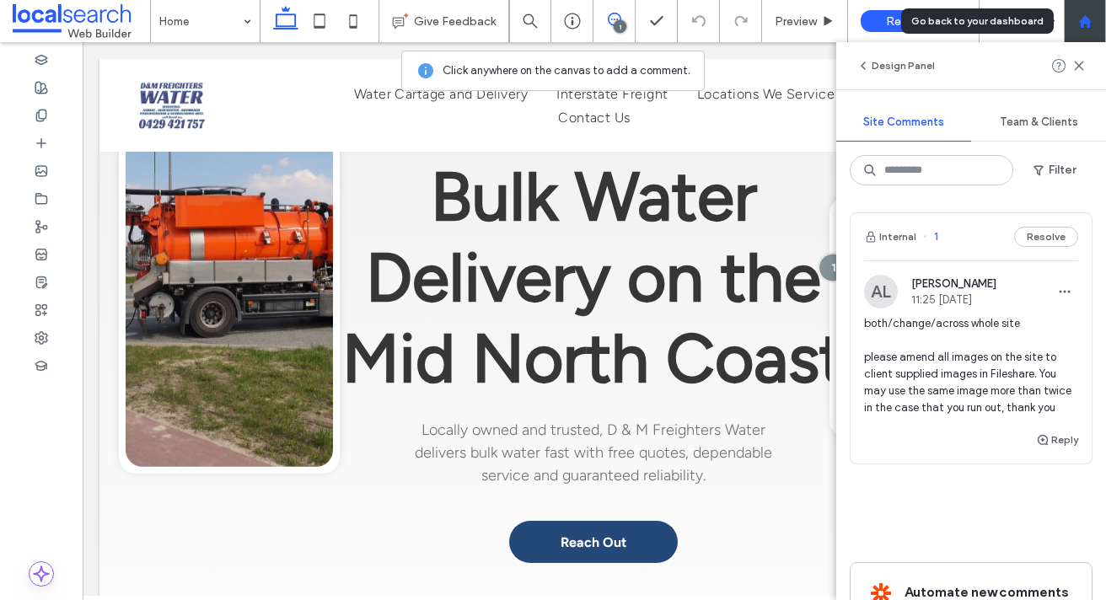
click at [1096, 30] on div at bounding box center [1085, 21] width 42 height 42
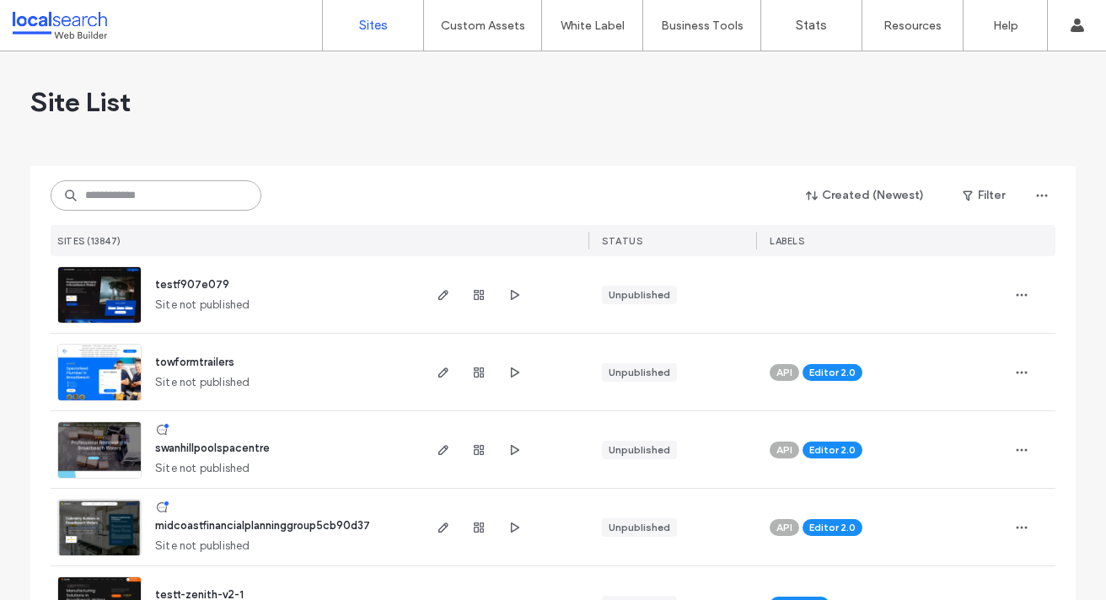
click at [218, 197] on input at bounding box center [156, 195] width 211 height 30
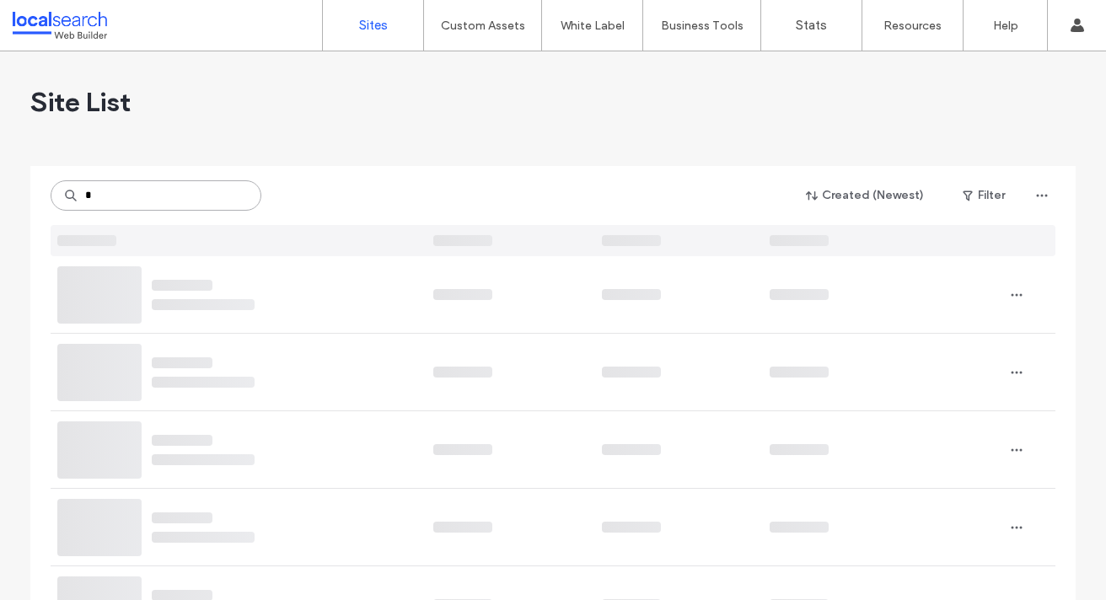
type input "*"
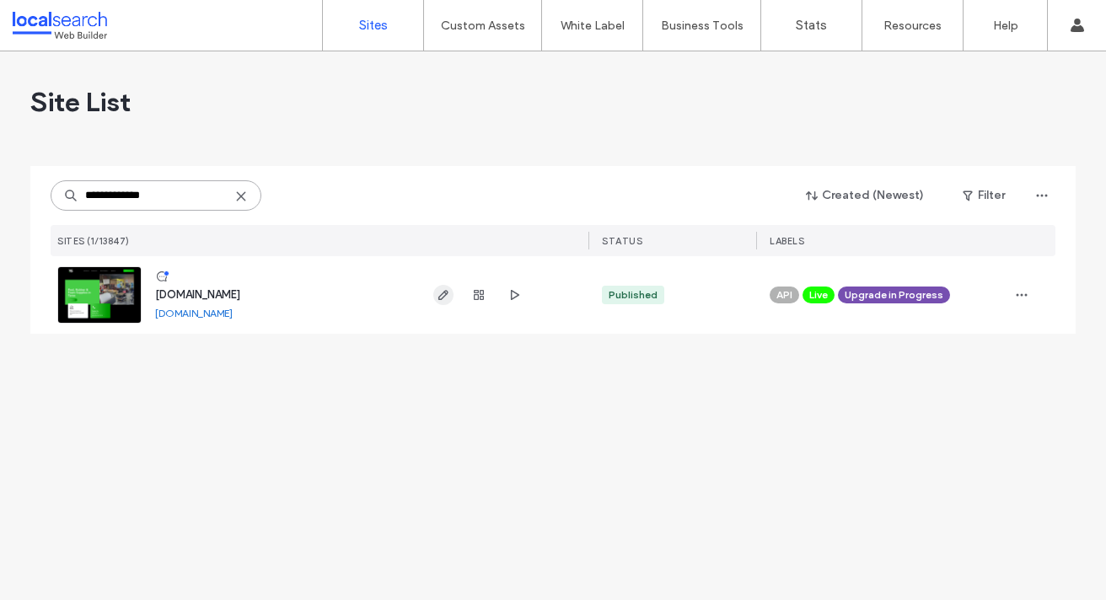
type input "**********"
click at [452, 303] on span "button" at bounding box center [443, 295] width 20 height 20
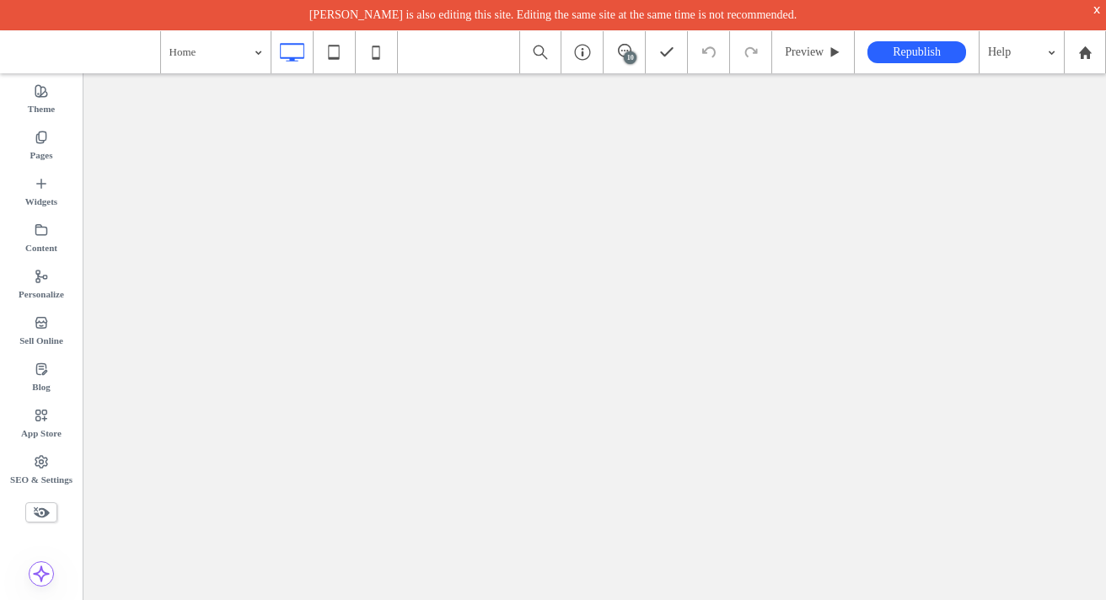
click at [624, 56] on div "10" at bounding box center [630, 57] width 13 height 13
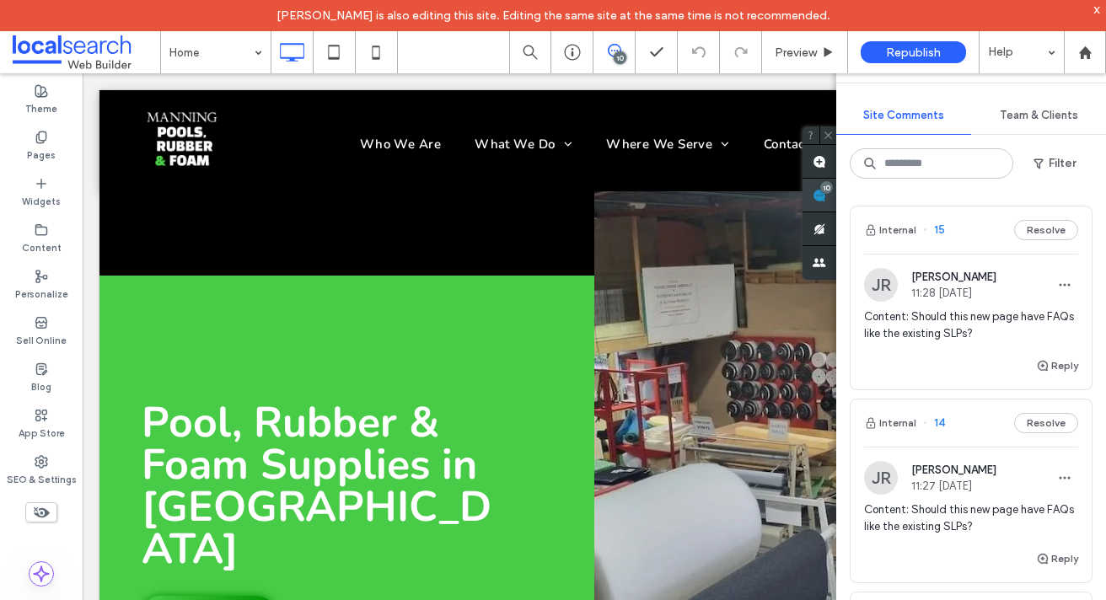
click at [836, 194] on span at bounding box center [820, 195] width 34 height 33
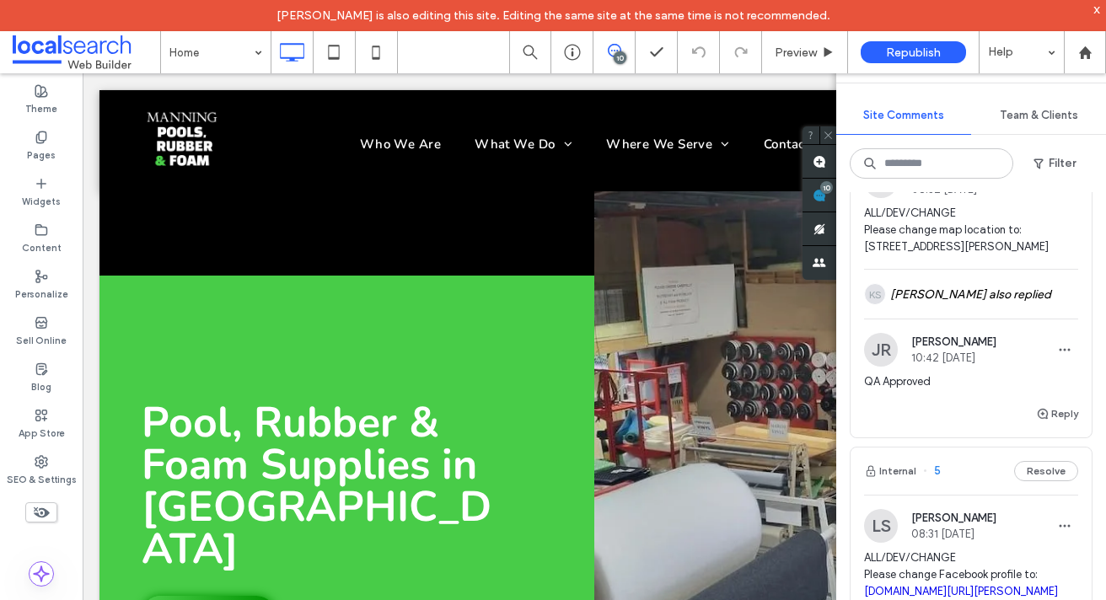
scroll to position [2265, 0]
